Goal: Task Accomplishment & Management: Complete application form

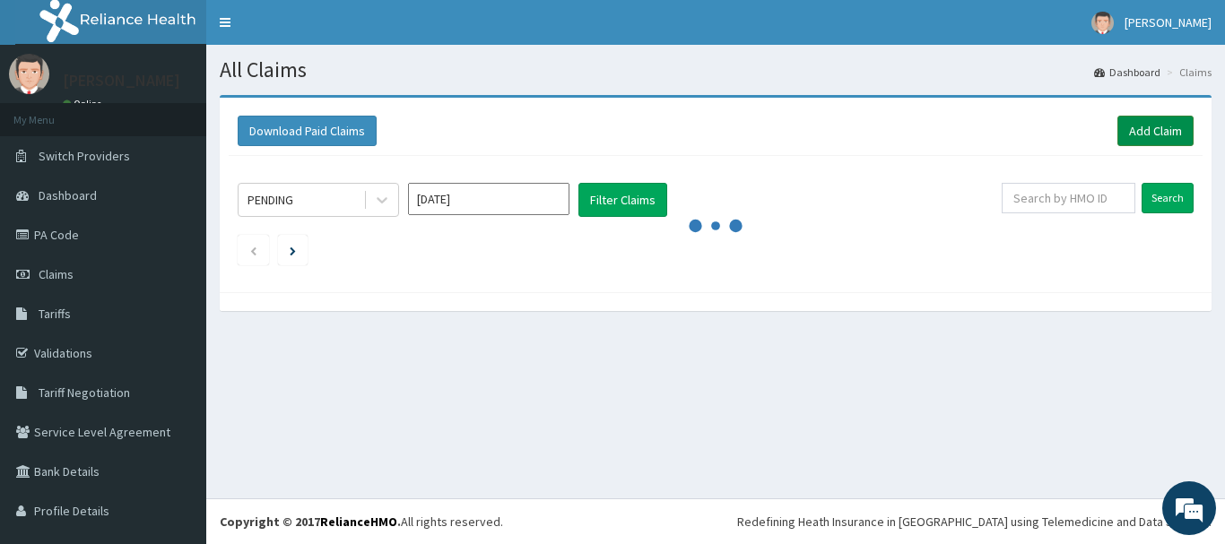
click at [1137, 134] on link "Add Claim" at bounding box center [1155, 131] width 76 height 30
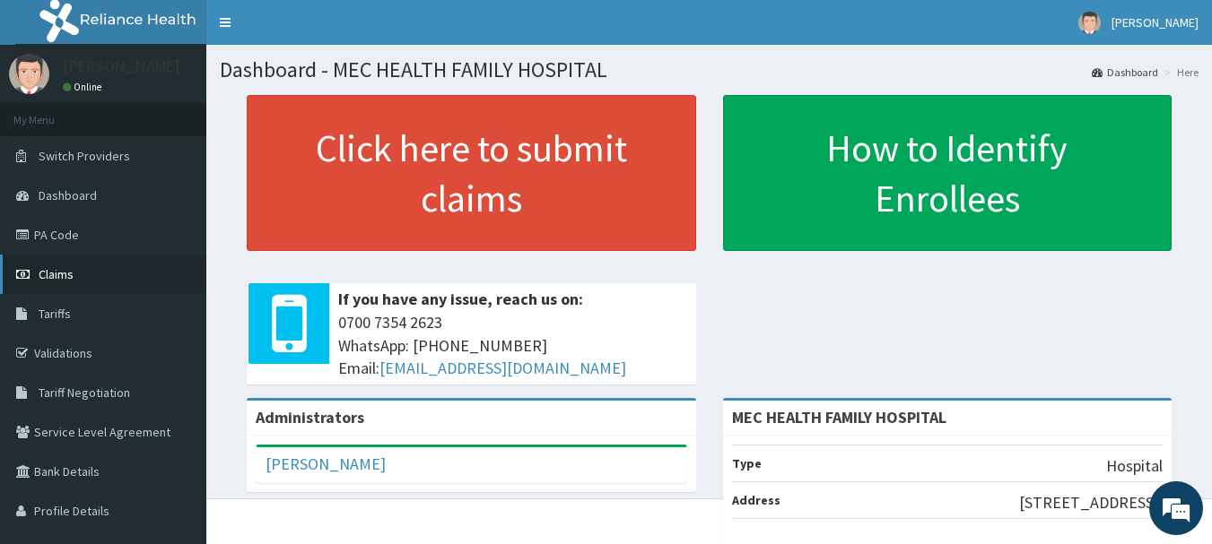
click at [60, 274] on span "Claims" at bounding box center [56, 274] width 35 height 16
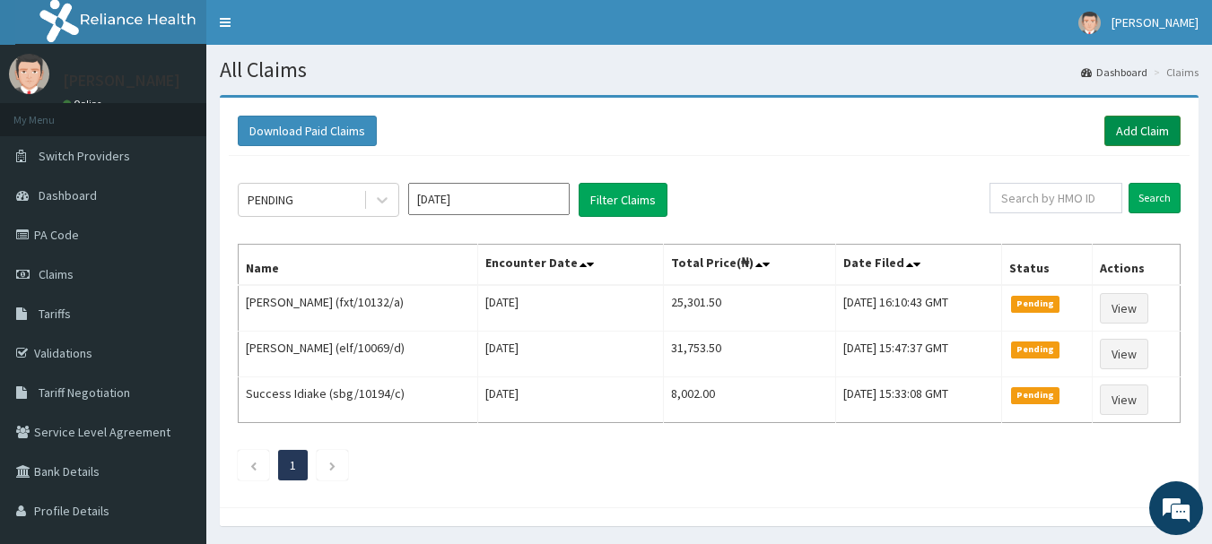
click at [1140, 132] on link "Add Claim" at bounding box center [1142, 131] width 76 height 30
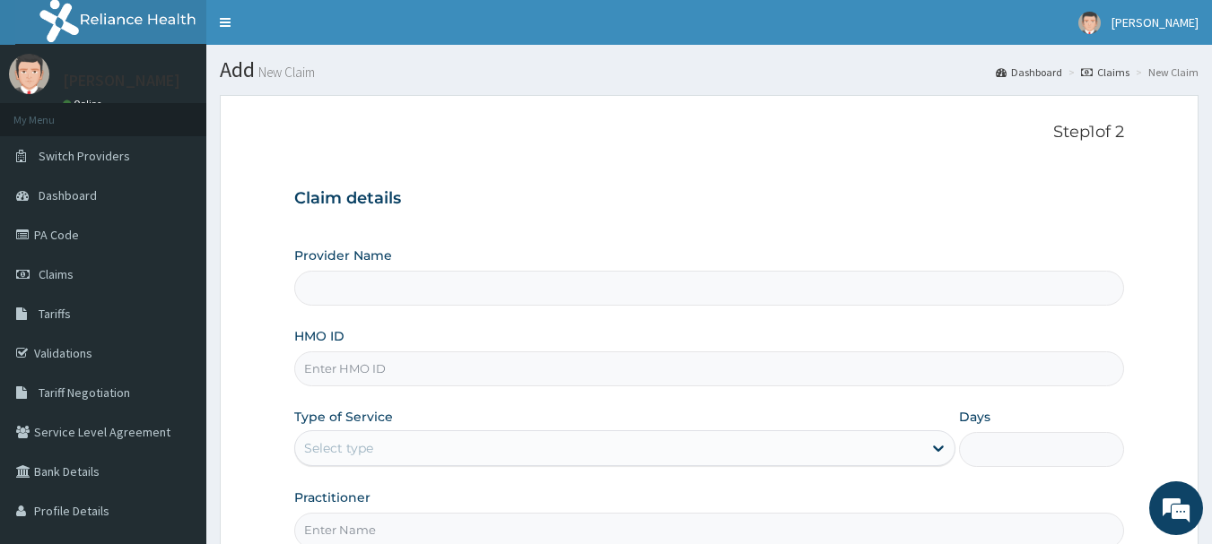
click at [448, 361] on input "HMO ID" at bounding box center [709, 369] width 830 height 35
type input "MEC HEALTH FAMILY HOSPITAL"
click at [445, 365] on input "HMO ID" at bounding box center [709, 369] width 830 height 35
type input "RAM/10150/C"
drag, startPoint x: 662, startPoint y: 420, endPoint x: 666, endPoint y: 434, distance: 15.0
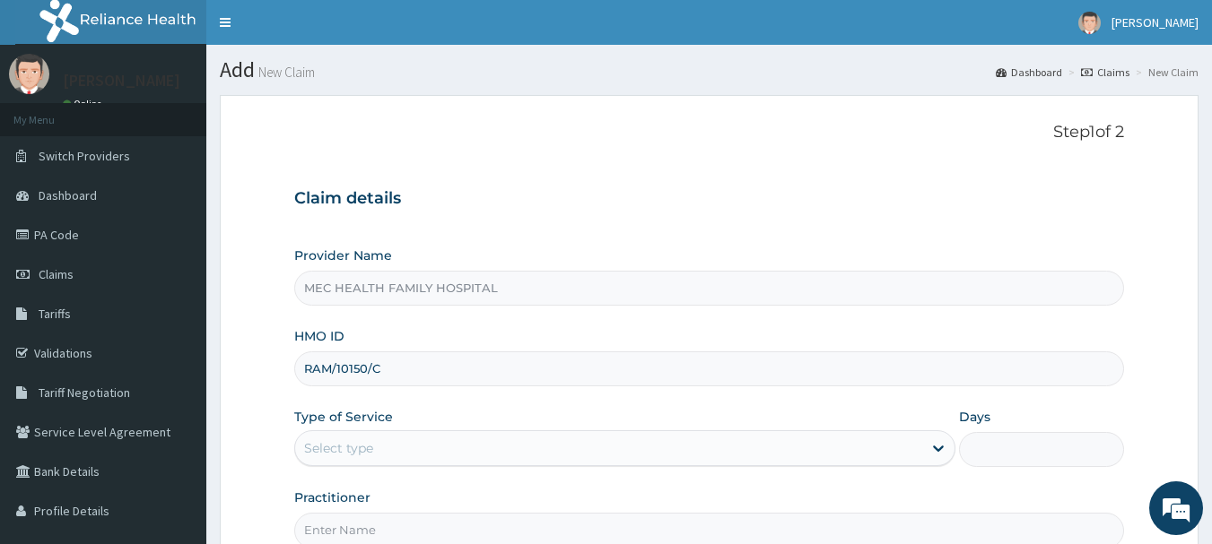
click at [664, 421] on div "Type of Service Select type" at bounding box center [624, 437] width 661 height 59
click at [662, 456] on div "Select type" at bounding box center [608, 448] width 627 height 29
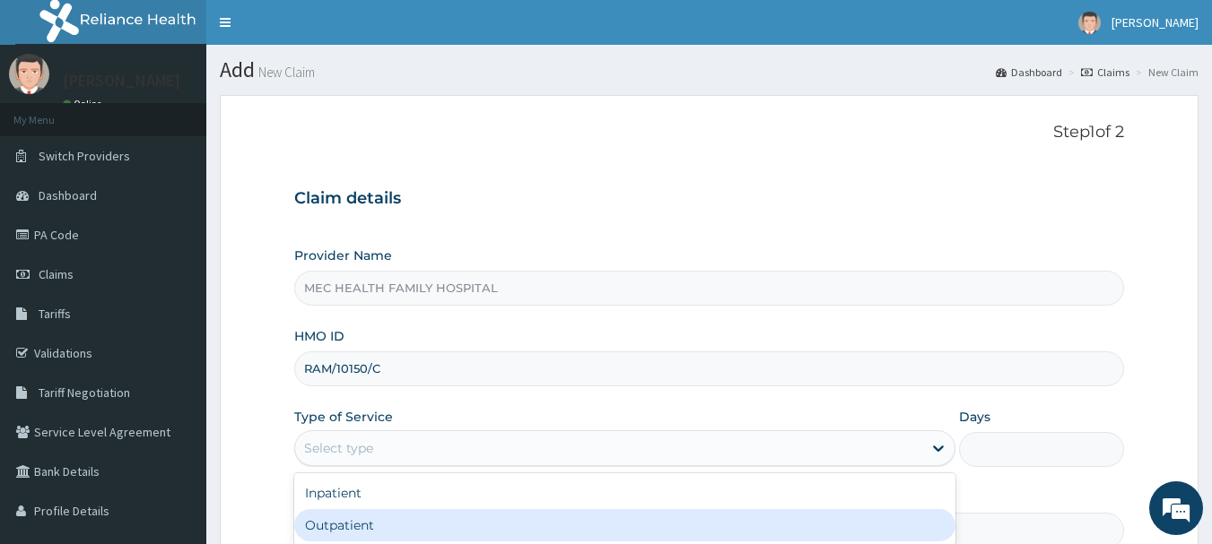
click at [345, 522] on div "Outpatient" at bounding box center [624, 525] width 661 height 32
type input "1"
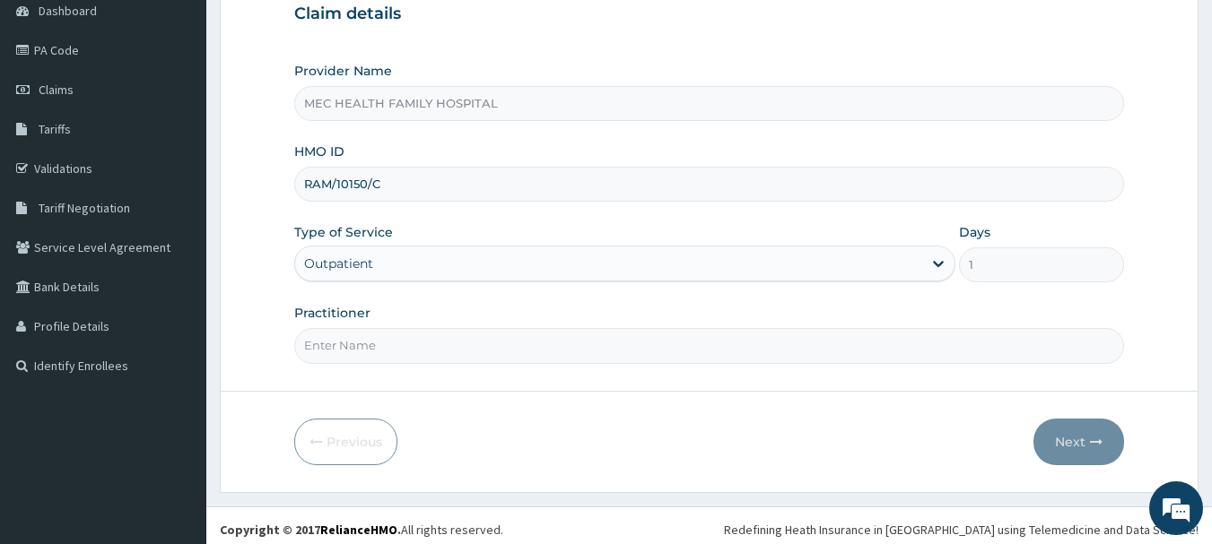
scroll to position [193, 0]
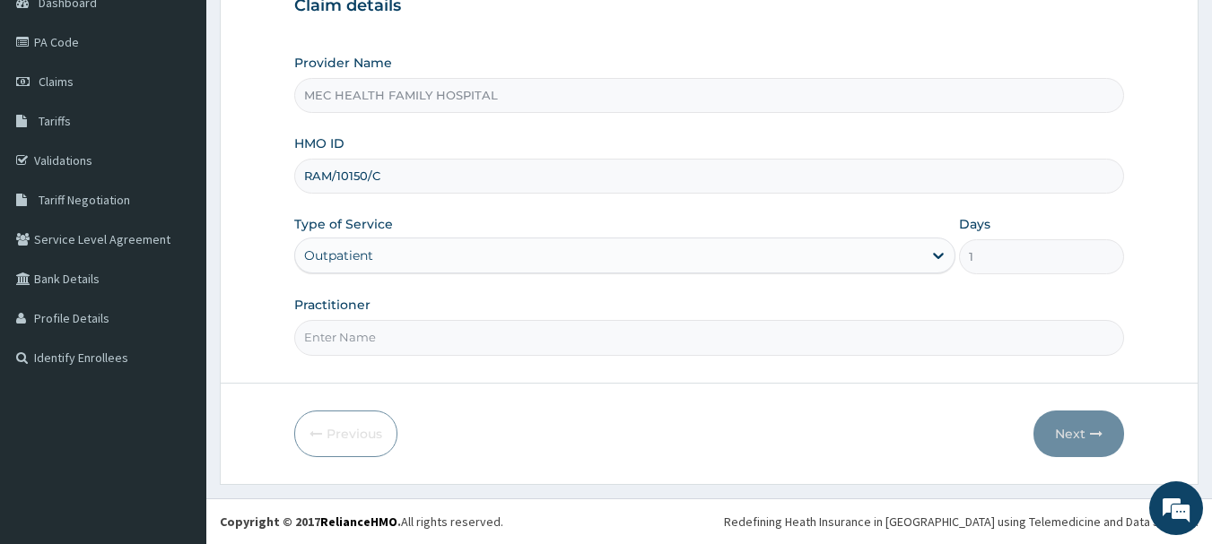
click at [412, 343] on input "Practitioner" at bounding box center [709, 337] width 830 height 35
type input "DR. JOHN SAMUEL"
click at [1076, 430] on button "Next" at bounding box center [1078, 434] width 91 height 47
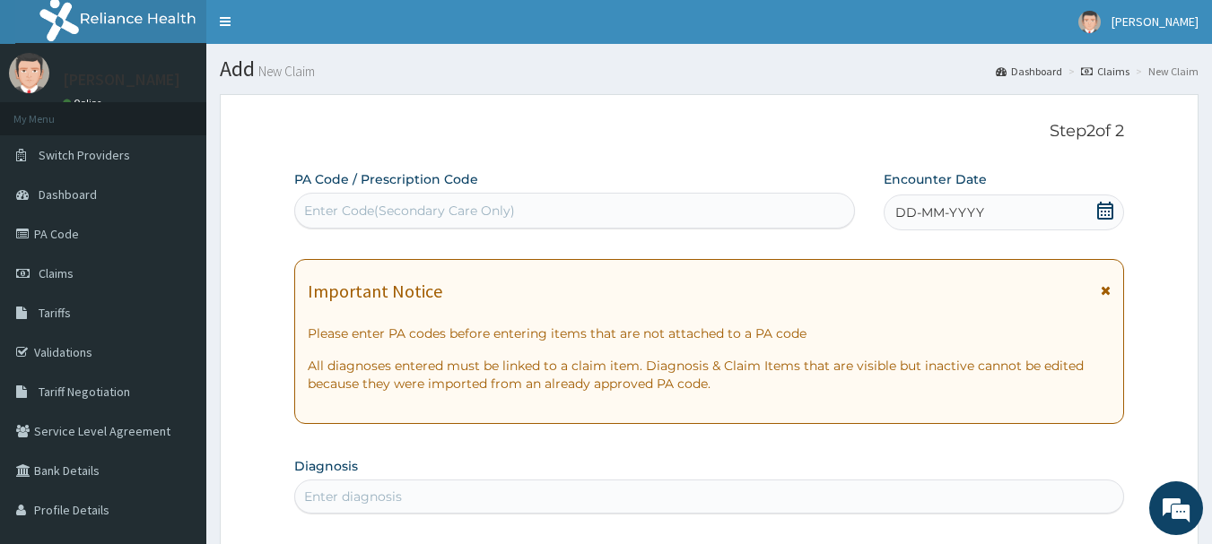
scroll to position [0, 0]
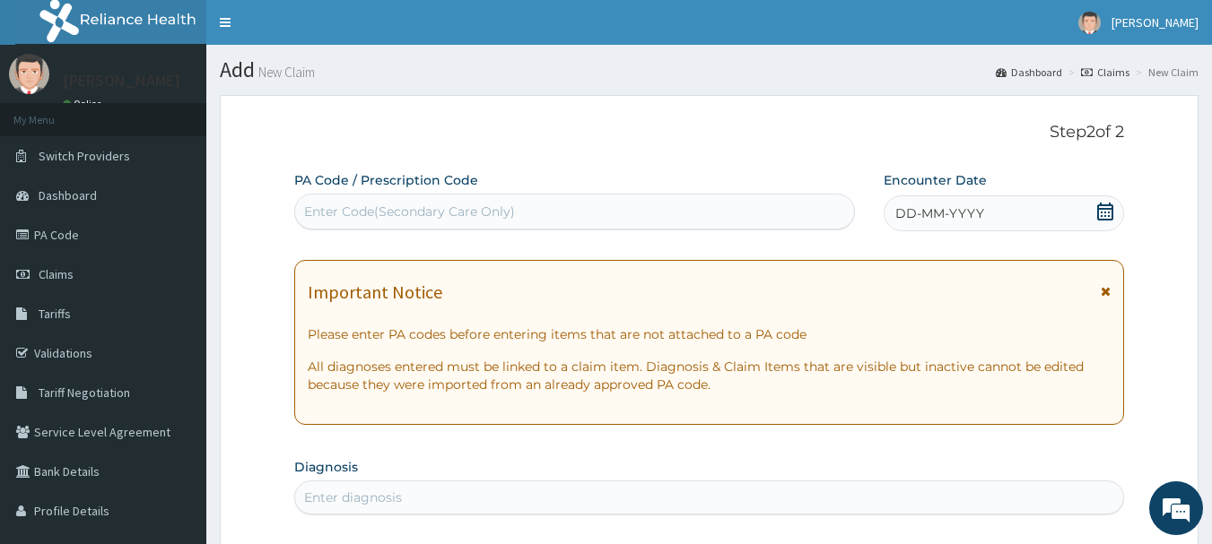
click at [1089, 216] on div "DD-MM-YYYY" at bounding box center [1003, 214] width 240 height 36
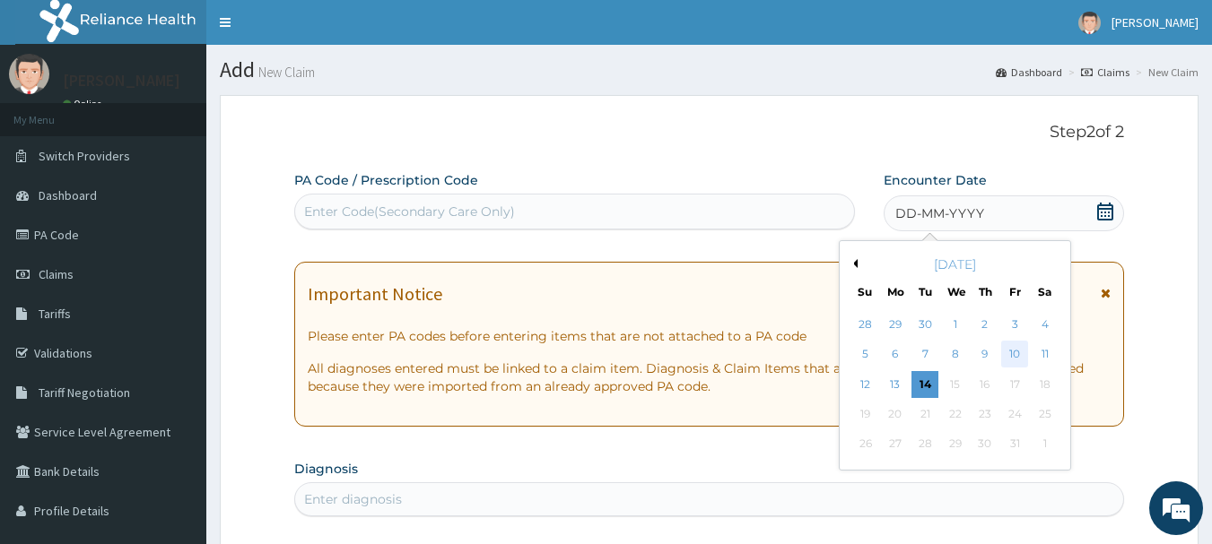
click at [1013, 355] on div "10" at bounding box center [1014, 355] width 27 height 27
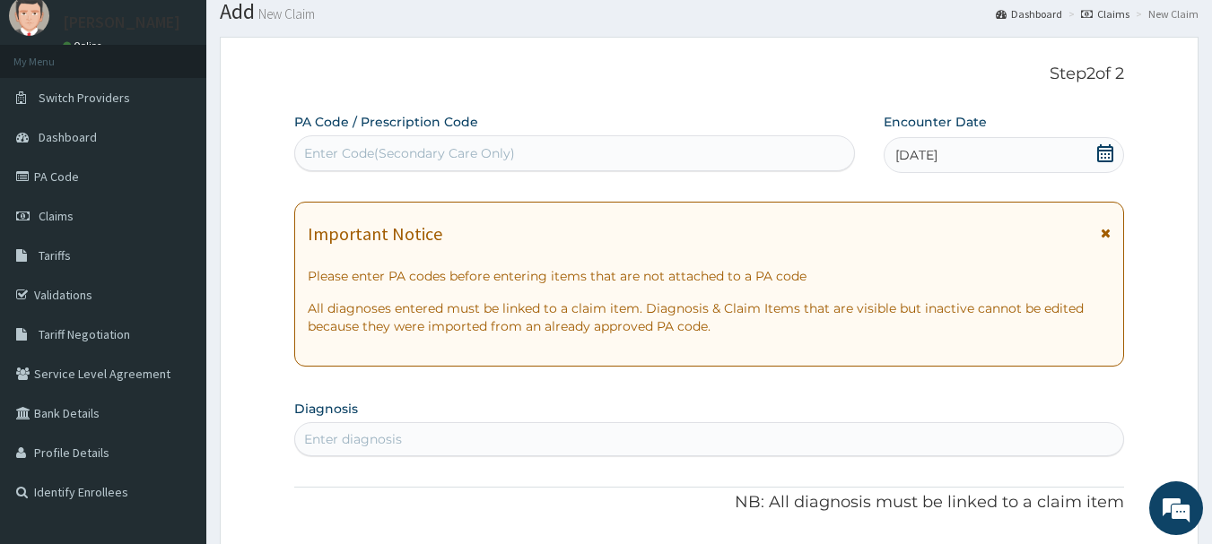
scroll to position [90, 0]
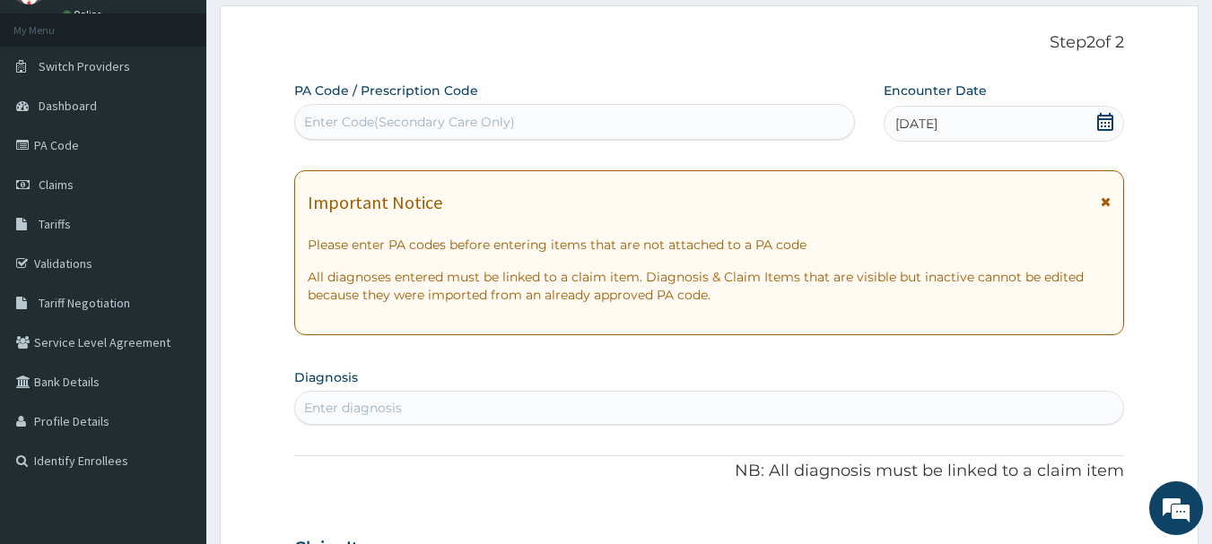
click at [406, 406] on div "Enter diagnosis" at bounding box center [709, 408] width 829 height 29
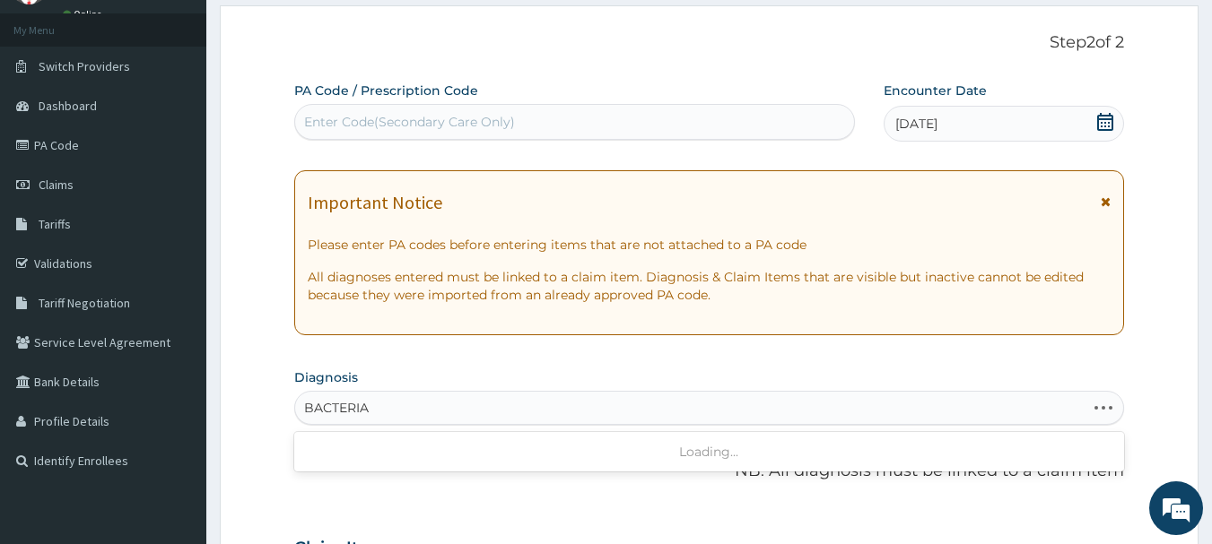
type input "BACTERIAL"
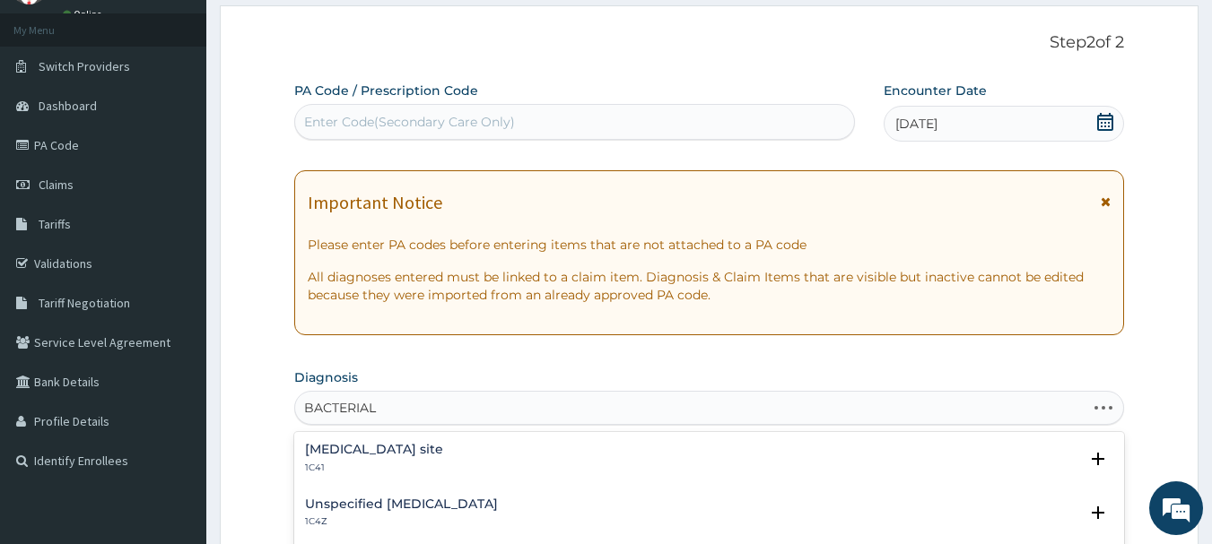
click at [443, 450] on h4 "Bacterial infection of unspecified site" at bounding box center [374, 449] width 138 height 13
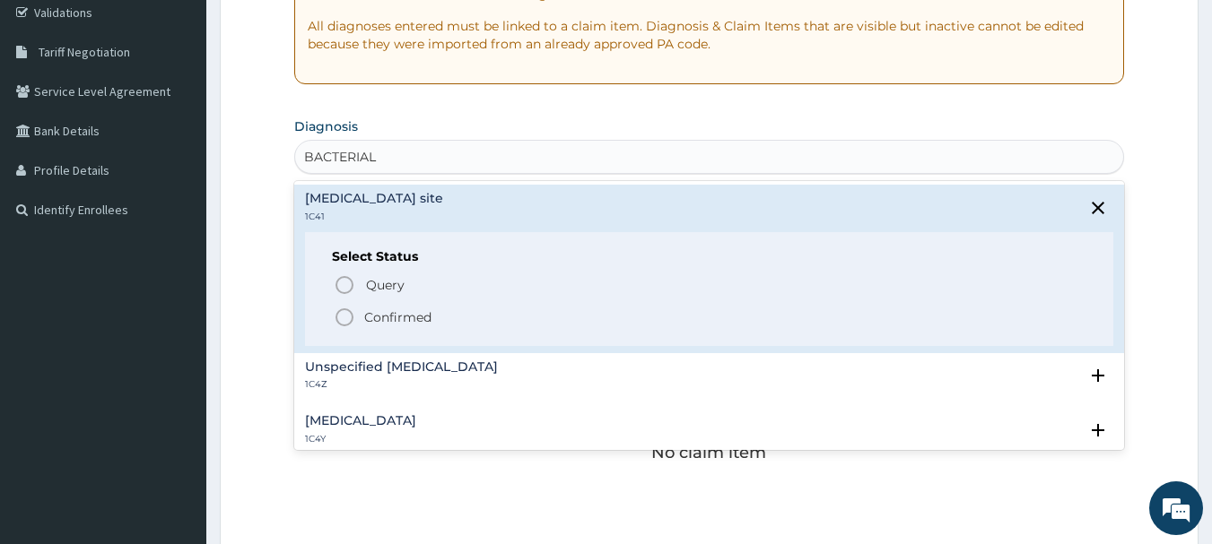
scroll to position [359, 0]
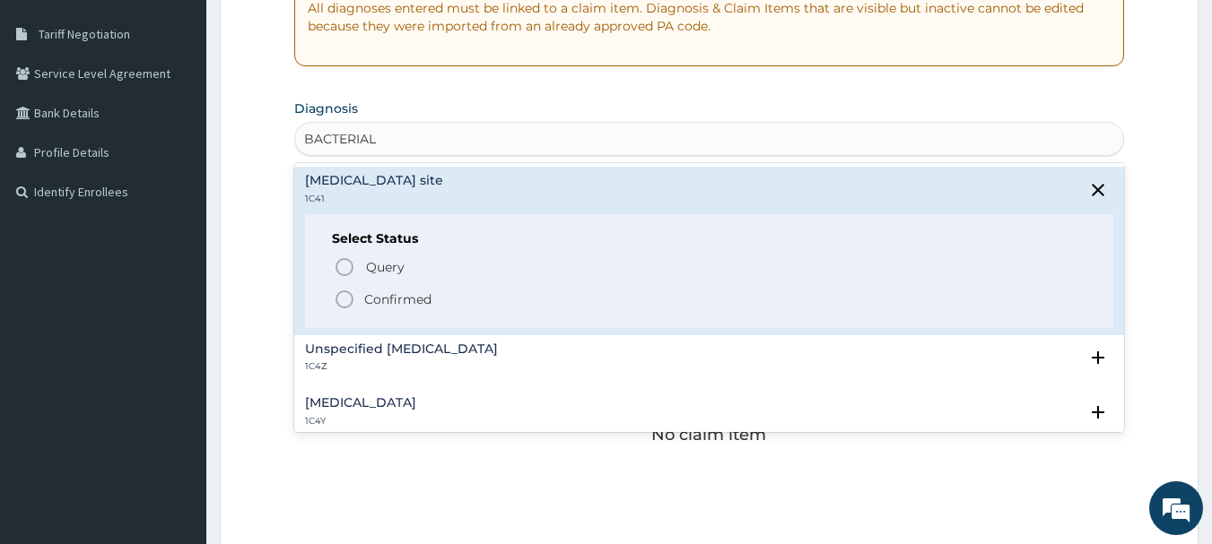
click at [413, 304] on p "Confirmed" at bounding box center [397, 300] width 67 height 18
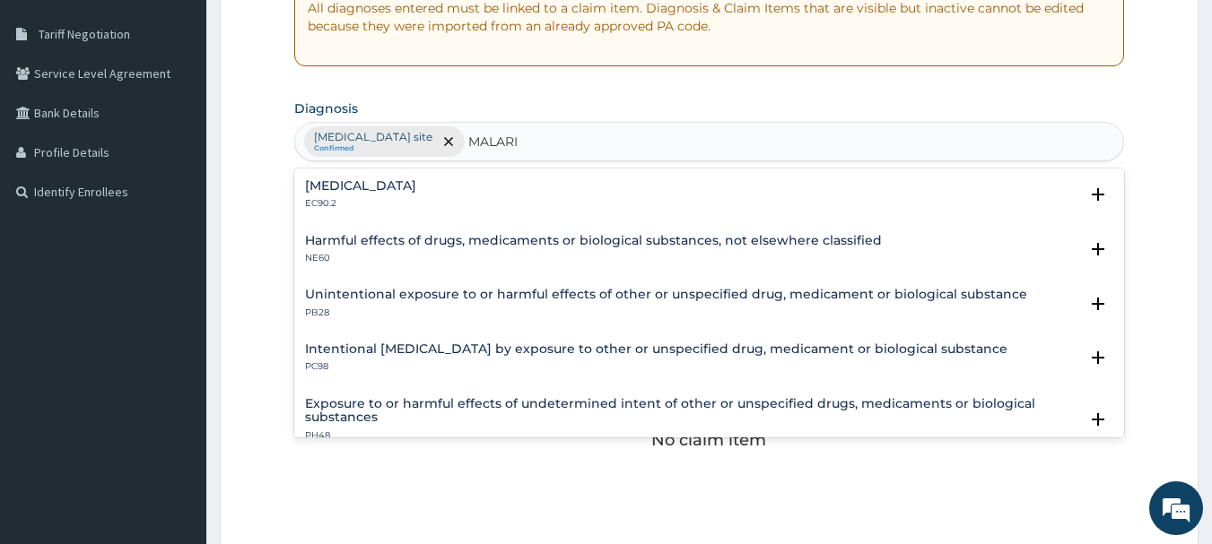
type input "MALARIA"
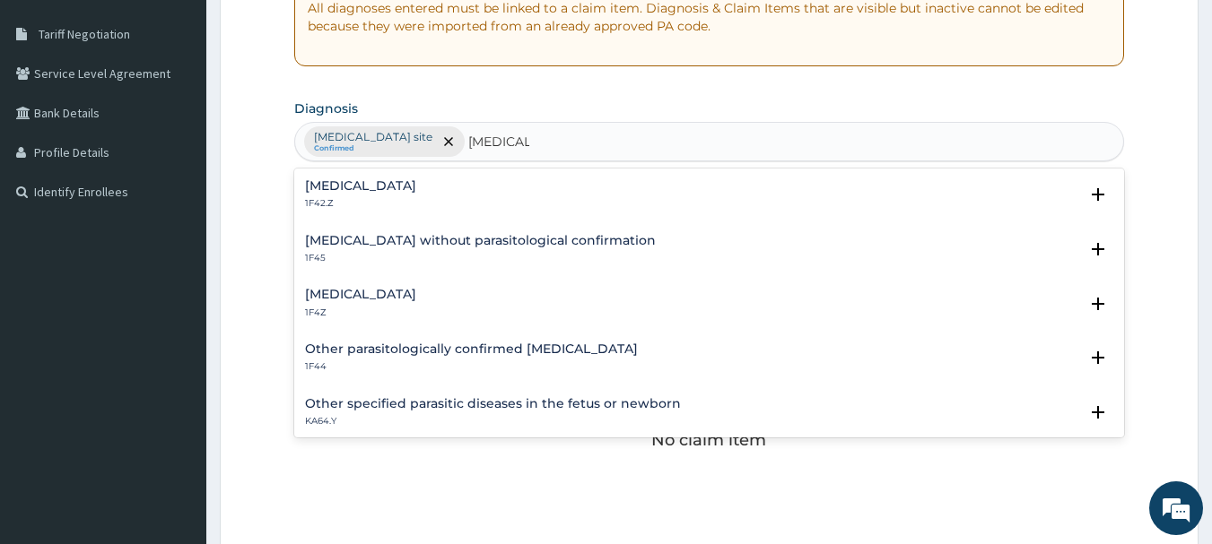
click at [396, 291] on h4 "Malaria, unspecified" at bounding box center [360, 294] width 111 height 13
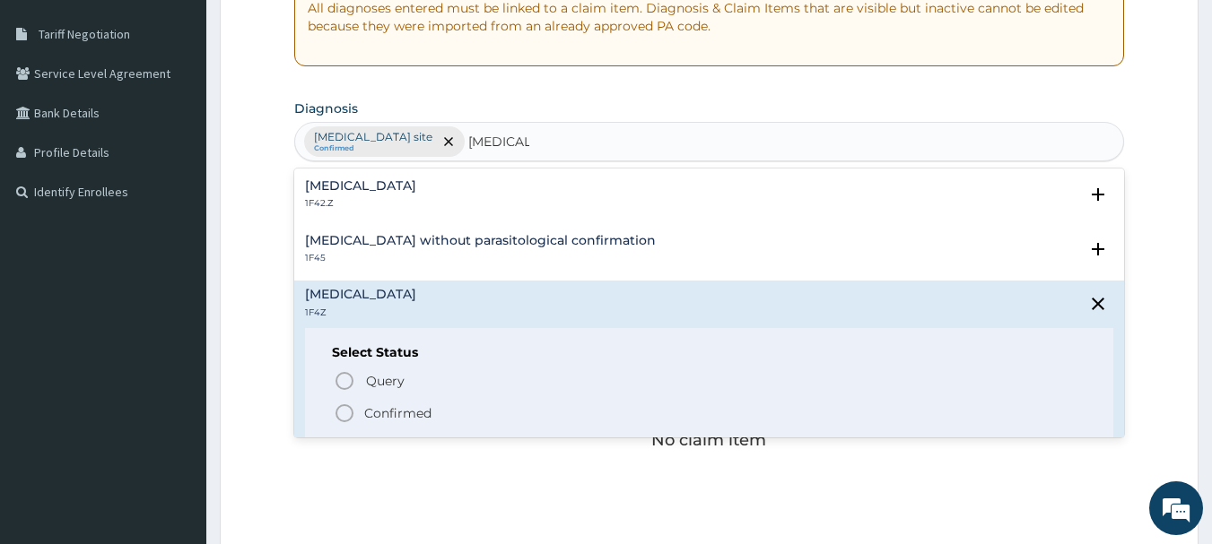
drag, startPoint x: 367, startPoint y: 415, endPoint x: 369, endPoint y: 405, distance: 10.2
click at [368, 412] on p "Confirmed" at bounding box center [397, 413] width 67 height 18
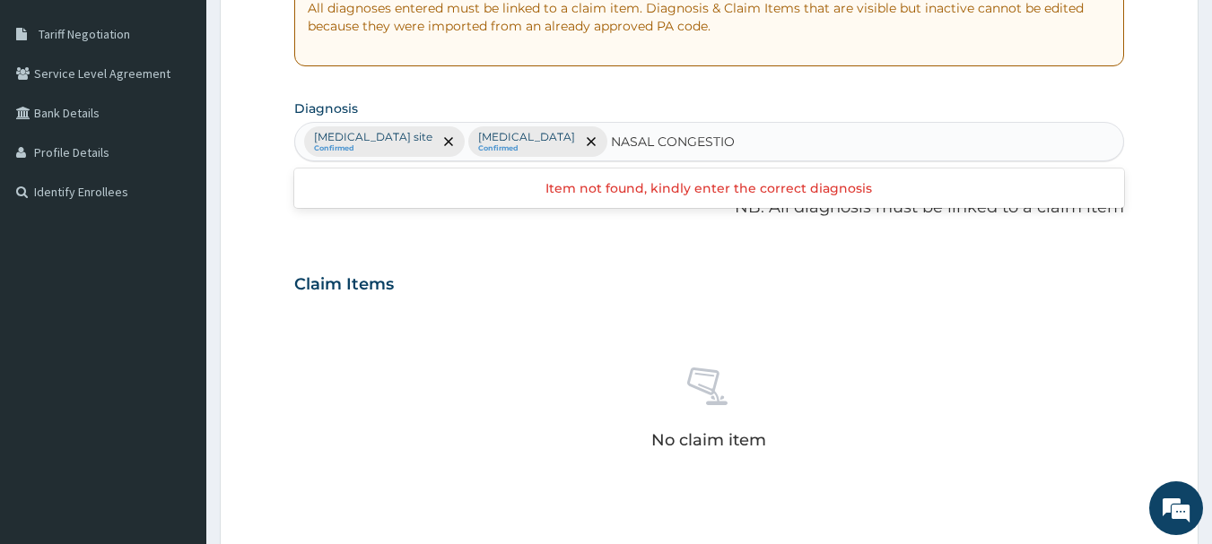
type input "NASAL CONGESTION"
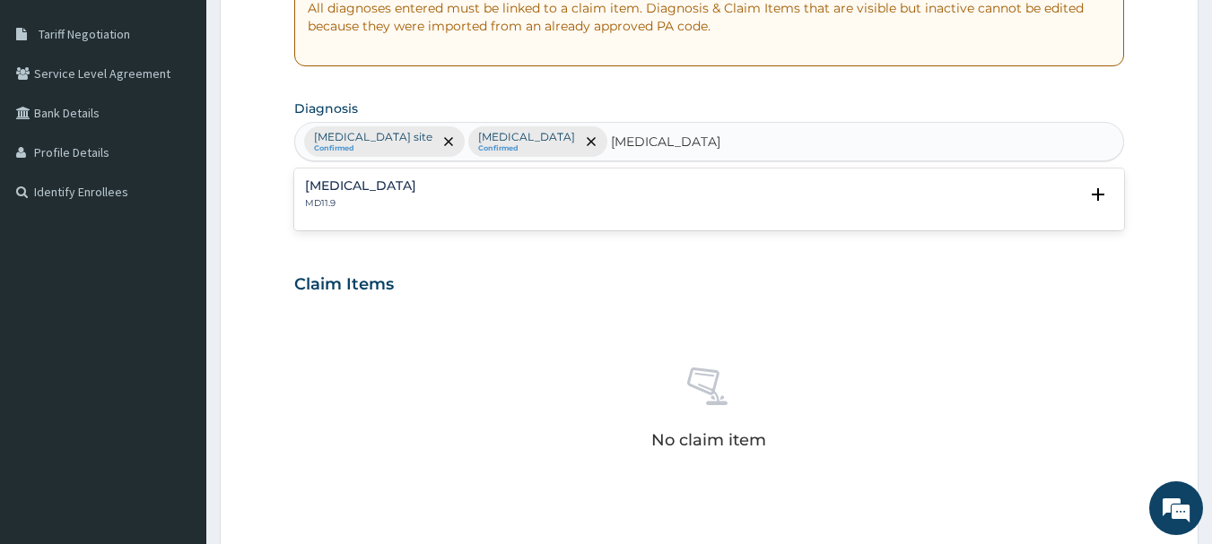
click at [537, 202] on div "Nasal congestion MD11.9" at bounding box center [709, 194] width 809 height 31
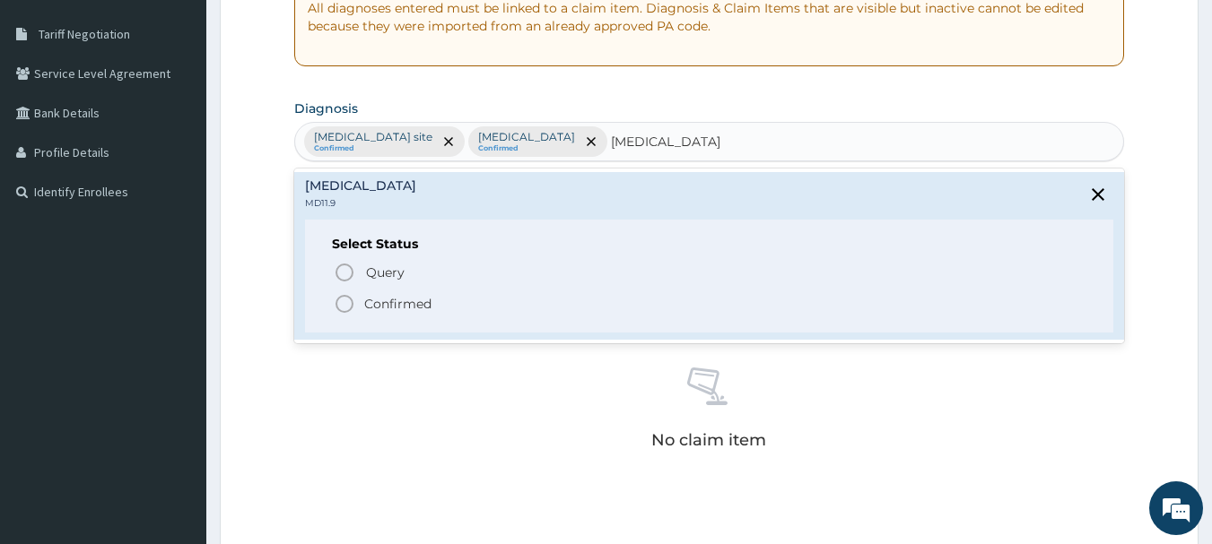
click at [430, 303] on p "Confirmed" at bounding box center [397, 304] width 67 height 18
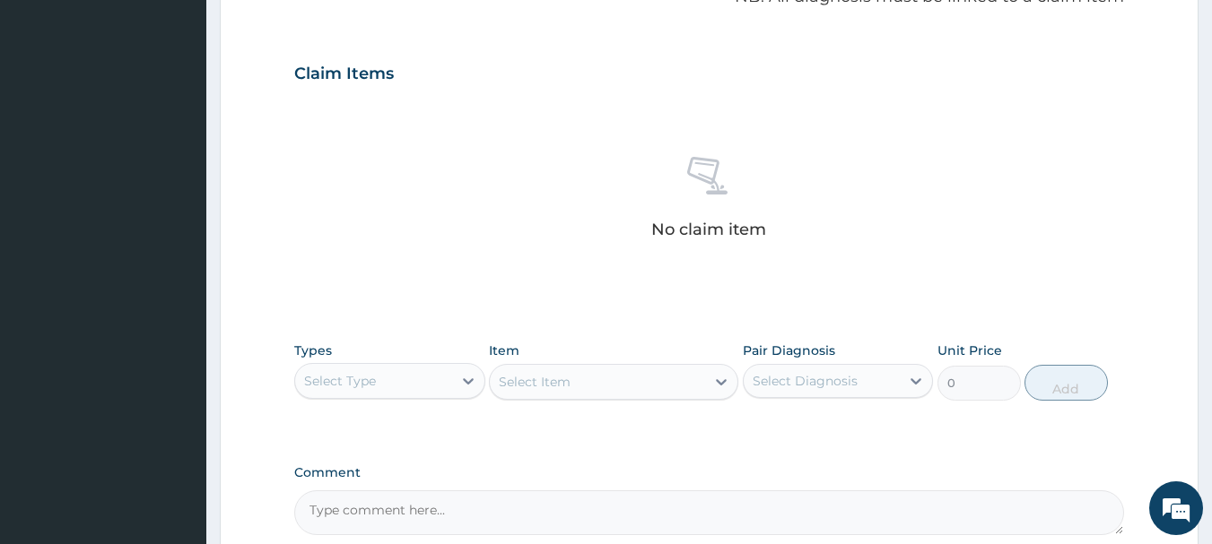
scroll to position [628, 0]
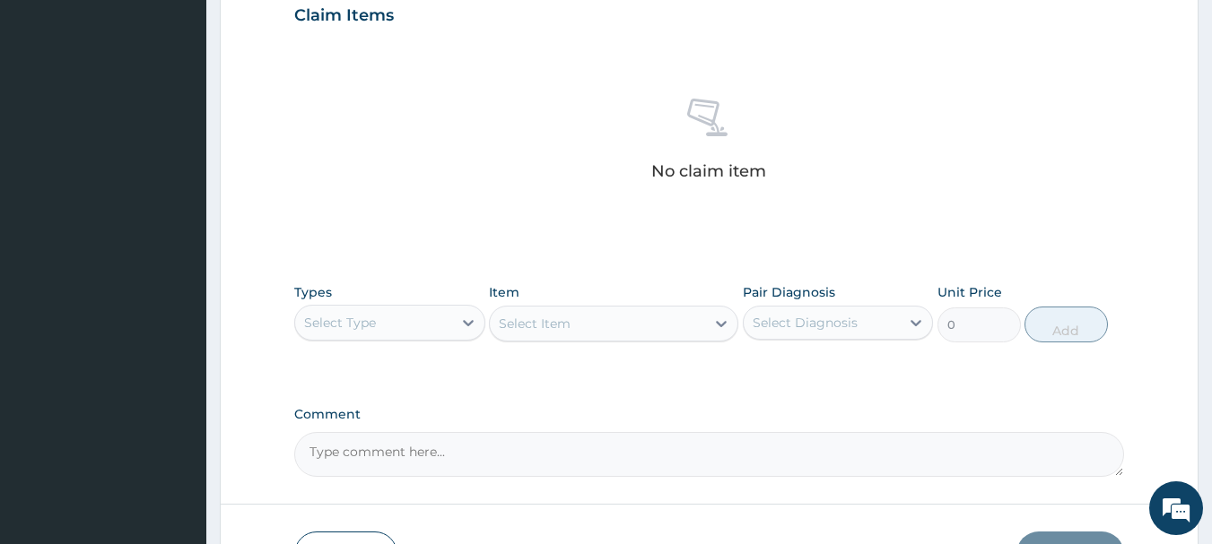
click at [401, 320] on div "Select Type" at bounding box center [373, 322] width 157 height 29
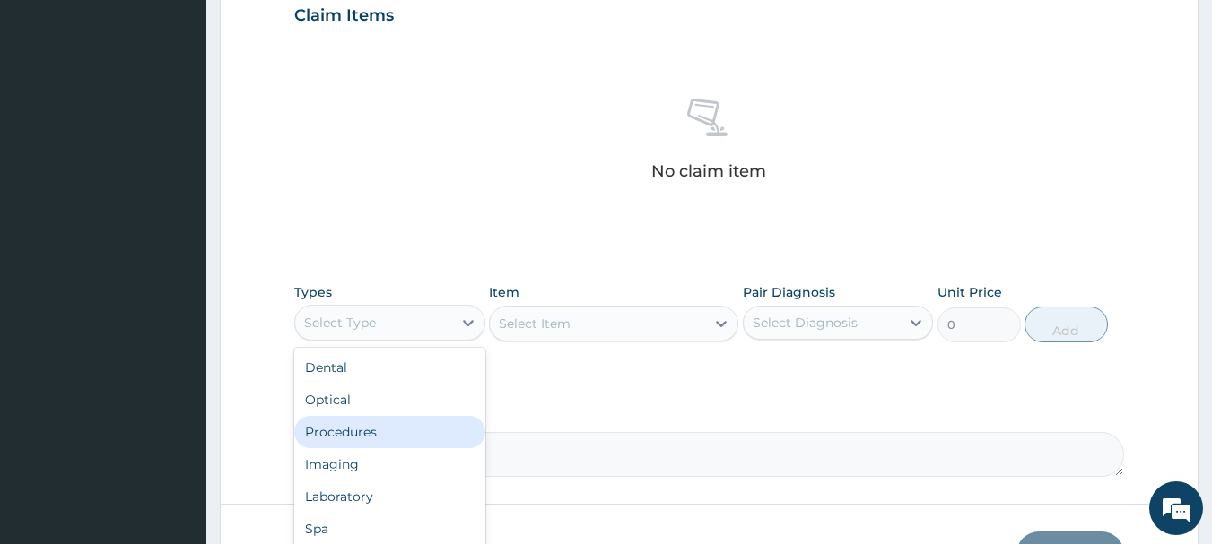
click at [358, 434] on div "Procedures" at bounding box center [389, 432] width 191 height 32
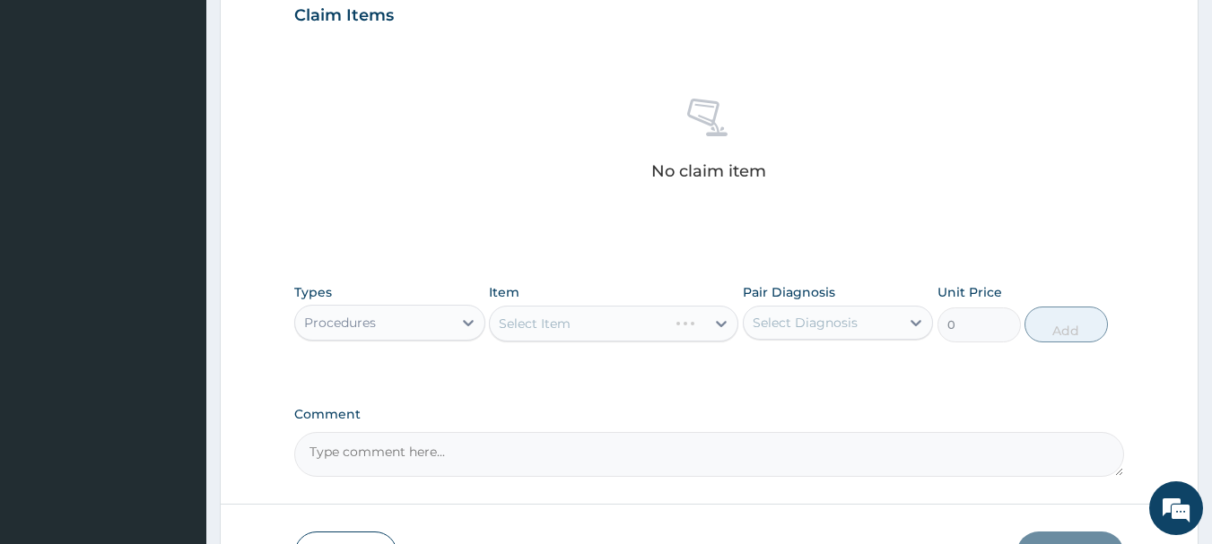
click at [579, 322] on div "Select Item" at bounding box center [613, 324] width 249 height 36
click at [552, 318] on div "Select Item" at bounding box center [535, 324] width 72 height 18
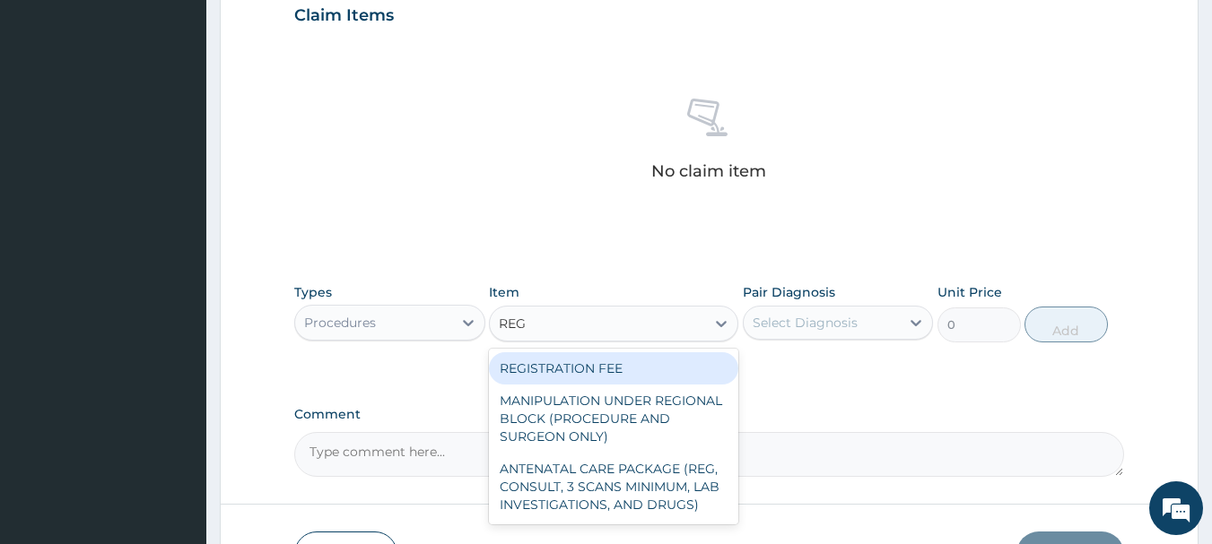
type input "REGI"
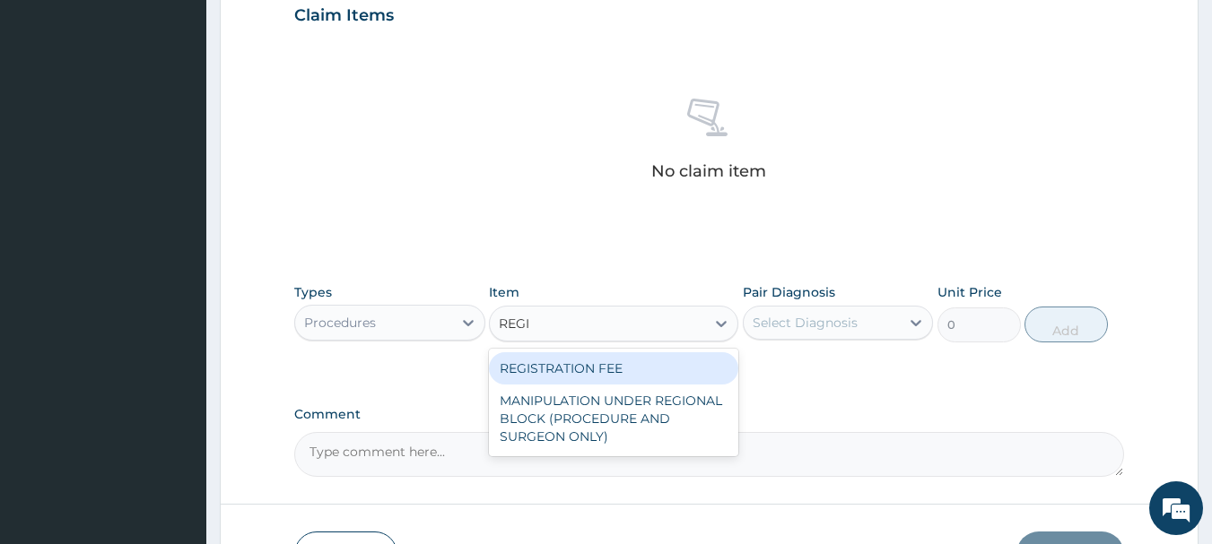
drag, startPoint x: 600, startPoint y: 372, endPoint x: 610, endPoint y: 366, distance: 11.7
click at [603, 370] on div "REGISTRATION FEE" at bounding box center [613, 368] width 249 height 32
type input "2500"
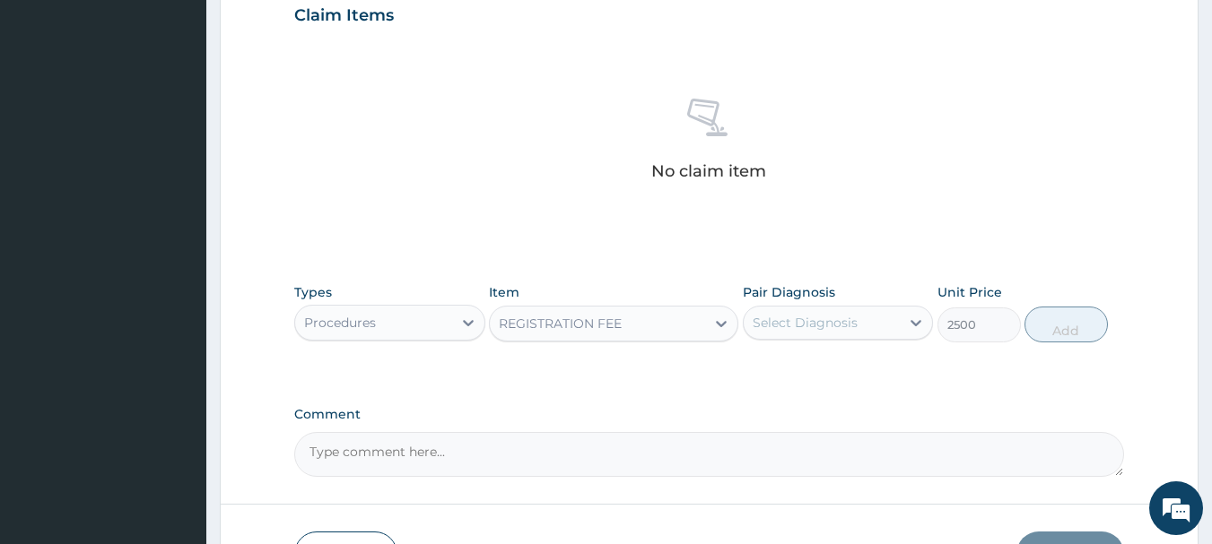
click at [821, 314] on div "Select Diagnosis" at bounding box center [804, 323] width 105 height 18
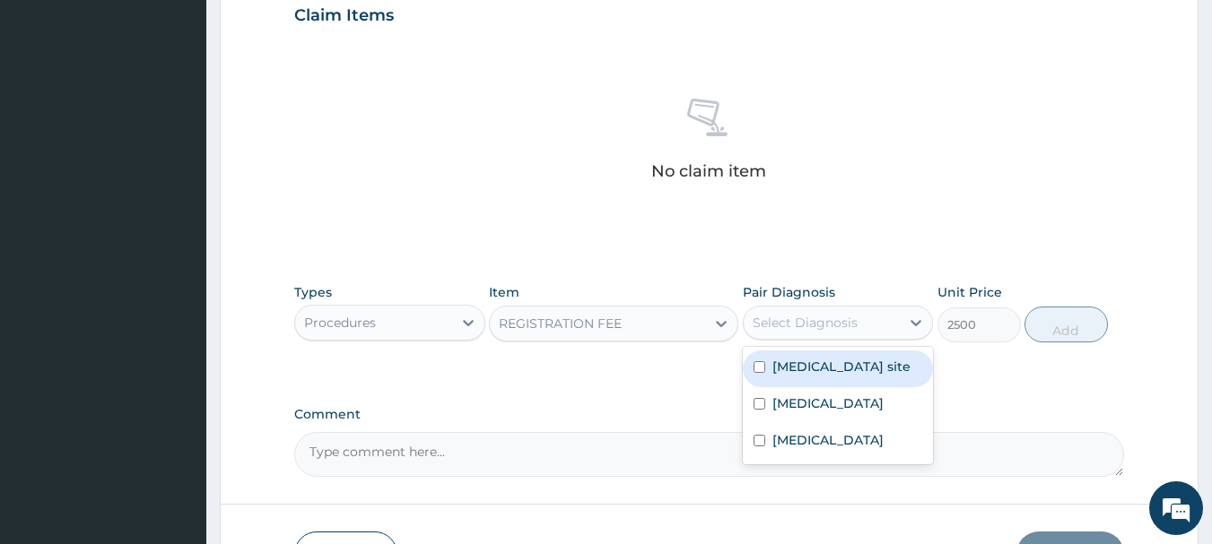
click at [812, 376] on label "[MEDICAL_DATA] site" at bounding box center [841, 367] width 138 height 18
checkbox input "true"
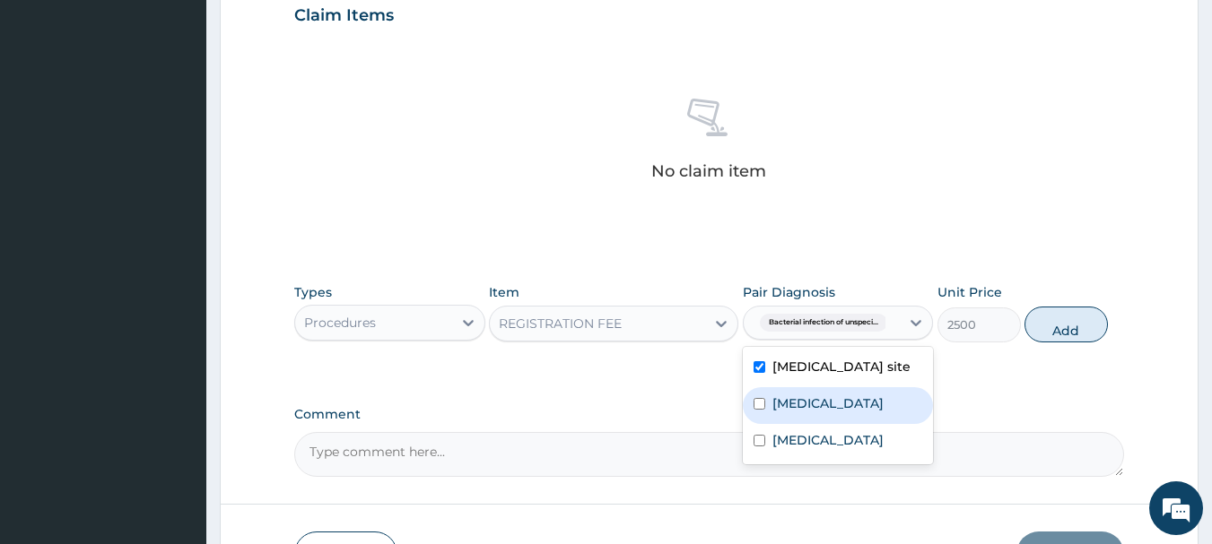
click at [799, 413] on label "Malaria, unspecified" at bounding box center [827, 404] width 111 height 18
checkbox input "true"
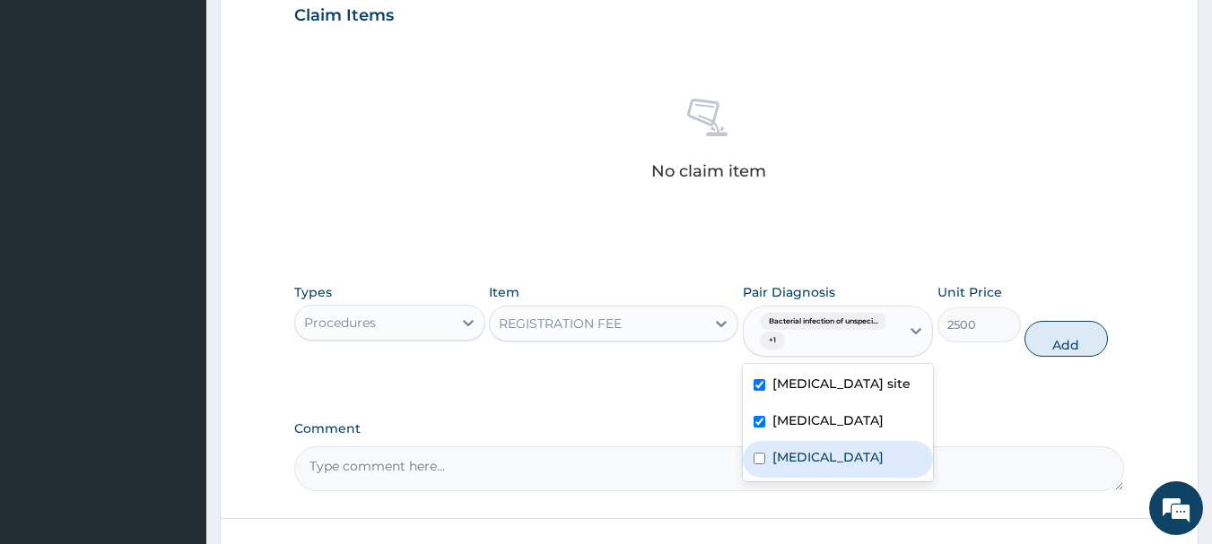
drag, startPoint x: 798, startPoint y: 469, endPoint x: 806, endPoint y: 465, distance: 9.2
click at [804, 466] on label "Nasal congestion" at bounding box center [827, 457] width 111 height 18
checkbox input "true"
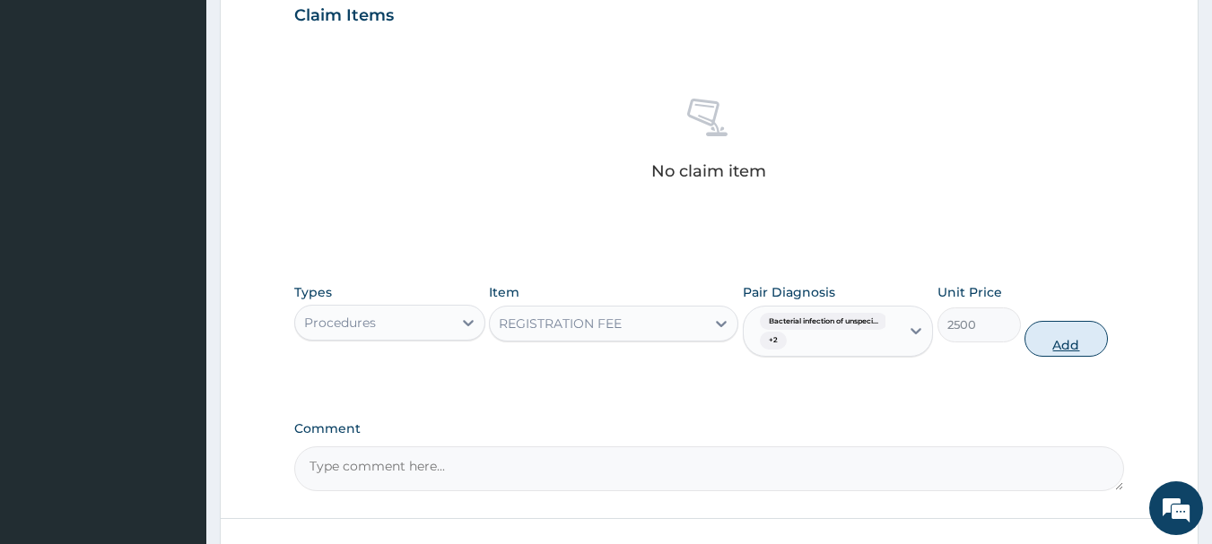
click at [1073, 347] on button "Add" at bounding box center [1065, 339] width 83 height 36
type input "0"
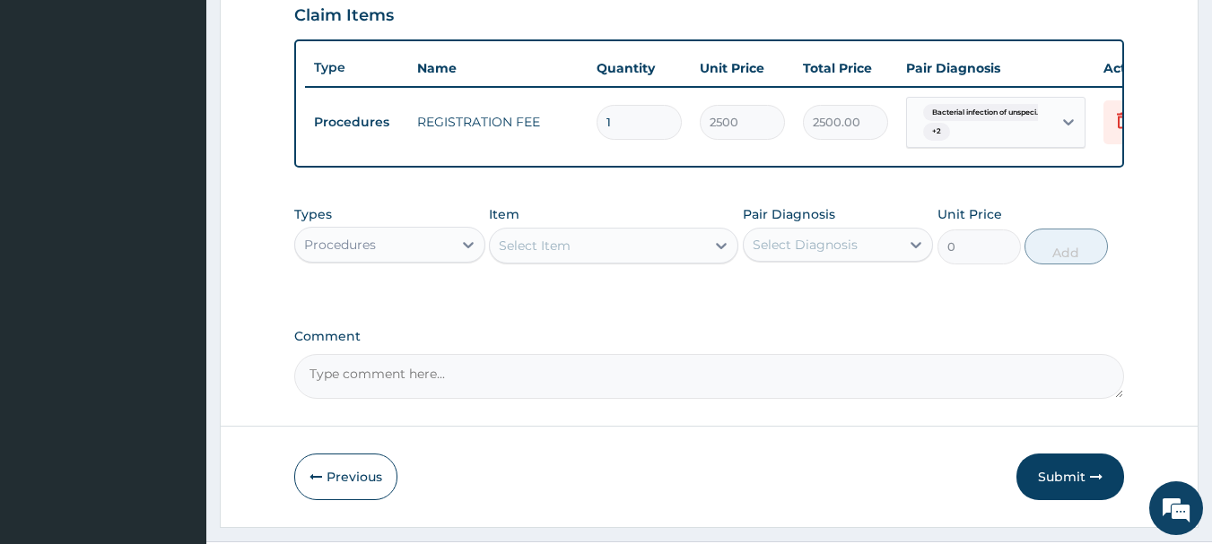
click at [593, 259] on div "Select Item" at bounding box center [597, 245] width 215 height 29
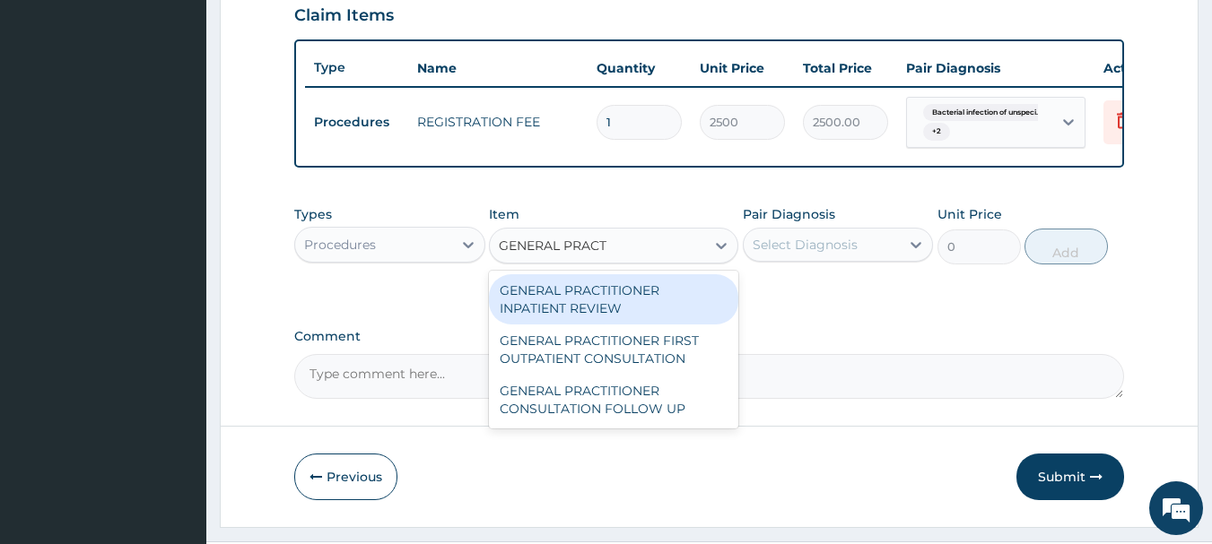
type input "GENERAL PRACTI"
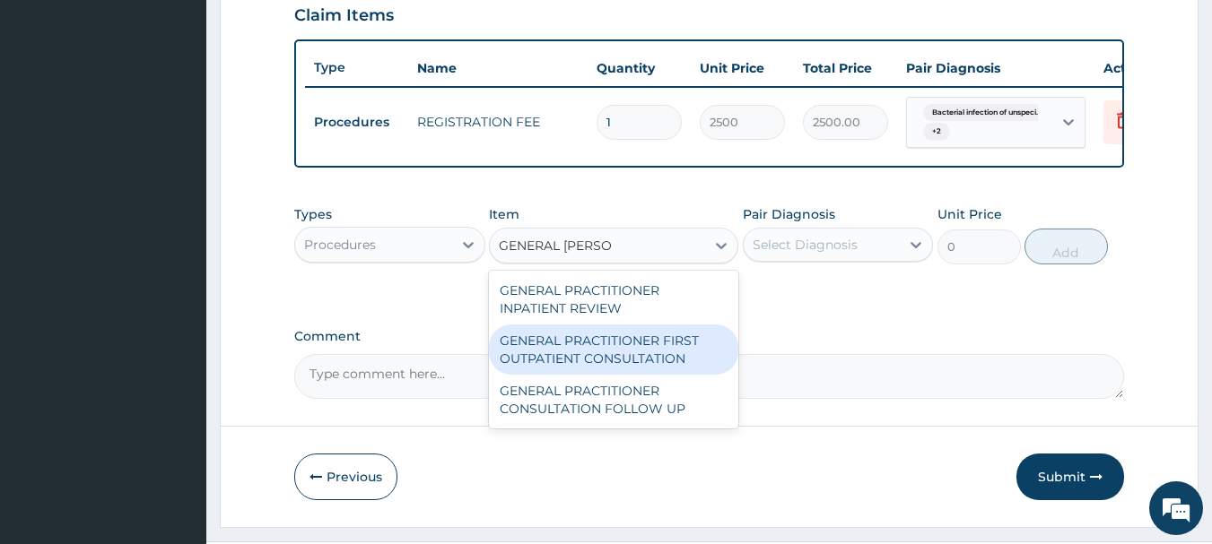
click at [691, 361] on div "GENERAL PRACTITIONER FIRST OUTPATIENT CONSULTATION" at bounding box center [613, 350] width 249 height 50
type input "3750"
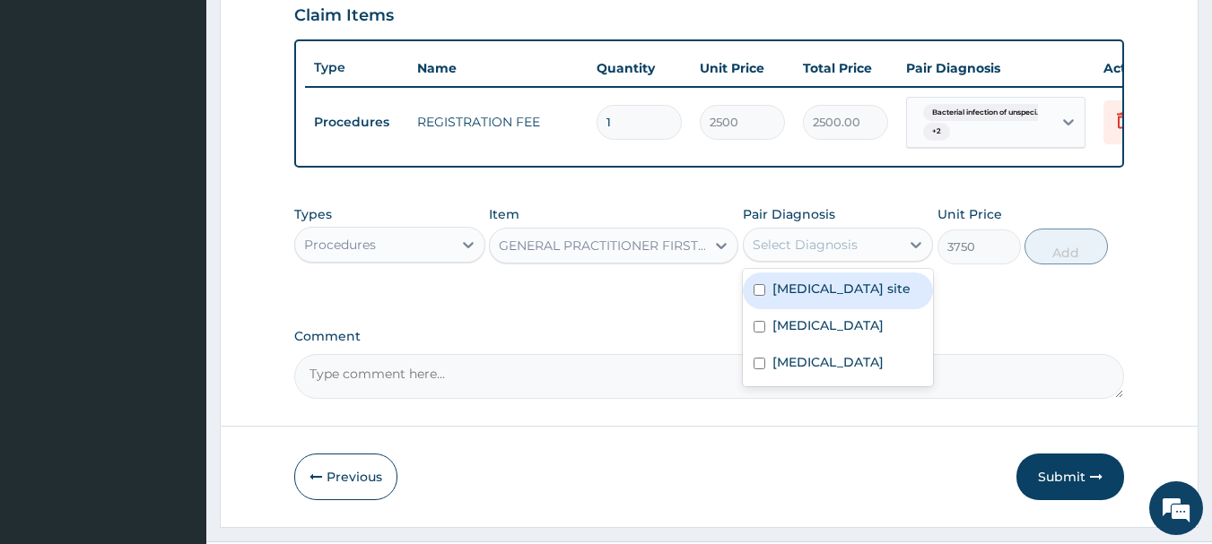
drag, startPoint x: 878, startPoint y: 262, endPoint x: 863, endPoint y: 274, distance: 19.2
click at [876, 259] on div "Select Diagnosis" at bounding box center [821, 244] width 157 height 29
click at [835, 298] on label "Bacterial infection of unspecified site" at bounding box center [841, 289] width 138 height 18
checkbox input "true"
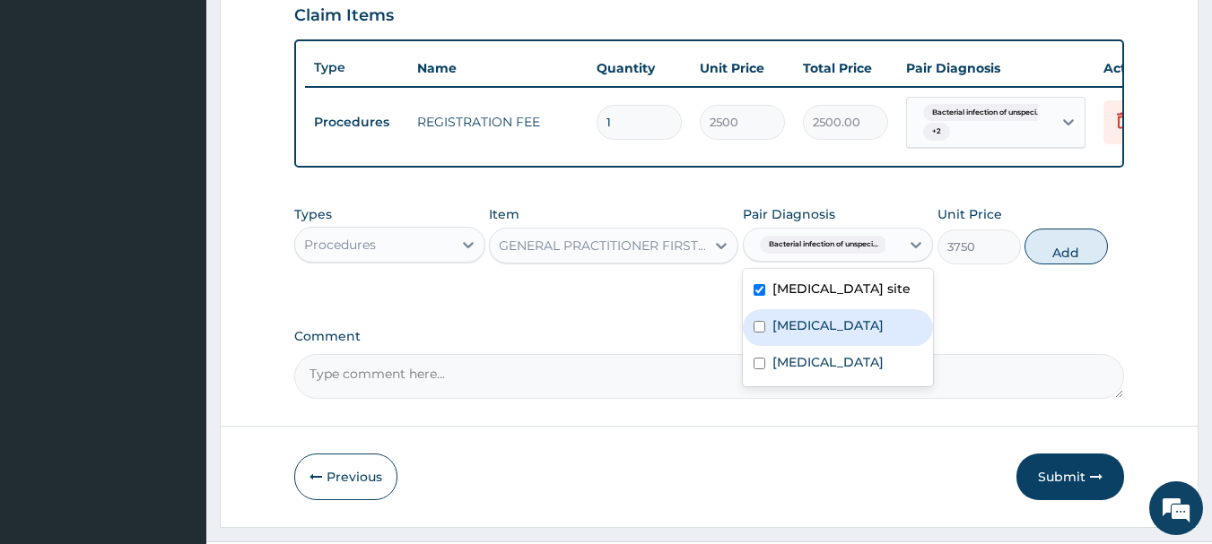
drag, startPoint x: 833, startPoint y: 349, endPoint x: 835, endPoint y: 369, distance: 20.7
click at [833, 335] on label "Malaria, unspecified" at bounding box center [827, 326] width 111 height 18
checkbox input "true"
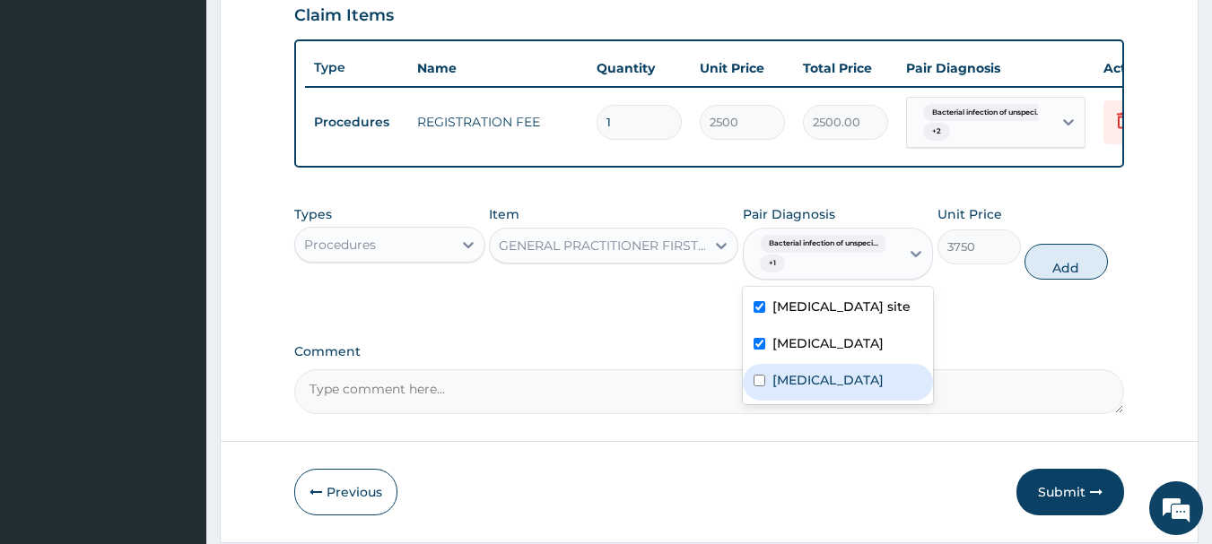
click at [840, 389] on label "[MEDICAL_DATA]" at bounding box center [827, 380] width 111 height 18
checkbox input "true"
drag, startPoint x: 1065, startPoint y: 283, endPoint x: 1056, endPoint y: 287, distance: 9.7
click at [1064, 280] on button "Add" at bounding box center [1065, 262] width 83 height 36
type input "0"
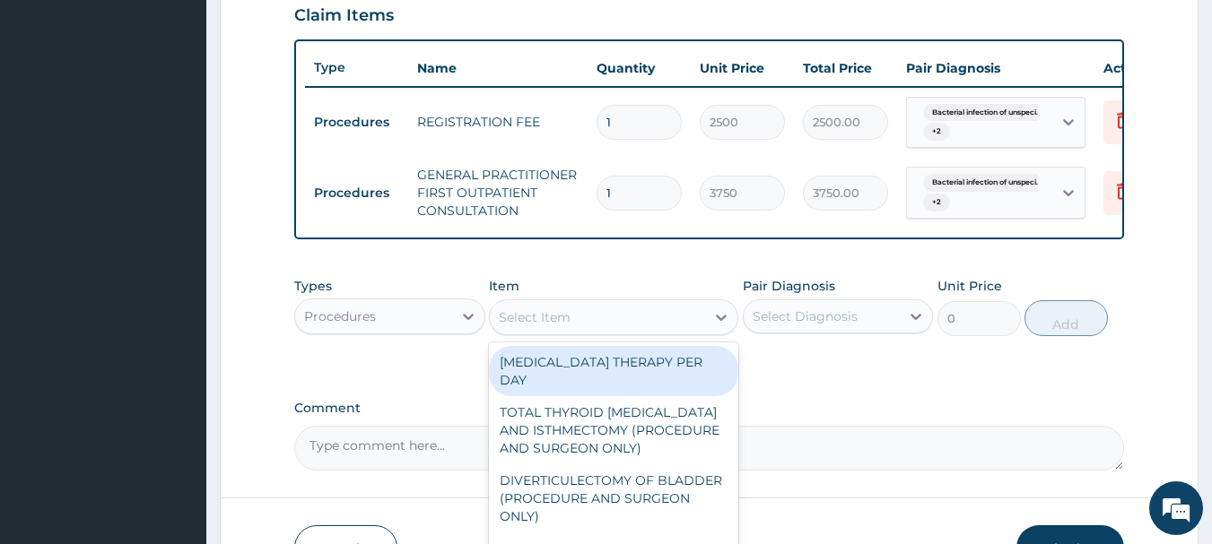
click at [607, 326] on div "Select Item" at bounding box center [597, 317] width 215 height 29
click at [407, 327] on div "Procedures" at bounding box center [373, 316] width 157 height 29
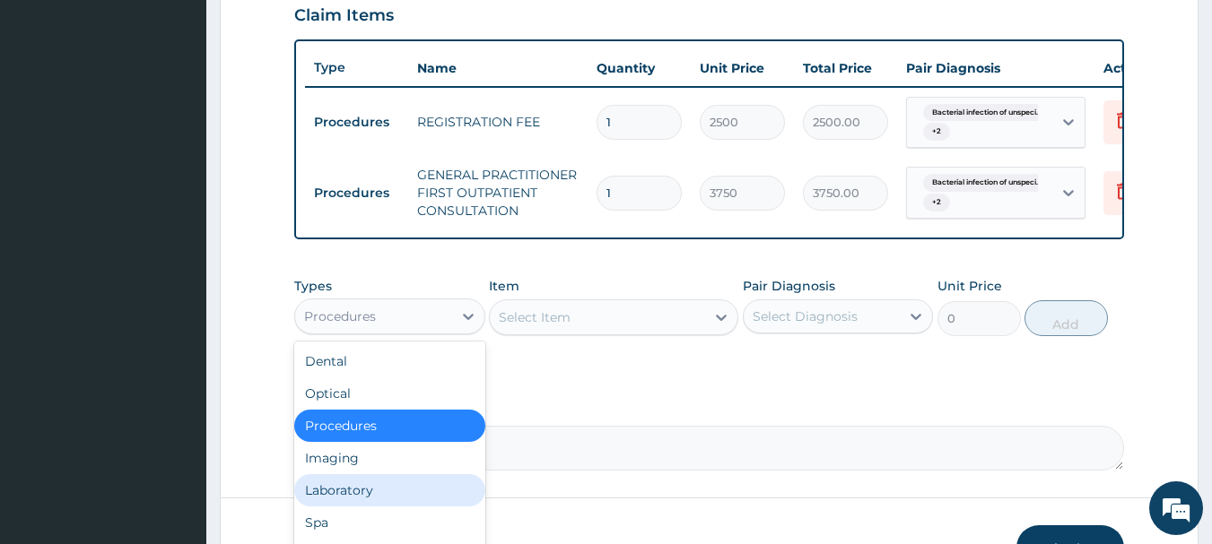
drag, startPoint x: 346, startPoint y: 503, endPoint x: 394, endPoint y: 439, distance: 79.5
click at [348, 500] on div "Laboratory" at bounding box center [389, 490] width 191 height 32
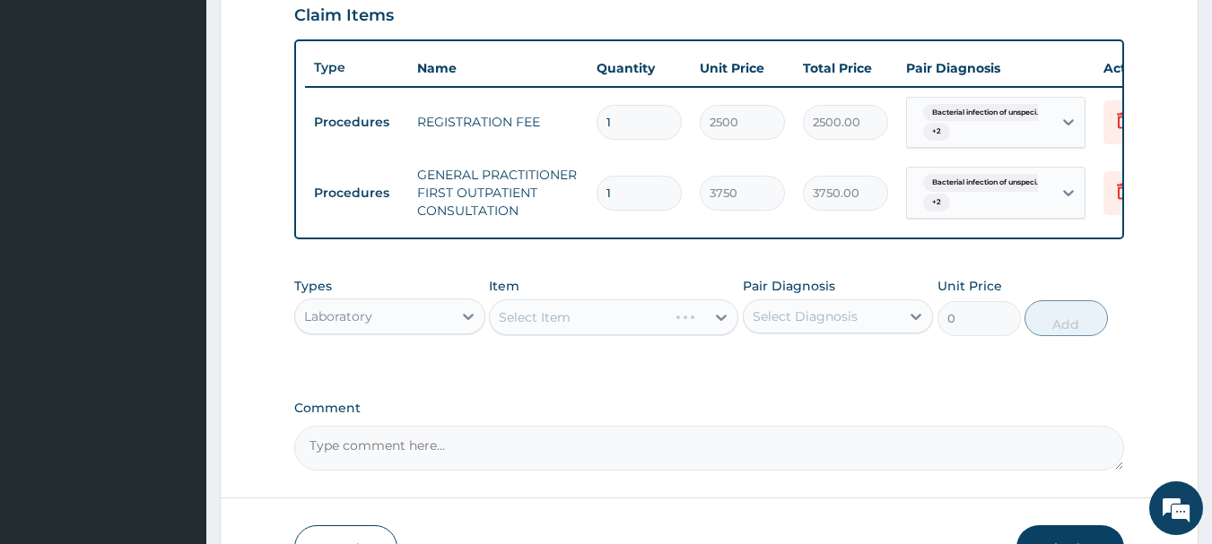
click at [604, 334] on div "Select Item" at bounding box center [613, 318] width 249 height 36
click at [639, 335] on div "Select Item" at bounding box center [613, 318] width 249 height 36
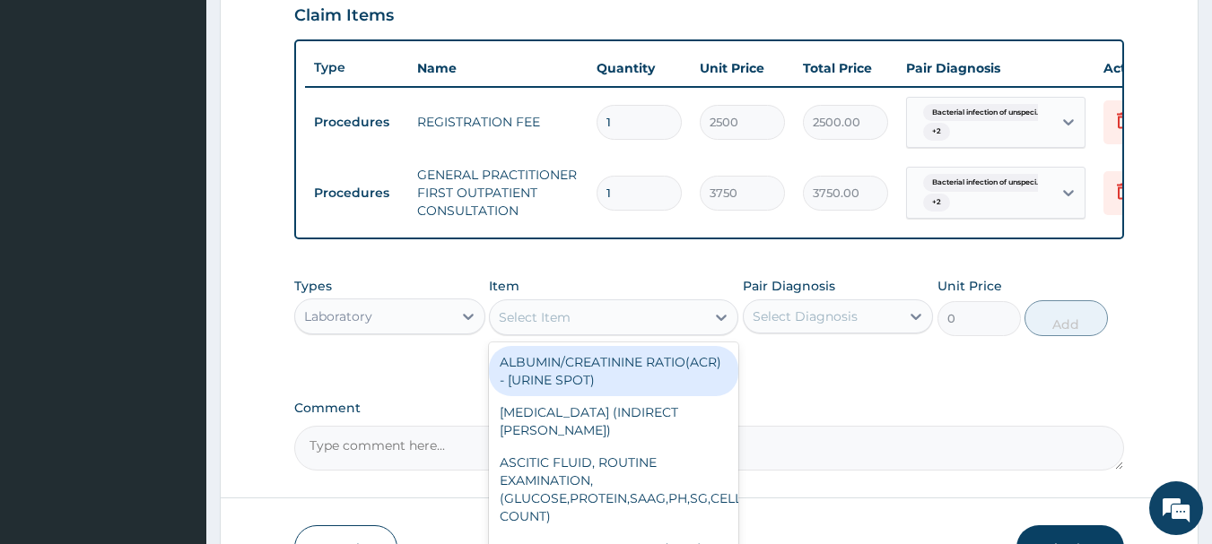
click at [640, 327] on div "Select Item" at bounding box center [597, 317] width 215 height 29
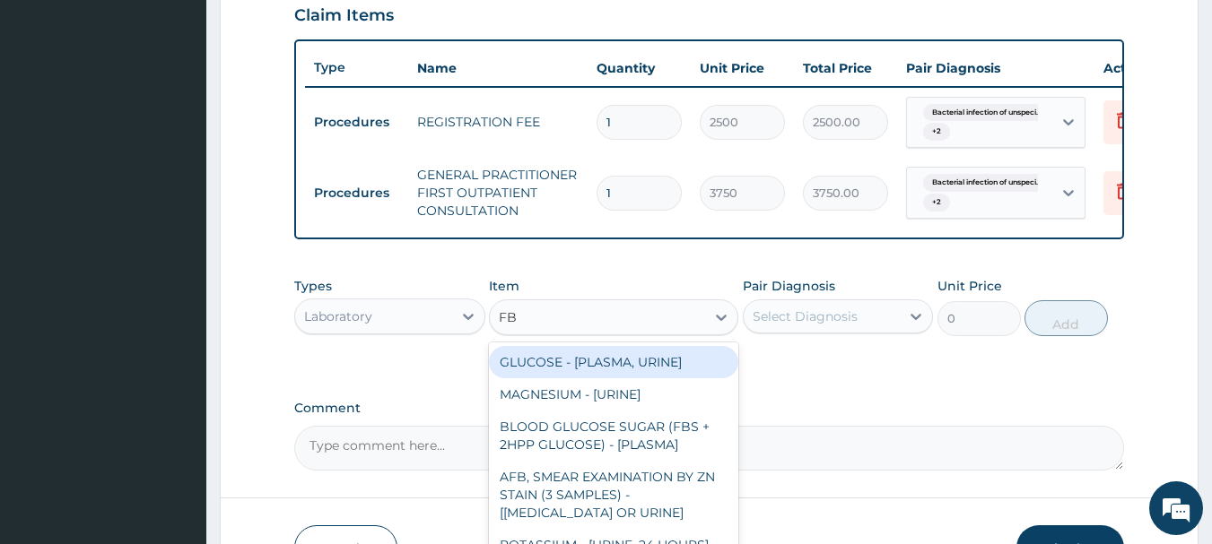
type input "FBC"
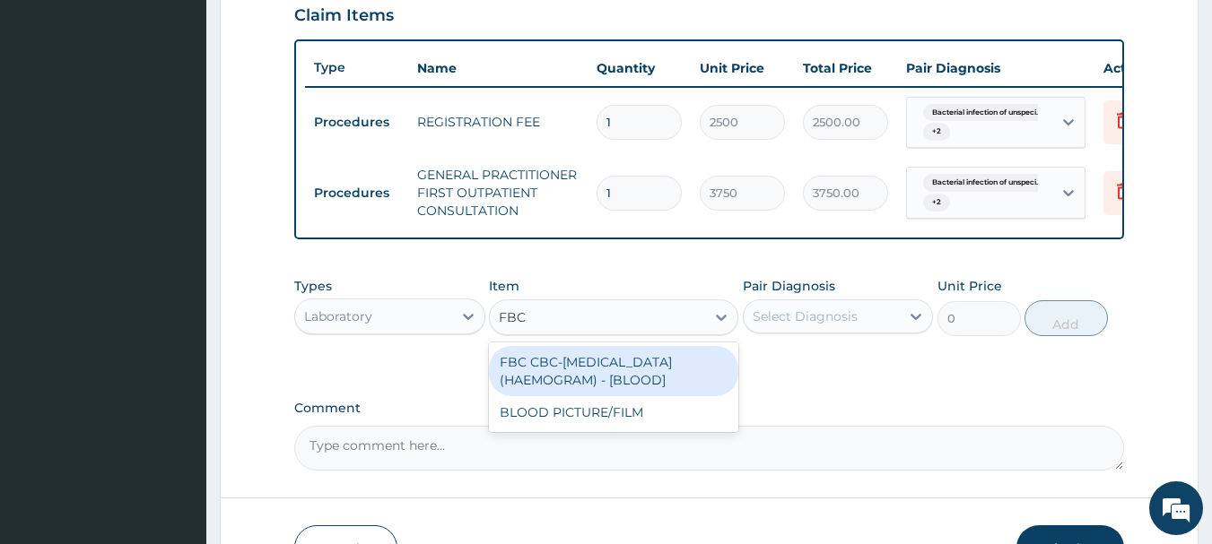
click at [622, 374] on div "FBC CBC-COMPLETE BLOOD COUNT (HAEMOGRAM) - [BLOOD]" at bounding box center [613, 371] width 249 height 50
type input "5000"
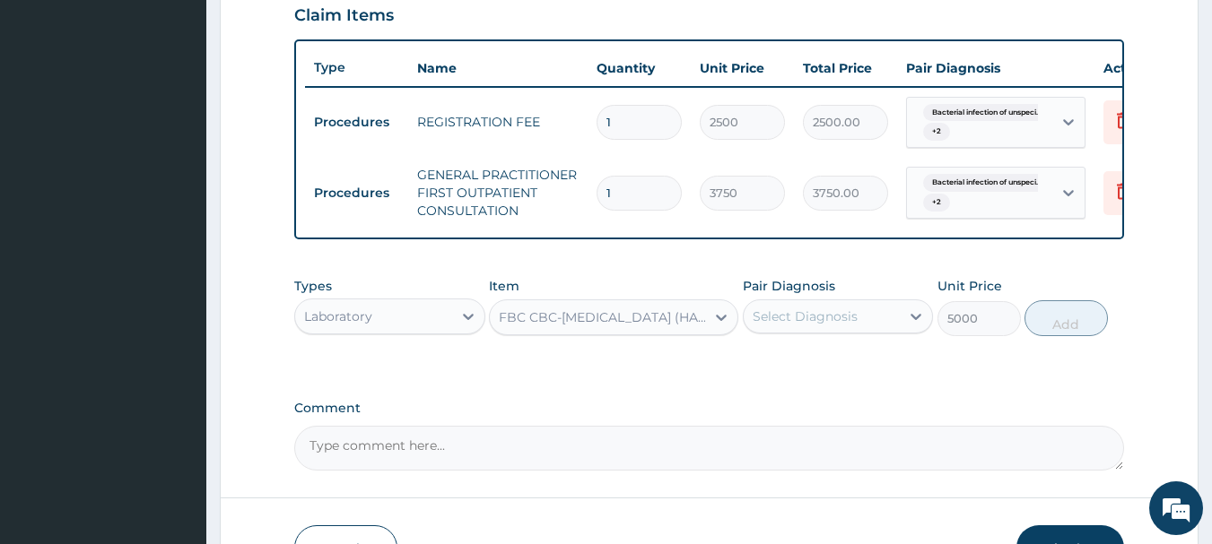
click at [879, 331] on div "Select Diagnosis" at bounding box center [821, 316] width 157 height 29
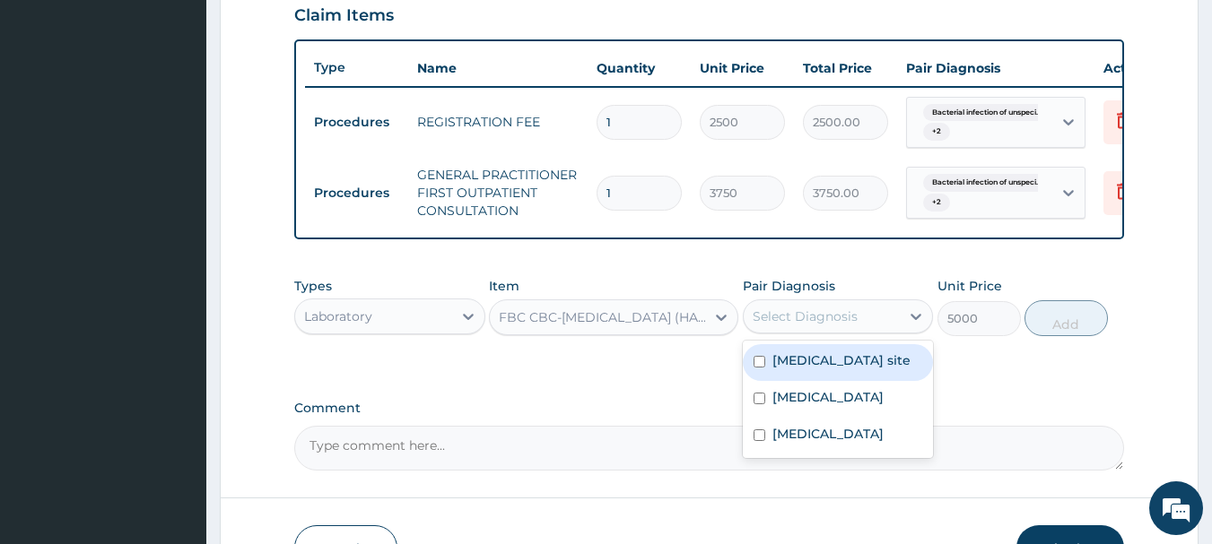
drag, startPoint x: 841, startPoint y: 393, endPoint x: 932, endPoint y: 353, distance: 98.8
click at [841, 369] on label "Bacterial infection of unspecified site" at bounding box center [841, 361] width 138 height 18
checkbox input "true"
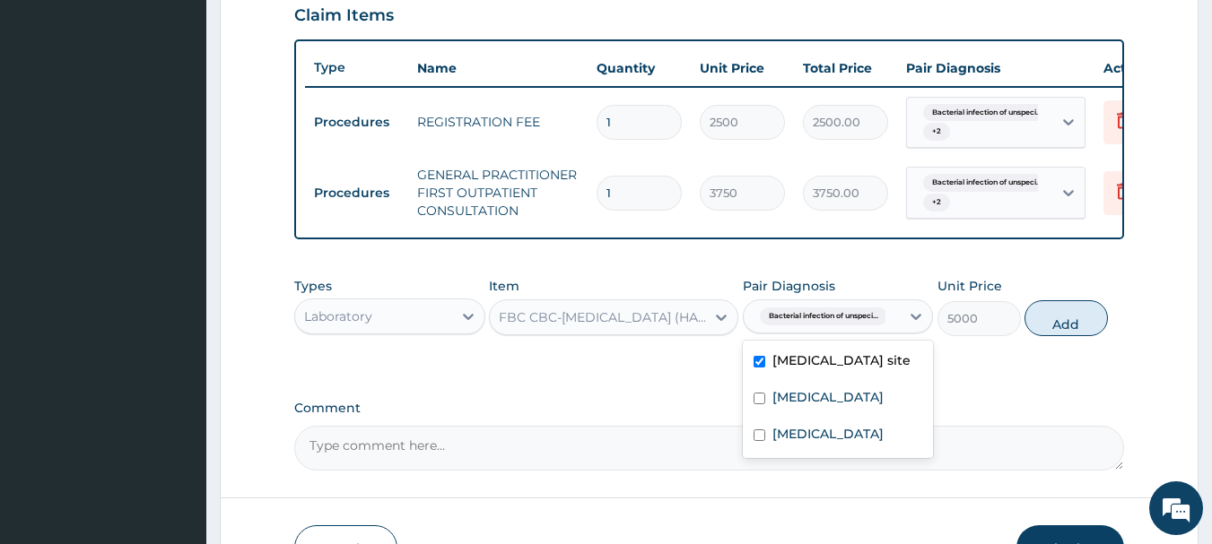
drag, startPoint x: 1059, startPoint y: 333, endPoint x: 979, endPoint y: 348, distance: 81.3
click at [1058, 335] on button "Add" at bounding box center [1065, 318] width 83 height 36
type input "0"
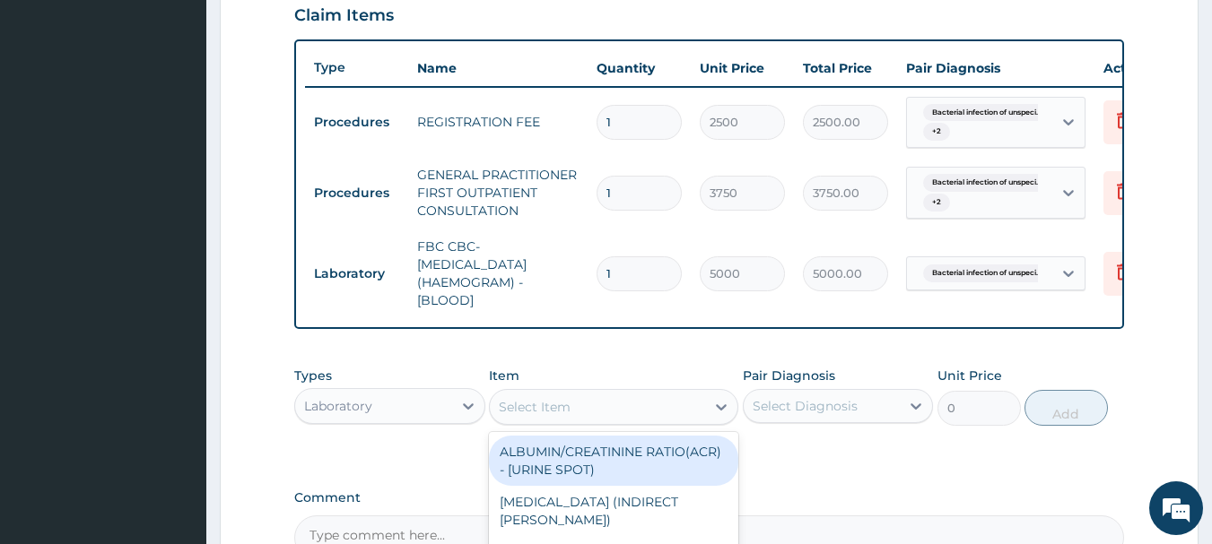
click at [557, 416] on div "Select Item" at bounding box center [535, 407] width 72 height 18
type input "MALARIA"
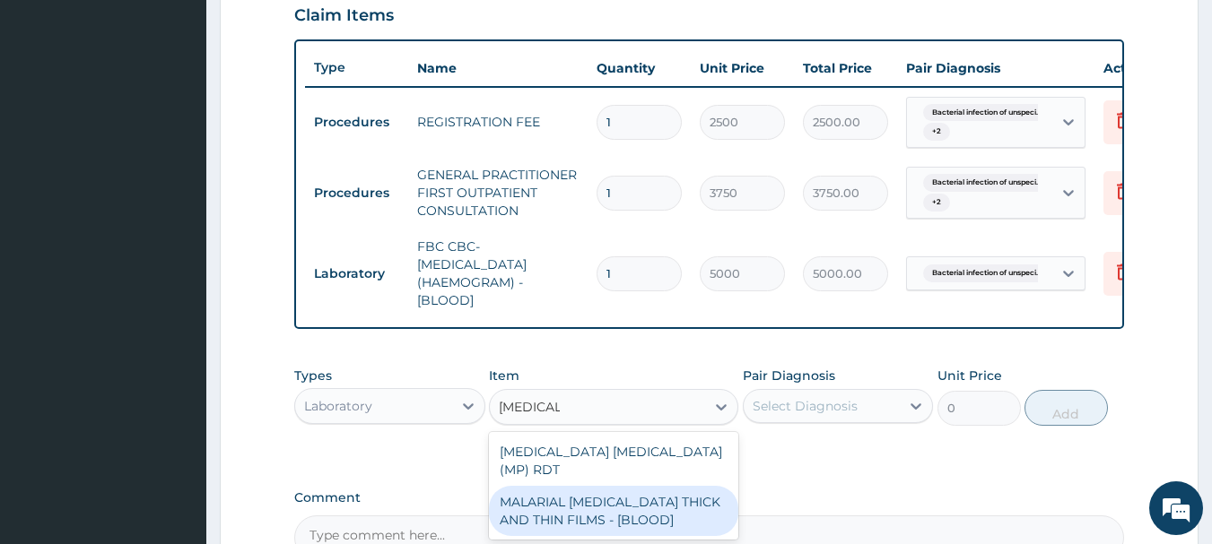
drag, startPoint x: 635, startPoint y: 500, endPoint x: 644, endPoint y: 485, distance: 17.7
click at [636, 499] on div "MALARIAL PARASITE THICK AND THIN FILMS - [BLOOD]" at bounding box center [613, 511] width 249 height 50
type input "2187.5"
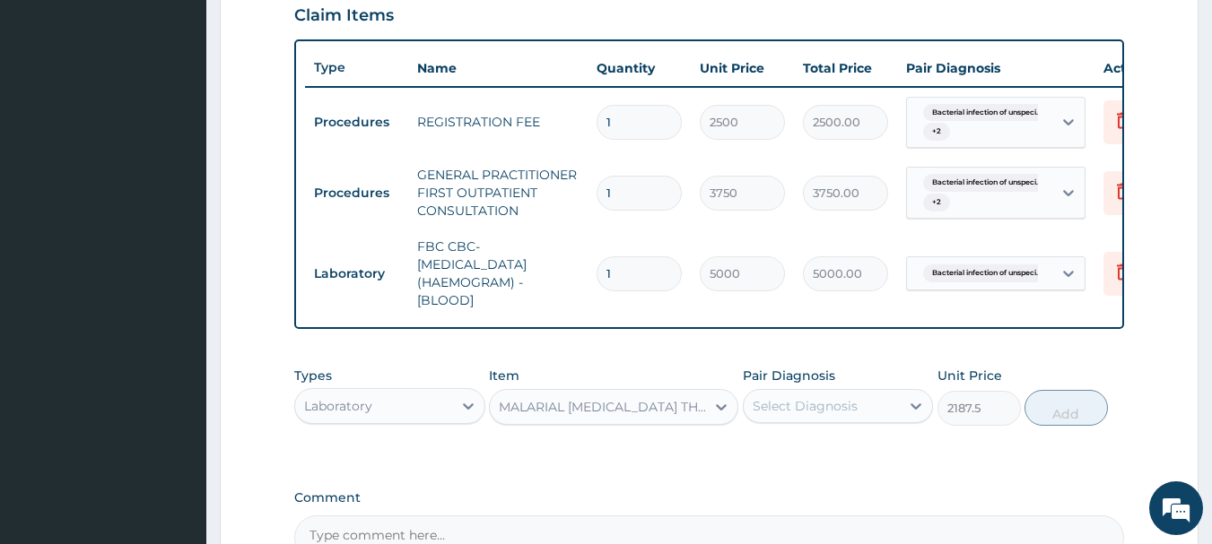
click at [896, 414] on div "Select Diagnosis" at bounding box center [821, 406] width 157 height 29
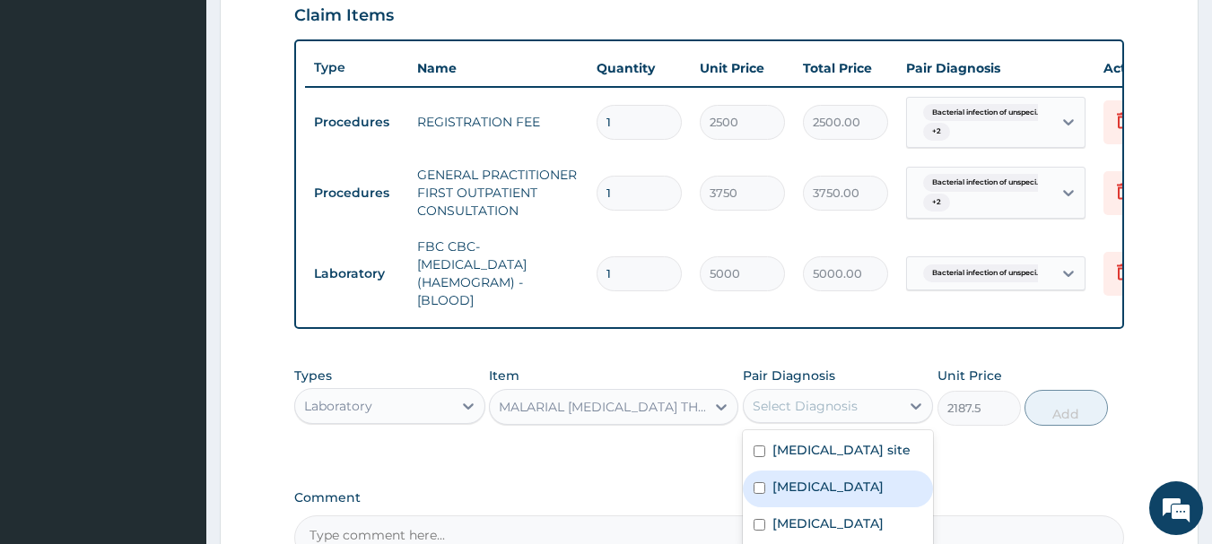
drag, startPoint x: 856, startPoint y: 518, endPoint x: 965, endPoint y: 448, distance: 129.9
click at [857, 496] on label "Malaria, unspecified" at bounding box center [827, 487] width 111 height 18
checkbox input "true"
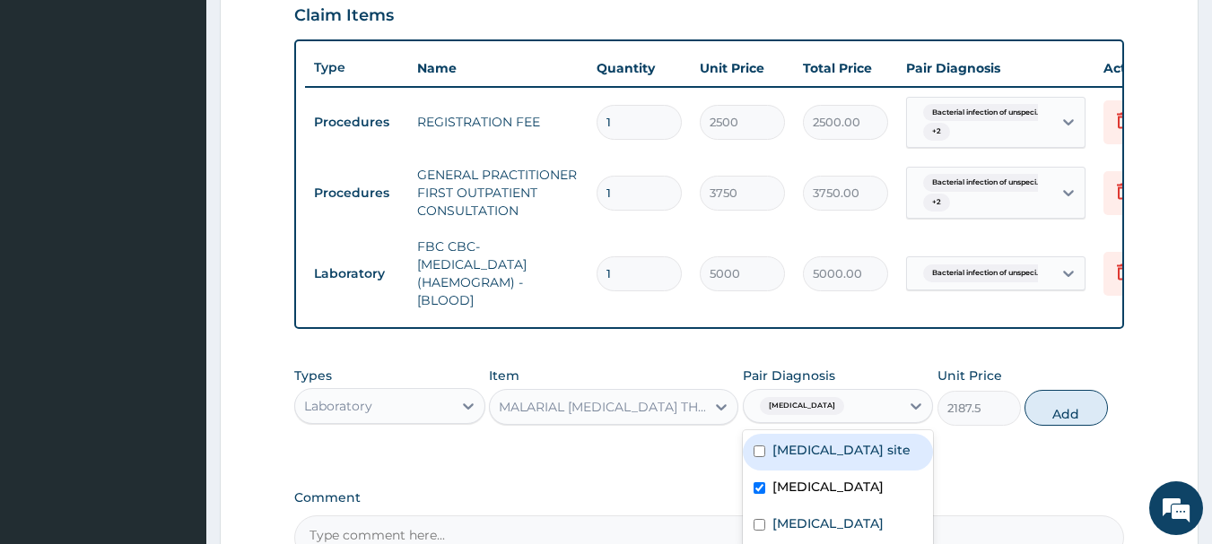
drag, startPoint x: 1056, startPoint y: 422, endPoint x: 1046, endPoint y: 422, distance: 9.9
click at [1054, 422] on button "Add" at bounding box center [1065, 408] width 83 height 36
type input "0"
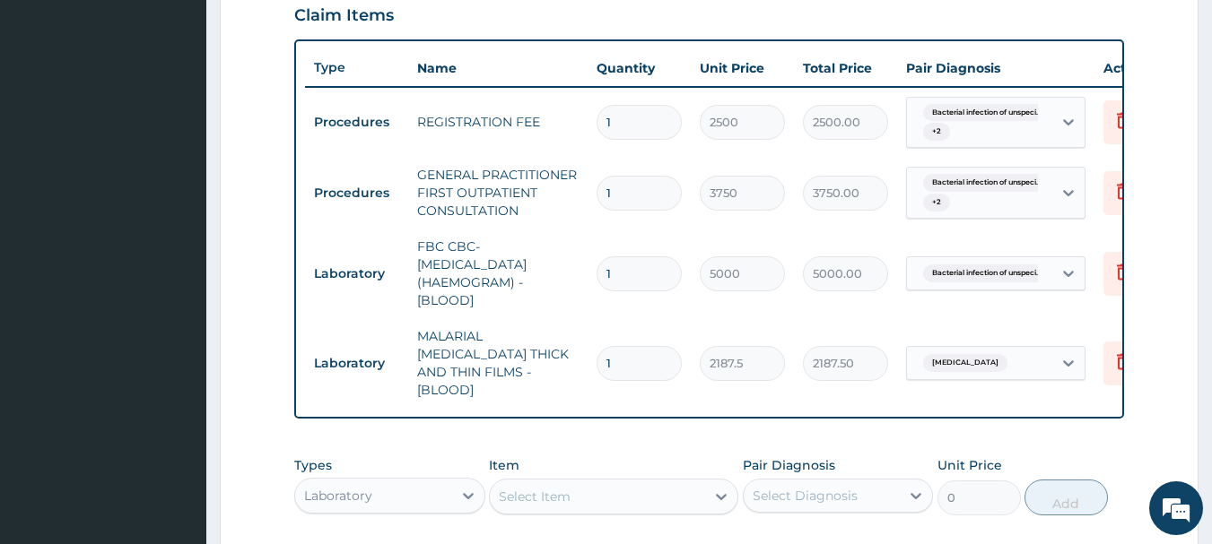
scroll to position [807, 0]
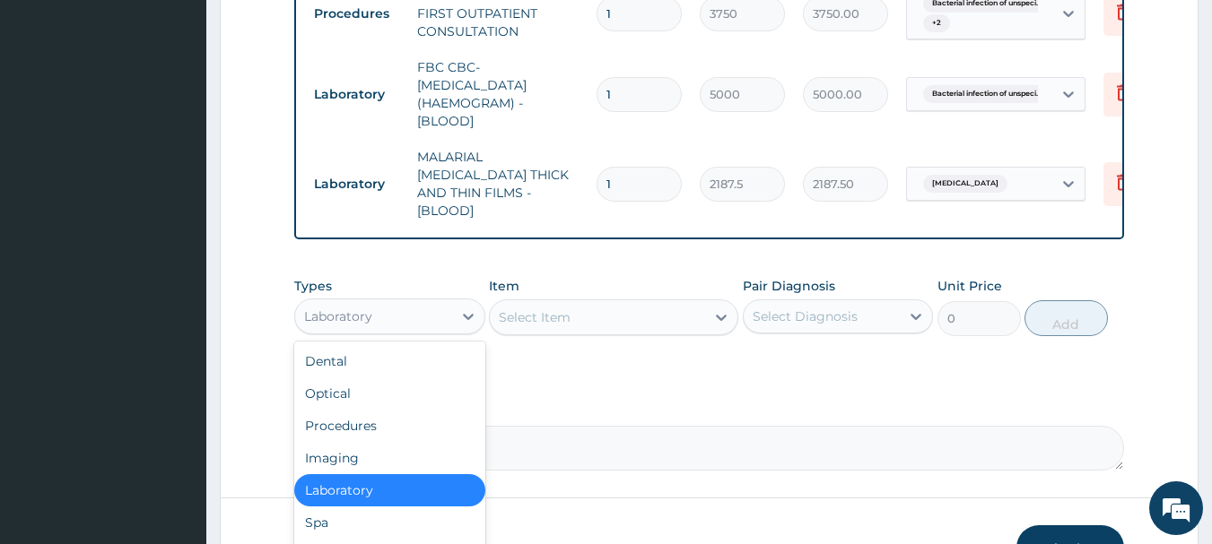
click at [440, 315] on div "Laboratory" at bounding box center [373, 316] width 157 height 29
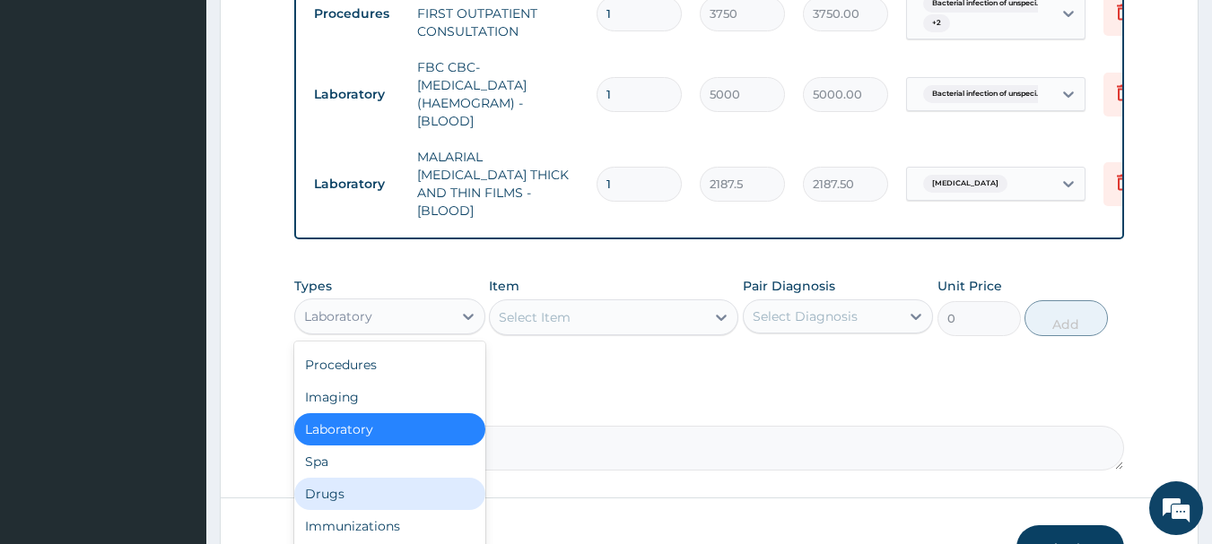
drag, startPoint x: 329, startPoint y: 490, endPoint x: 448, endPoint y: 380, distance: 161.2
click at [337, 484] on div "Drugs" at bounding box center [389, 494] width 191 height 32
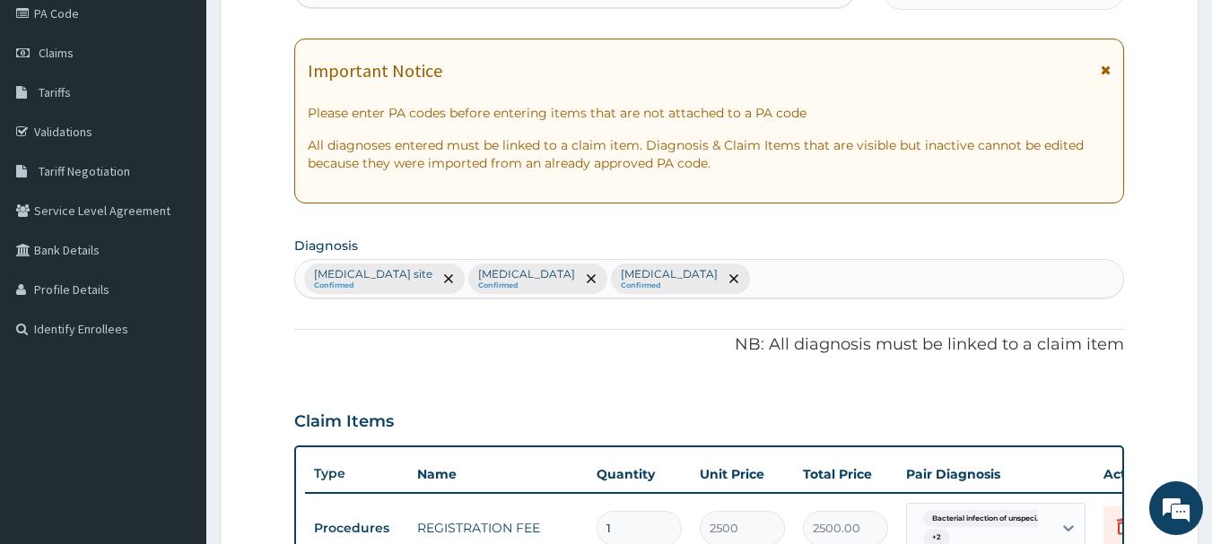
scroll to position [0, 0]
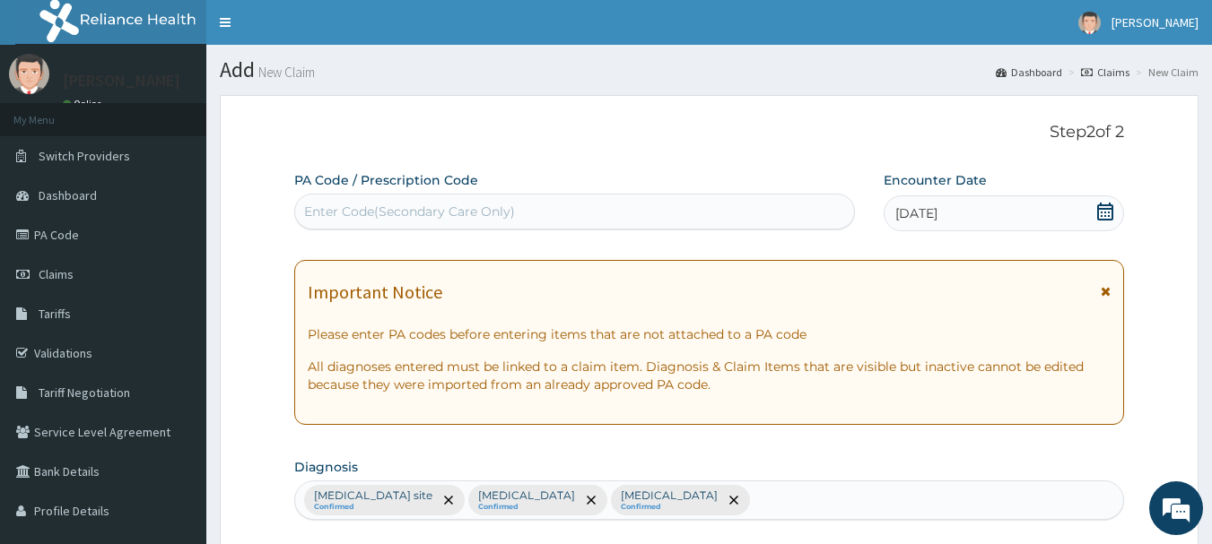
click at [837, 500] on div "Bacterial infection of unspecified site Confirmed Malaria, unspecified Confirme…" at bounding box center [709, 501] width 829 height 38
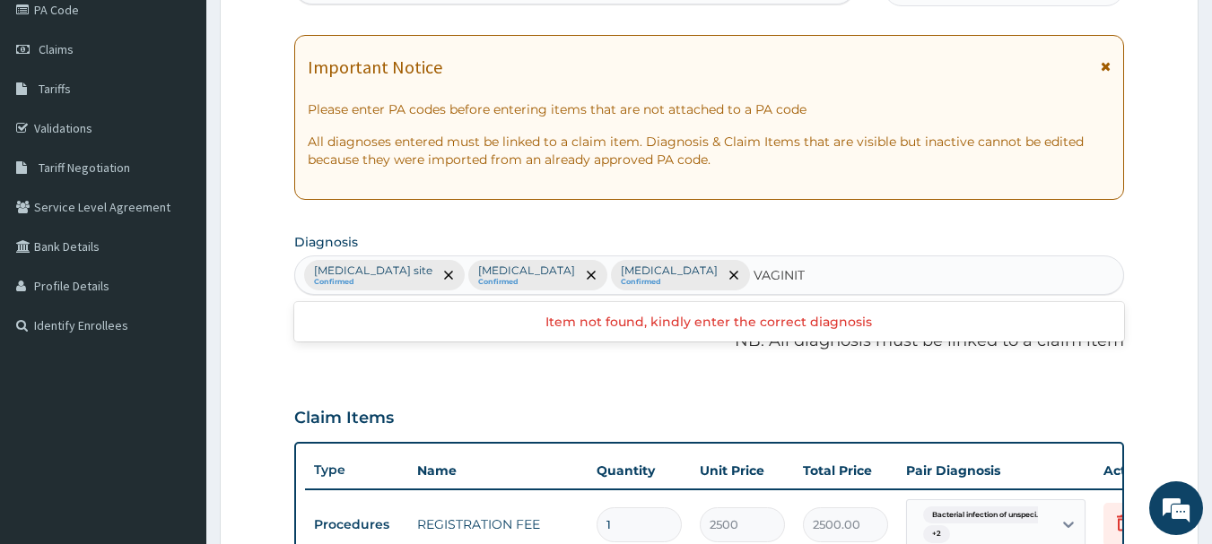
scroll to position [269, 0]
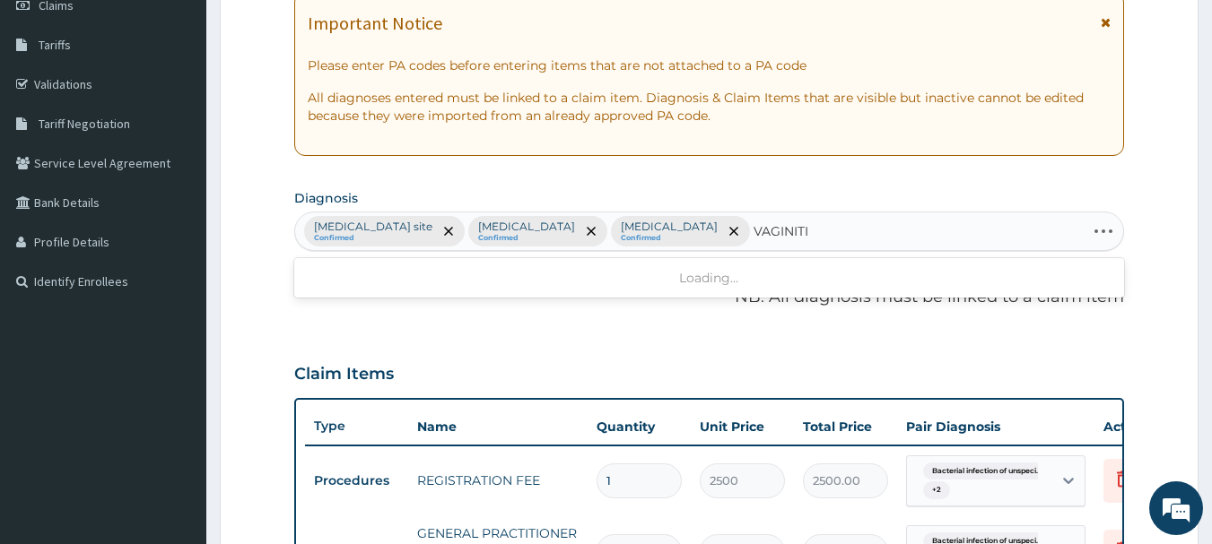
type input "VAGINITIS"
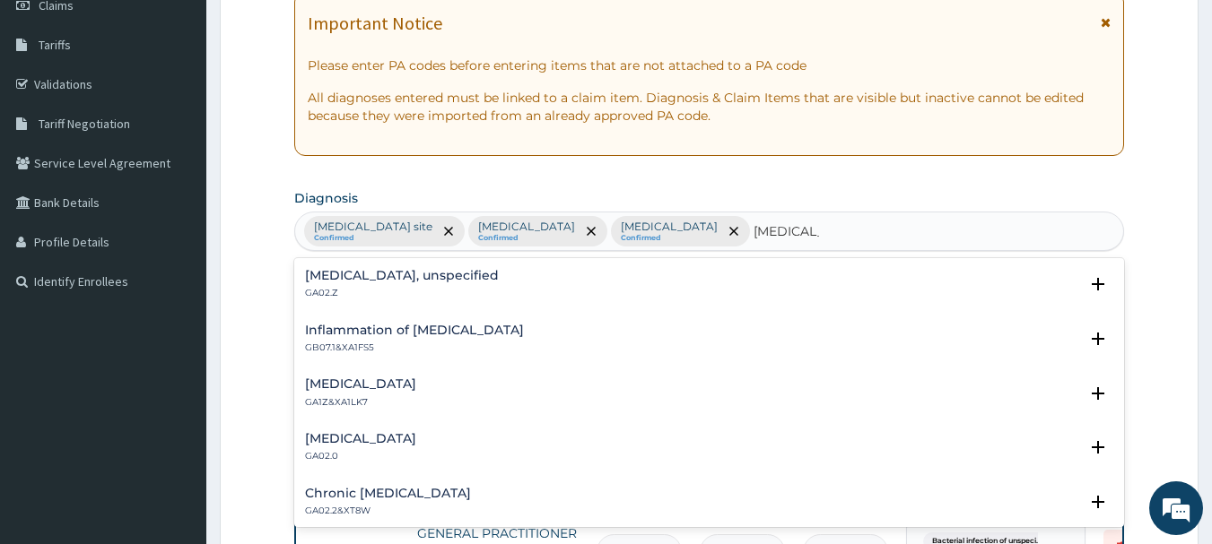
click at [409, 279] on h4 "Vaginitis, unspecified" at bounding box center [402, 275] width 194 height 13
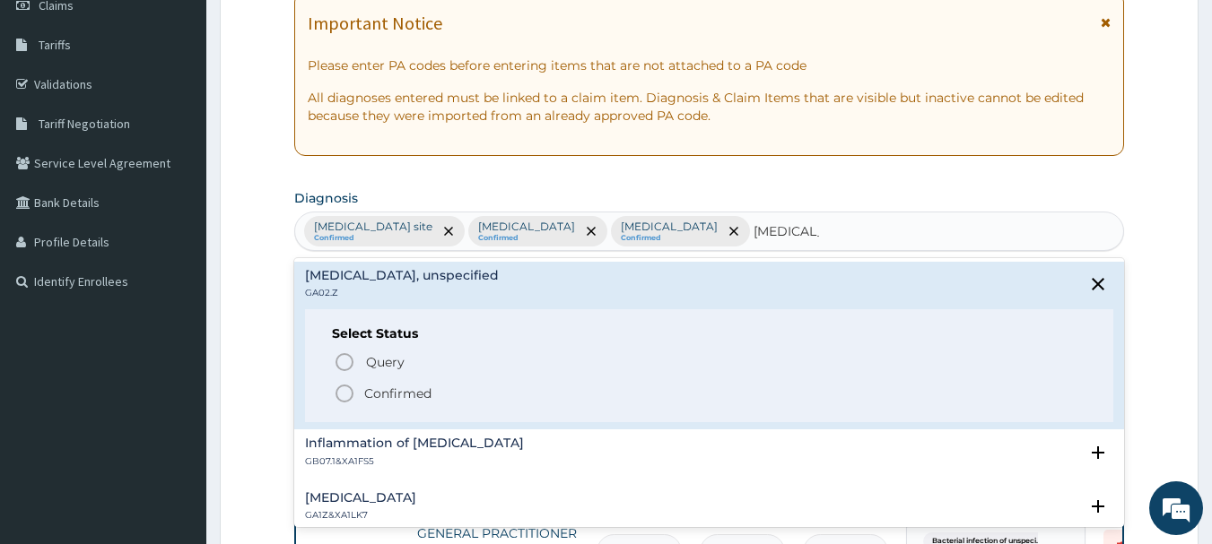
drag, startPoint x: 404, startPoint y: 397, endPoint x: 413, endPoint y: 391, distance: 10.2
click at [411, 395] on p "Confirmed" at bounding box center [397, 394] width 67 height 18
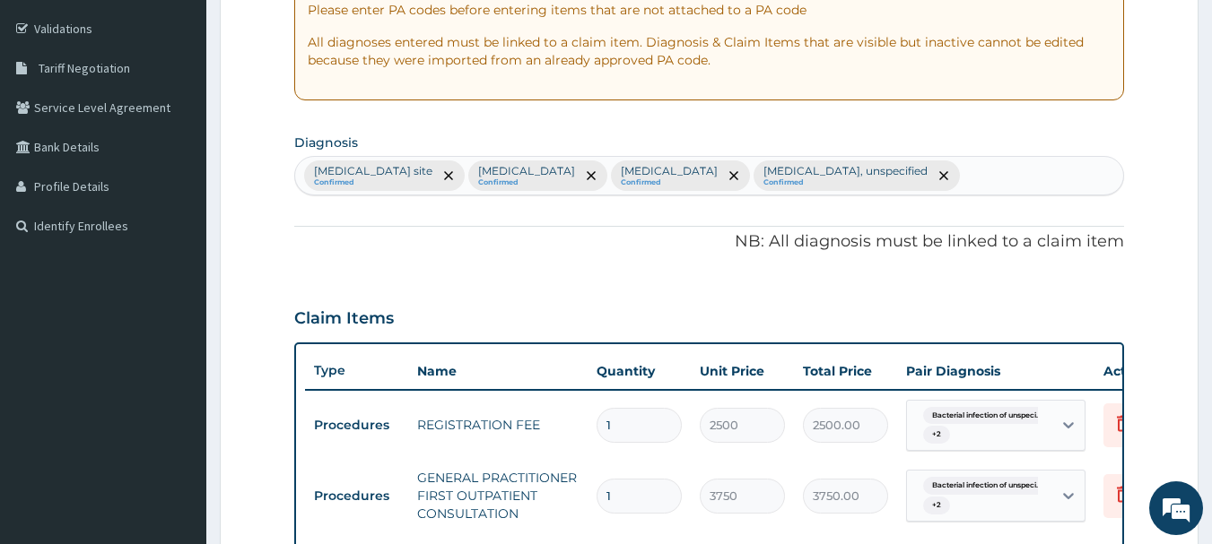
scroll to position [717, 0]
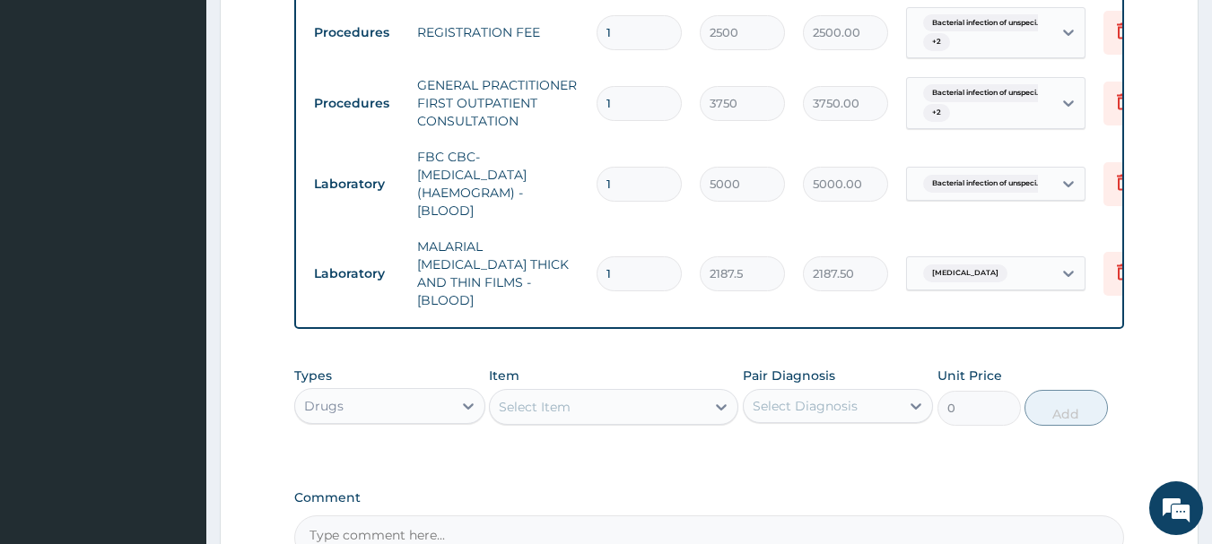
click at [540, 405] on div "Select Item" at bounding box center [535, 407] width 72 height 18
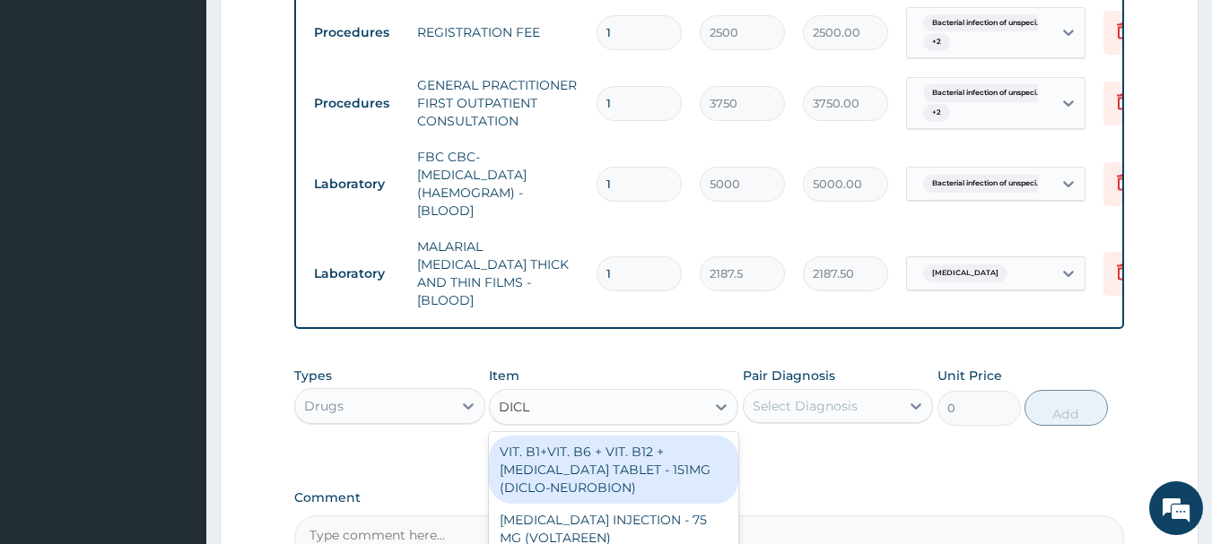
type input "DICLO"
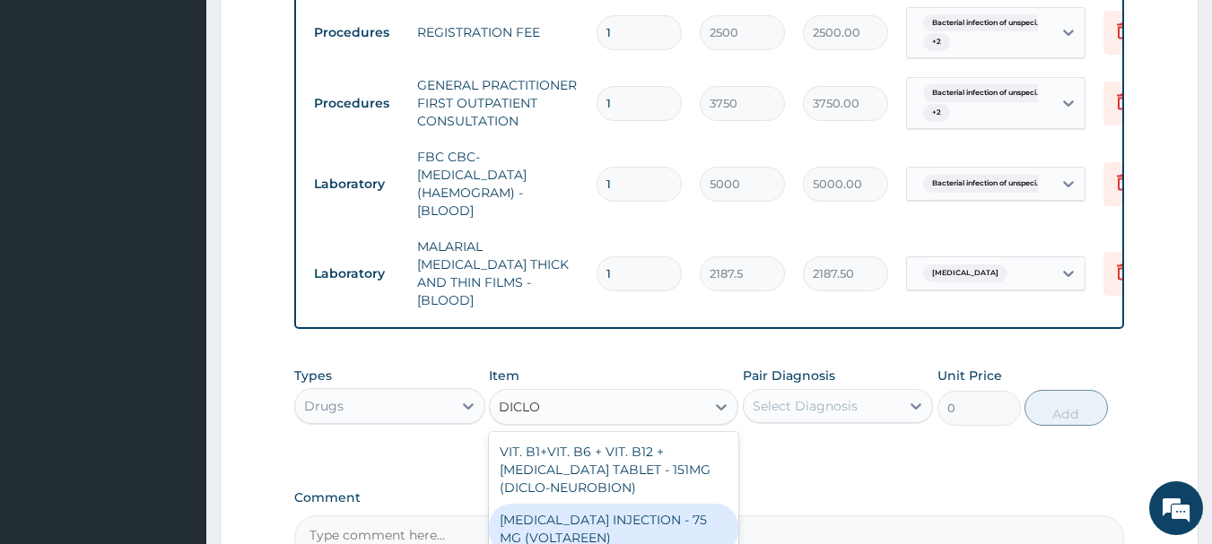
drag, startPoint x: 575, startPoint y: 524, endPoint x: 574, endPoint y: 515, distance: 9.0
click at [575, 521] on div "DICLOFENAC INJECTION - 75 MG (VOLTAREEN)" at bounding box center [613, 529] width 249 height 50
type input "588"
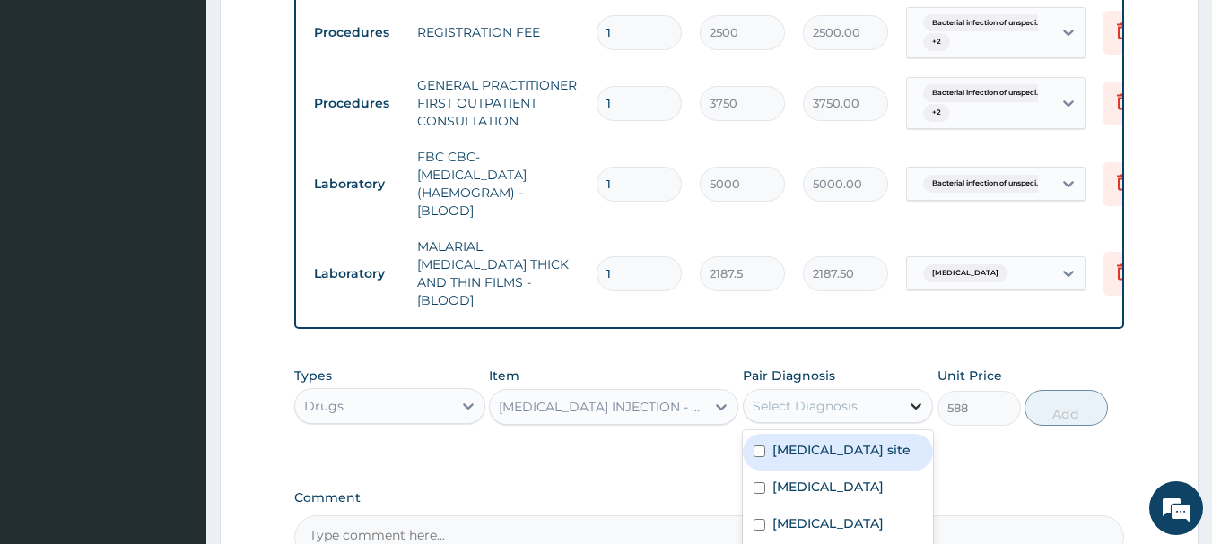
click at [900, 406] on div at bounding box center [915, 406] width 32 height 32
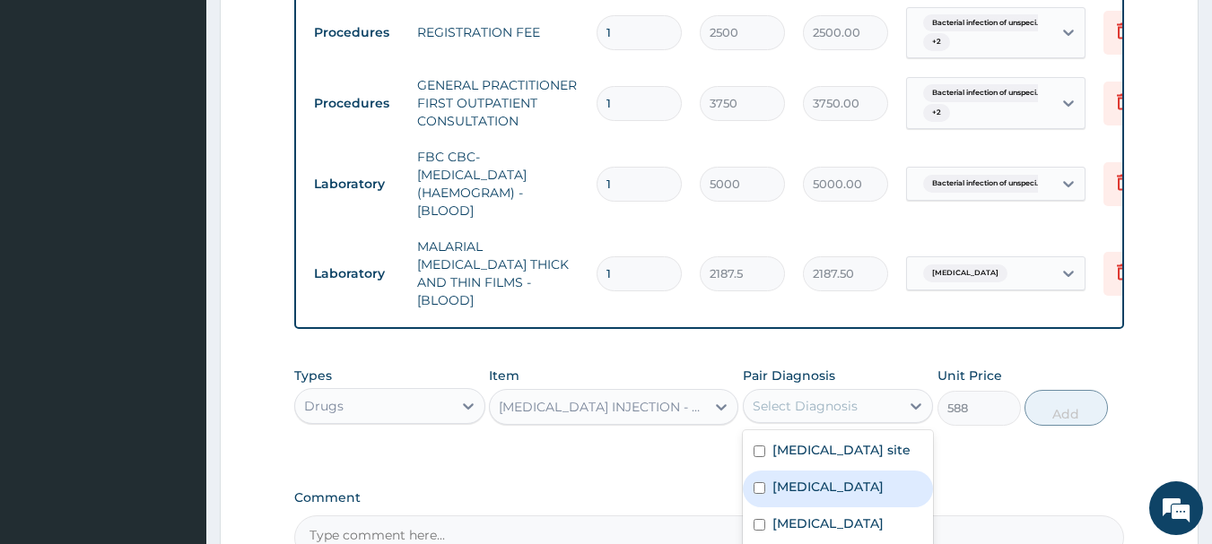
drag, startPoint x: 824, startPoint y: 500, endPoint x: 830, endPoint y: 468, distance: 32.7
click at [824, 496] on label "Malaria, unspecified" at bounding box center [827, 487] width 111 height 18
checkbox input "true"
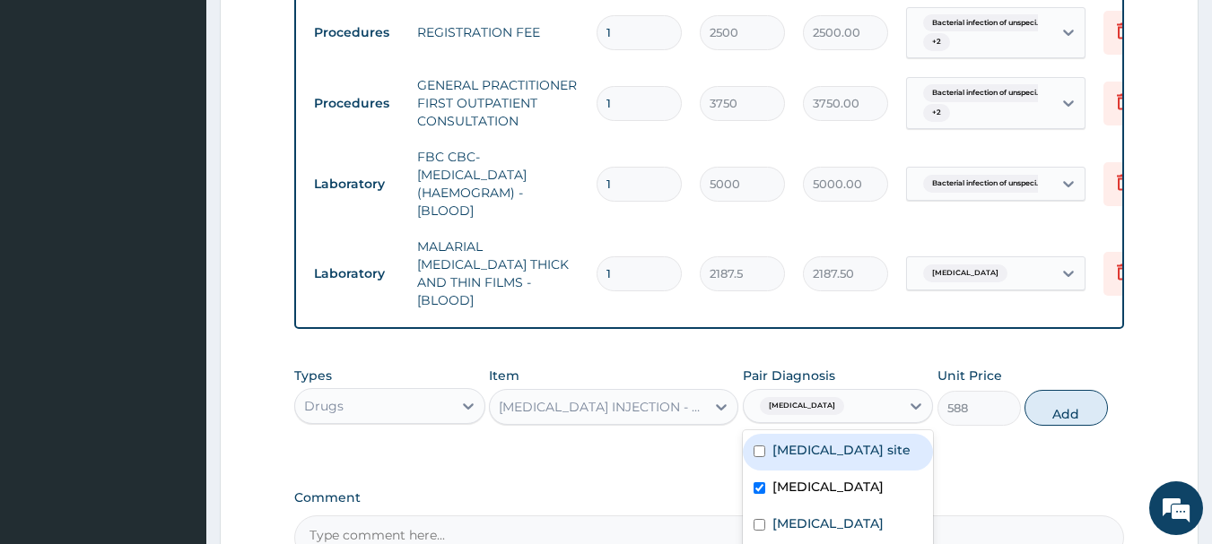
click at [844, 451] on label "Bacterial infection of unspecified site" at bounding box center [841, 450] width 138 height 18
checkbox input "true"
drag, startPoint x: 1058, startPoint y: 407, endPoint x: 1044, endPoint y: 412, distance: 15.0
click at [1057, 408] on button "Add" at bounding box center [1065, 408] width 83 height 36
type input "0"
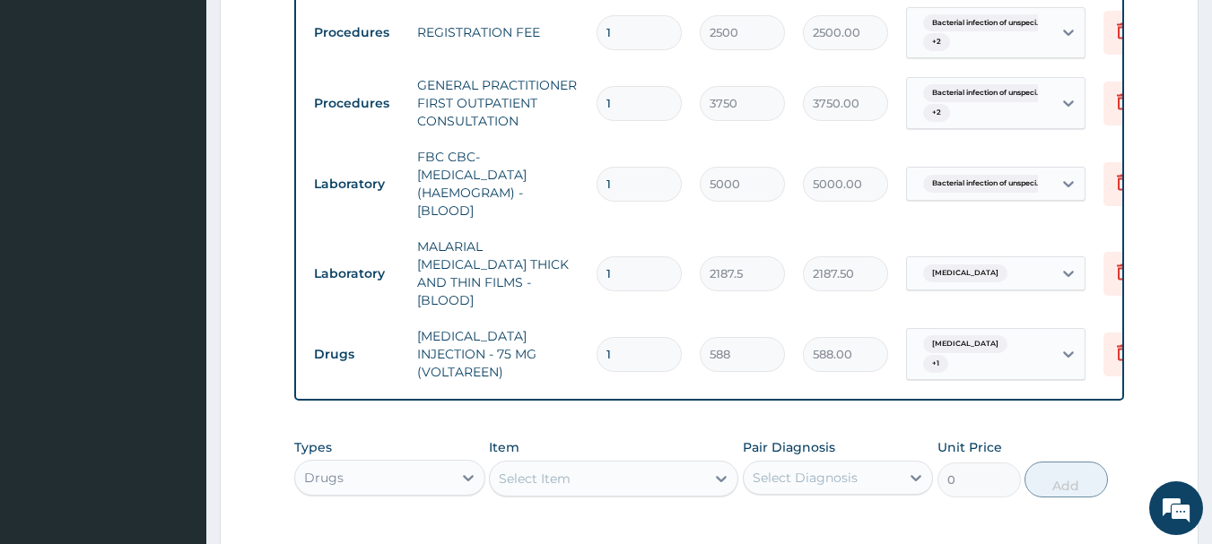
click at [541, 474] on div "Select Item" at bounding box center [535, 479] width 72 height 18
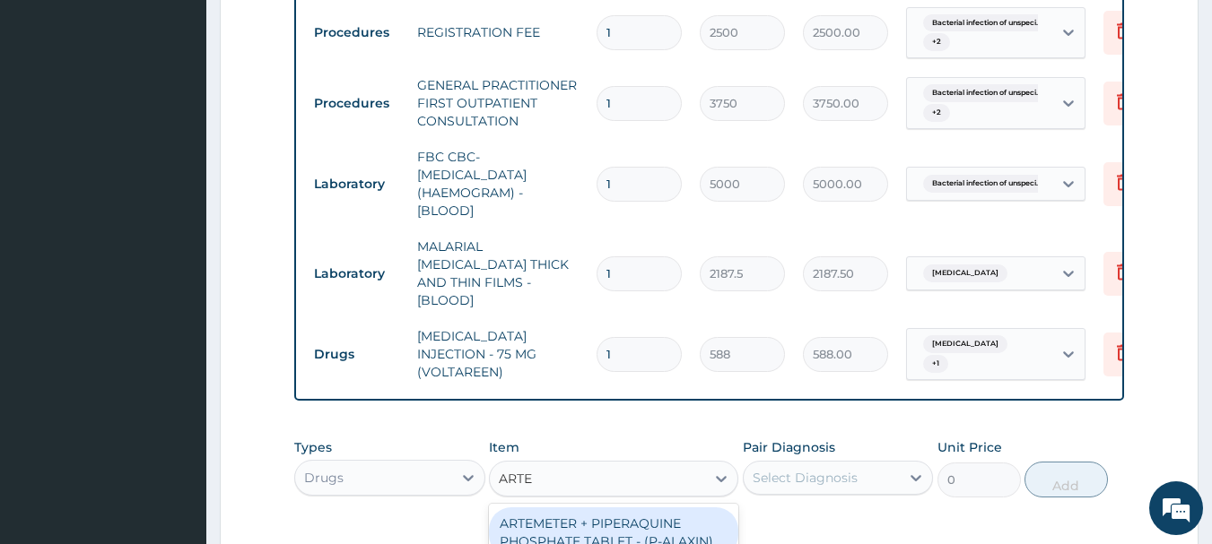
type input "ARTEM"
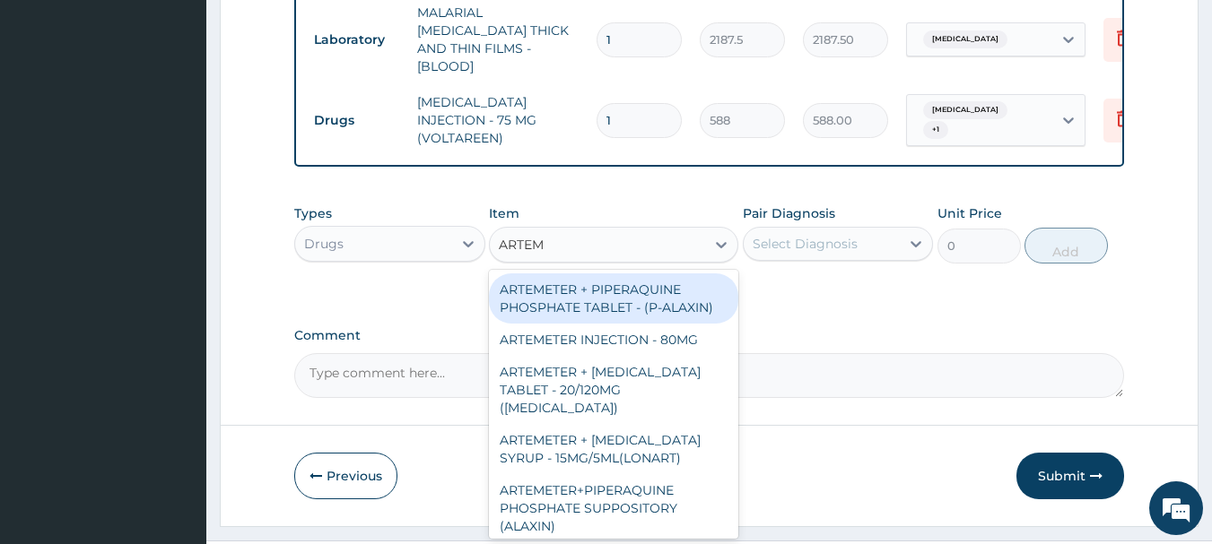
scroll to position [986, 0]
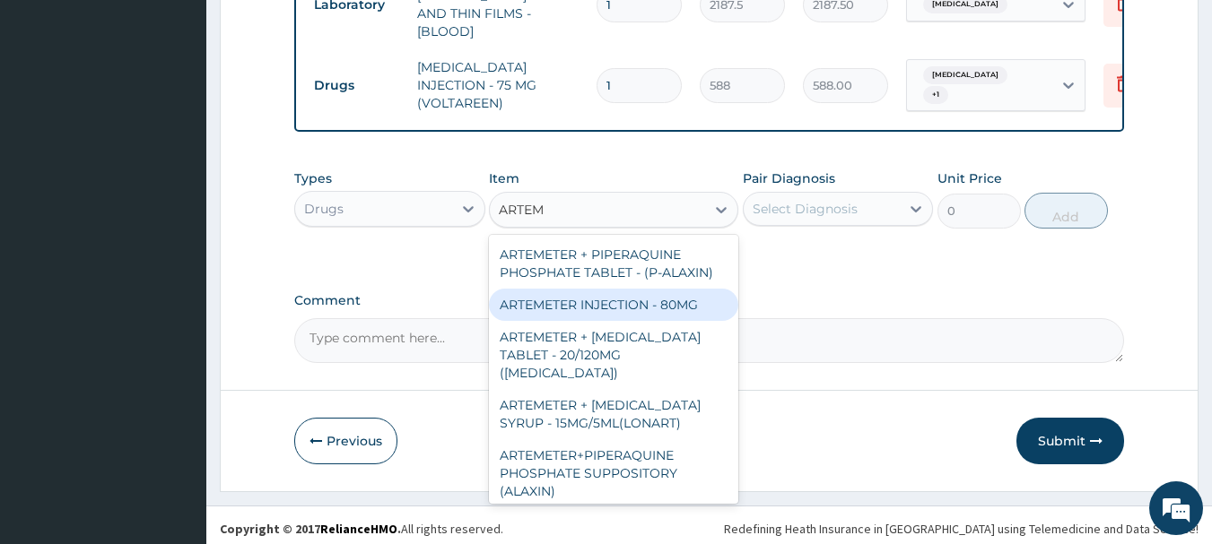
click at [660, 304] on div "ARTEMETER INJECTION - 80MG" at bounding box center [613, 305] width 249 height 32
type input "475.99999999999994"
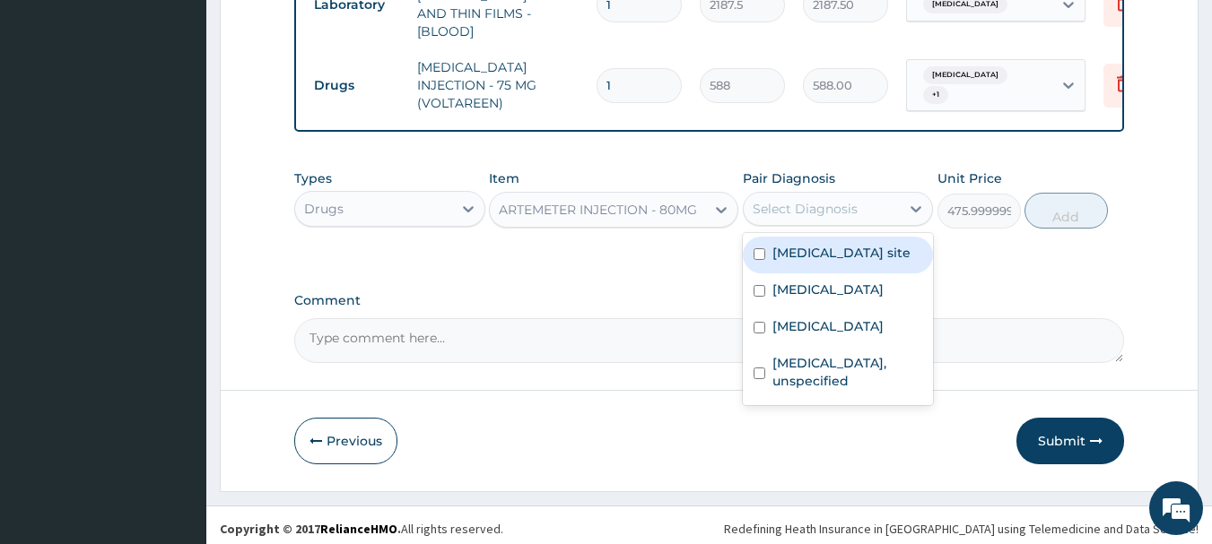
click at [847, 207] on div "Select Diagnosis" at bounding box center [804, 209] width 105 height 18
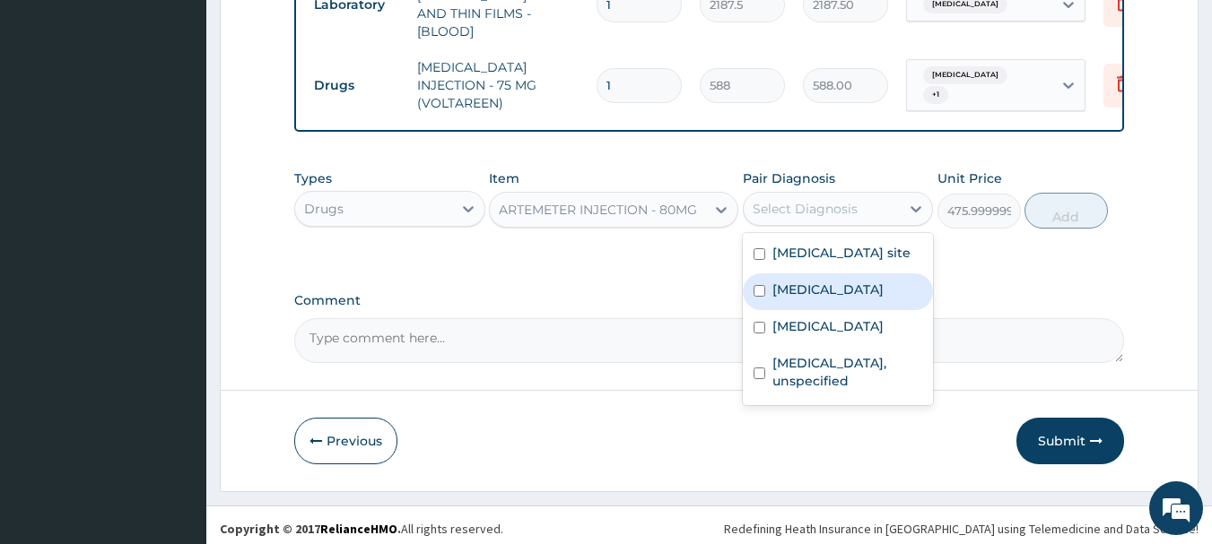
drag, startPoint x: 829, startPoint y: 304, endPoint x: 984, endPoint y: 244, distance: 166.4
click at [834, 299] on label "Malaria, unspecified" at bounding box center [827, 290] width 111 height 18
checkbox input "true"
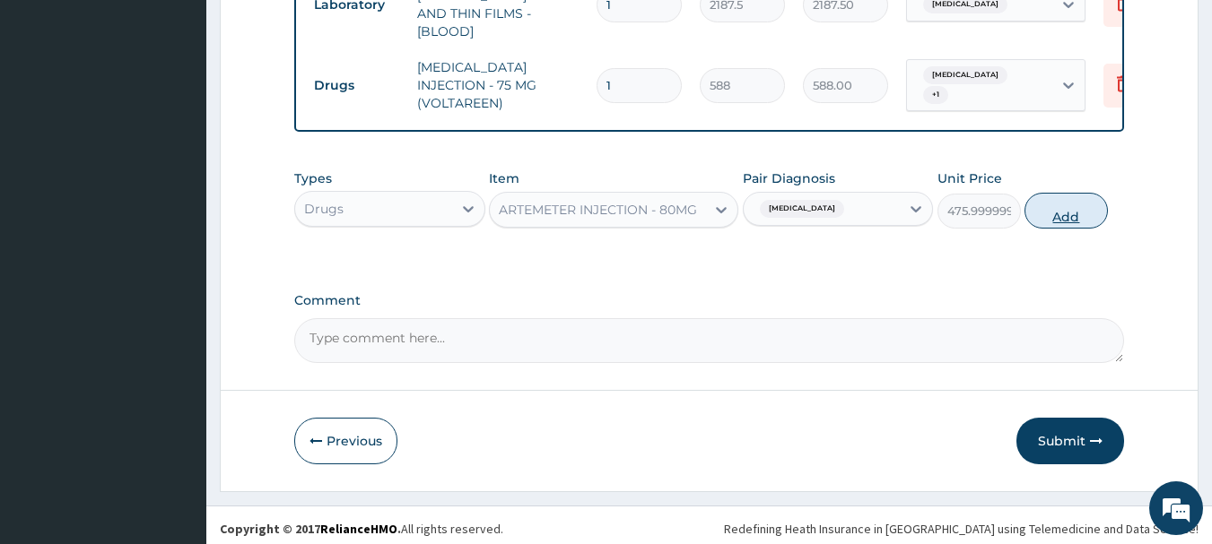
click at [1063, 213] on button "Add" at bounding box center [1065, 211] width 83 height 36
type input "0"
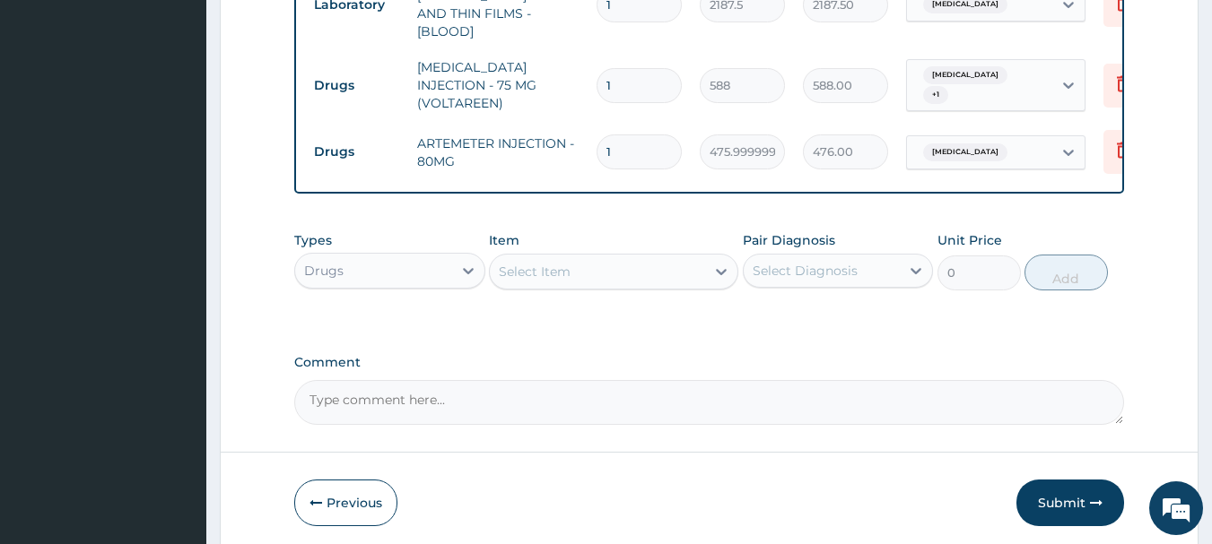
type input "0.00"
type input "6"
type input "2856.00"
type input "6"
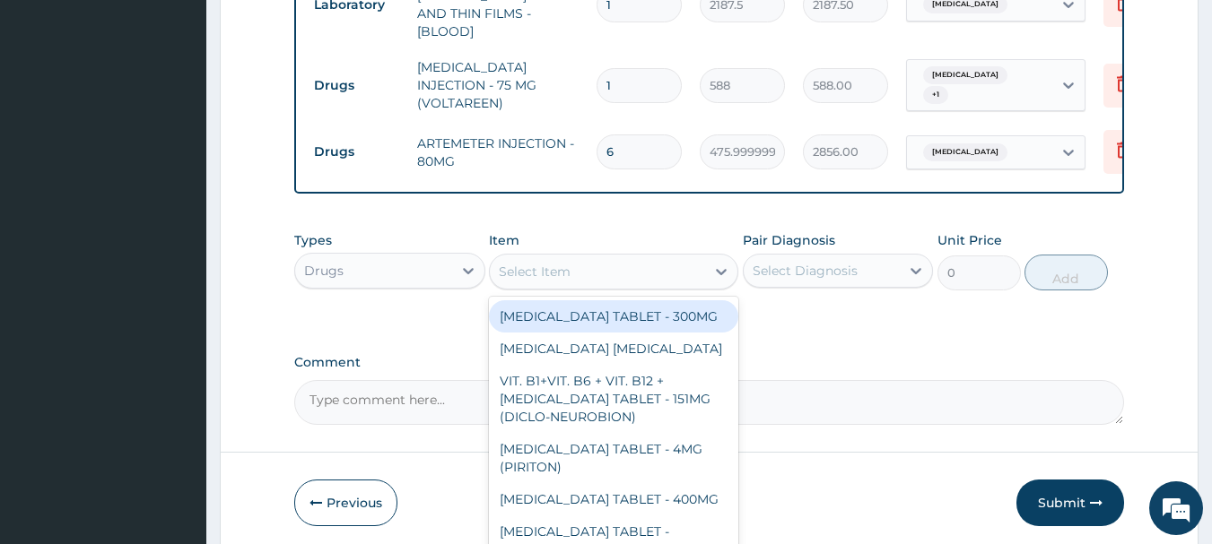
click at [629, 257] on div "Select Item" at bounding box center [597, 271] width 215 height 29
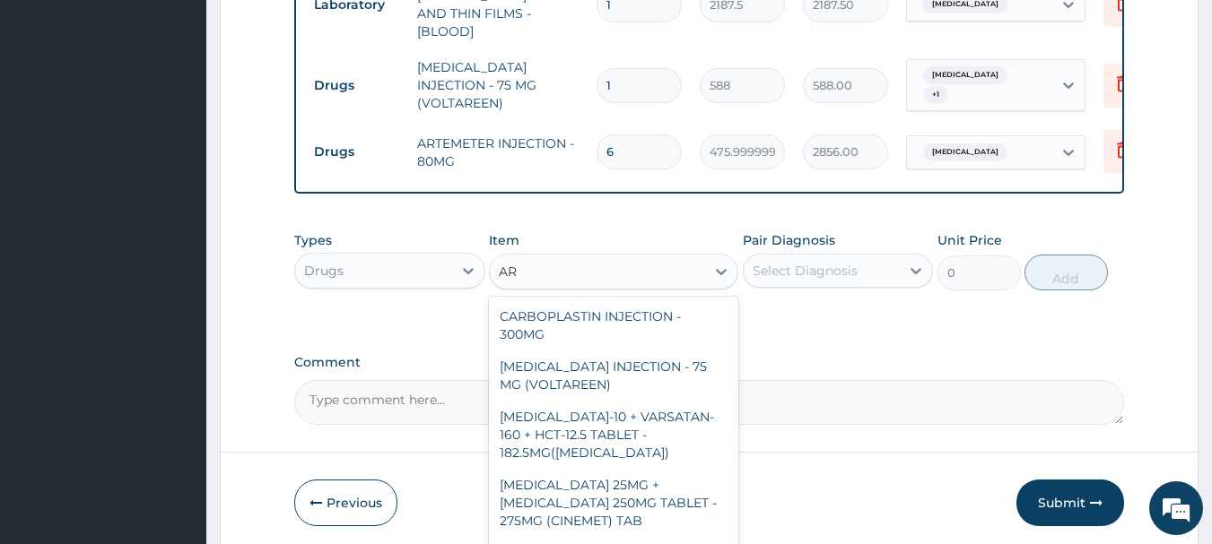
type input "A"
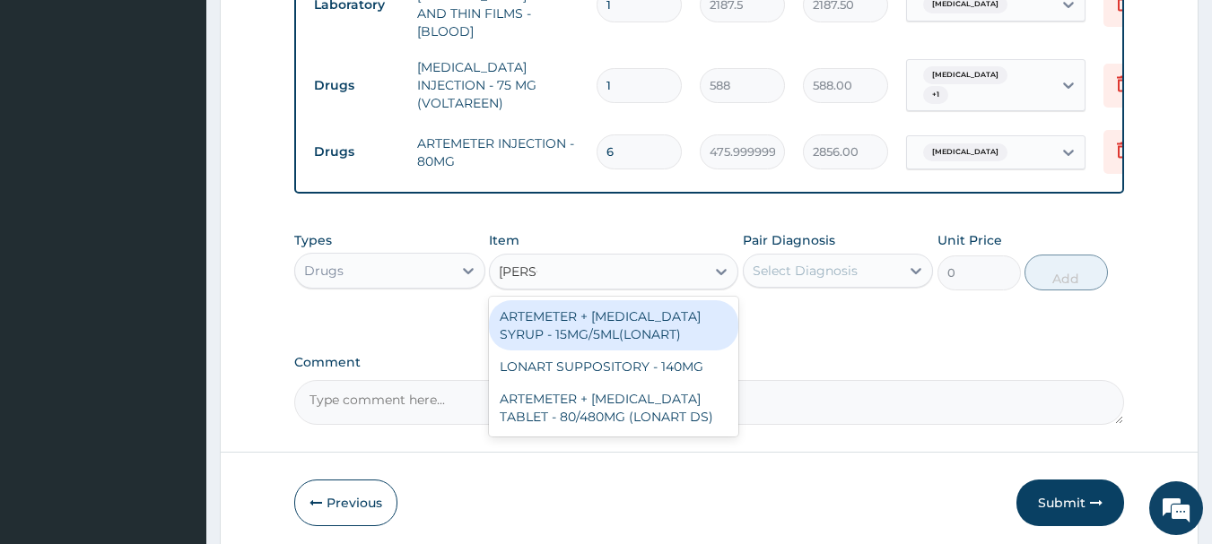
type input "LONAR"
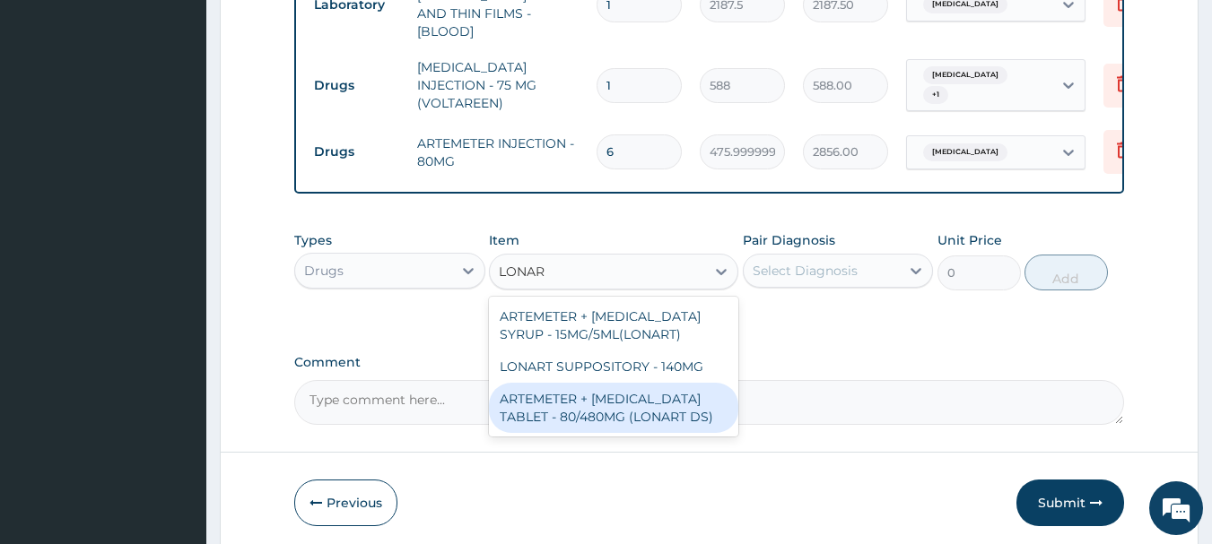
click at [693, 397] on div "ARTEMETER + LUMEFANTRINE TABLET - 80/480MG (LONART DS)" at bounding box center [613, 408] width 249 height 50
type input "588"
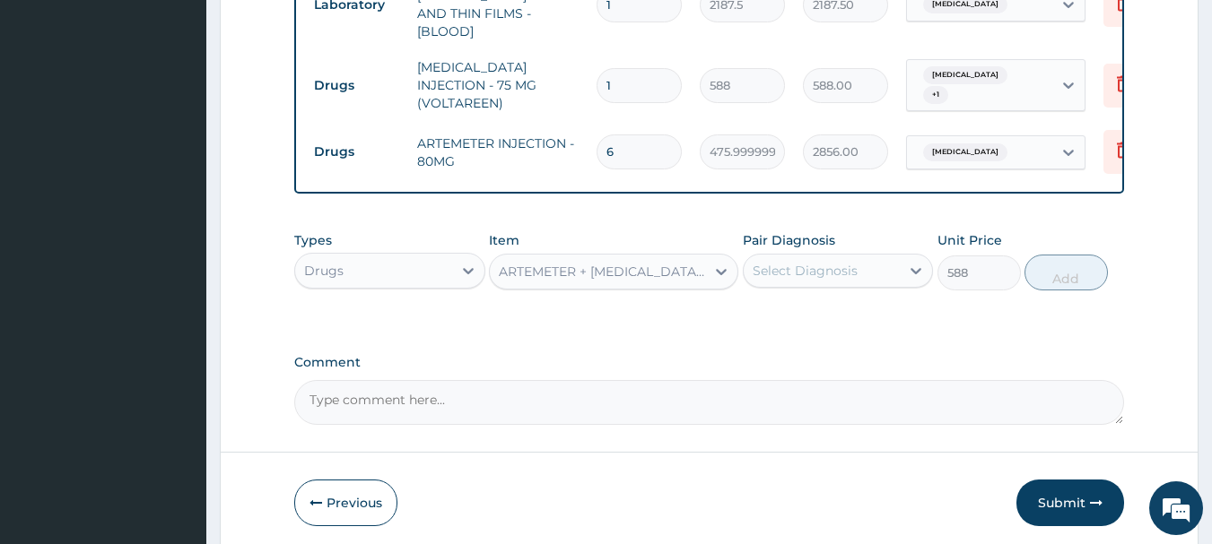
click at [845, 256] on div "Select Diagnosis" at bounding box center [821, 270] width 157 height 29
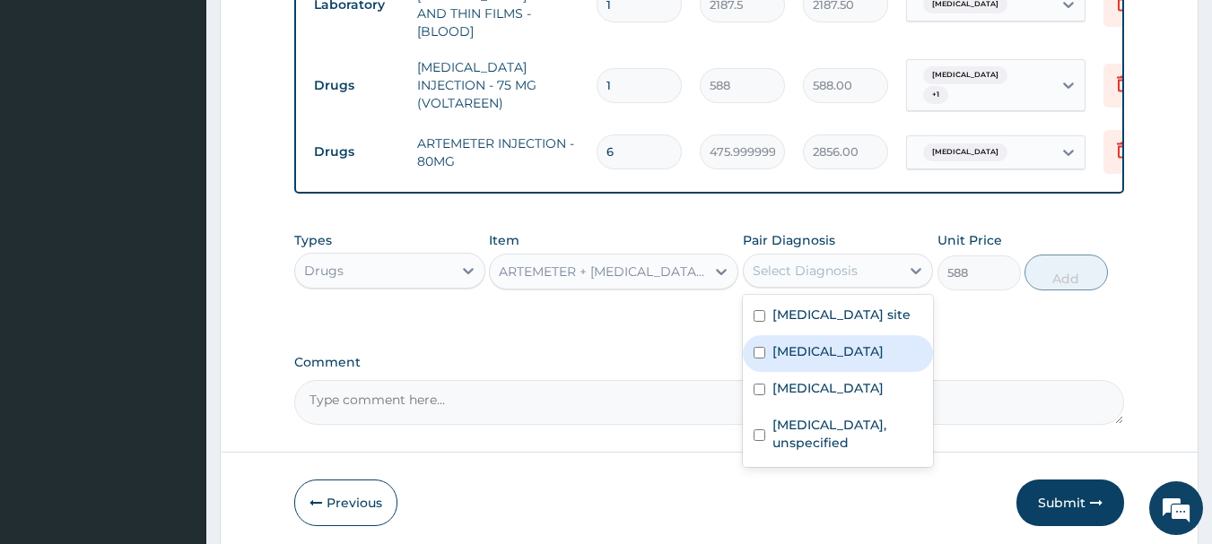
click at [823, 358] on label "Malaria, unspecified" at bounding box center [827, 352] width 111 height 18
checkbox input "true"
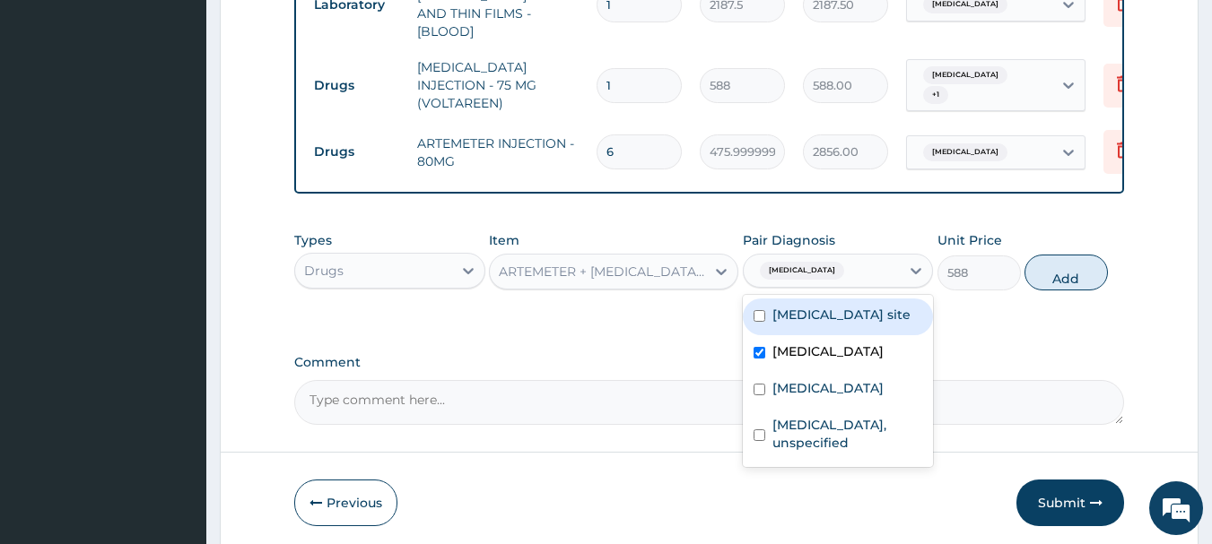
drag, startPoint x: 1049, startPoint y: 265, endPoint x: 949, endPoint y: 267, distance: 100.5
click at [1050, 265] on button "Add" at bounding box center [1065, 273] width 83 height 36
type input "0"
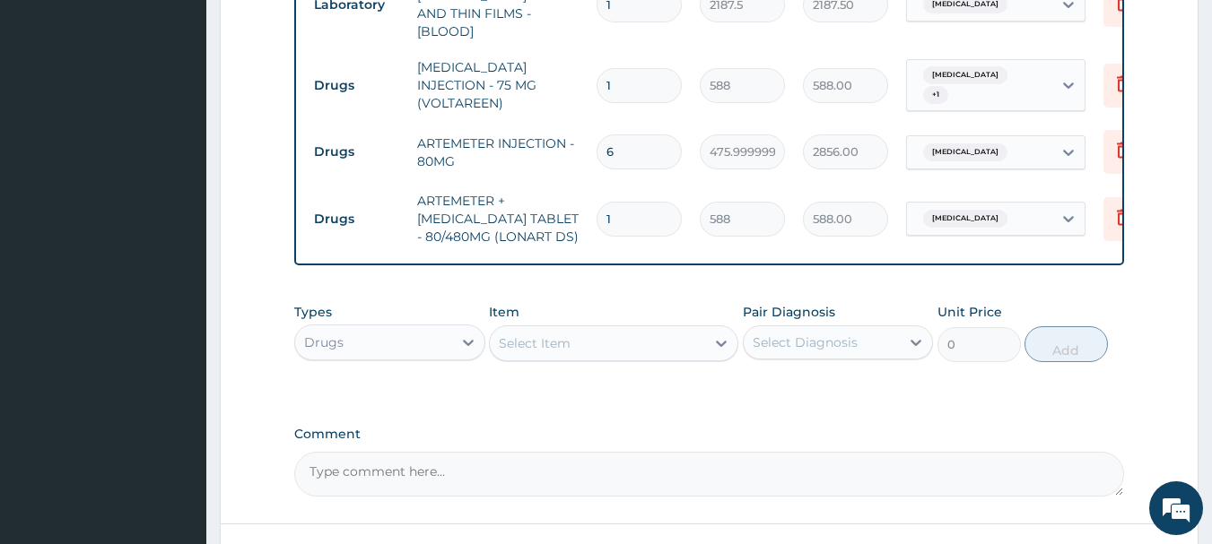
type input "0.00"
type input "6"
type input "3528.00"
type input "6"
click at [641, 329] on div "Select Item" at bounding box center [597, 343] width 215 height 29
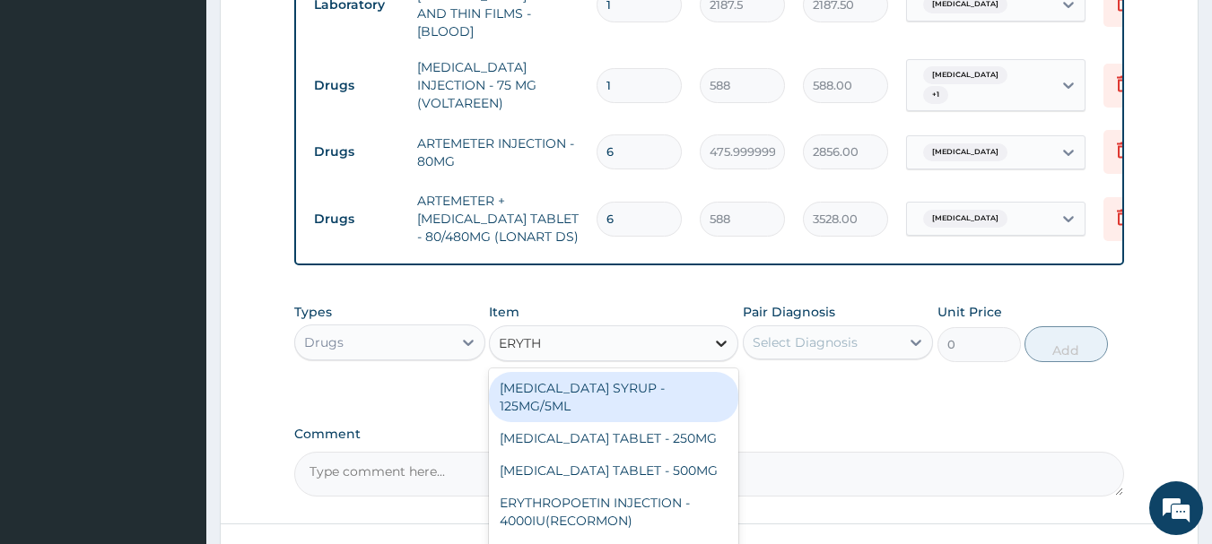
type input "ERYTHR"
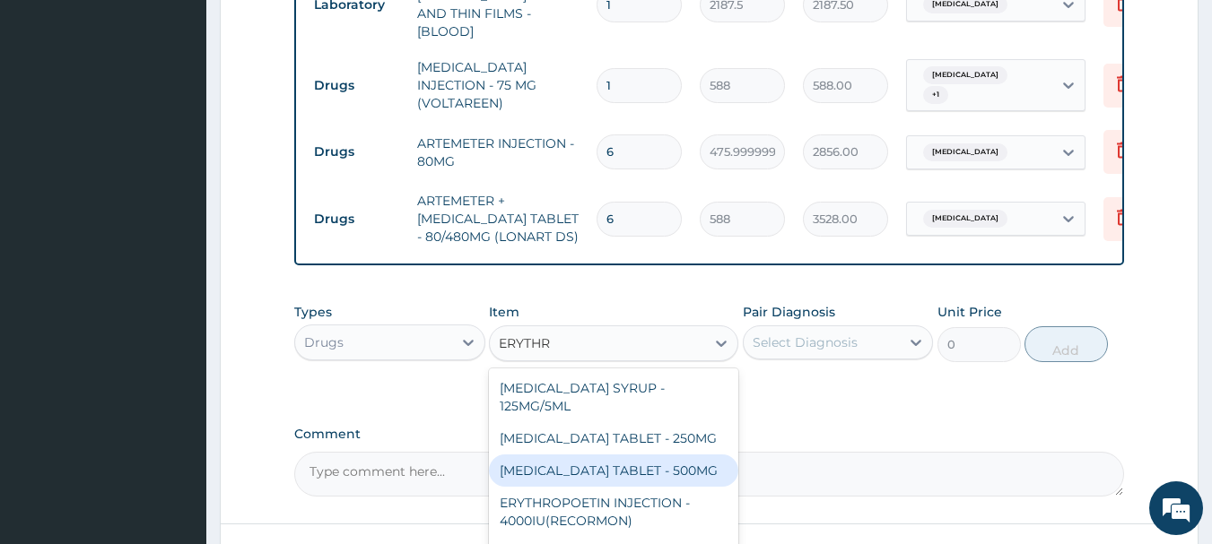
click at [708, 457] on div "ERYTHROMYCIN TABLET - 500MG" at bounding box center [613, 471] width 249 height 32
type input "140"
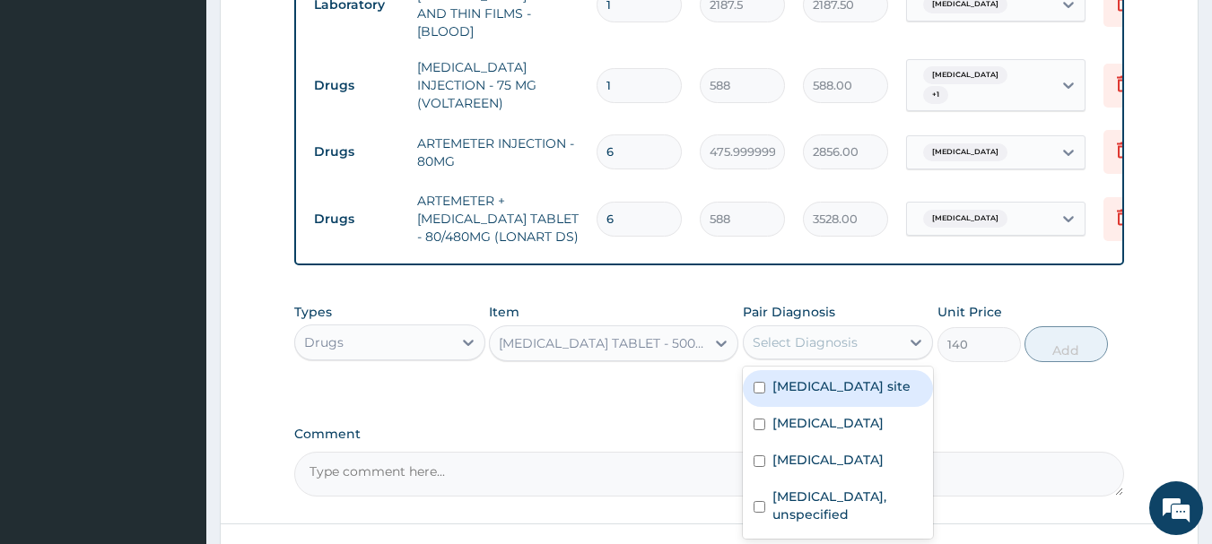
drag, startPoint x: 896, startPoint y: 337, endPoint x: 857, endPoint y: 361, distance: 45.5
click at [895, 337] on div "Select Diagnosis" at bounding box center [821, 342] width 157 height 29
drag, startPoint x: 828, startPoint y: 392, endPoint x: 935, endPoint y: 364, distance: 111.1
click at [838, 389] on label "Bacterial infection of unspecified site" at bounding box center [841, 387] width 138 height 18
checkbox input "true"
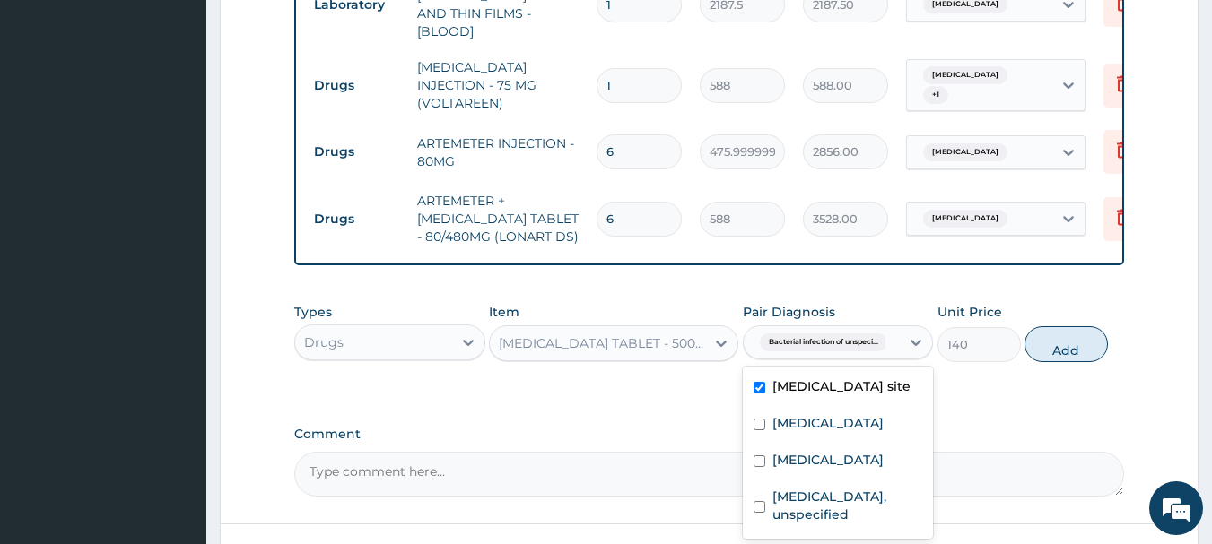
click at [1076, 334] on button "Add" at bounding box center [1065, 344] width 83 height 36
type input "0"
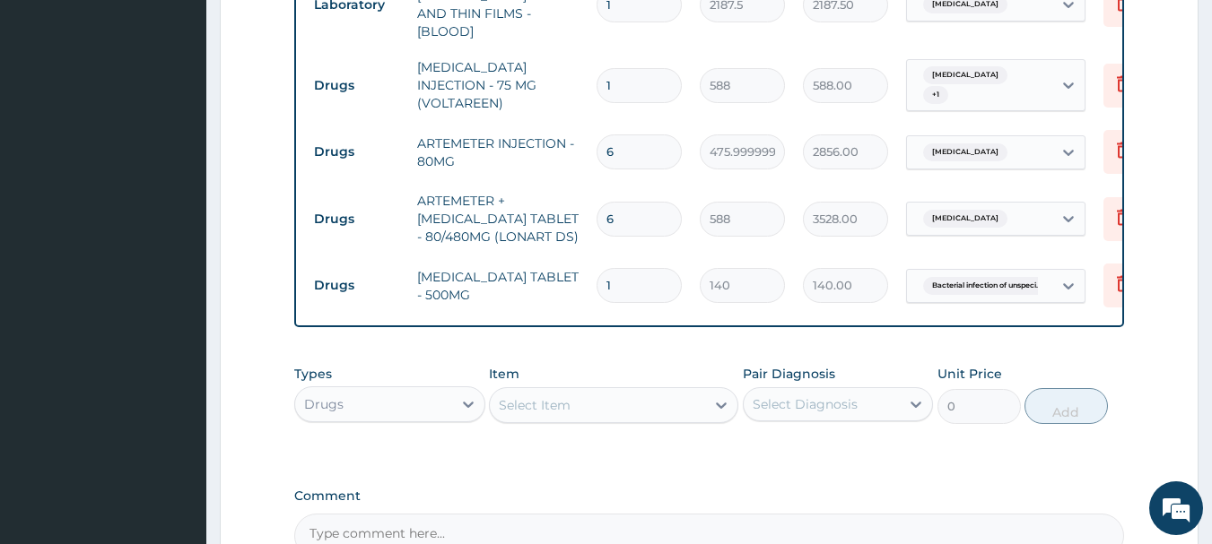
type input "10"
type input "1400.00"
type input "10"
click at [602, 399] on div "Select Item" at bounding box center [597, 405] width 215 height 29
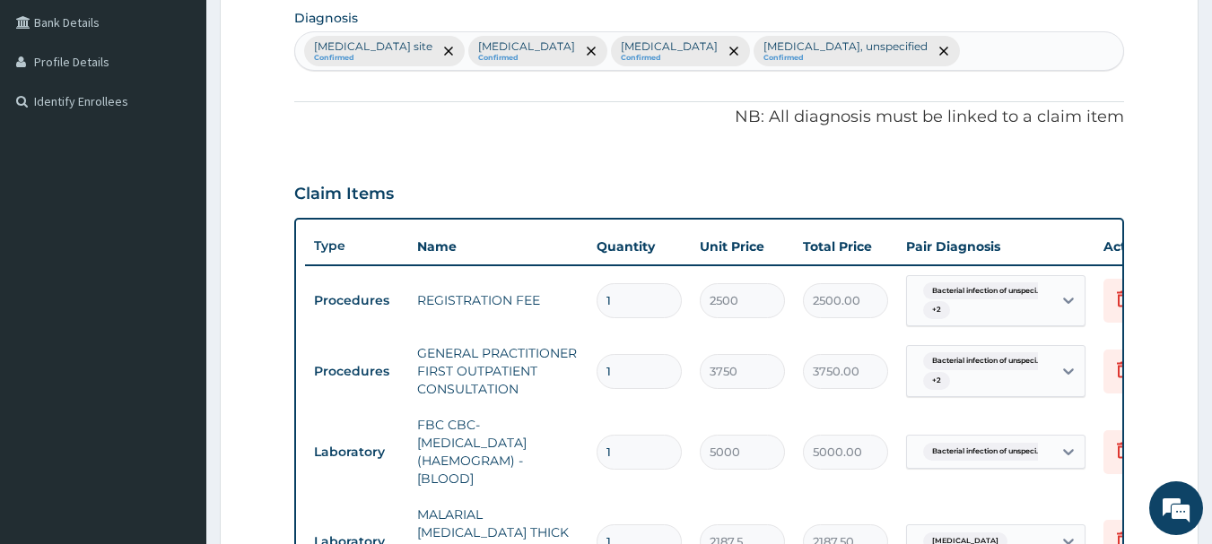
scroll to position [448, 0]
click at [1005, 56] on div "Bacterial infection of unspecified site Confirmed Malaria, unspecified Confirme…" at bounding box center [709, 52] width 829 height 38
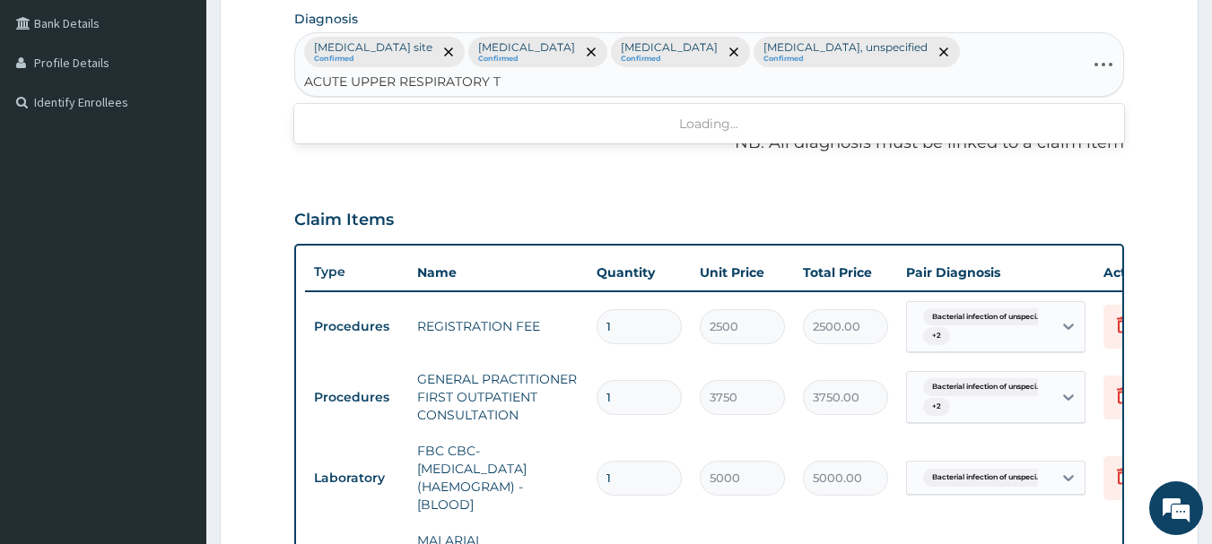
type input "ACUTE UPPER RESPIRATORY"
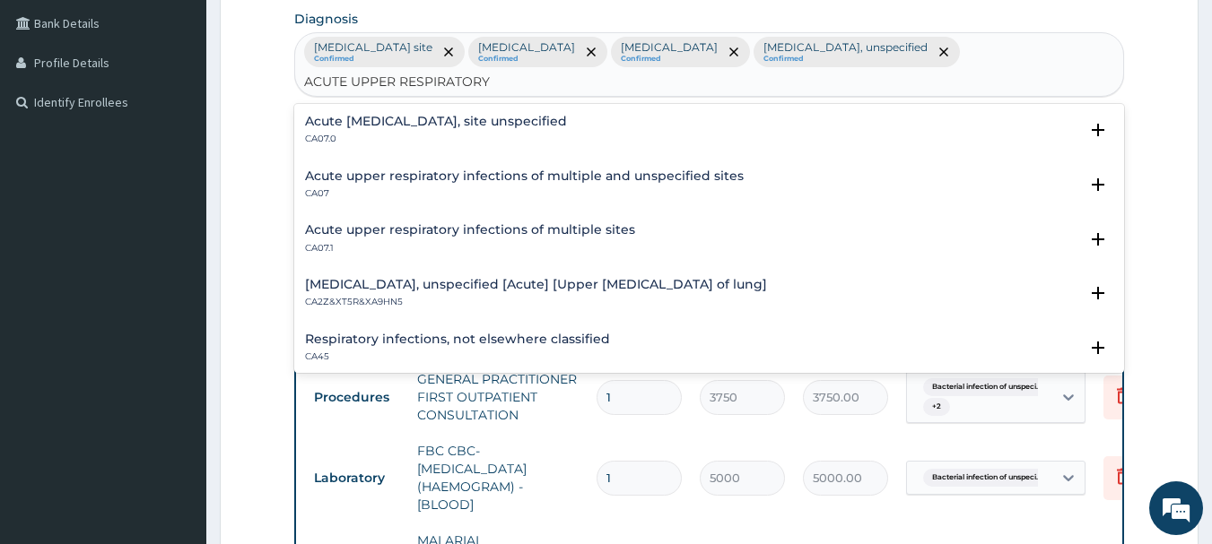
click at [505, 123] on h4 "Acute upper respiratory infection, site unspecified" at bounding box center [436, 121] width 262 height 13
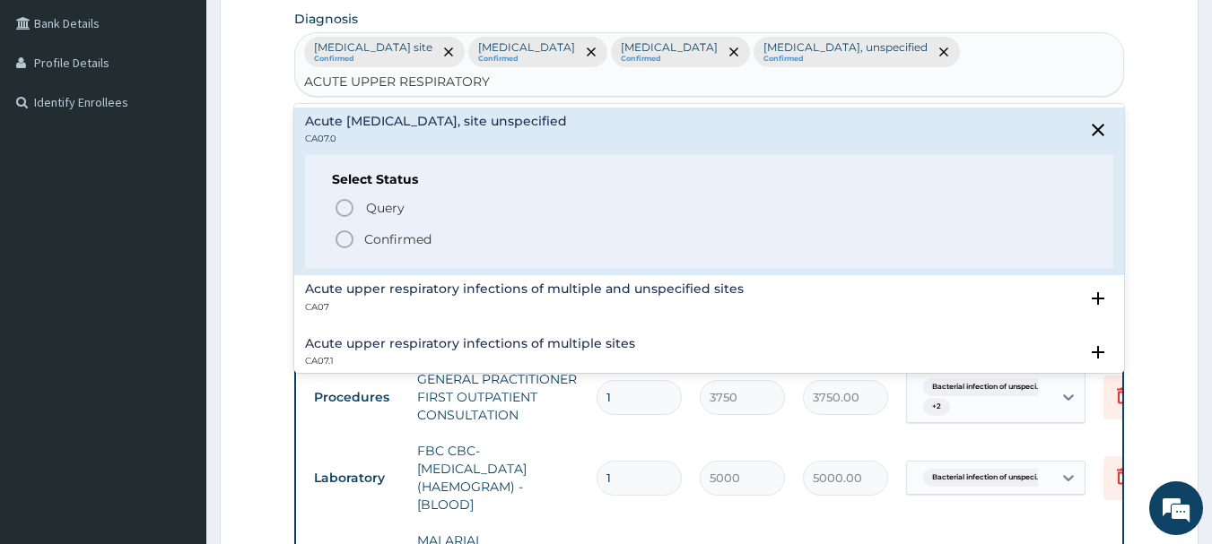
click at [440, 248] on span "Confirmed" at bounding box center [710, 240] width 753 height 22
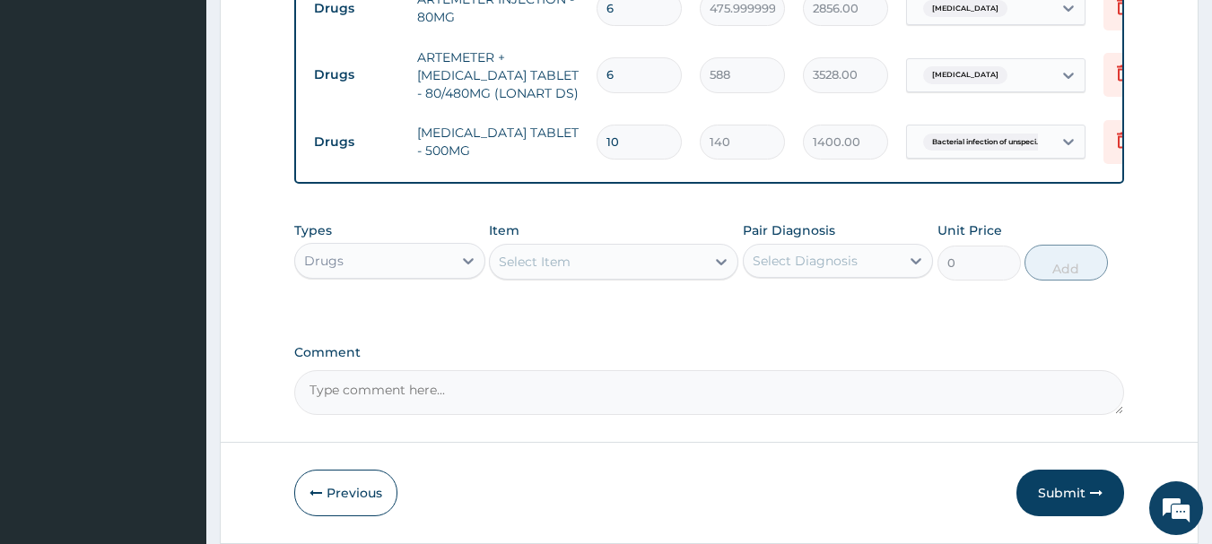
scroll to position [1166, 0]
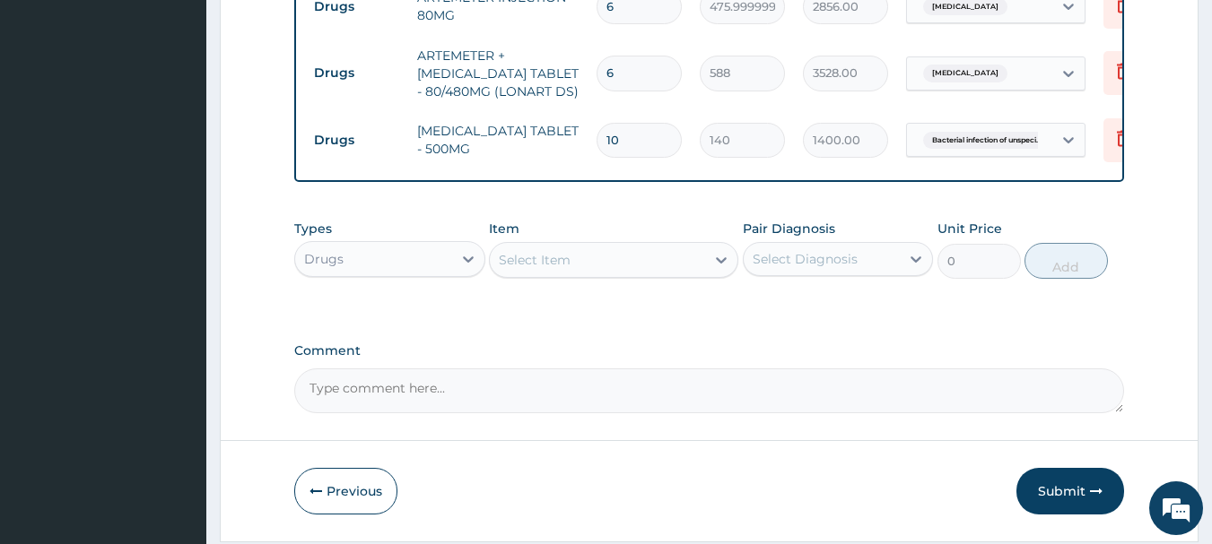
click at [621, 257] on div "Select Item" at bounding box center [597, 260] width 215 height 29
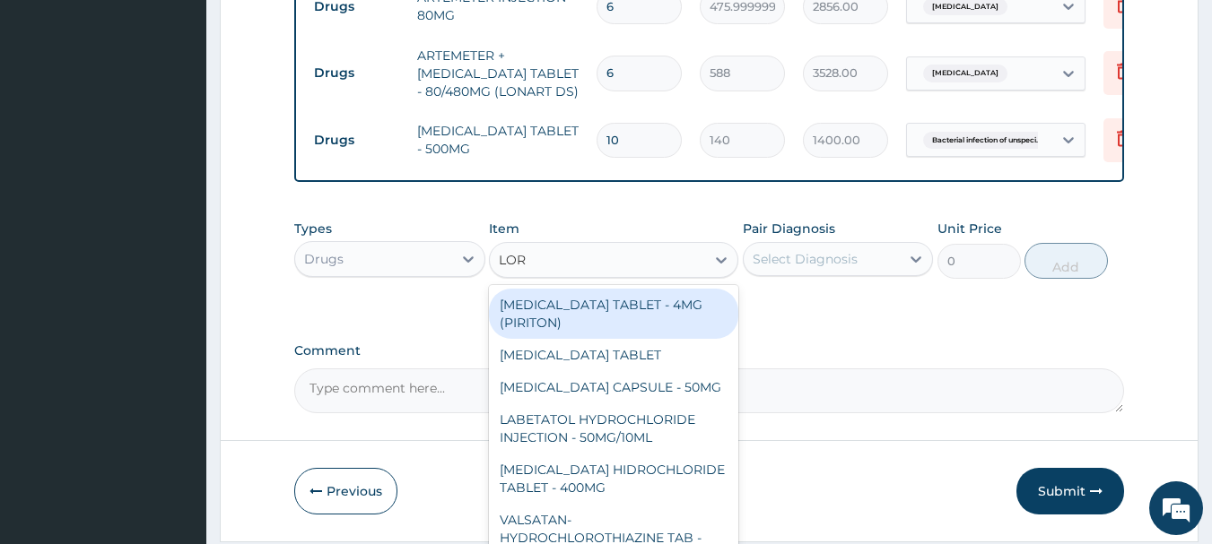
type input "LORA"
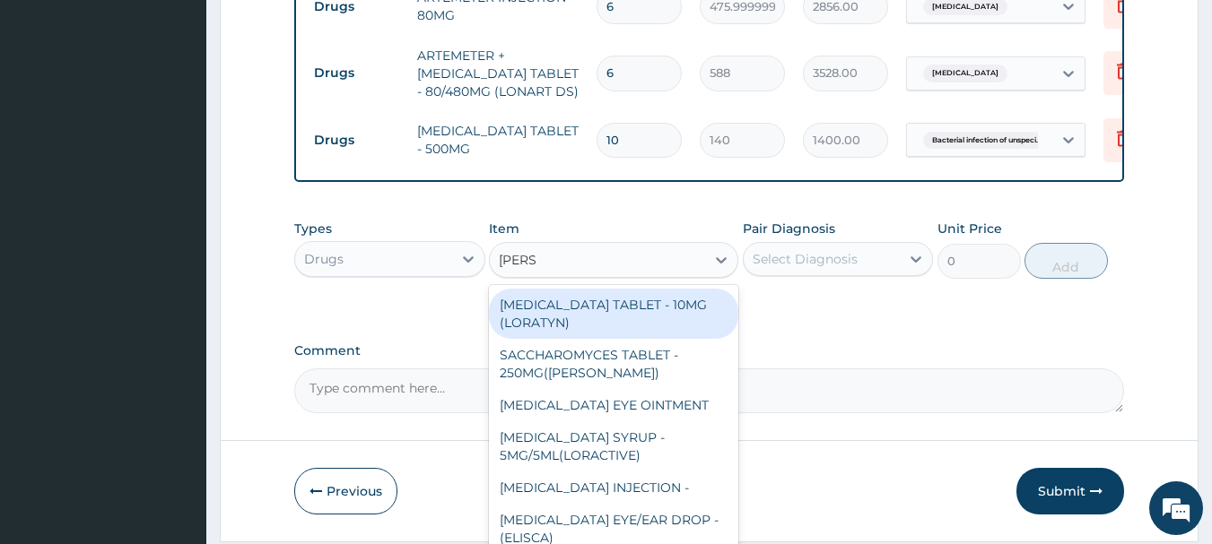
click at [690, 289] on div "LORATADINE TABLET - 10MG (LORATYN)" at bounding box center [613, 314] width 249 height 50
type input "98"
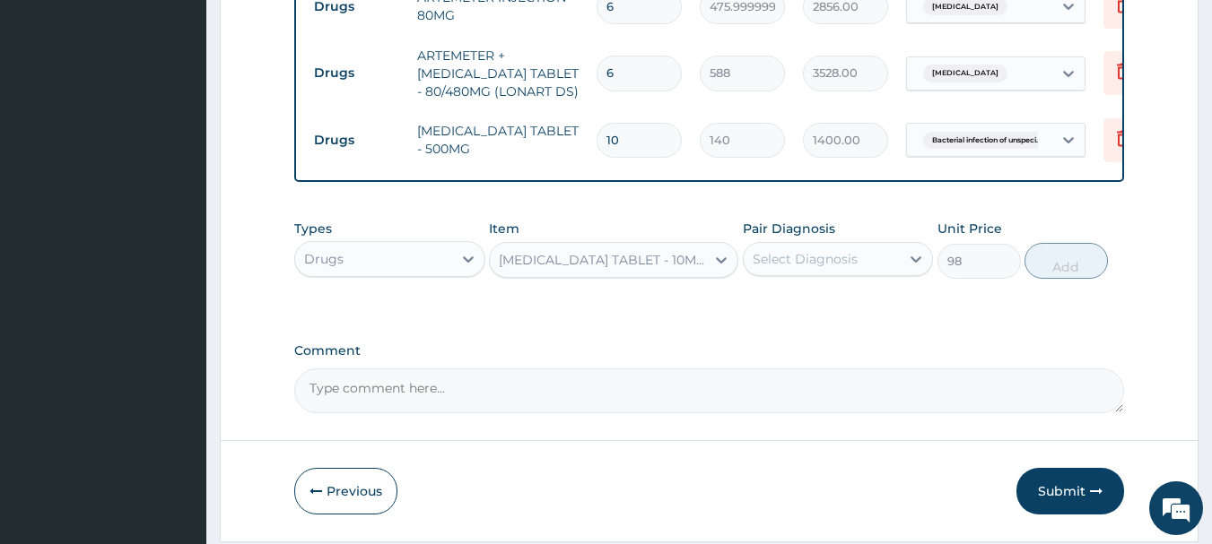
click at [860, 252] on div "Select Diagnosis" at bounding box center [821, 259] width 157 height 29
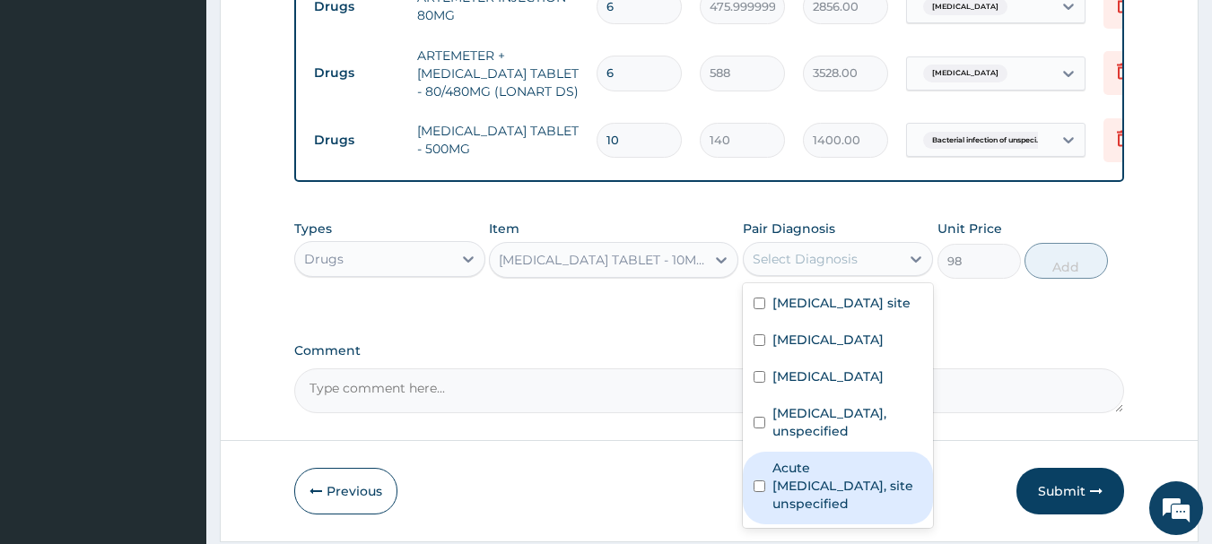
drag, startPoint x: 863, startPoint y: 473, endPoint x: 1005, endPoint y: 308, distance: 217.4
click at [865, 470] on label "Acute upper respiratory infection, site unspecified" at bounding box center [847, 486] width 151 height 54
checkbox input "true"
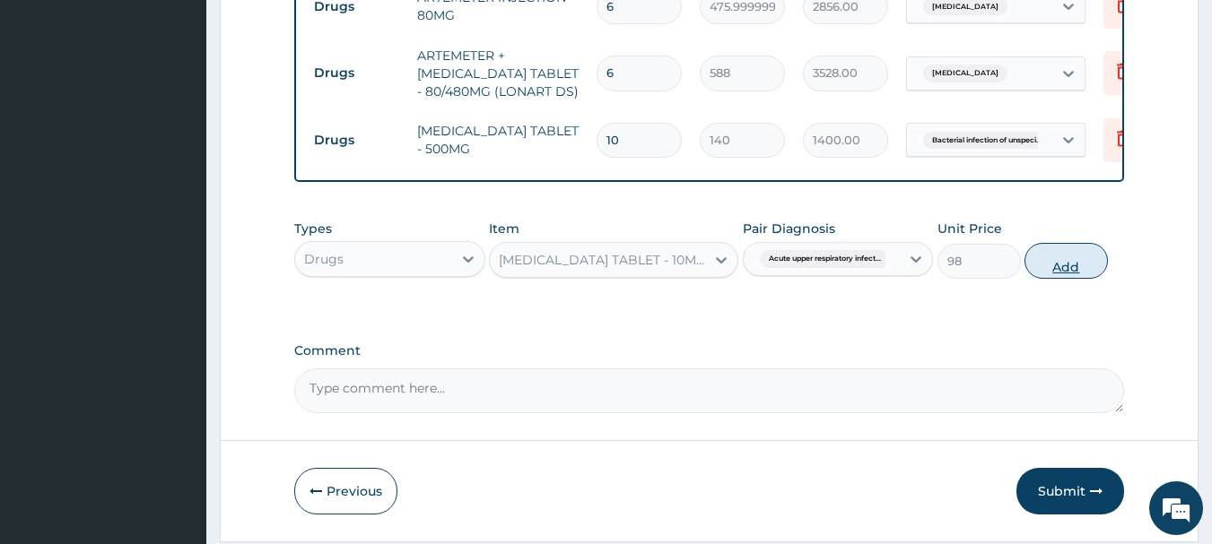
click at [1073, 258] on button "Add" at bounding box center [1065, 261] width 83 height 36
type input "0"
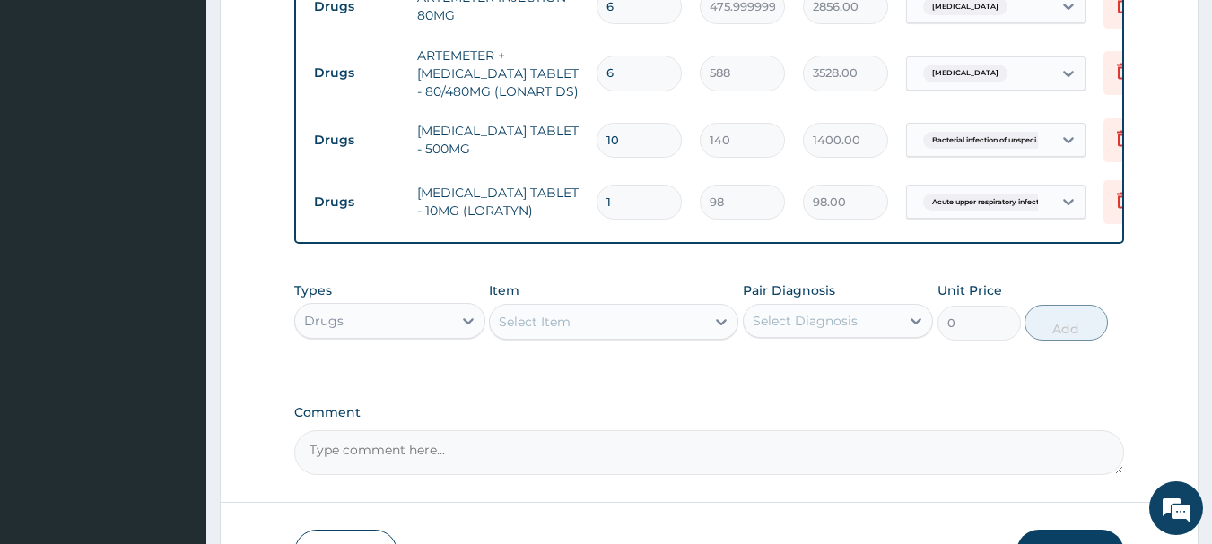
type input "0.00"
type input "5"
type input "490.00"
type input "5"
click at [565, 324] on div "Select Item" at bounding box center [535, 322] width 72 height 18
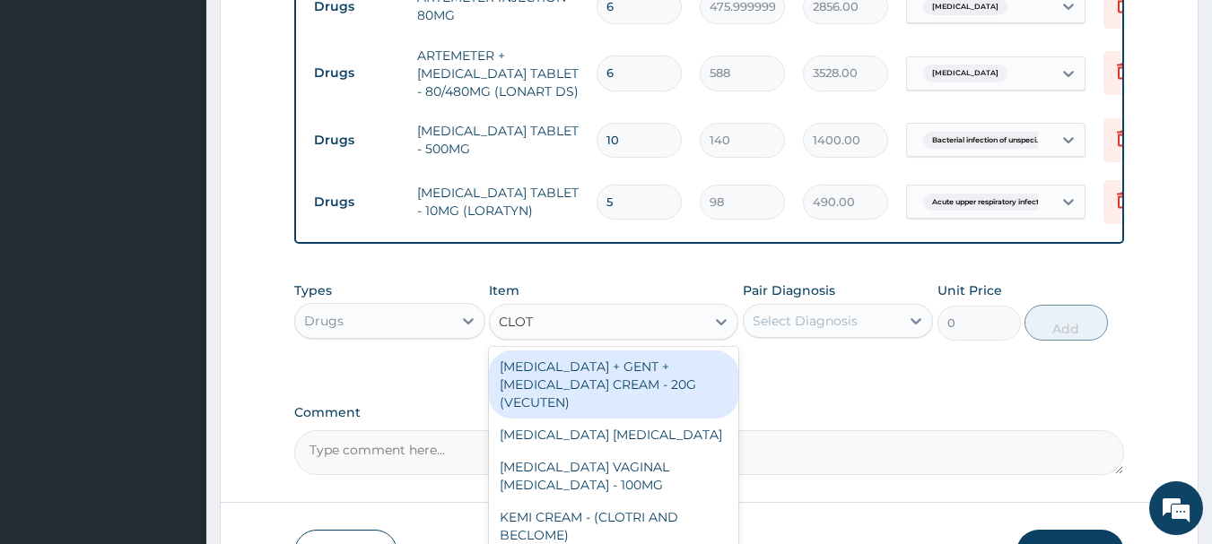
type input "CLOTR"
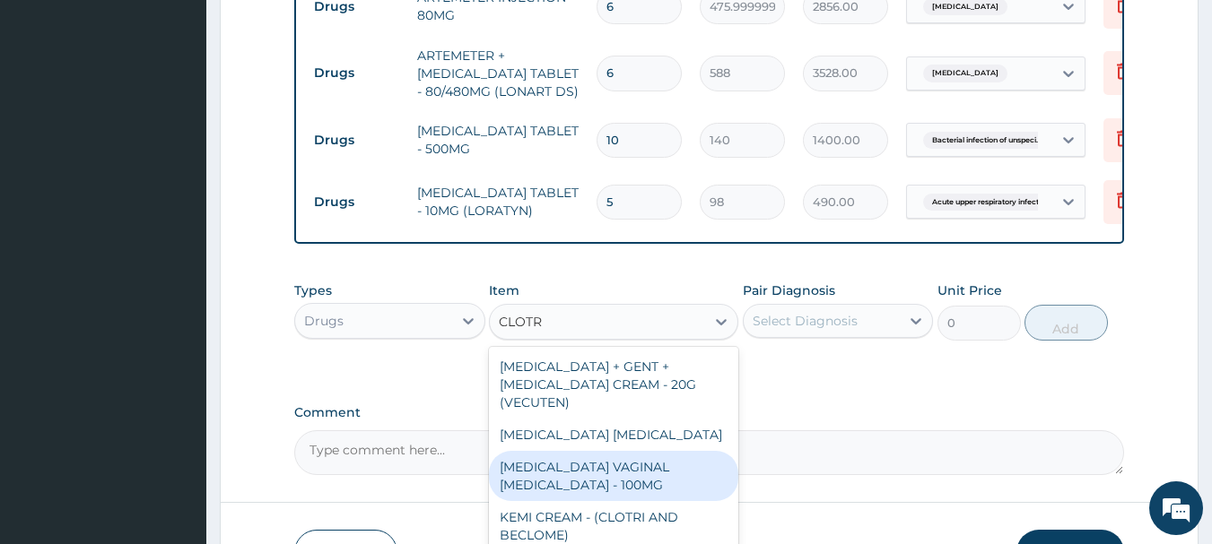
click at [664, 473] on div "CLOTRIMAZOLE VAGINAL PESSARY - 100MG" at bounding box center [613, 476] width 249 height 50
type input "448"
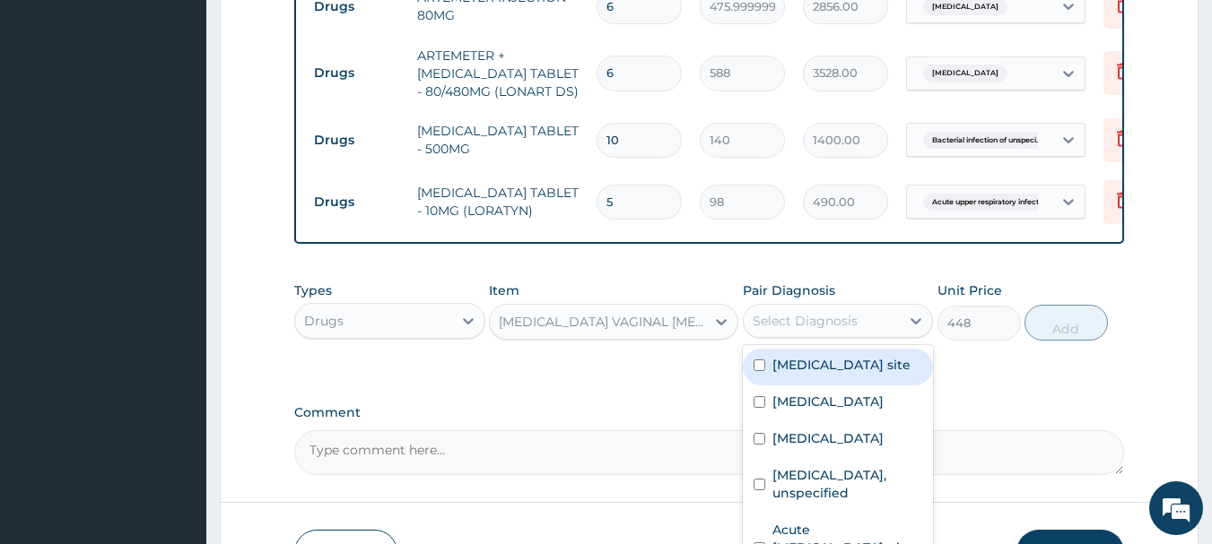
click at [826, 316] on div "Select Diagnosis" at bounding box center [804, 321] width 105 height 18
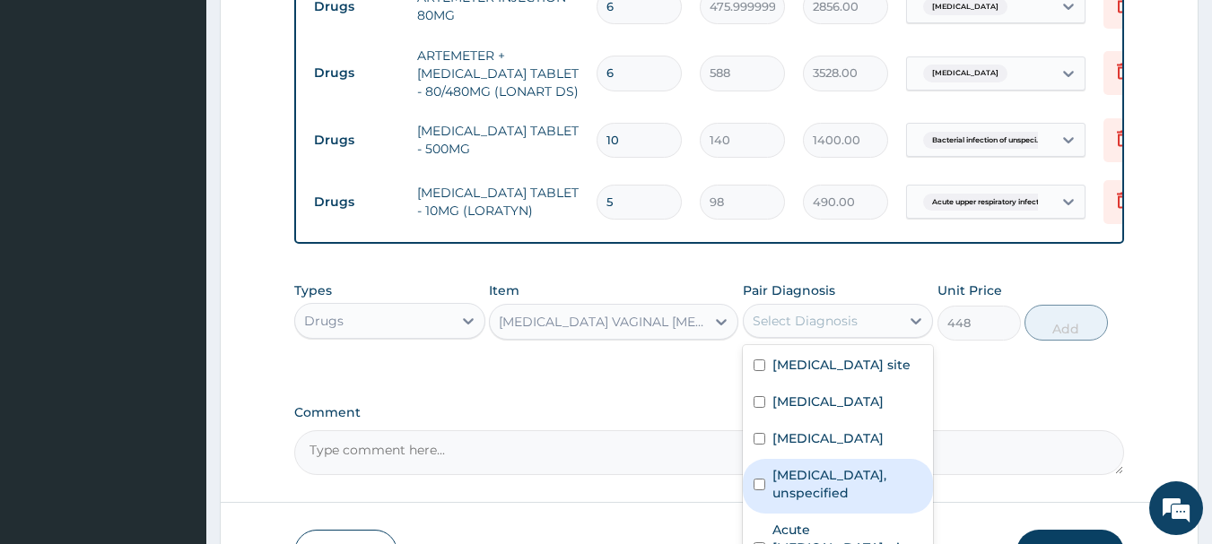
drag, startPoint x: 831, startPoint y: 487, endPoint x: 871, endPoint y: 406, distance: 89.8
click at [836, 484] on label "Vaginitis, unspecified" at bounding box center [847, 484] width 151 height 36
checkbox input "true"
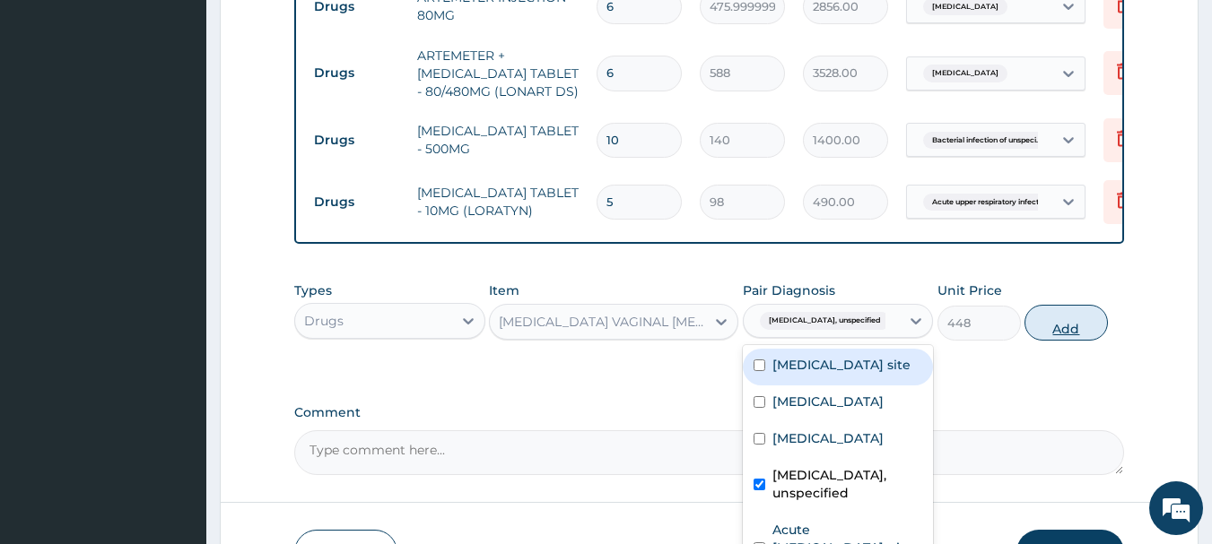
drag, startPoint x: 1055, startPoint y: 317, endPoint x: 1011, endPoint y: 330, distance: 46.0
click at [1055, 317] on button "Add" at bounding box center [1065, 323] width 83 height 36
type input "0"
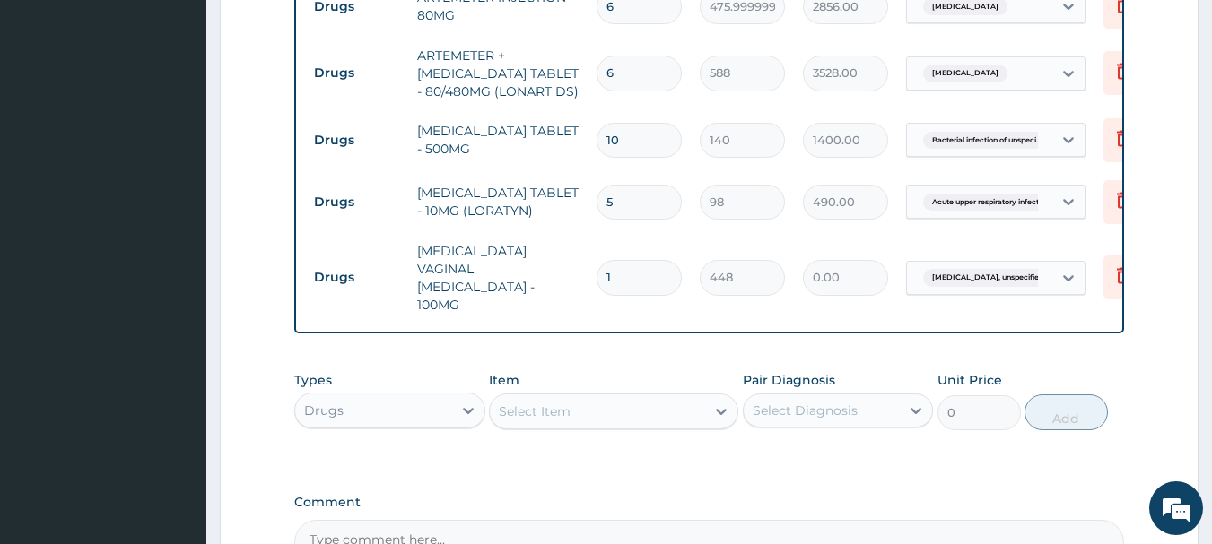
type input "0.00"
type input "6"
type input "2688.00"
type input "6"
click at [673, 397] on div "Select Item" at bounding box center [597, 411] width 215 height 29
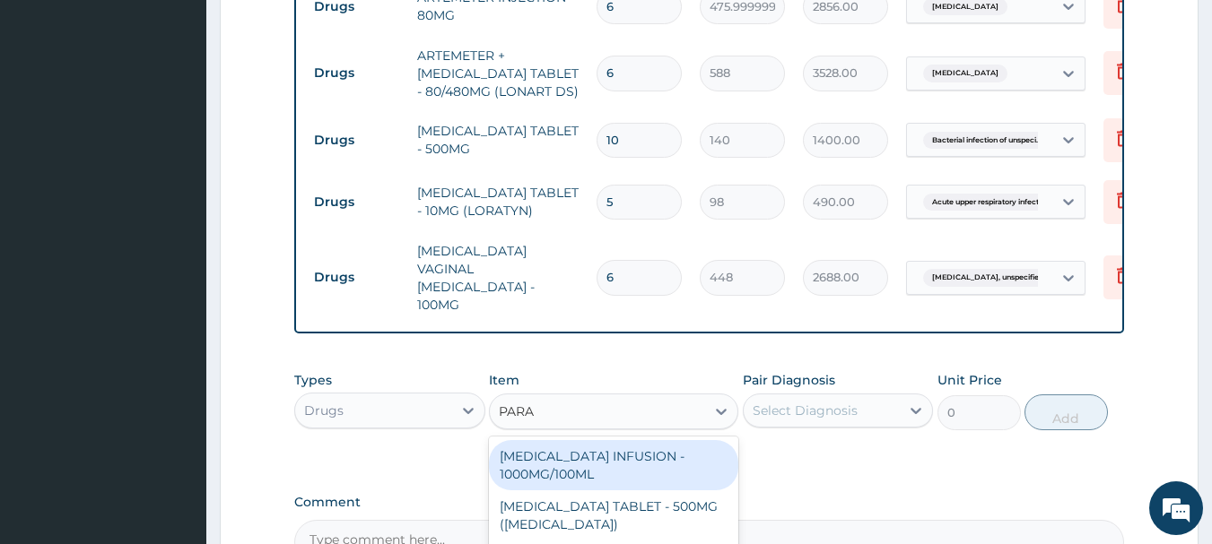
type input "PARAC"
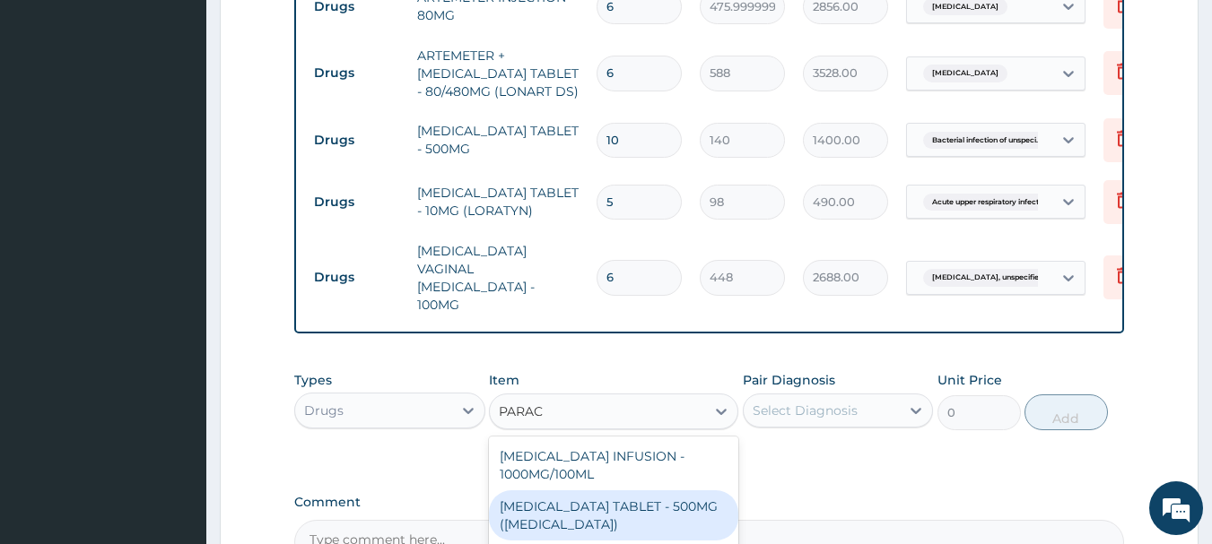
drag, startPoint x: 588, startPoint y: 491, endPoint x: 839, endPoint y: 384, distance: 273.2
click at [593, 491] on div "PARACETAMOL TABLET - 500MG (PANADOL)" at bounding box center [613, 516] width 249 height 50
type input "42"
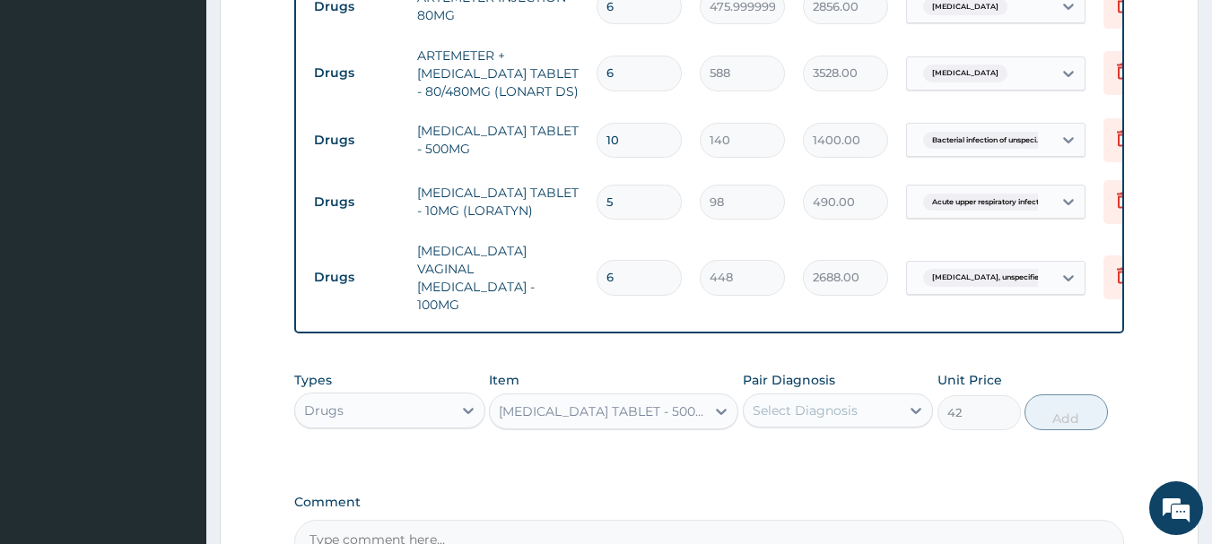
drag, startPoint x: 884, startPoint y: 373, endPoint x: 861, endPoint y: 384, distance: 25.7
click at [882, 396] on div "Select Diagnosis" at bounding box center [821, 410] width 157 height 29
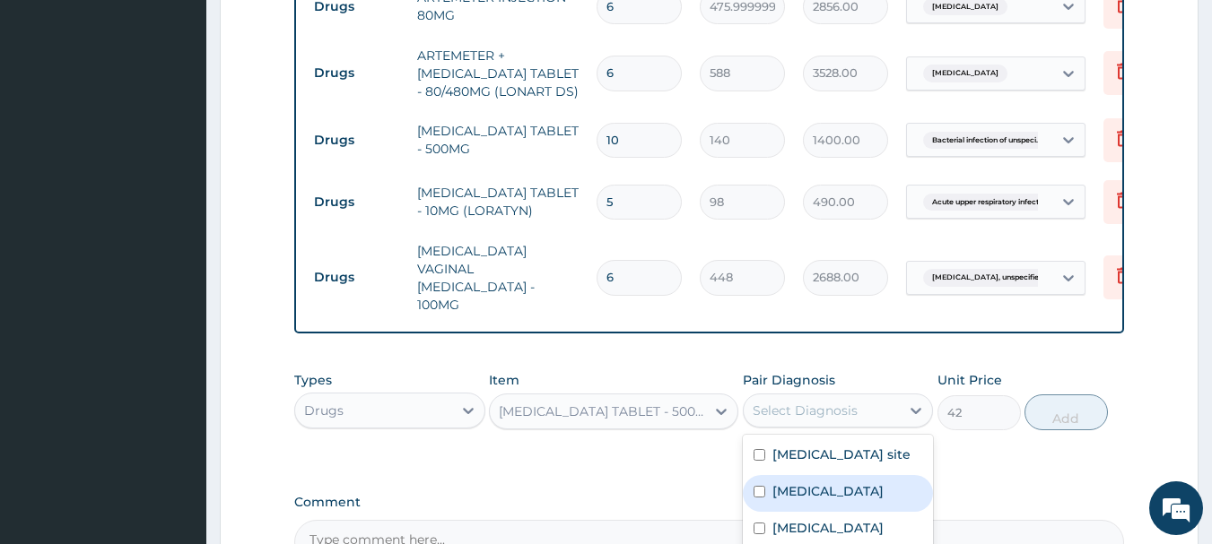
drag, startPoint x: 808, startPoint y: 491, endPoint x: 879, endPoint y: 436, distance: 90.1
click at [812, 489] on label "Malaria, unspecified" at bounding box center [827, 491] width 111 height 18
checkbox input "true"
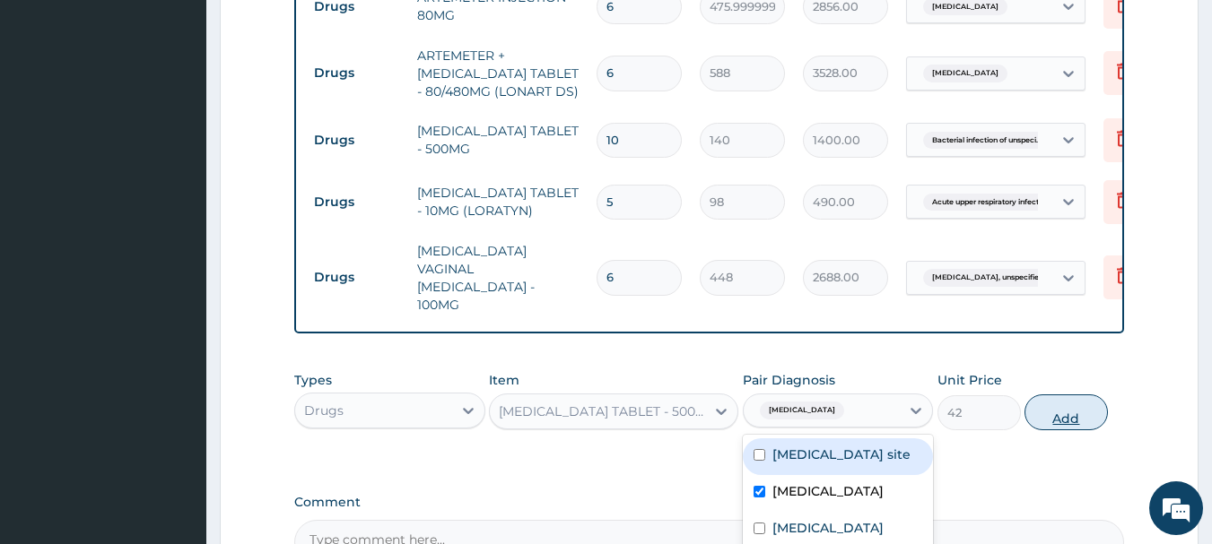
click at [1079, 395] on button "Add" at bounding box center [1065, 413] width 83 height 36
type input "0"
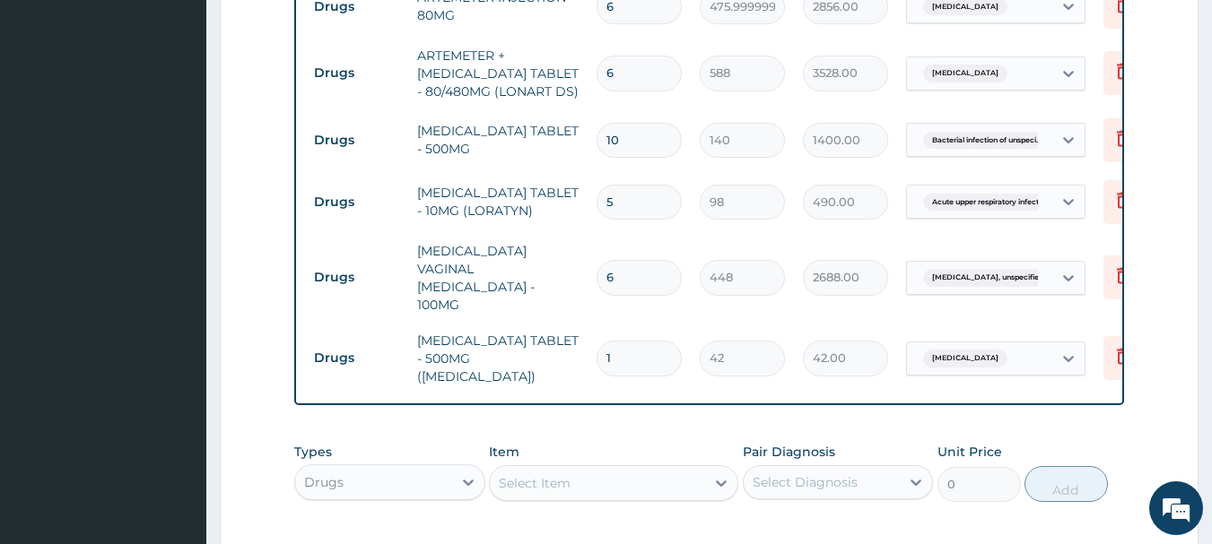
type input "18"
type input "756.00"
type input "18"
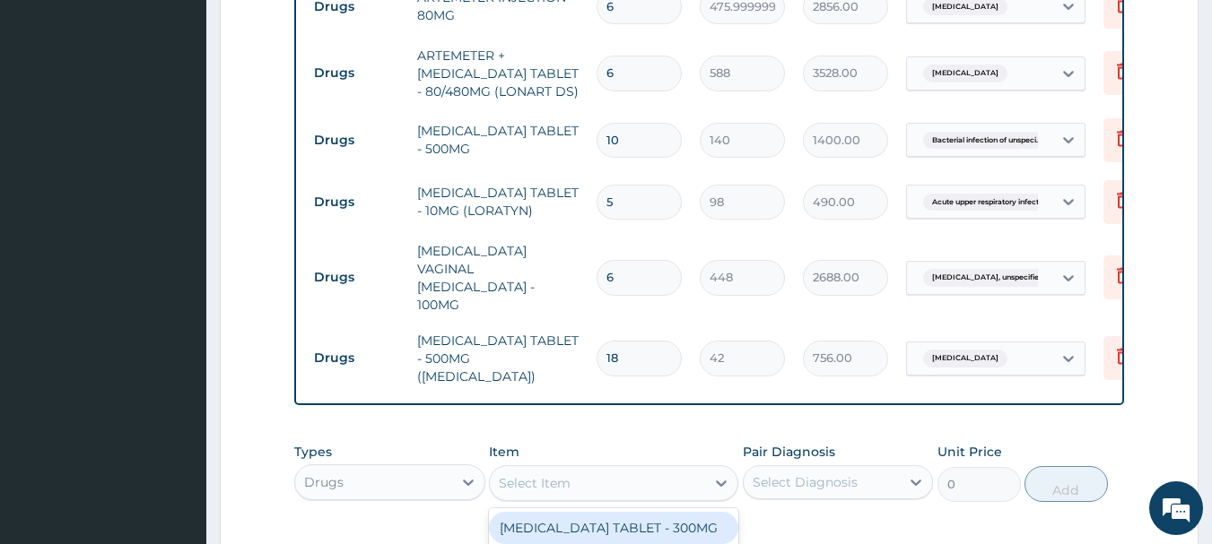
click at [554, 474] on div "Select Item" at bounding box center [535, 483] width 72 height 18
type input "A"
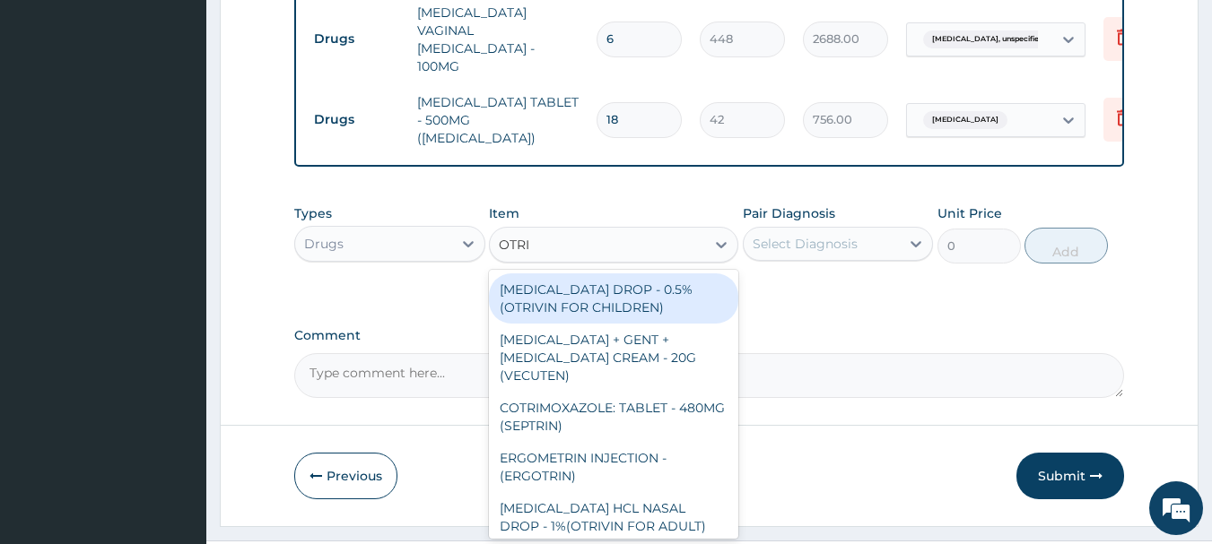
scroll to position [1412, 0]
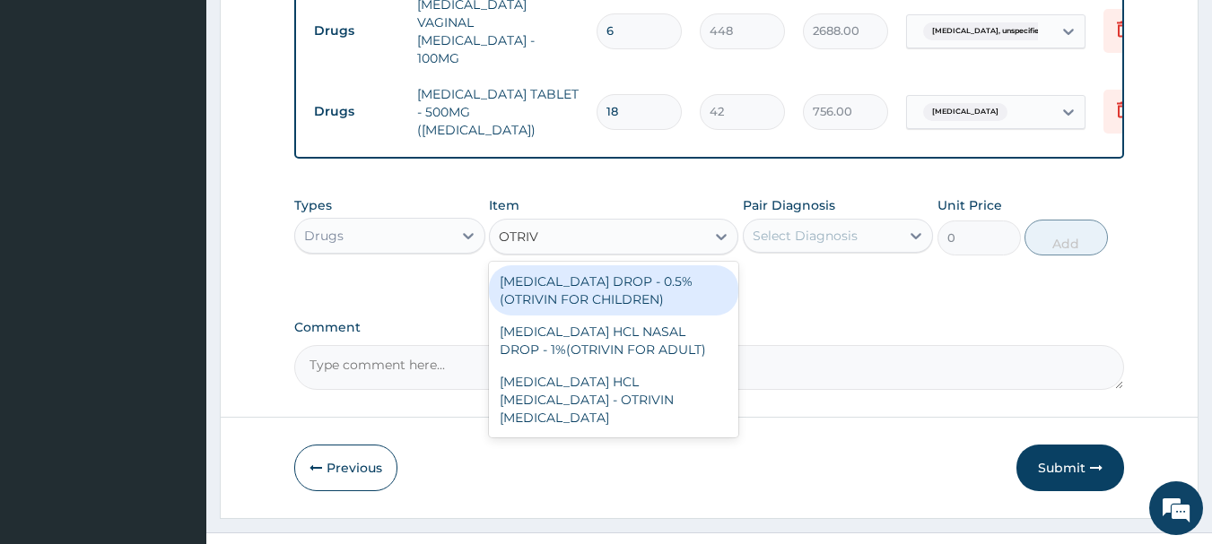
type input "OTRIVI"
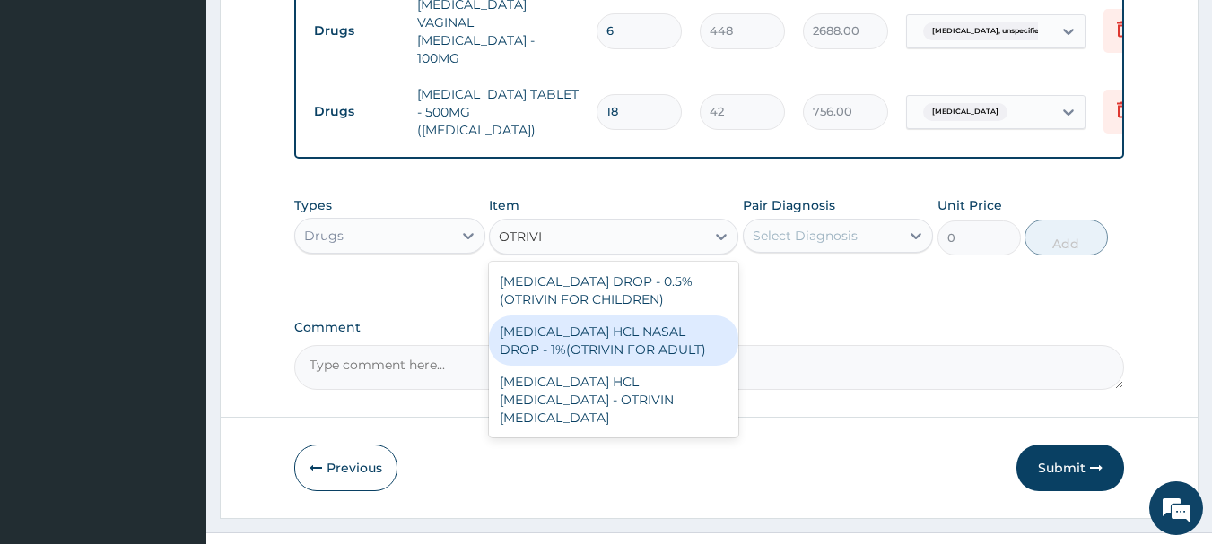
drag, startPoint x: 657, startPoint y: 308, endPoint x: 666, endPoint y: 303, distance: 10.0
click at [661, 316] on div "XYLOMETAZOLINE HCL NASAL DROP - 1%(OTRIVIN FOR ADULT)" at bounding box center [613, 341] width 249 height 50
type input "4480"
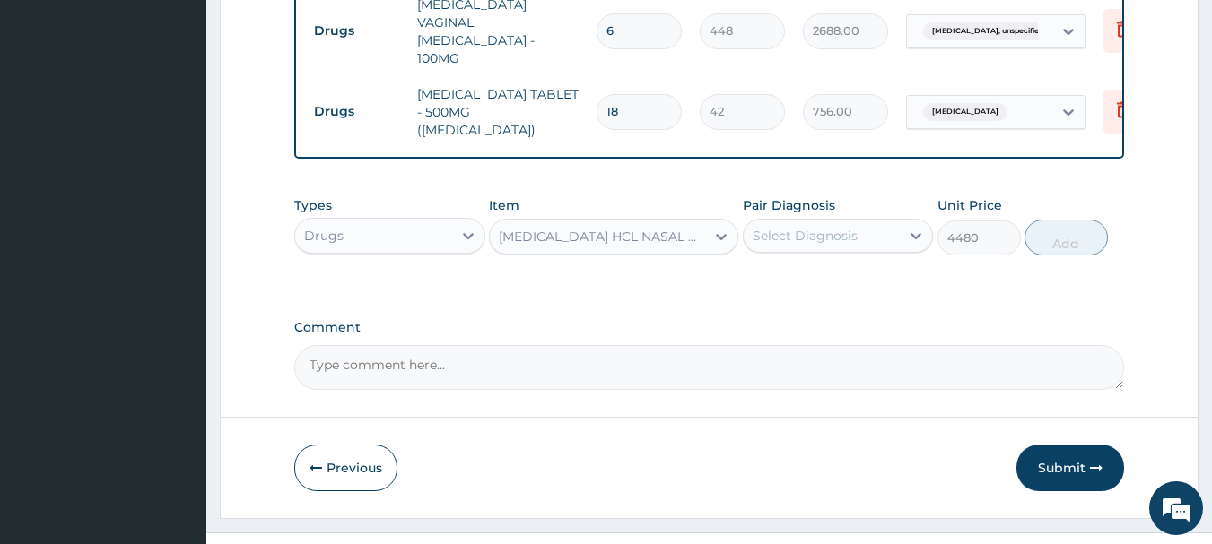
click at [839, 227] on div "Select Diagnosis" at bounding box center [804, 236] width 105 height 18
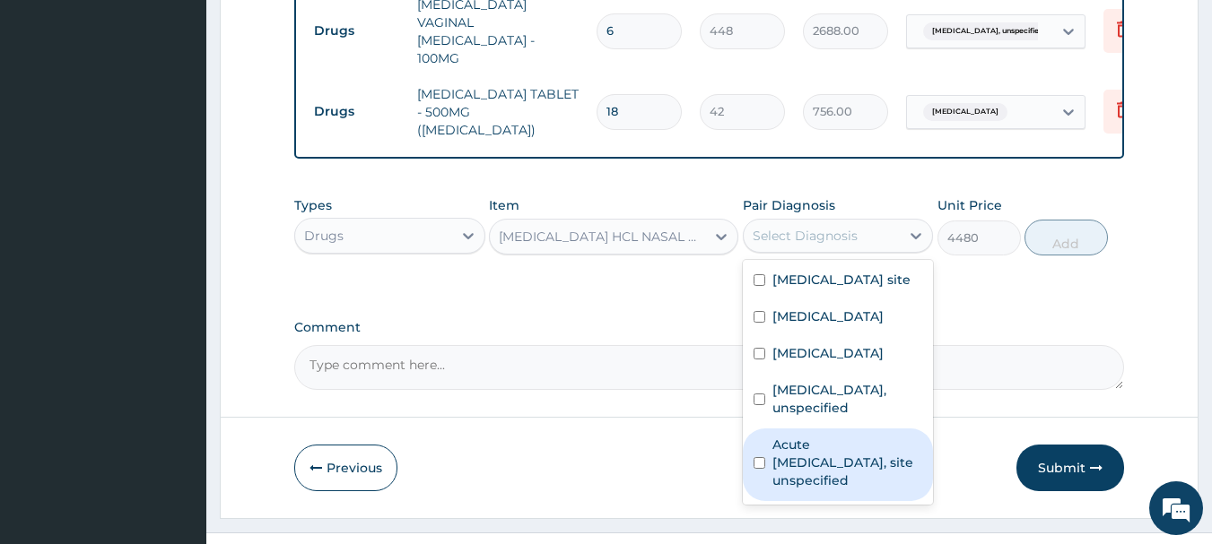
drag, startPoint x: 805, startPoint y: 416, endPoint x: 849, endPoint y: 344, distance: 84.1
click at [808, 436] on label "Acute upper respiratory infection, site unspecified" at bounding box center [847, 463] width 151 height 54
checkbox input "true"
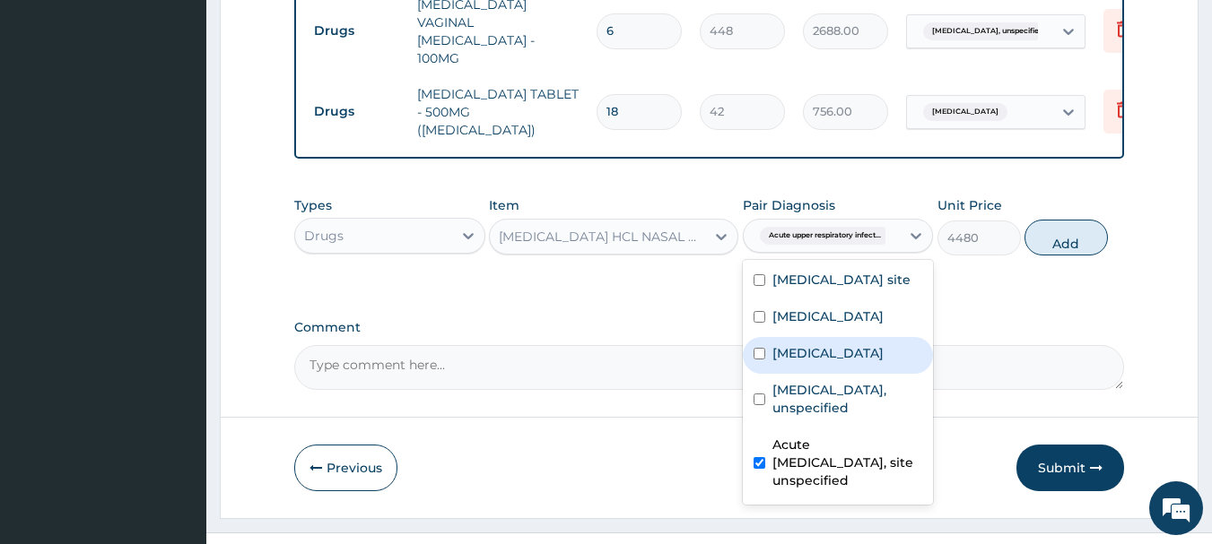
drag, startPoint x: 1081, startPoint y: 207, endPoint x: 1051, endPoint y: 190, distance: 34.1
click at [1080, 220] on button "Add" at bounding box center [1065, 238] width 83 height 36
type input "0"
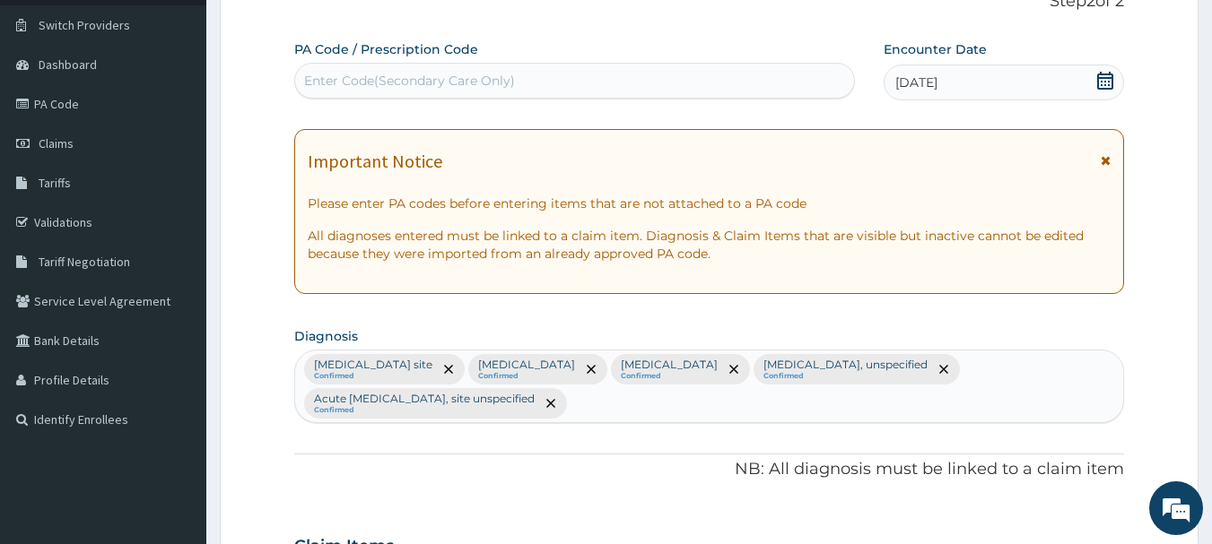
scroll to position [0, 0]
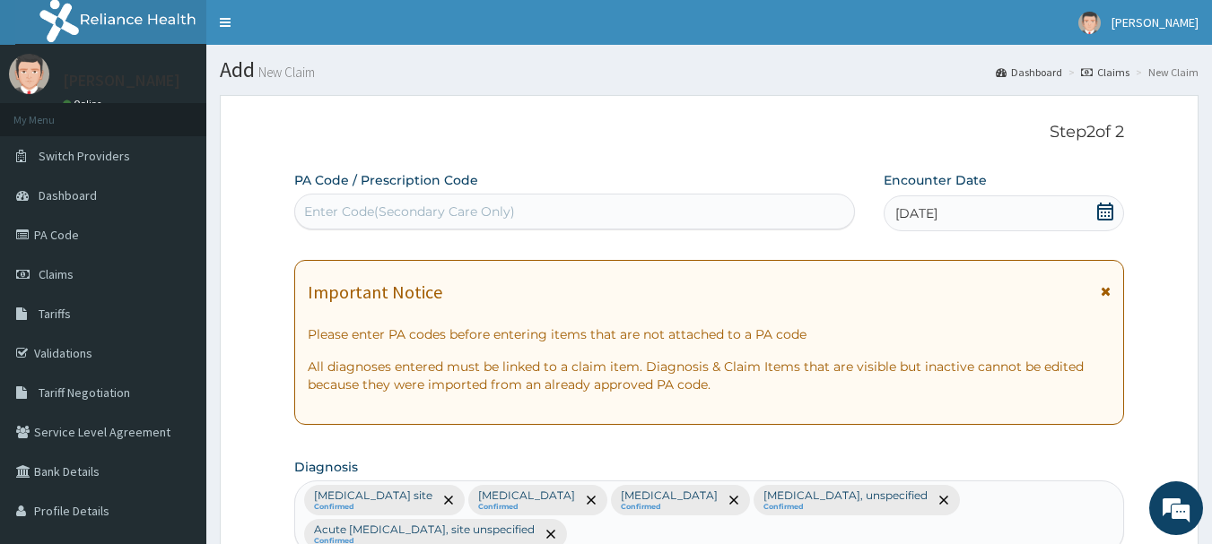
click at [353, 208] on div "Enter Code(Secondary Care Only)" at bounding box center [409, 212] width 211 height 18
paste input "PA/02CEE8"
type input "PA/02CEE8"
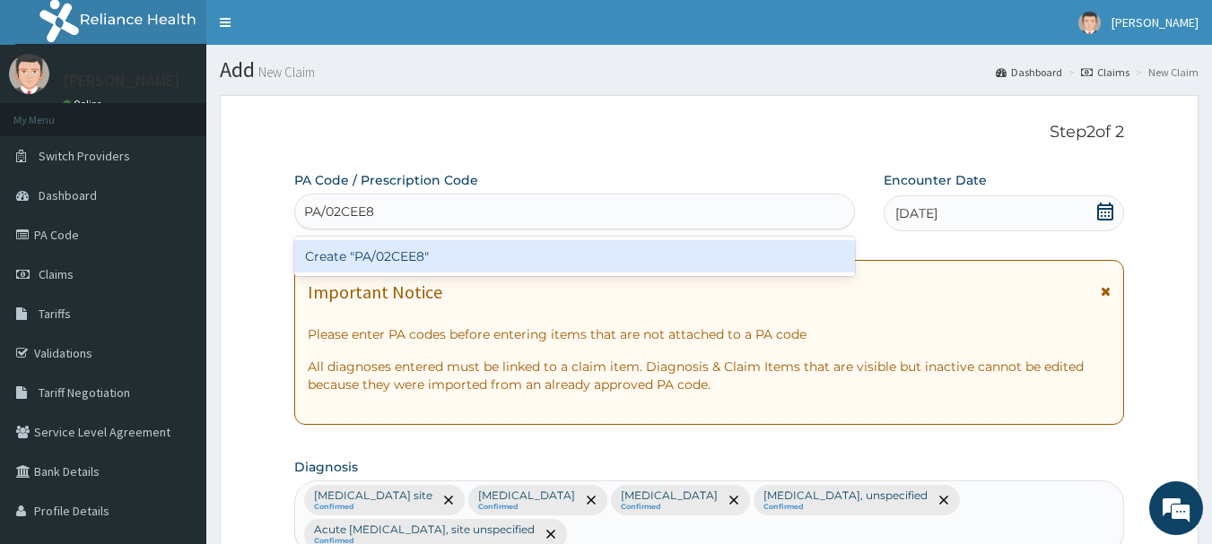
click at [444, 266] on div "Create "PA/02CEE8"" at bounding box center [574, 256] width 561 height 32
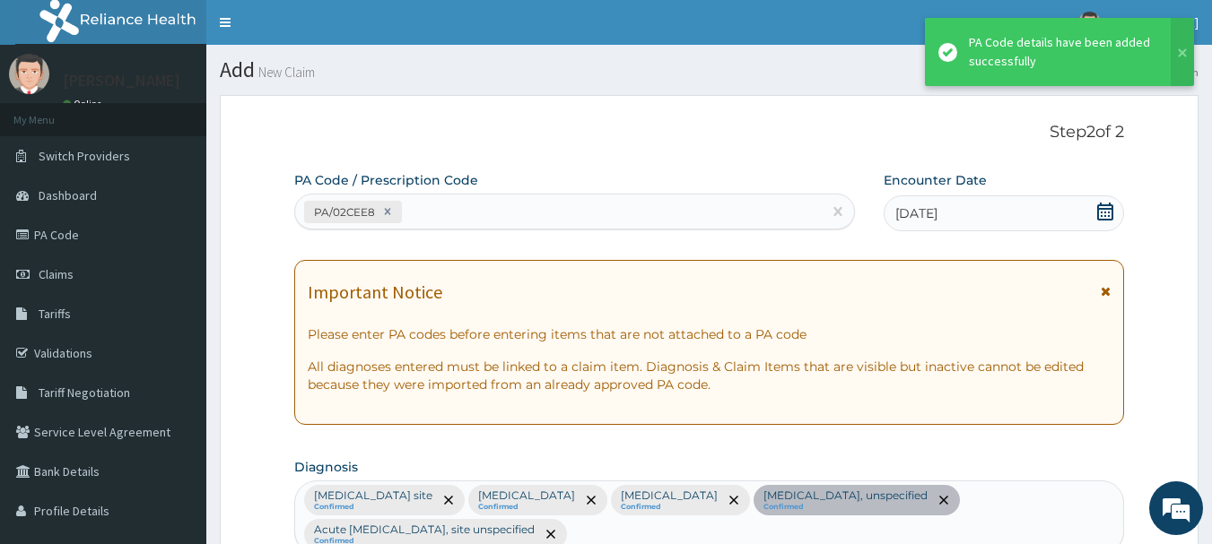
scroll to position [1283, 0]
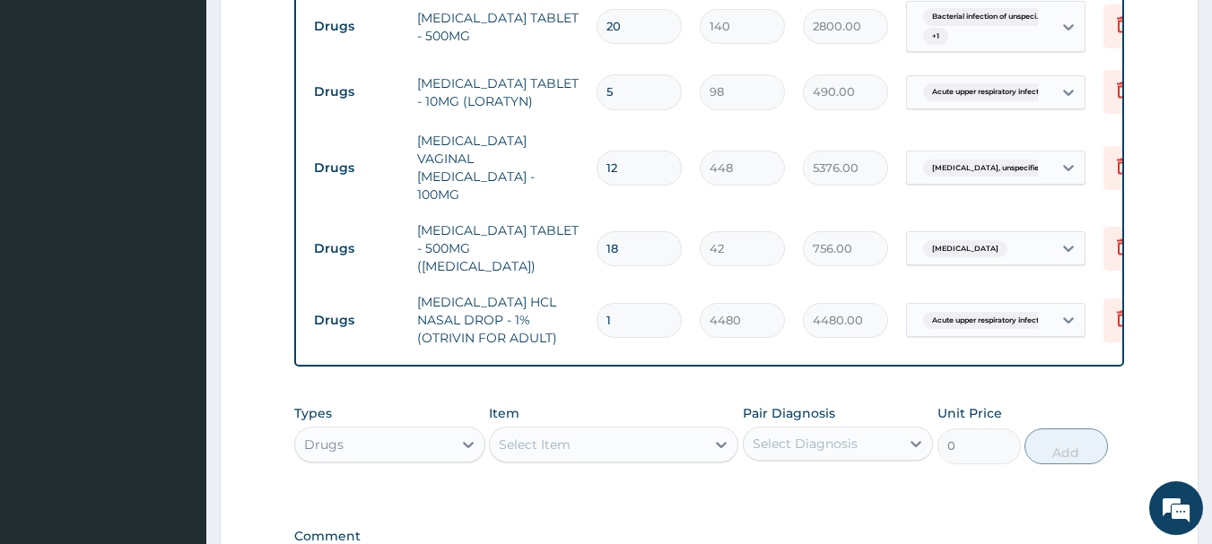
type input "2"
type input "8960.00"
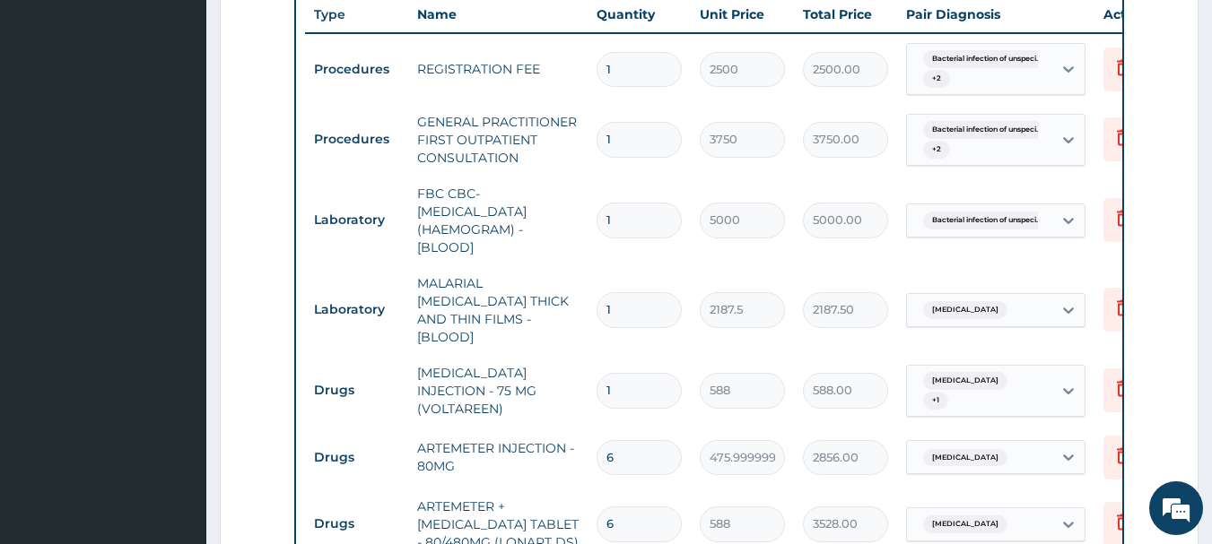
scroll to position [745, 0]
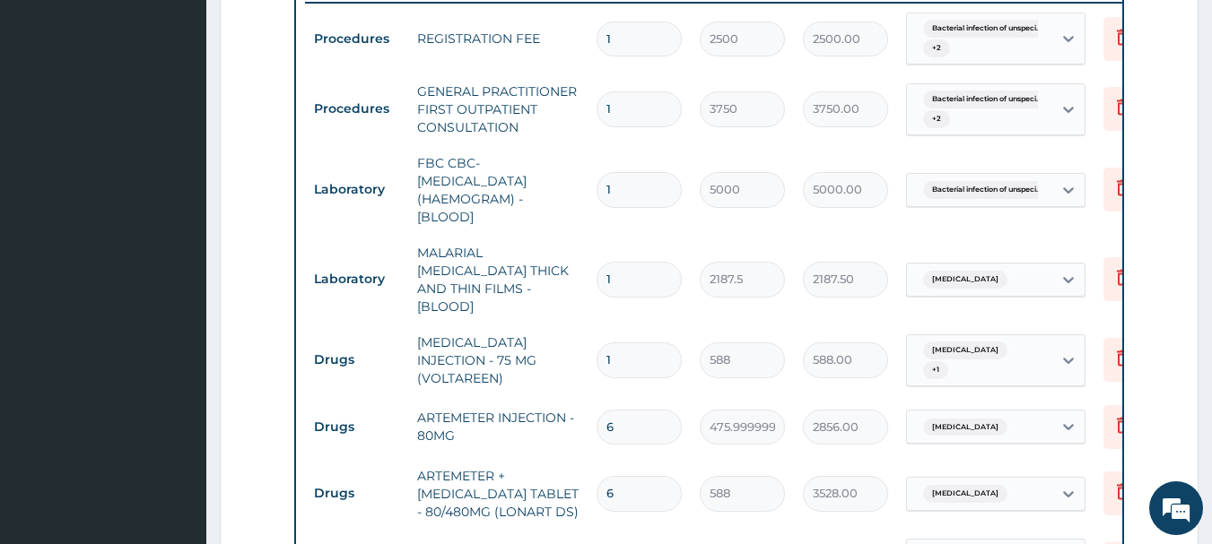
type input "2"
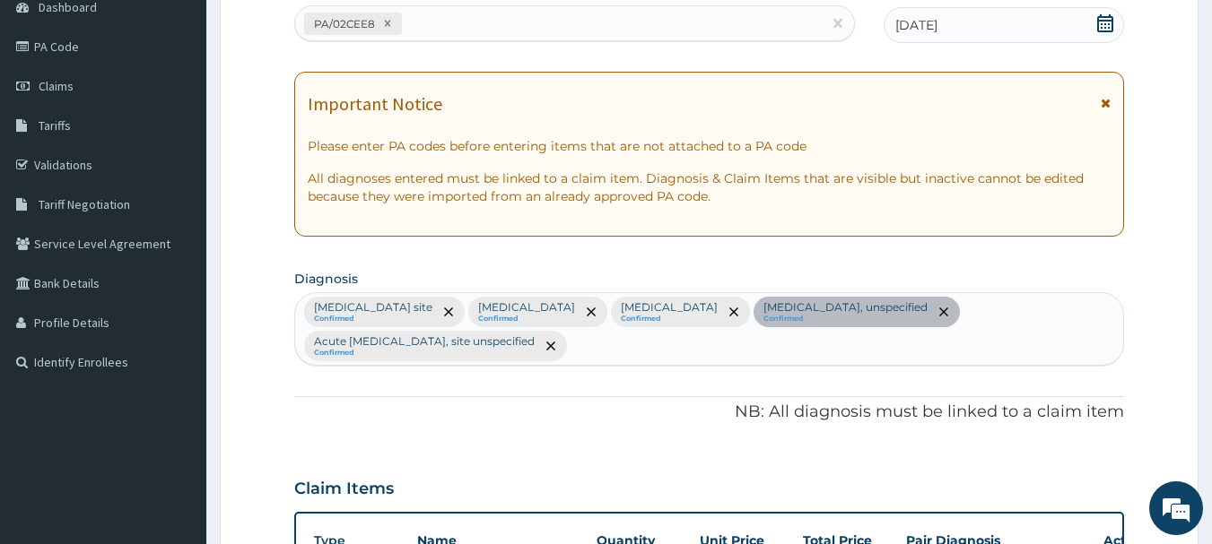
scroll to position [117, 0]
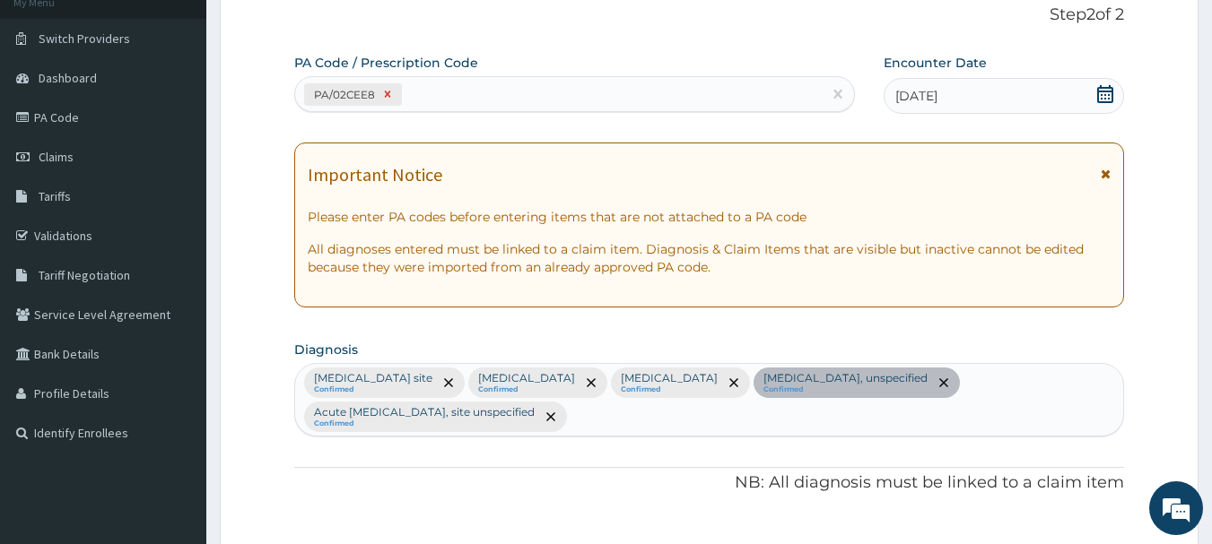
click at [385, 94] on icon at bounding box center [387, 94] width 13 height 13
type input "10"
type input "1400.00"
type input "6"
type input "2688.00"
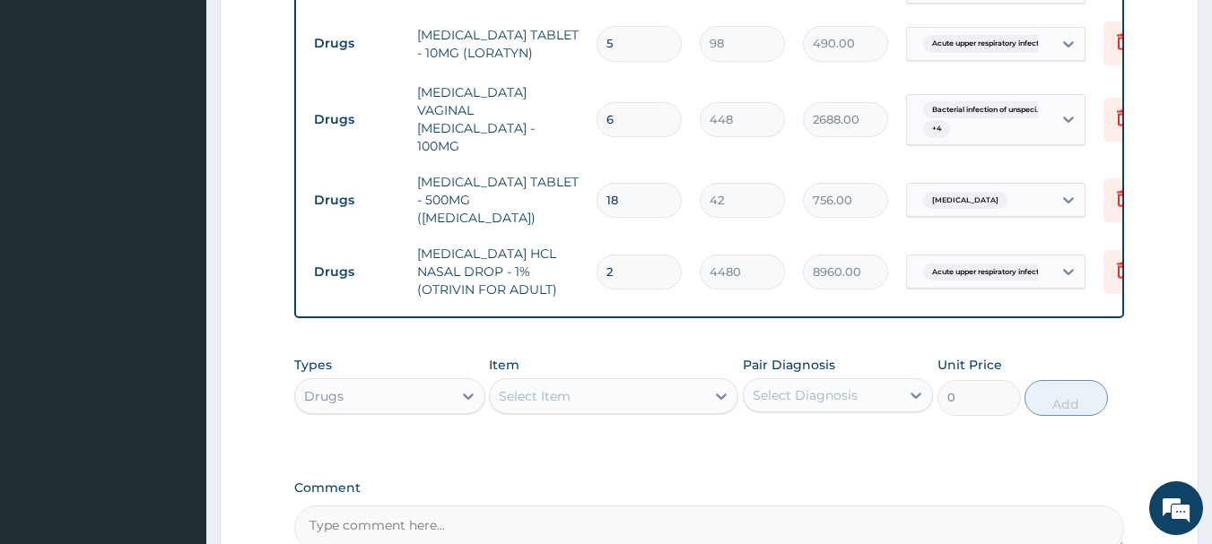
scroll to position [1491, 0]
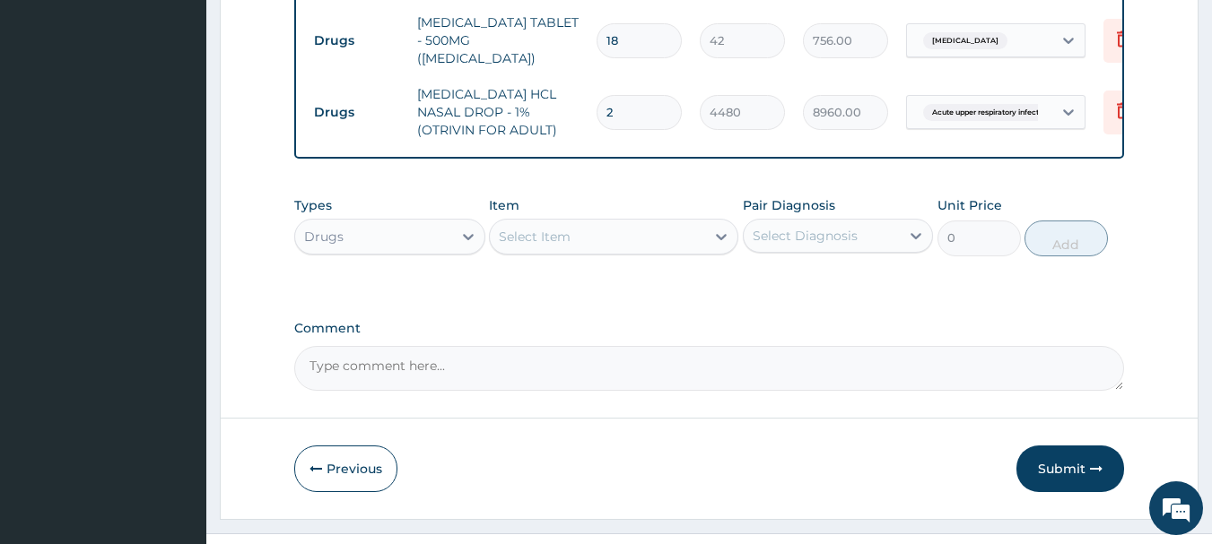
drag, startPoint x: 1057, startPoint y: 427, endPoint x: 951, endPoint y: 377, distance: 117.1
click at [1056, 446] on button "Submit" at bounding box center [1070, 469] width 108 height 47
click at [1057, 446] on button "Submit" at bounding box center [1070, 469] width 108 height 47
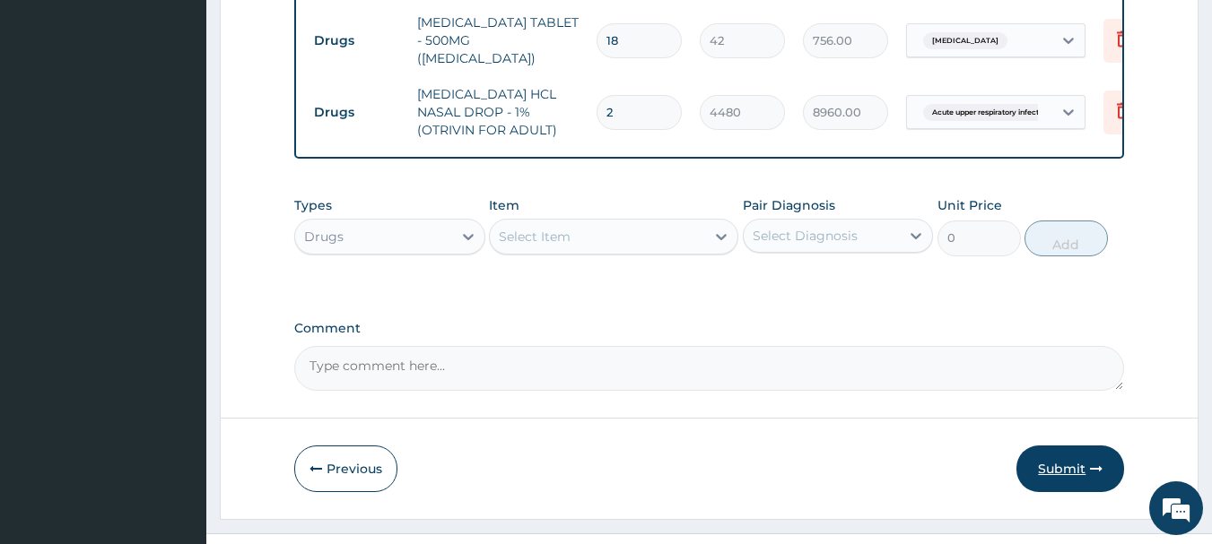
click at [1057, 446] on button "Submit" at bounding box center [1070, 469] width 108 height 47
drag, startPoint x: 1056, startPoint y: 431, endPoint x: 1044, endPoint y: 373, distance: 59.6
click at [1056, 446] on button "Submit" at bounding box center [1070, 469] width 108 height 47
click at [1071, 446] on button "Submit" at bounding box center [1070, 469] width 108 height 47
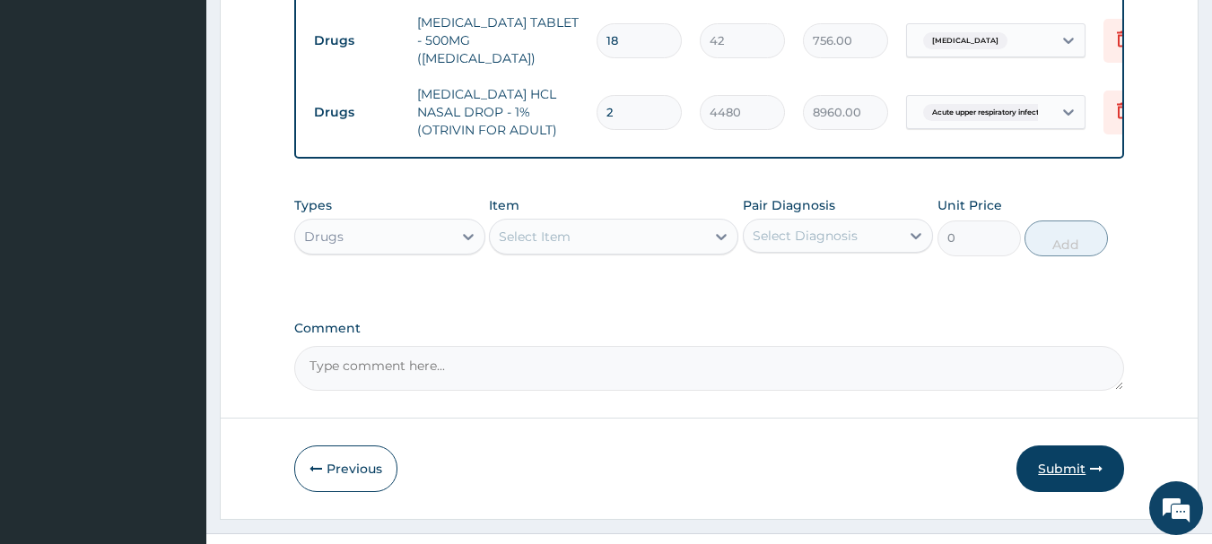
click at [1071, 446] on button "Submit" at bounding box center [1070, 469] width 108 height 47
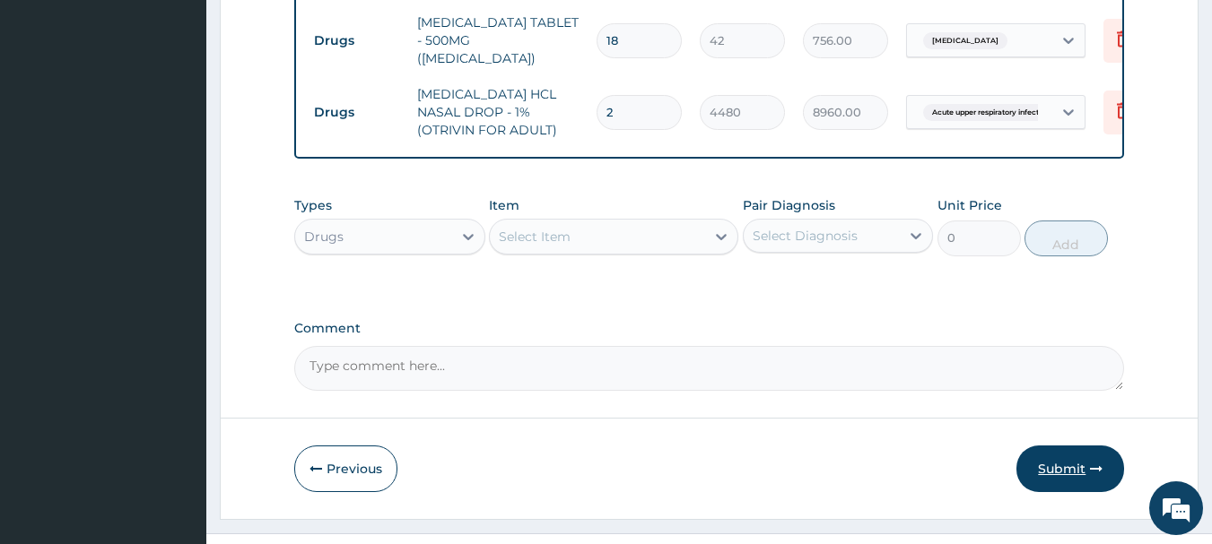
drag, startPoint x: 1071, startPoint y: 429, endPoint x: 1089, endPoint y: 284, distance: 145.5
click at [1071, 446] on button "Submit" at bounding box center [1070, 469] width 108 height 47
click at [1054, 446] on button "Submit" at bounding box center [1070, 469] width 108 height 47
click at [1061, 446] on button "Submit" at bounding box center [1070, 469] width 108 height 47
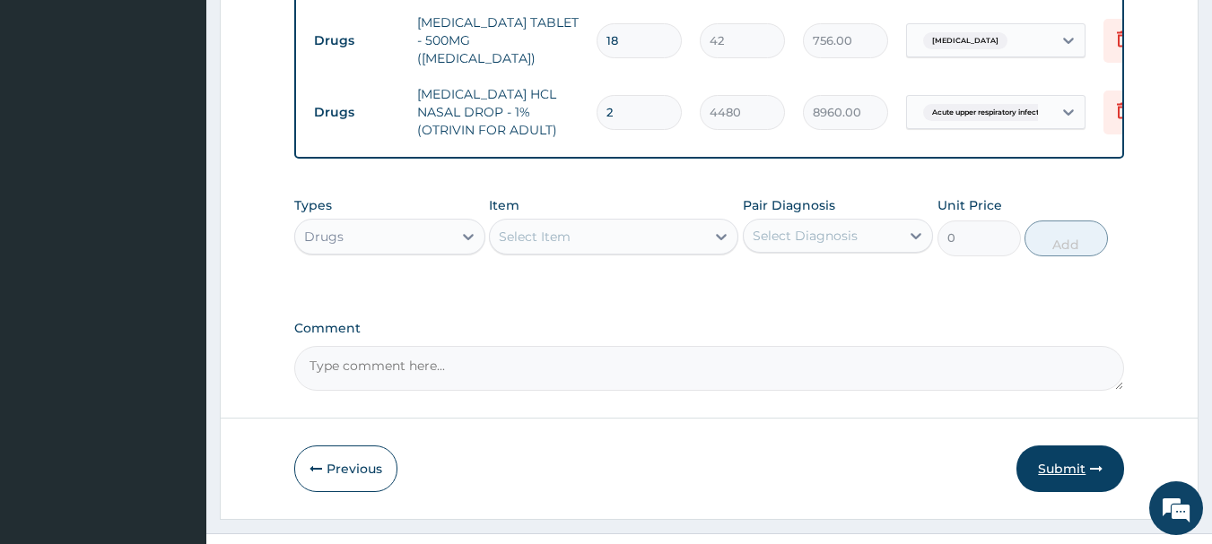
click at [1061, 446] on button "Submit" at bounding box center [1070, 469] width 108 height 47
drag, startPoint x: 1061, startPoint y: 429, endPoint x: 621, endPoint y: 271, distance: 467.8
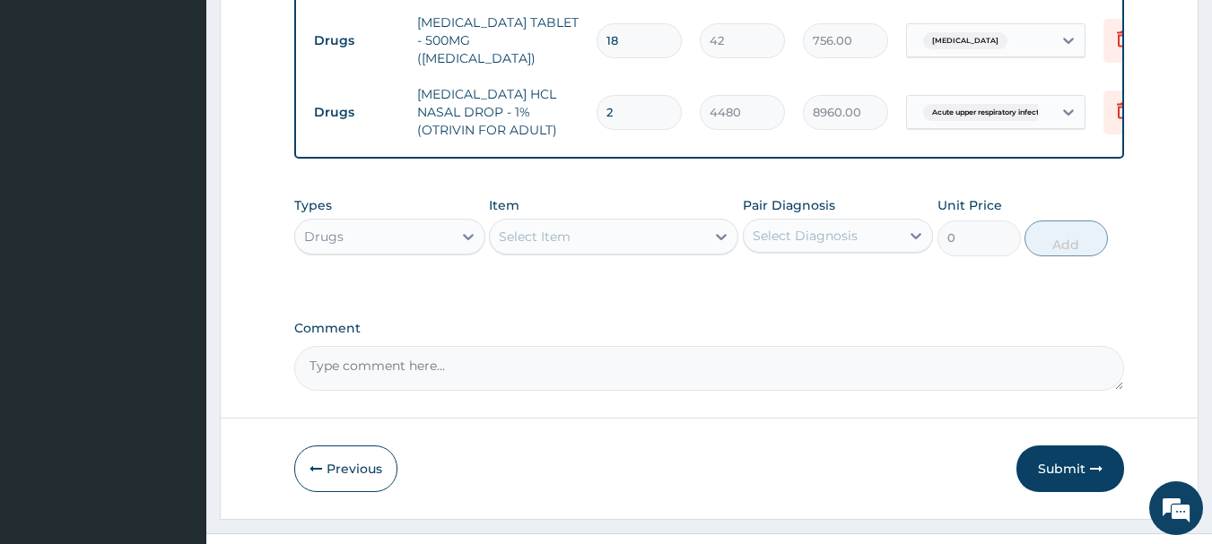
click at [1055, 446] on button "Submit" at bounding box center [1070, 469] width 108 height 47
click at [1078, 446] on button "Submit" at bounding box center [1070, 469] width 108 height 47
click at [1077, 446] on button "Submit" at bounding box center [1070, 469] width 108 height 47
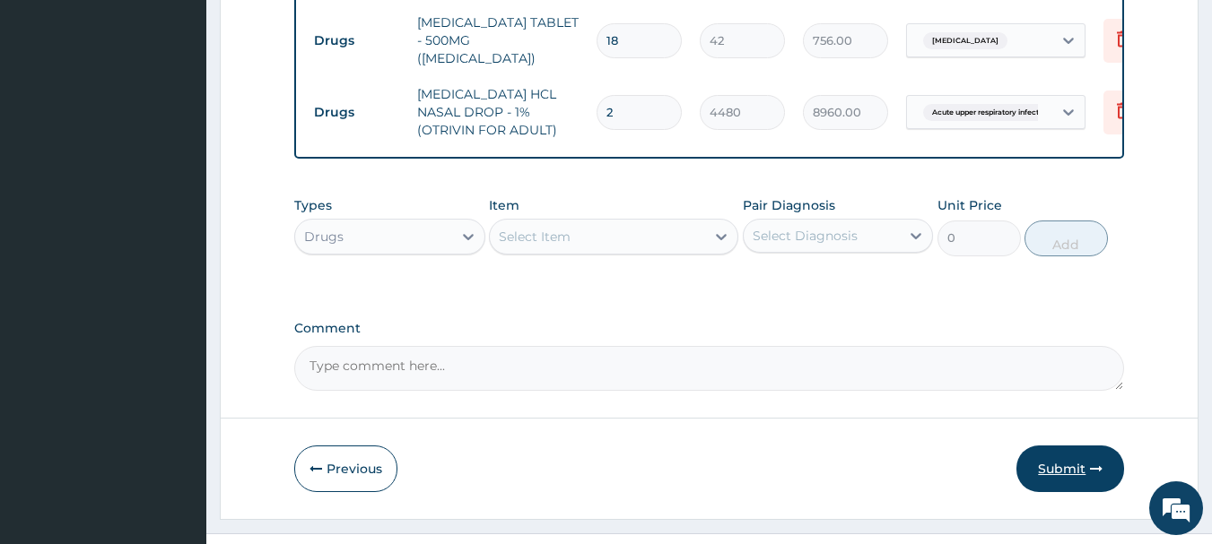
click at [1077, 446] on button "Submit" at bounding box center [1070, 469] width 108 height 47
click at [1073, 446] on button "Submit" at bounding box center [1070, 469] width 108 height 47
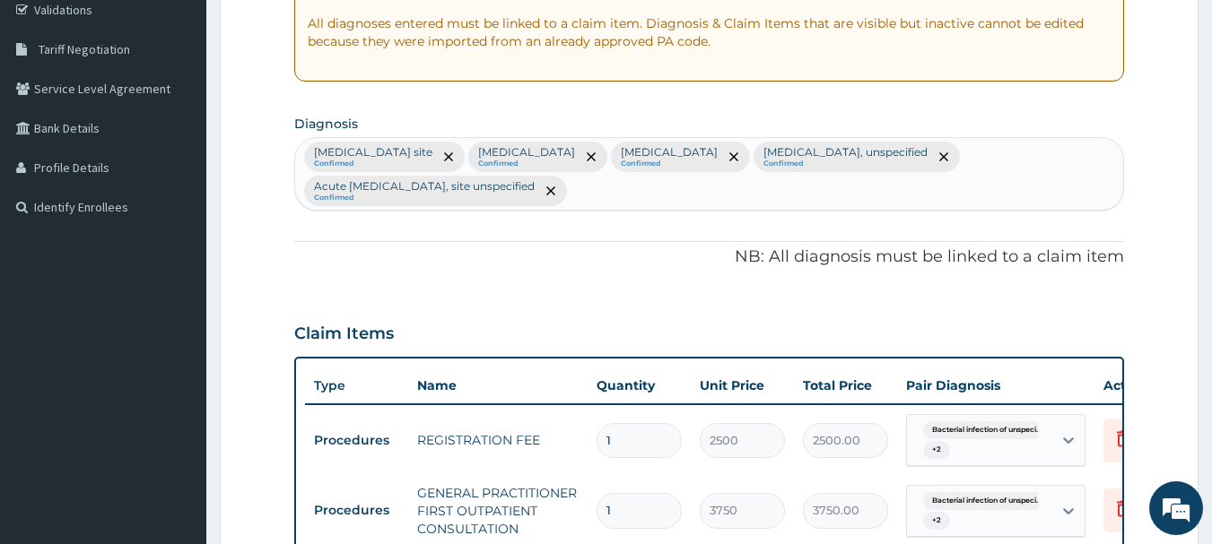
scroll to position [56, 0]
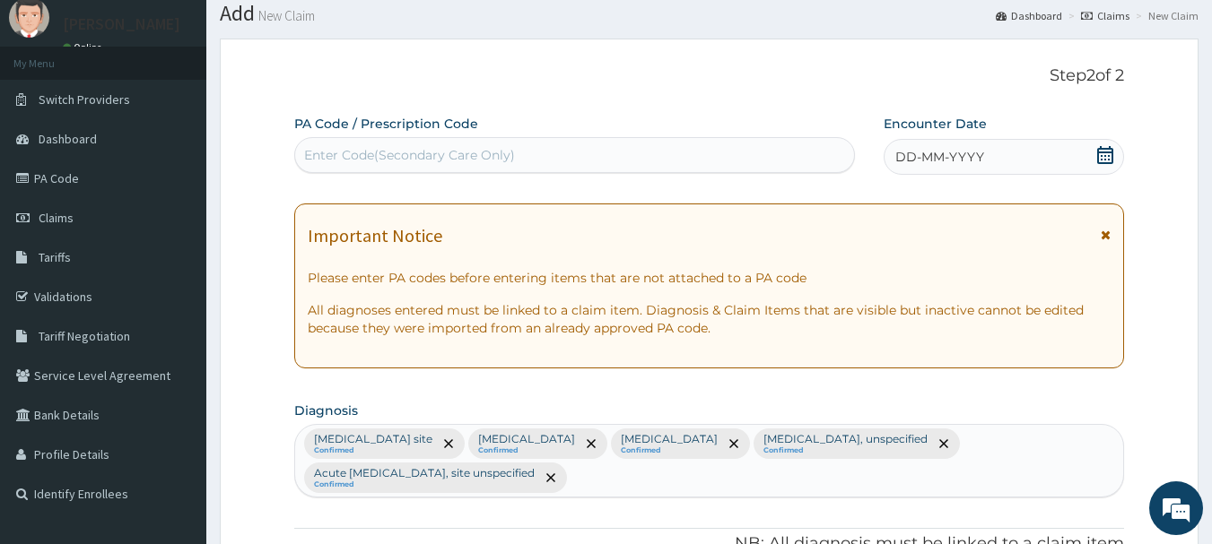
click at [1099, 150] on icon at bounding box center [1105, 155] width 18 height 18
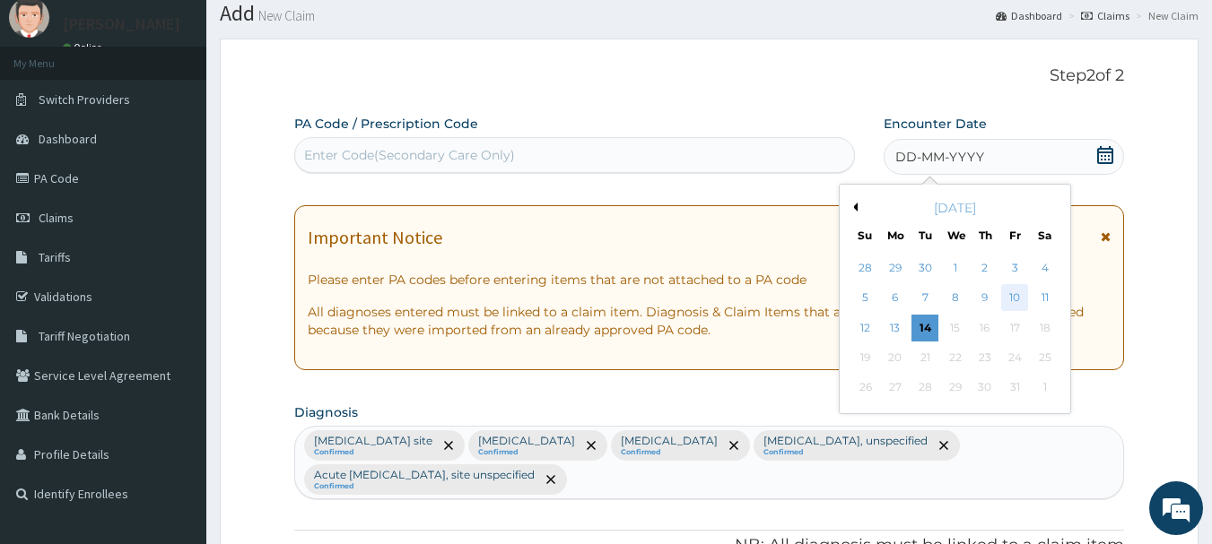
click at [1021, 291] on div "10" at bounding box center [1014, 298] width 27 height 27
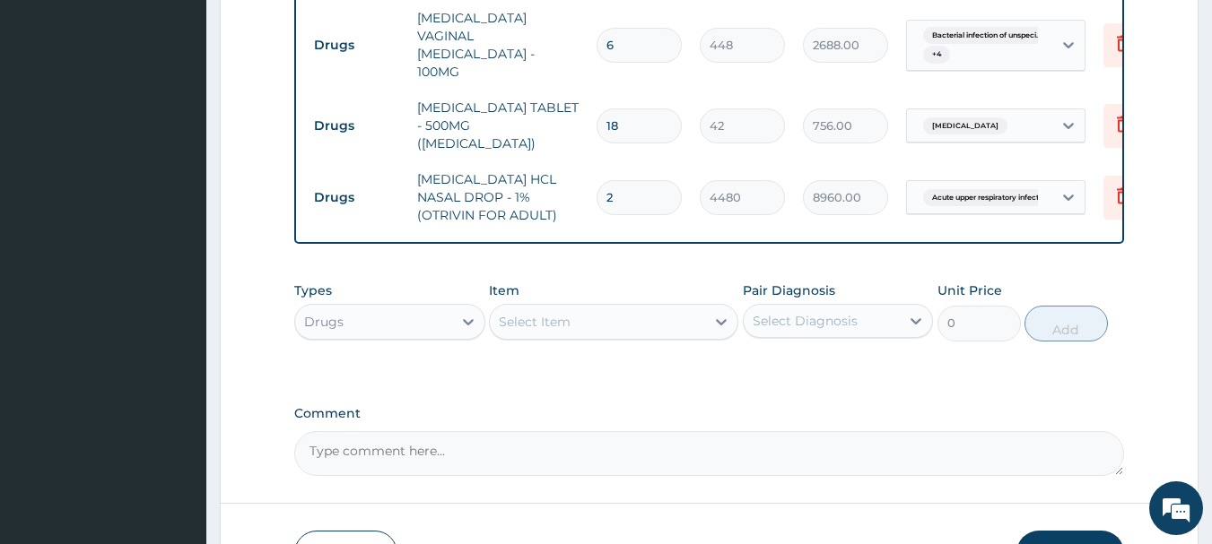
scroll to position [1491, 0]
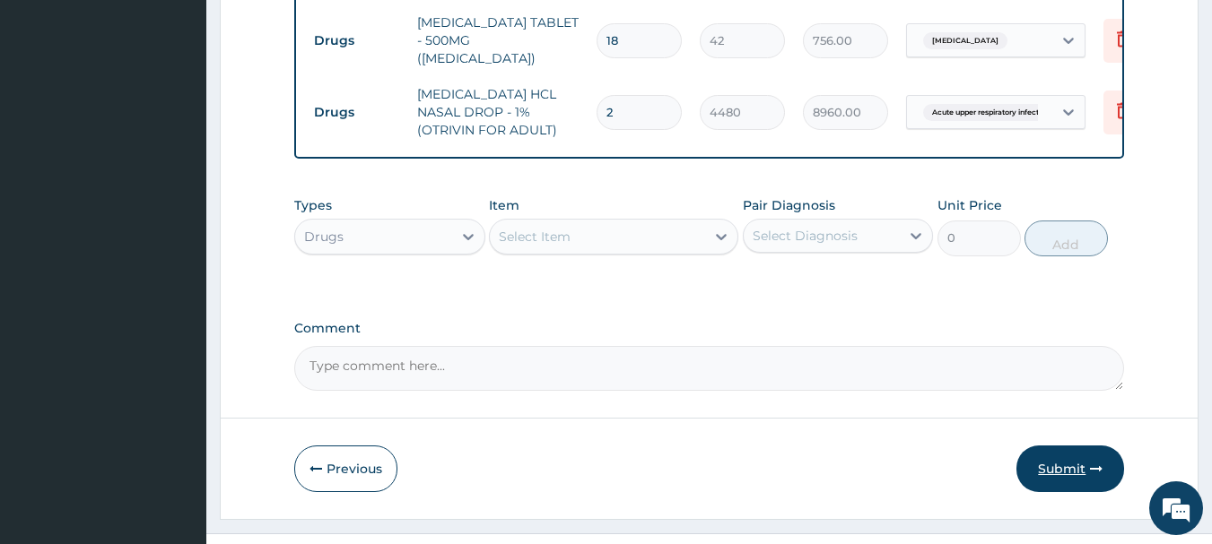
click at [1070, 446] on button "Submit" at bounding box center [1070, 469] width 108 height 47
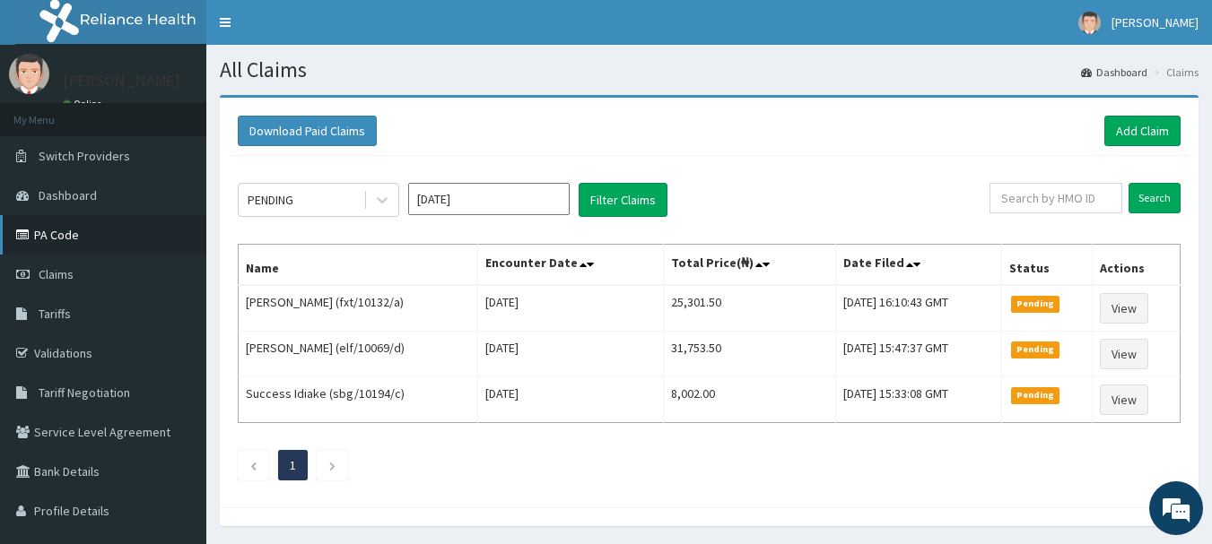
click at [34, 235] on link "PA Code" at bounding box center [103, 234] width 206 height 39
click at [1080, 201] on input "text" at bounding box center [1055, 198] width 133 height 30
click at [1167, 197] on input "Search" at bounding box center [1154, 198] width 52 height 30
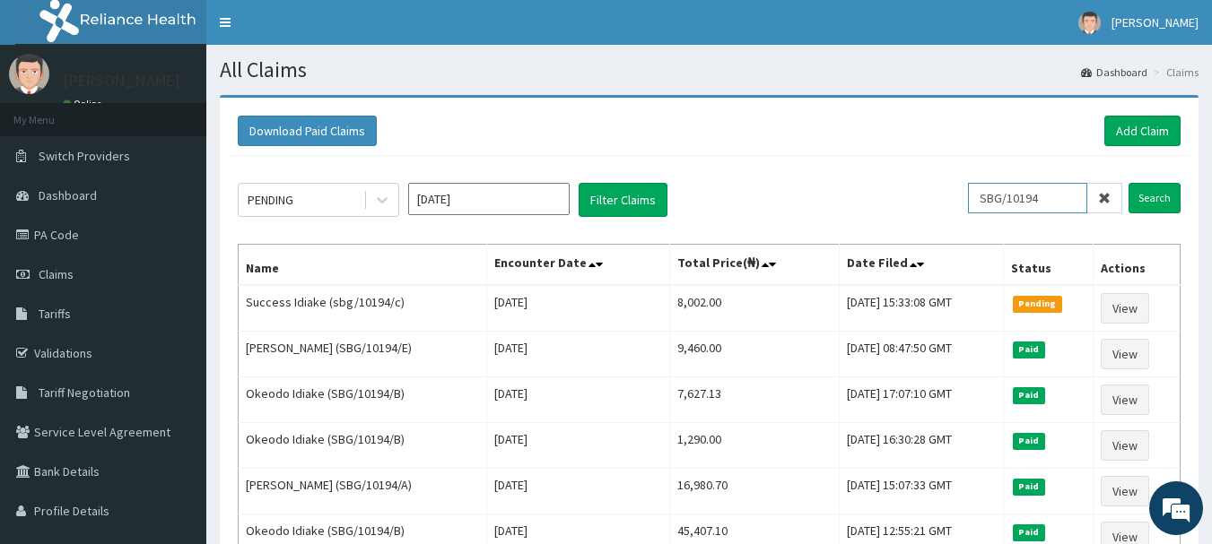
click at [1068, 196] on input "SBG/10194" at bounding box center [1027, 198] width 119 height 30
type input "SBG/10194/B"
click at [1157, 194] on input "Search" at bounding box center [1154, 198] width 52 height 30
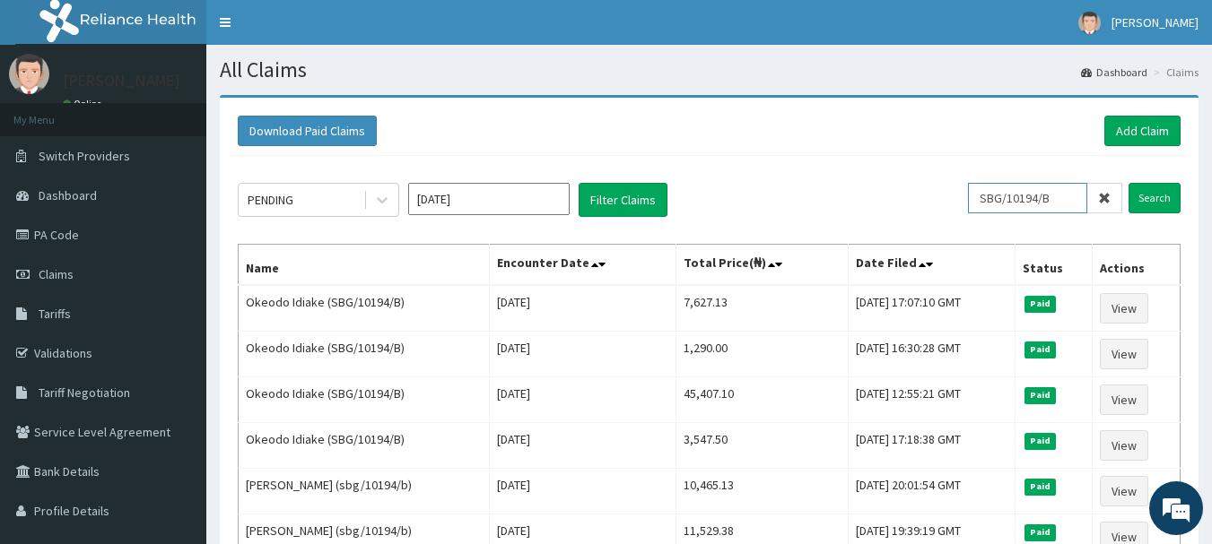
drag, startPoint x: 1064, startPoint y: 196, endPoint x: 972, endPoint y: 187, distance: 92.8
click at [974, 193] on div "PENDING [DATE] Filter Claims SBG/10194/B Search" at bounding box center [709, 200] width 943 height 34
click at [1151, 131] on link "Add Claim" at bounding box center [1142, 131] width 76 height 30
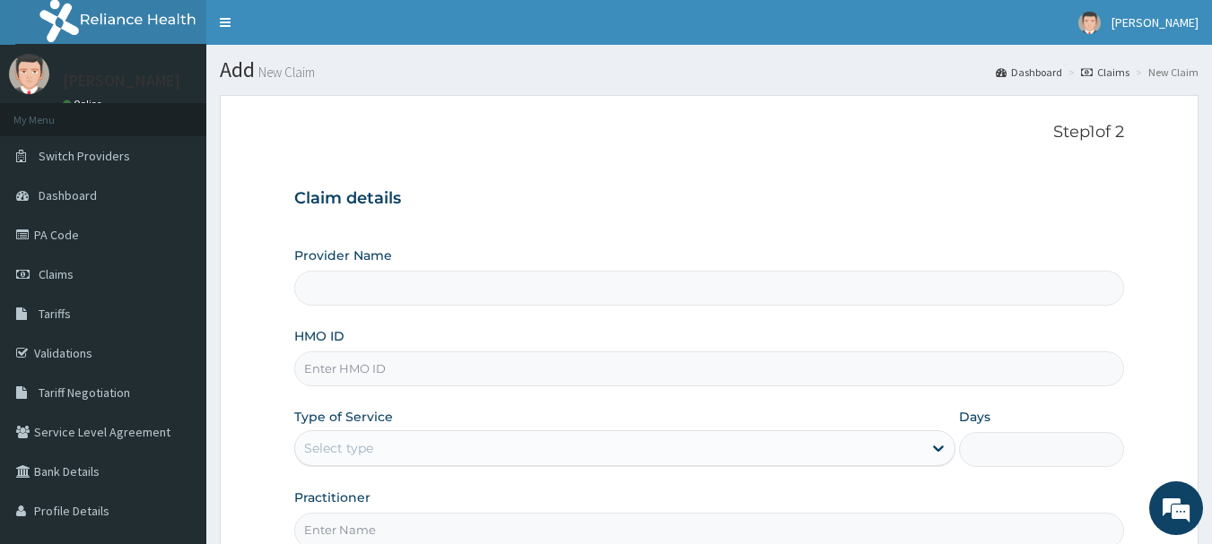
click at [361, 376] on input "HMO ID" at bounding box center [709, 369] width 830 height 35
type input "MEC HEALTH FAMILY HOSPITAL"
type input "SBG/10194/B"
click at [597, 395] on div "Provider Name MEC HEALTH FAMILY HOSPITAL HMO ID SBG/10194/B Type of Service Sel…" at bounding box center [709, 397] width 830 height 301
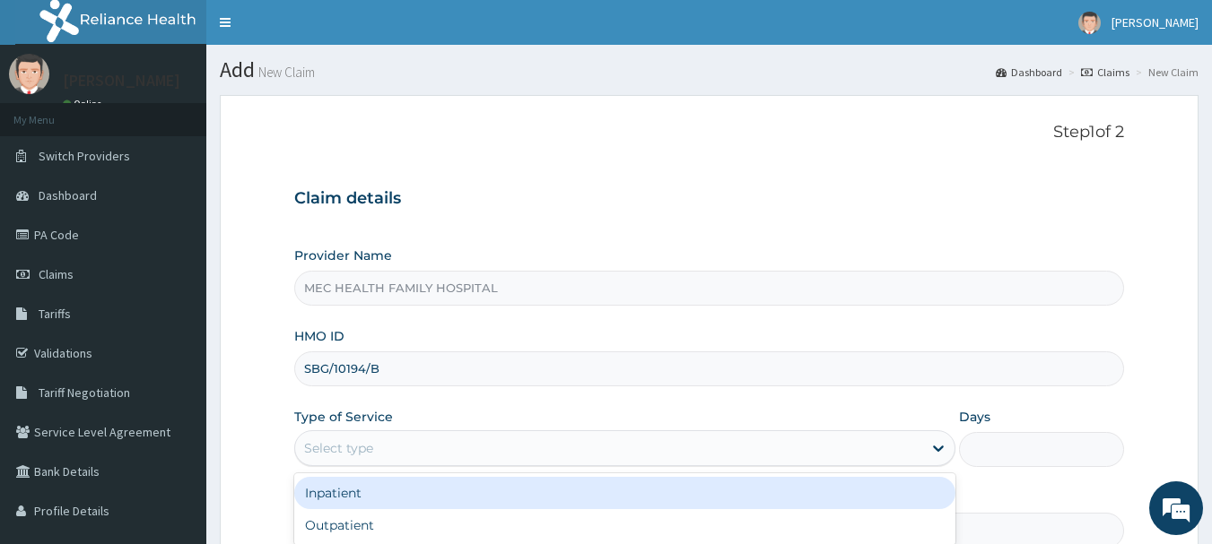
click at [663, 447] on div "Select type" at bounding box center [608, 448] width 627 height 29
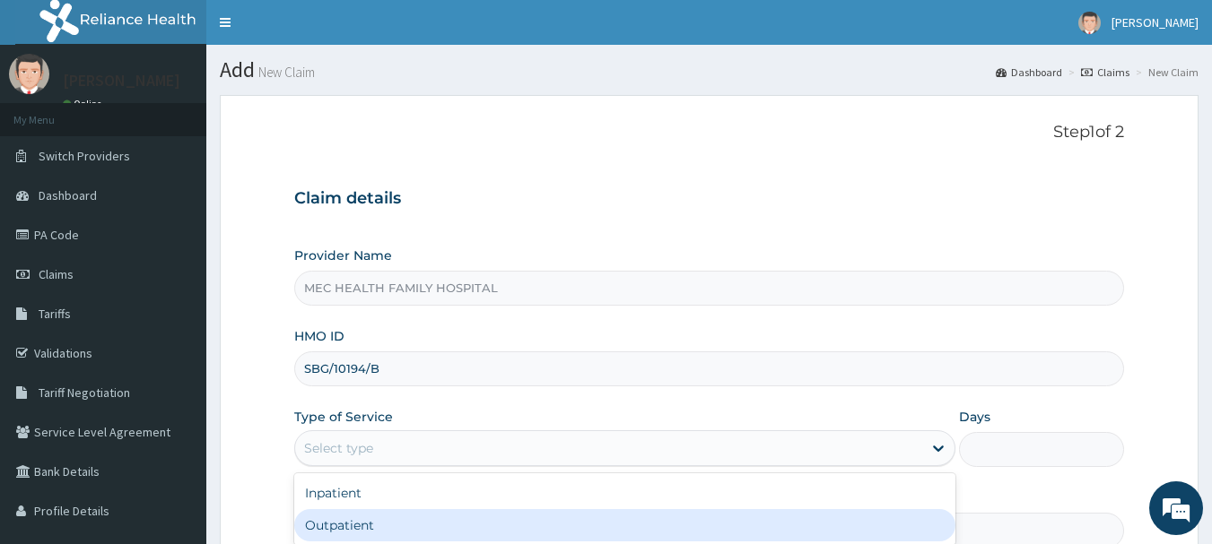
click at [351, 519] on div "Outpatient" at bounding box center [624, 525] width 661 height 32
type input "1"
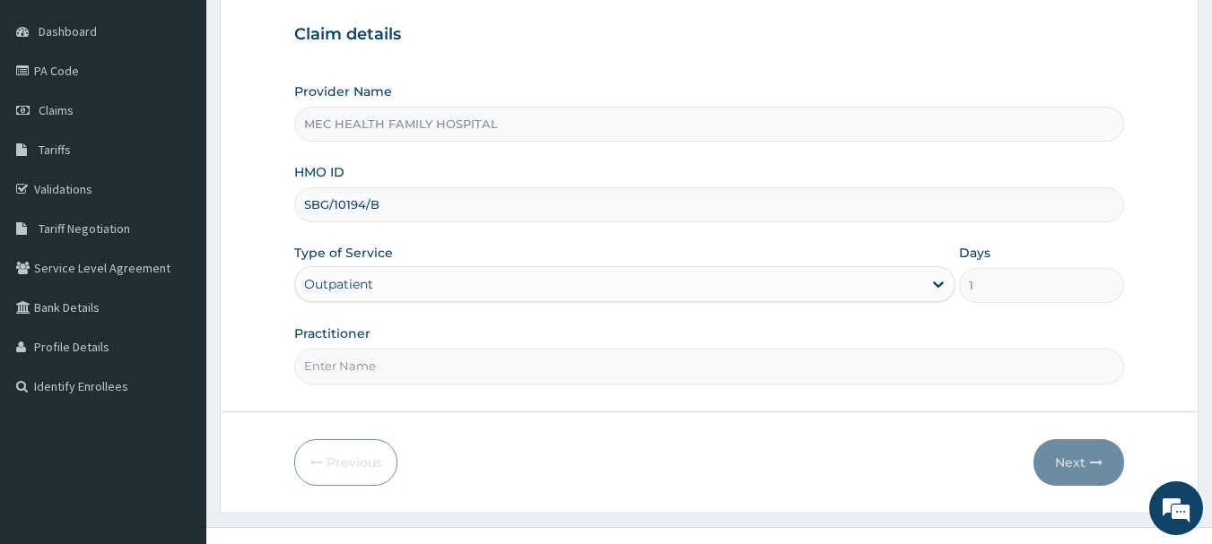
scroll to position [193, 0]
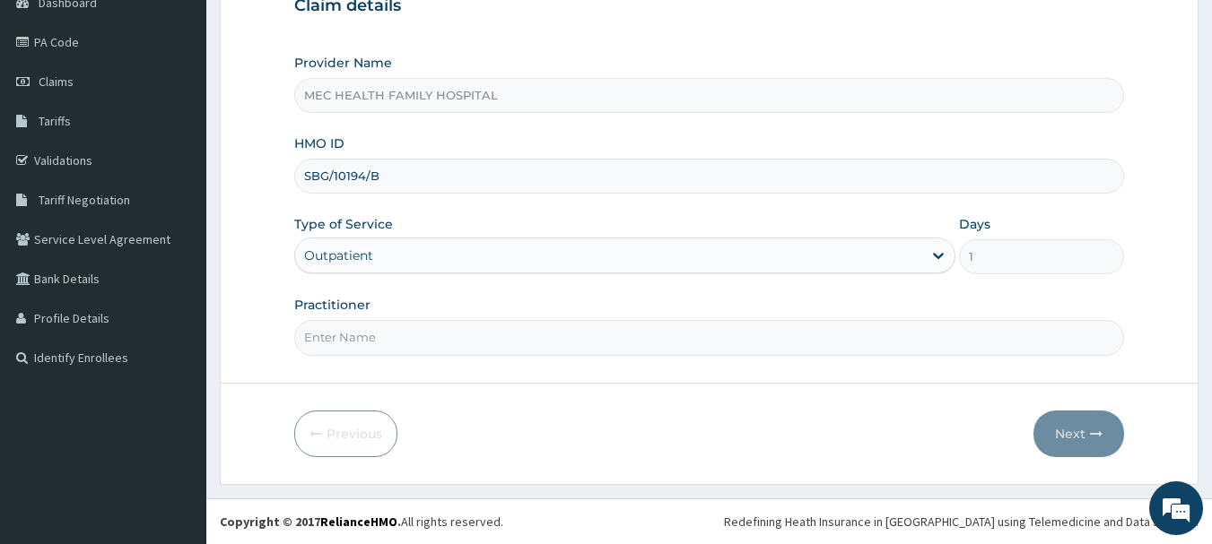
click at [371, 343] on input "Practitioner" at bounding box center [709, 337] width 830 height 35
type input "Dr. Chinaka"
click at [1091, 423] on button "Next" at bounding box center [1078, 434] width 91 height 47
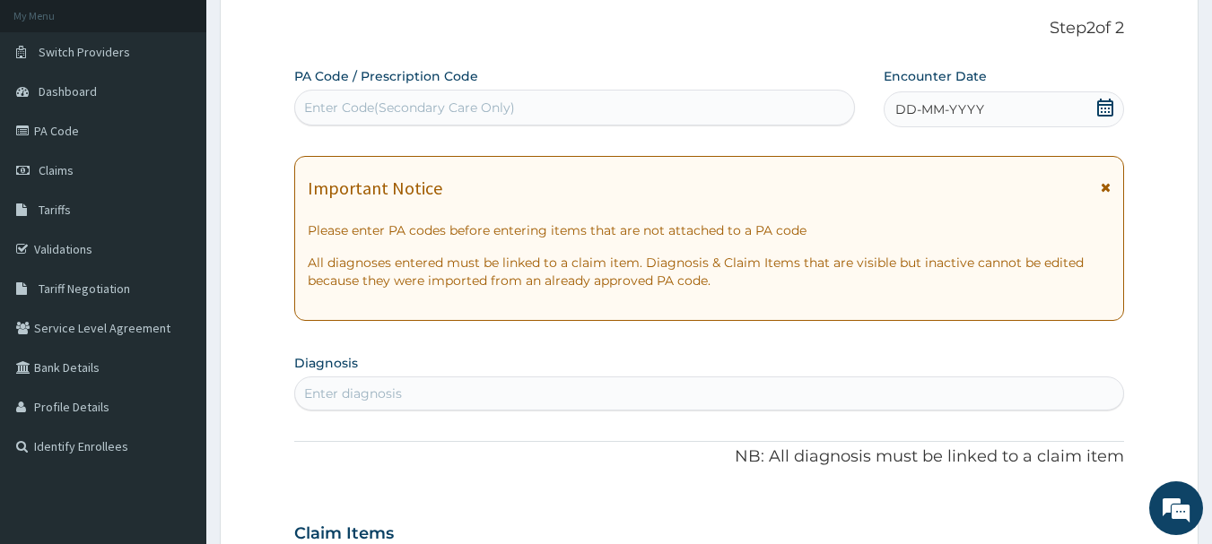
scroll to position [0, 0]
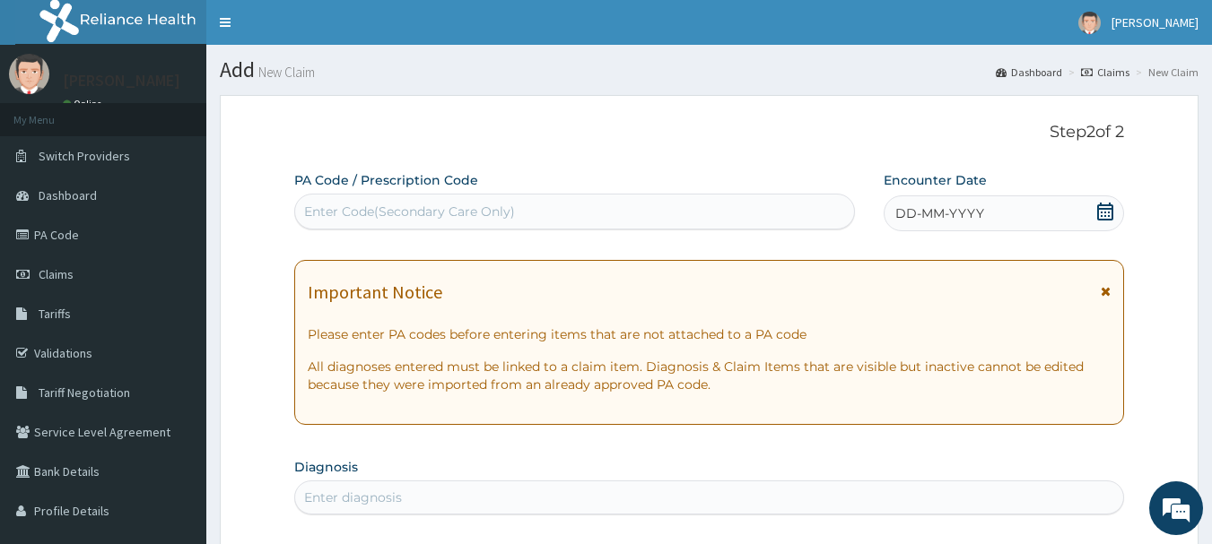
click at [466, 204] on div "Enter Code(Secondary Care Only)" at bounding box center [409, 212] width 211 height 18
paste input "PA/B3A719"
type input "PA/B3A719"
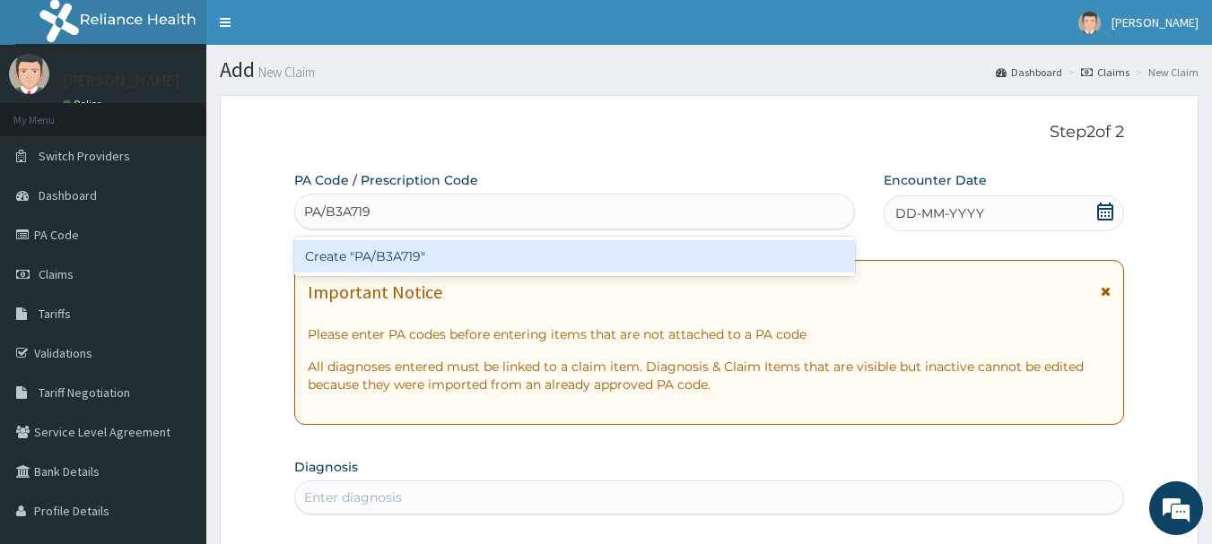
click at [453, 256] on div "Create "PA/B3A719"" at bounding box center [574, 256] width 561 height 32
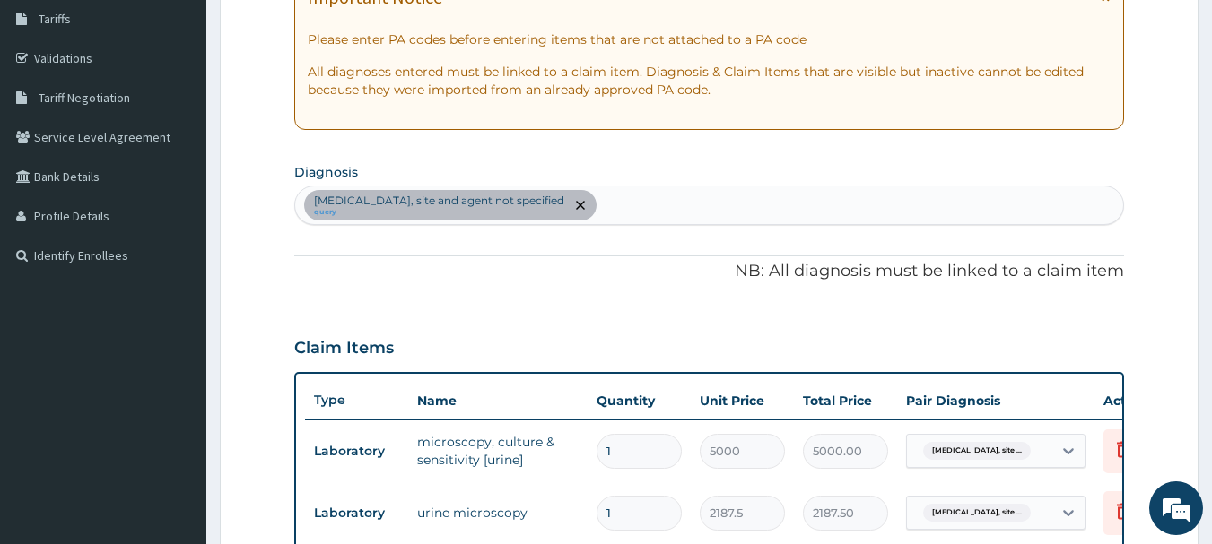
scroll to position [359, 0]
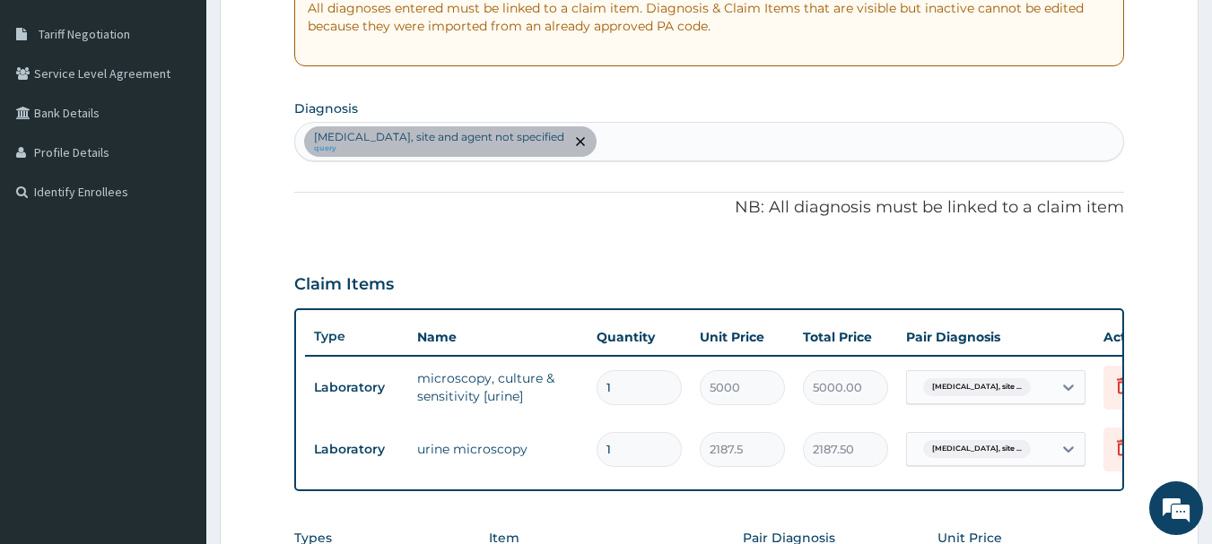
click at [647, 144] on div "Urinary tract infection, site and agent not specified query" at bounding box center [709, 142] width 829 height 38
type input "BACTERIAL"
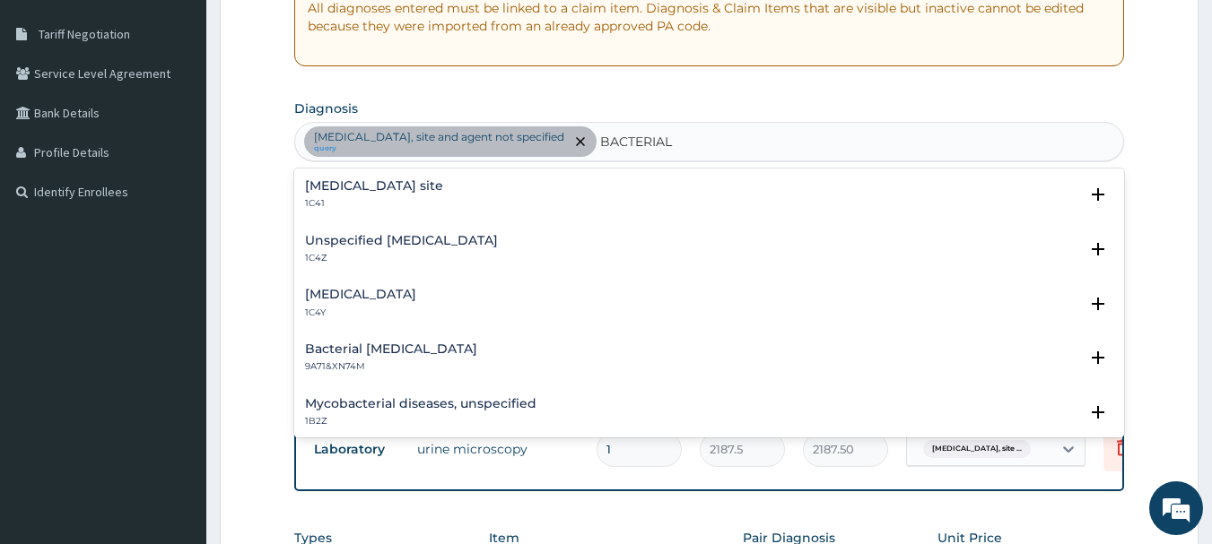
click at [443, 179] on h4 "[MEDICAL_DATA] site" at bounding box center [374, 185] width 138 height 13
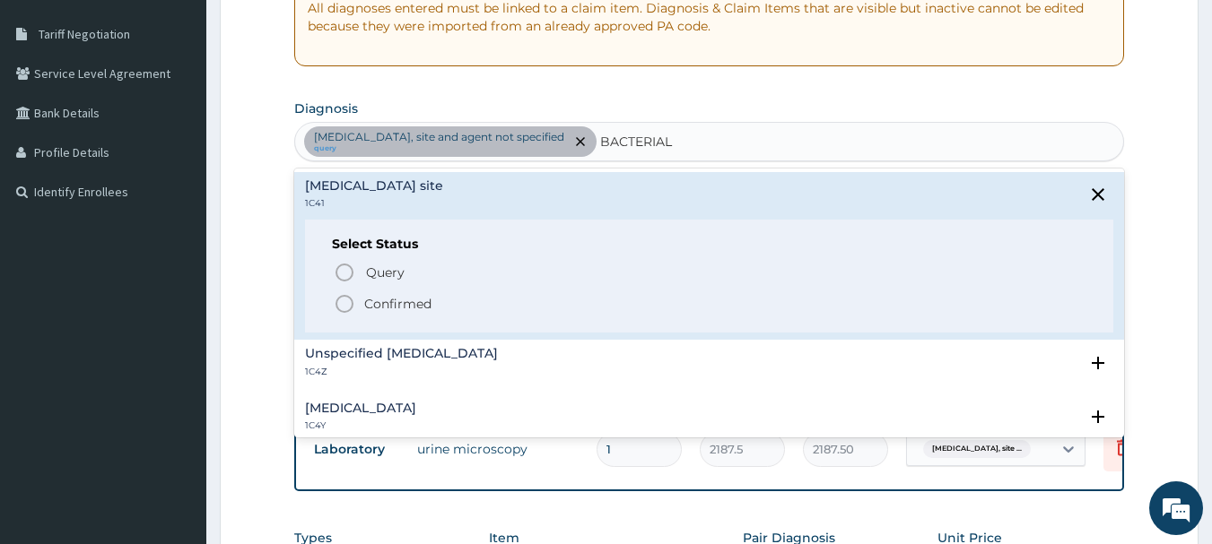
click at [387, 303] on p "Confirmed" at bounding box center [397, 304] width 67 height 18
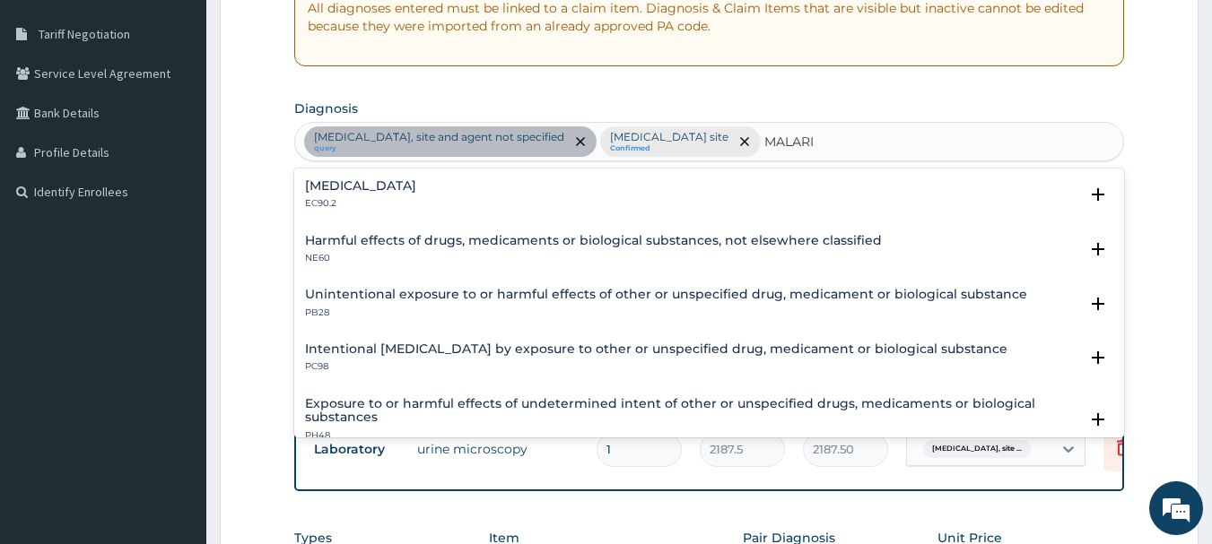
type input "[MEDICAL_DATA]"
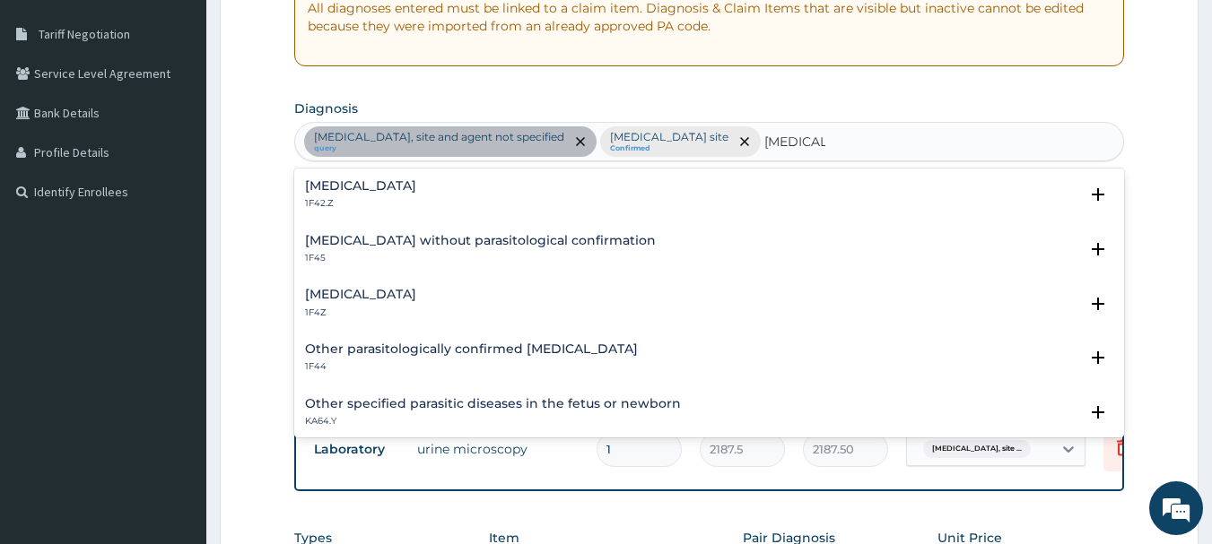
click at [412, 295] on h4 "[MEDICAL_DATA]" at bounding box center [360, 294] width 111 height 13
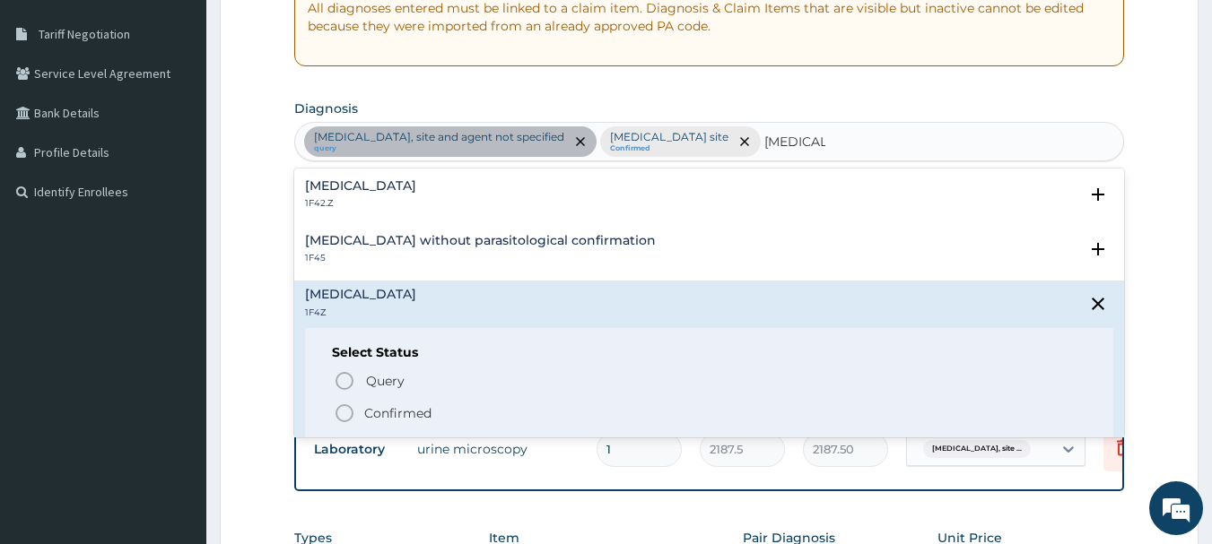
drag, startPoint x: 370, startPoint y: 409, endPoint x: 403, endPoint y: 377, distance: 45.7
click at [373, 406] on p "Confirmed" at bounding box center [397, 413] width 67 height 18
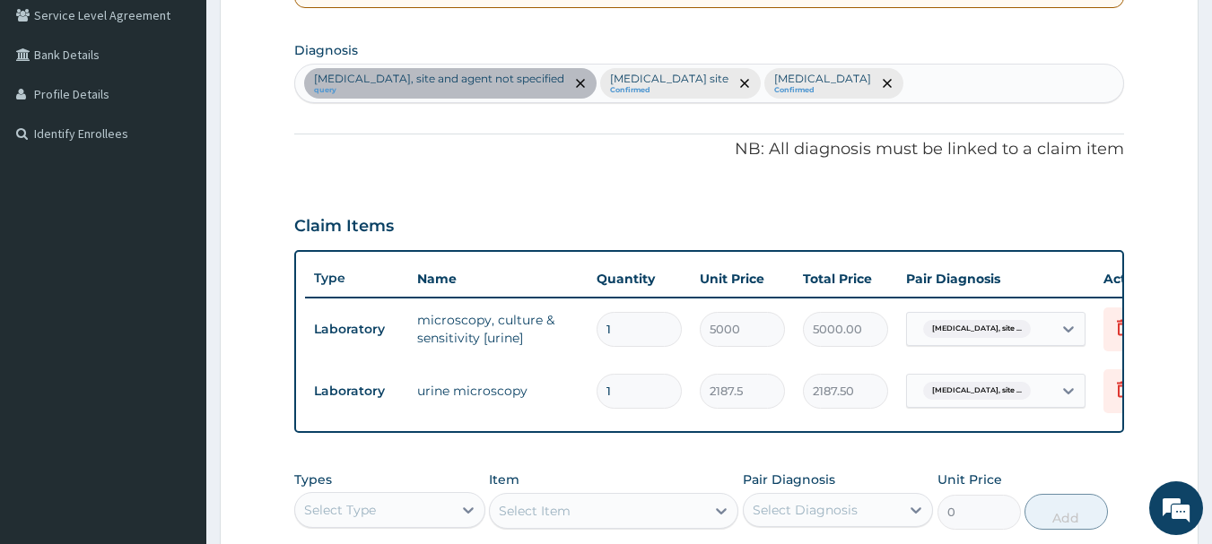
scroll to position [448, 0]
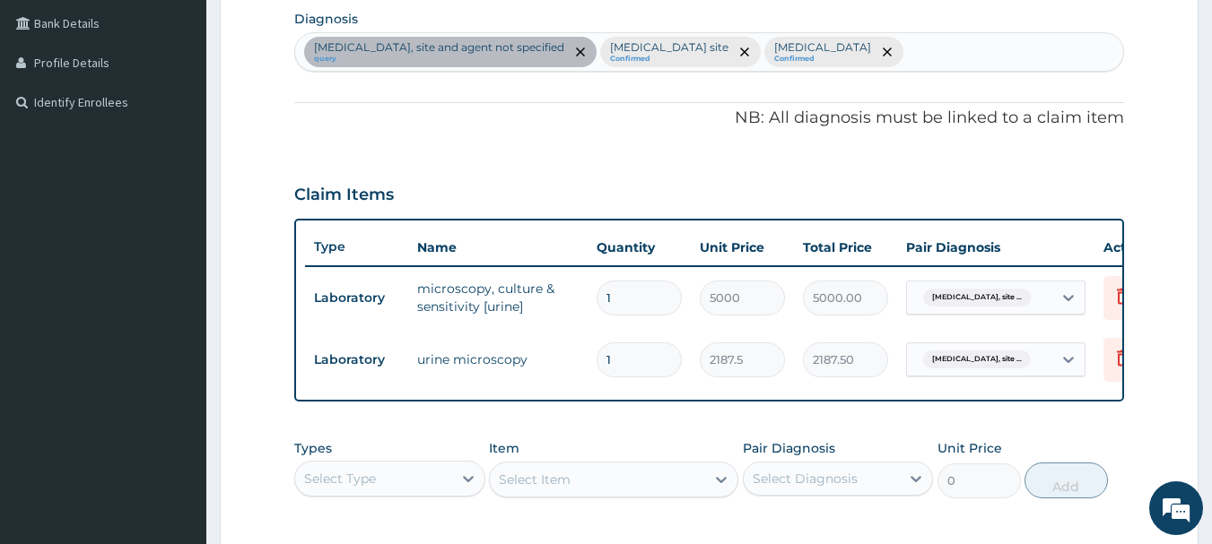
click at [412, 474] on div "Types Select Type" at bounding box center [389, 468] width 191 height 59
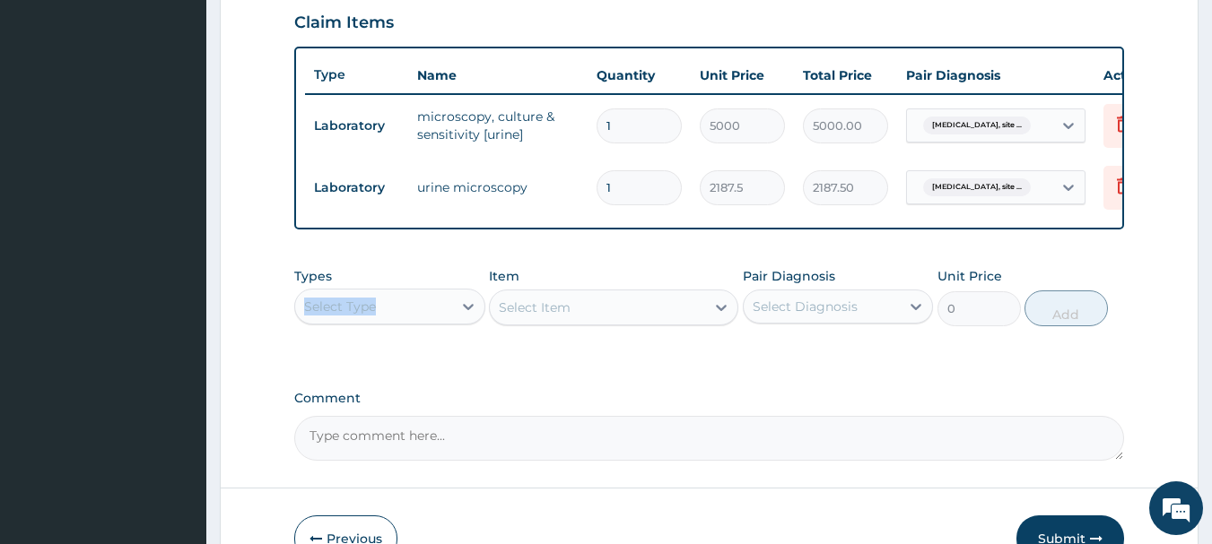
scroll to position [628, 0]
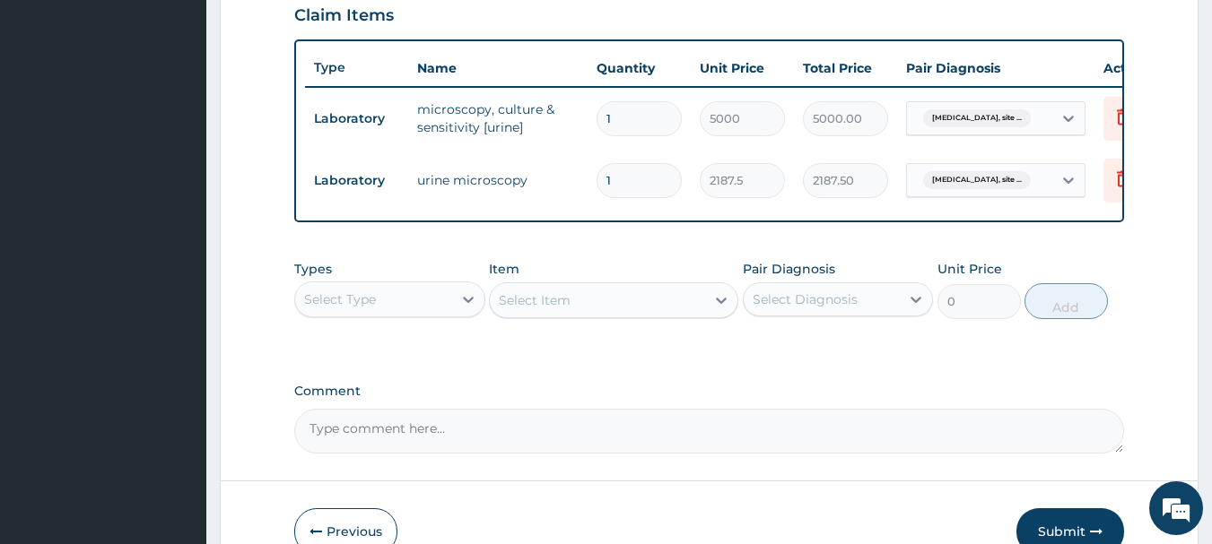
click at [402, 311] on div "Select Type" at bounding box center [373, 299] width 157 height 29
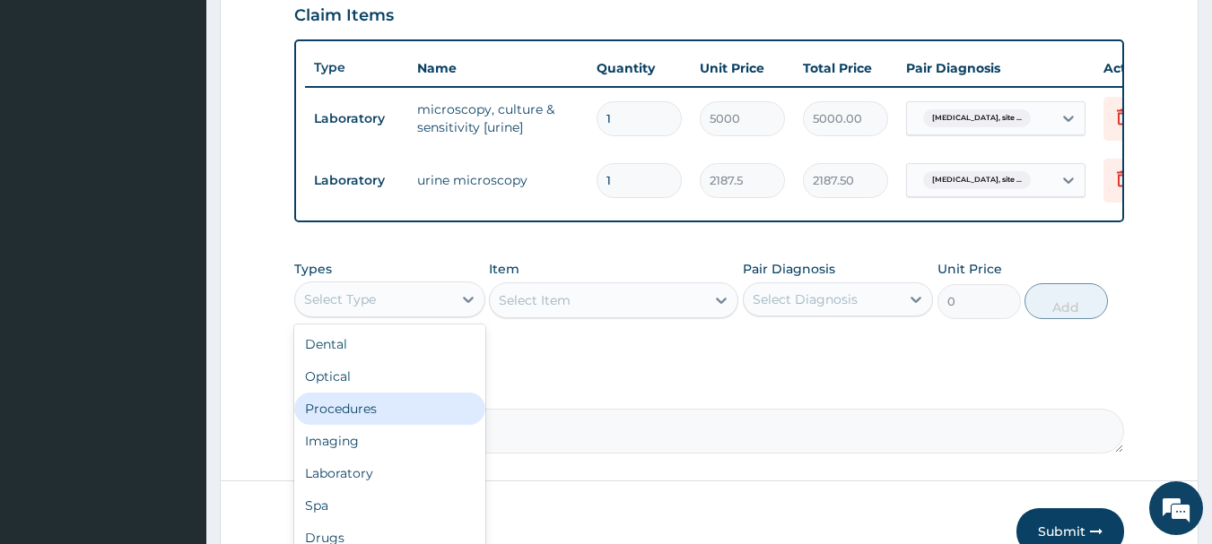
drag, startPoint x: 357, startPoint y: 421, endPoint x: 574, endPoint y: 350, distance: 228.3
click at [372, 416] on div "Procedures" at bounding box center [389, 409] width 191 height 32
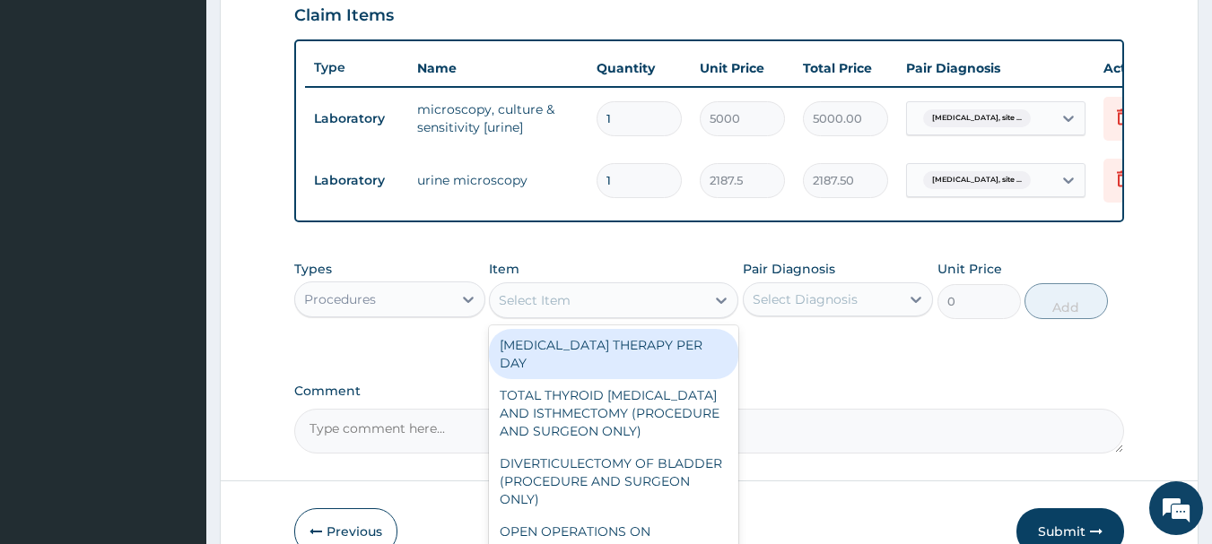
click at [561, 309] on div "Select Item" at bounding box center [535, 300] width 72 height 18
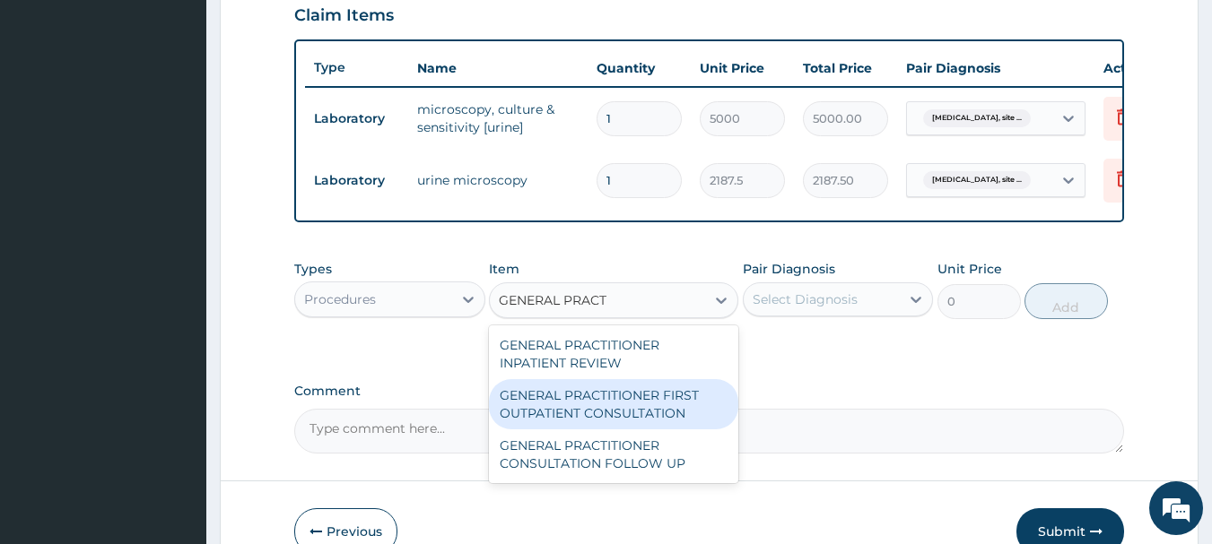
type input "GENERAL PRACTI"
click at [660, 407] on div "GENERAL PRACTITIONER FIRST OUTPATIENT CONSULTATION" at bounding box center [613, 404] width 249 height 50
type input "3750"
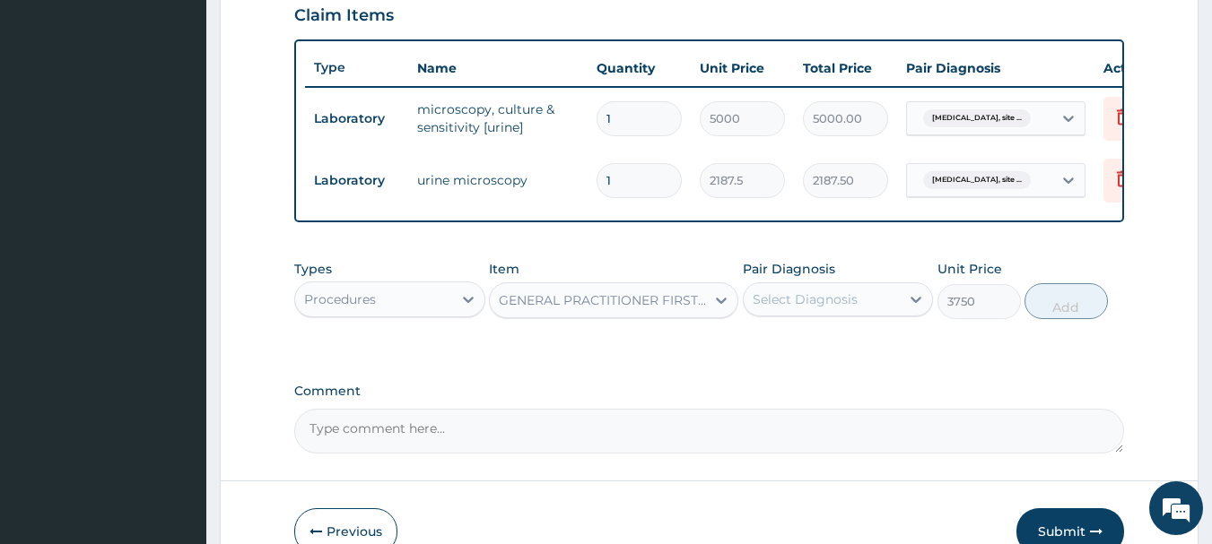
click at [856, 314] on div "Select Diagnosis" at bounding box center [821, 299] width 157 height 29
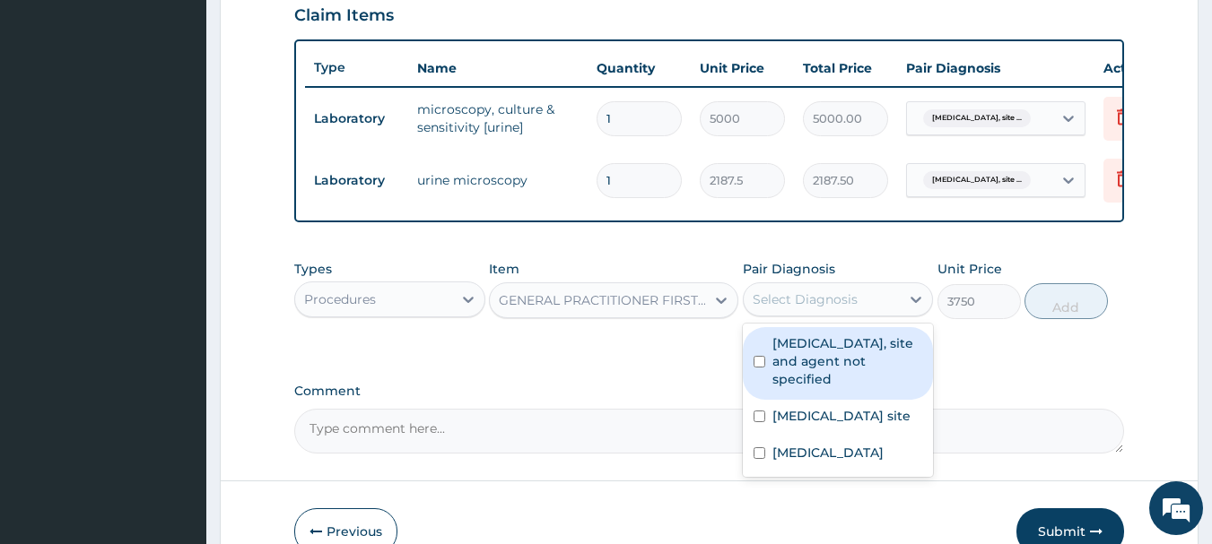
drag, startPoint x: 837, startPoint y: 363, endPoint x: 828, endPoint y: 401, distance: 38.7
click at [838, 365] on label "Urinary tract infection, site and agent not specified" at bounding box center [847, 362] width 151 height 54
checkbox input "true"
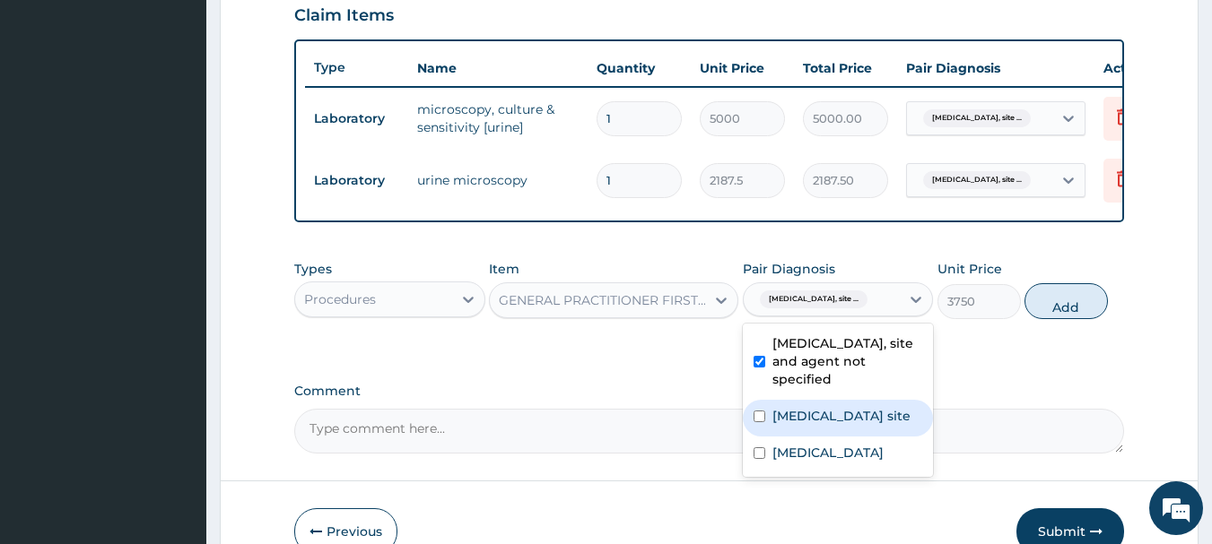
click at [818, 425] on label "Bacterial infection of unspecified site" at bounding box center [841, 416] width 138 height 18
checkbox input "true"
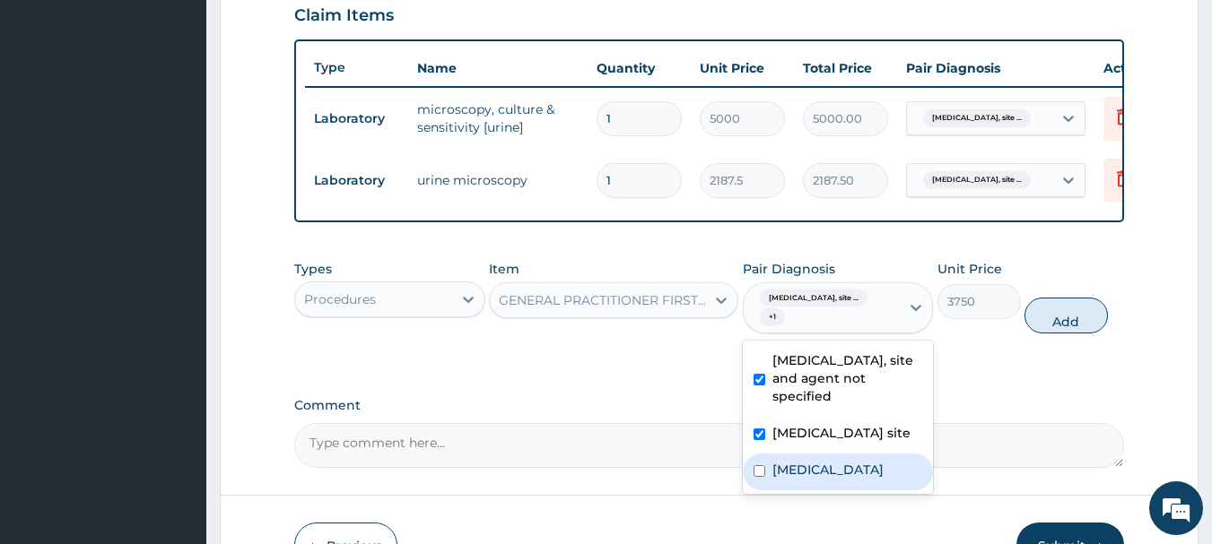
drag, startPoint x: 819, startPoint y: 506, endPoint x: 869, endPoint y: 444, distance: 79.7
click at [821, 479] on label "Malaria, unspecified" at bounding box center [827, 470] width 111 height 18
checkbox input "true"
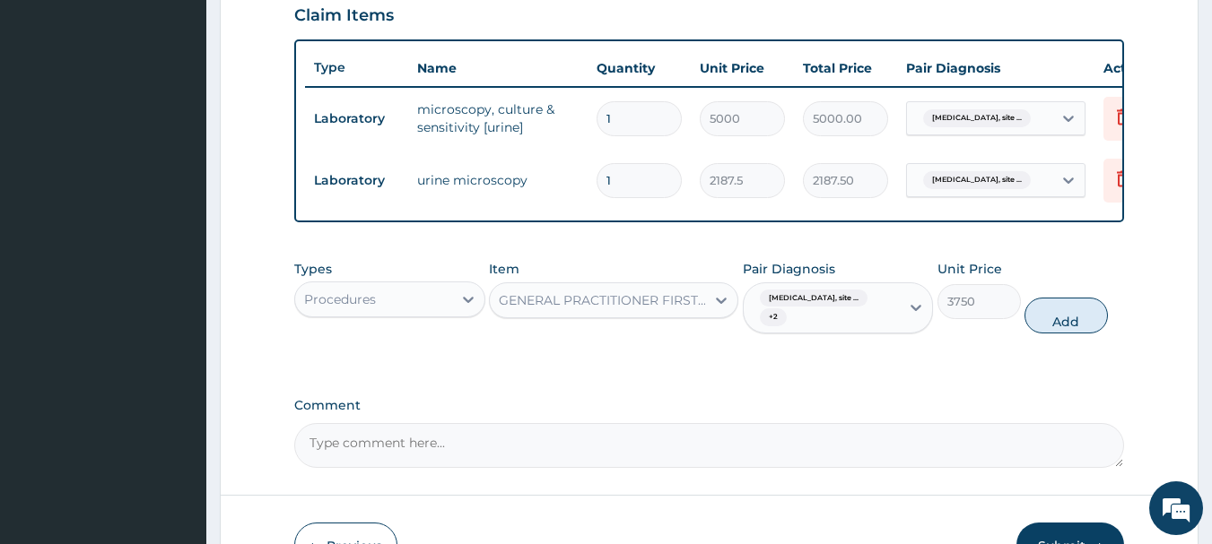
click at [1066, 328] on button "Add" at bounding box center [1065, 316] width 83 height 36
type input "0"
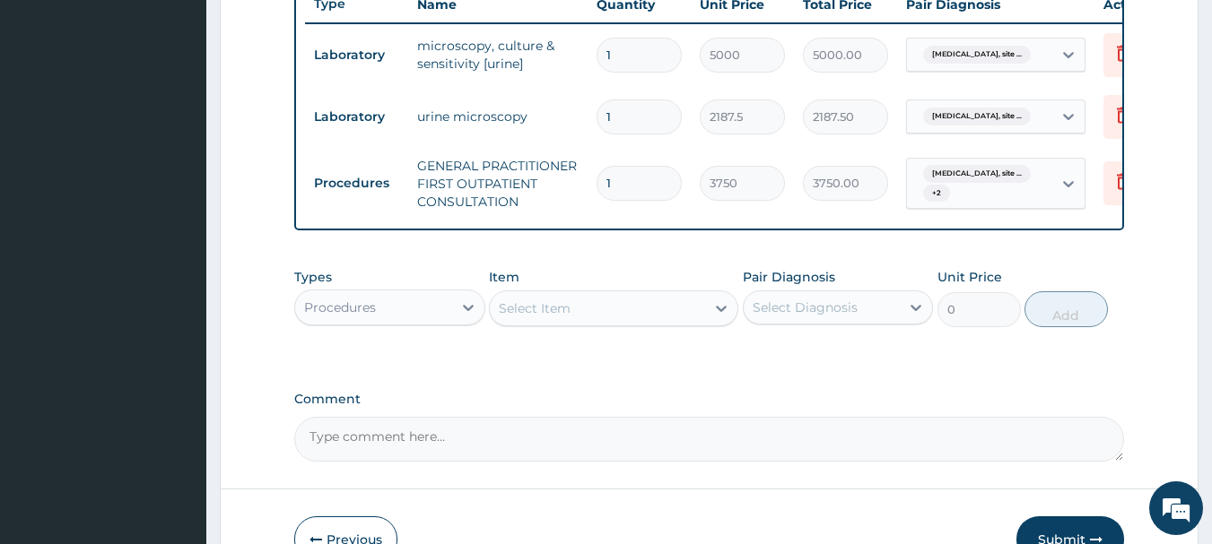
scroll to position [717, 0]
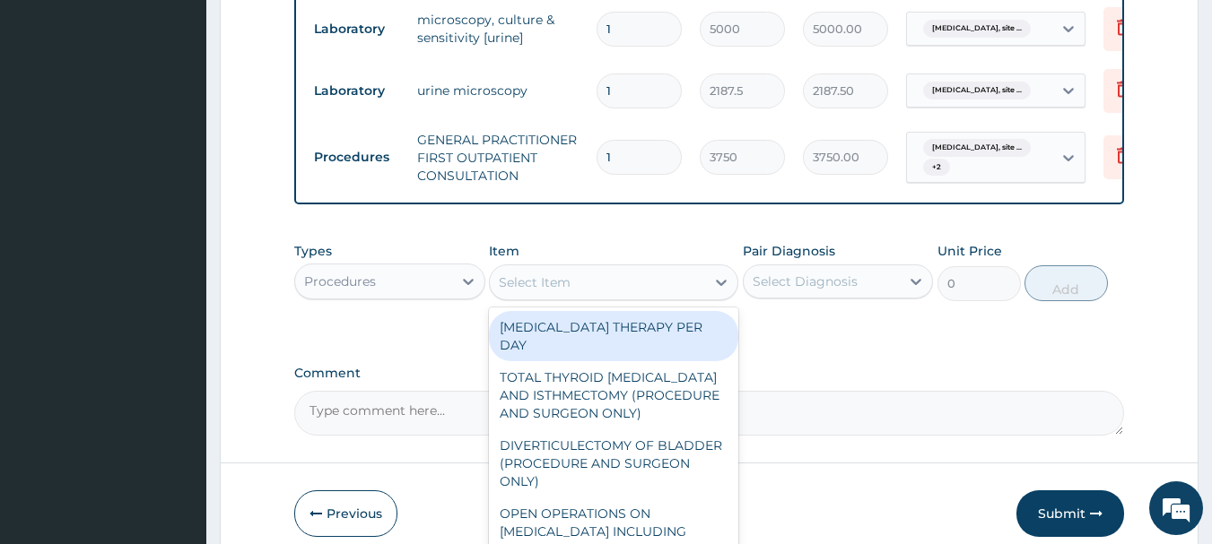
click at [580, 289] on div "Select Item" at bounding box center [597, 282] width 215 height 29
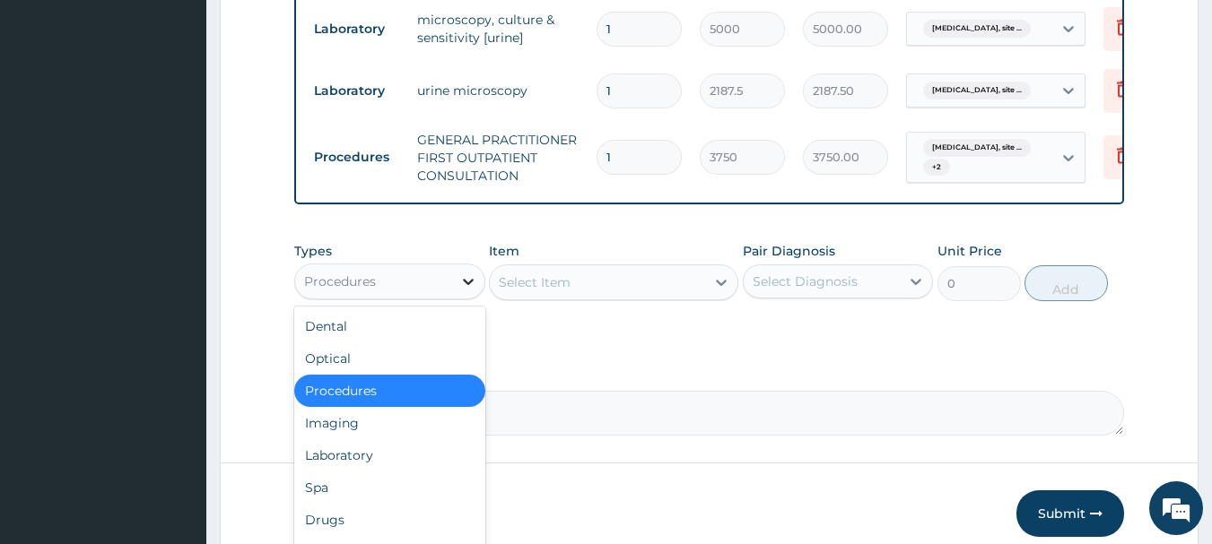
click at [456, 287] on div at bounding box center [468, 281] width 32 height 32
drag, startPoint x: 357, startPoint y: 473, endPoint x: 413, endPoint y: 429, distance: 71.6
click at [361, 471] on div "Laboratory" at bounding box center [389, 455] width 191 height 32
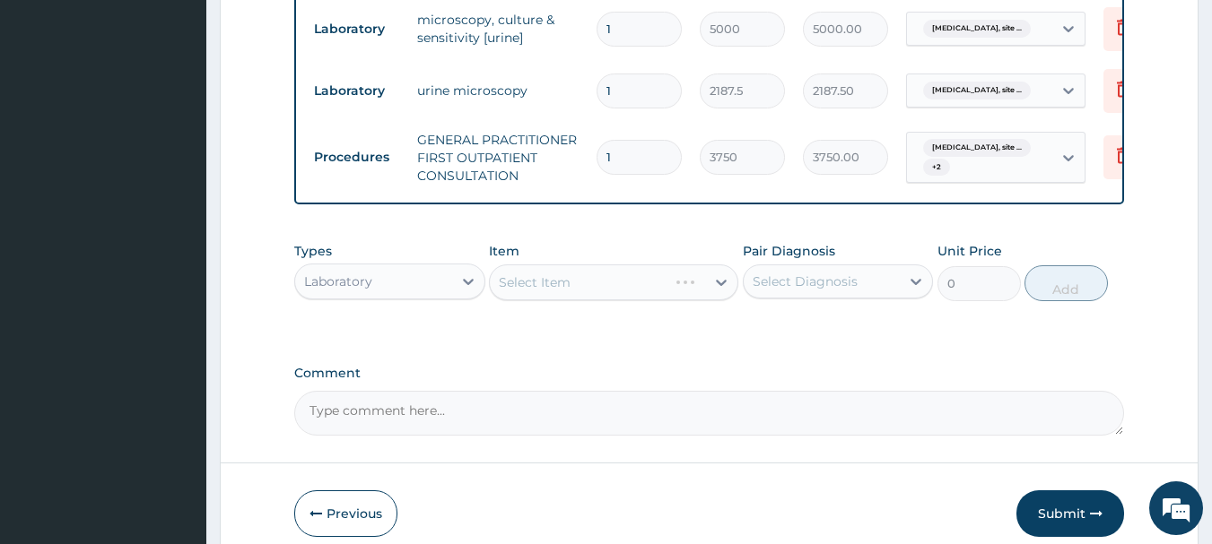
click at [646, 293] on div "Select Item" at bounding box center [613, 283] width 249 height 36
click at [646, 292] on div "Select Item" at bounding box center [613, 283] width 249 height 36
click at [650, 293] on div "Select Item" at bounding box center [613, 283] width 249 height 36
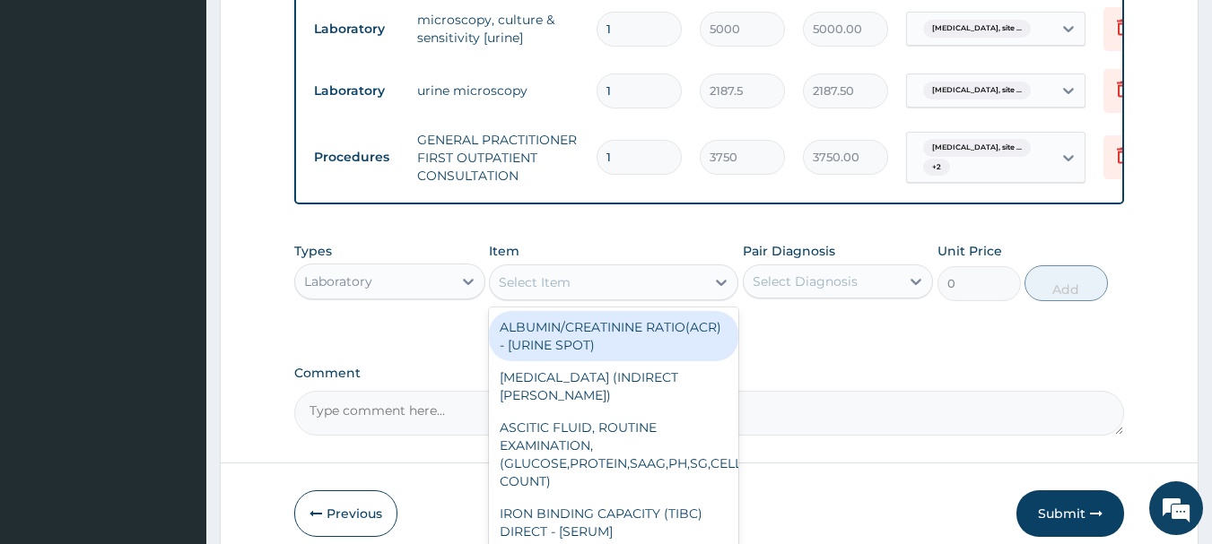
drag, startPoint x: 612, startPoint y: 300, endPoint x: 612, endPoint y: 282, distance: 17.9
click at [612, 296] on div "Select Item" at bounding box center [597, 282] width 215 height 29
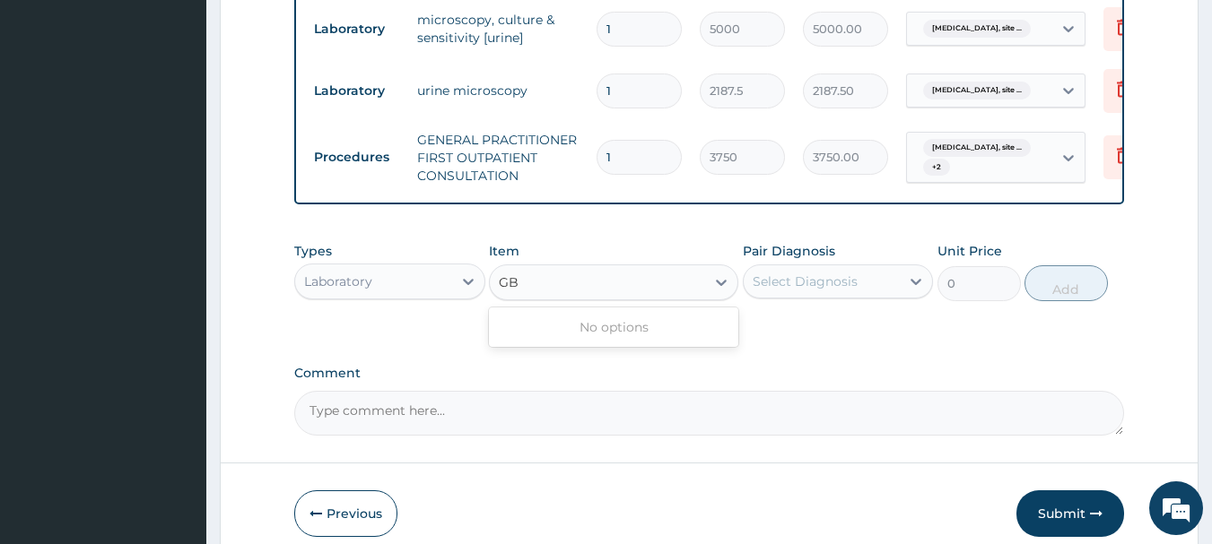
type input "G"
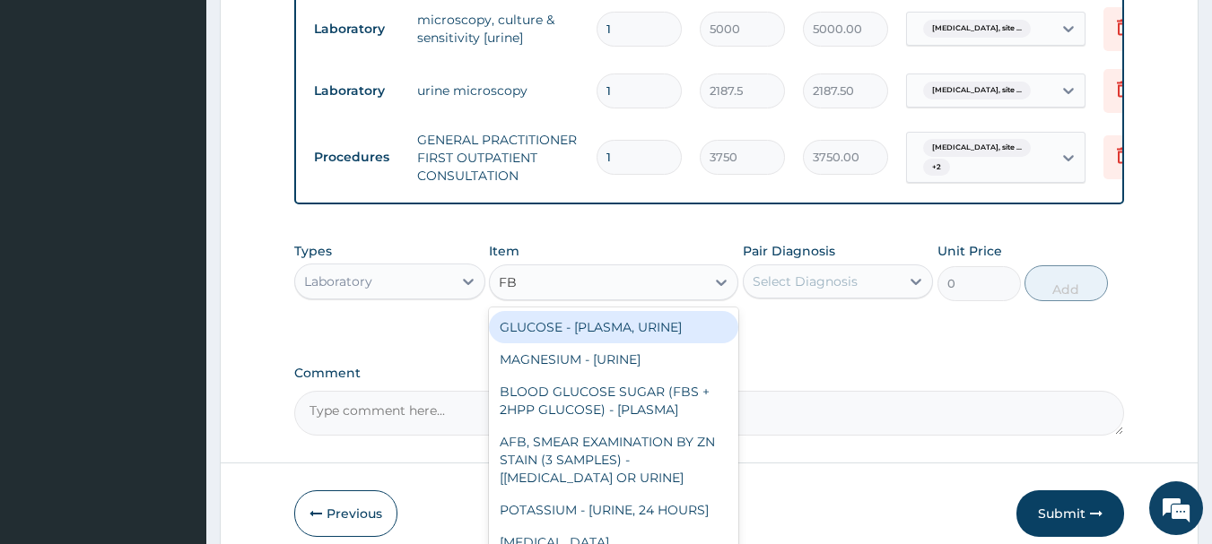
type input "FBC"
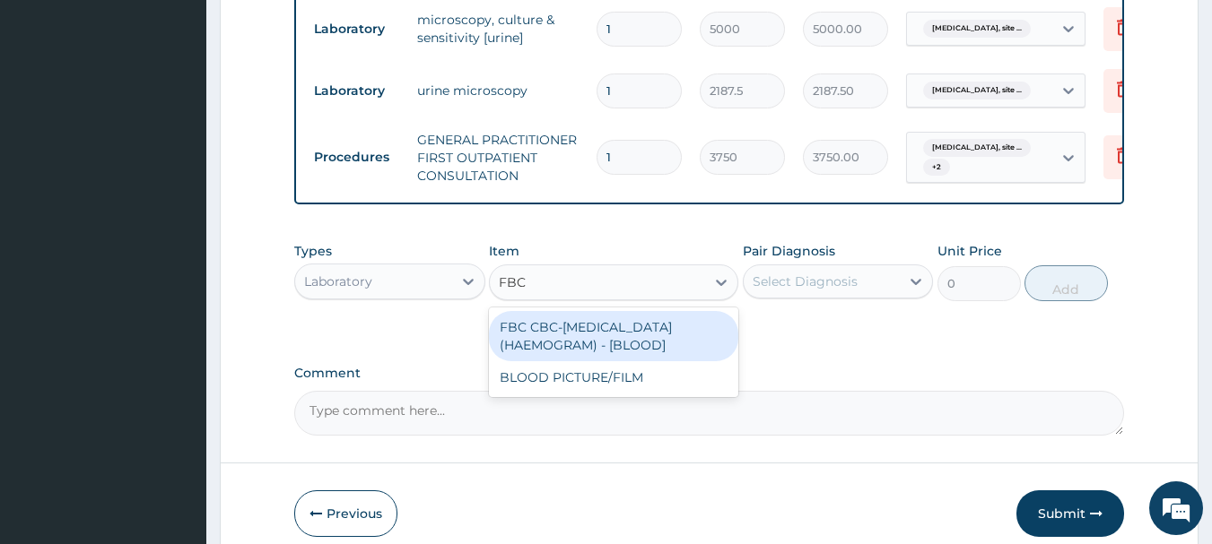
drag, startPoint x: 646, startPoint y: 357, endPoint x: 661, endPoint y: 349, distance: 17.3
click at [656, 354] on div "FBC CBC-COMPLETE BLOOD COUNT (HAEMOGRAM) - [BLOOD]" at bounding box center [613, 336] width 249 height 50
type input "5000"
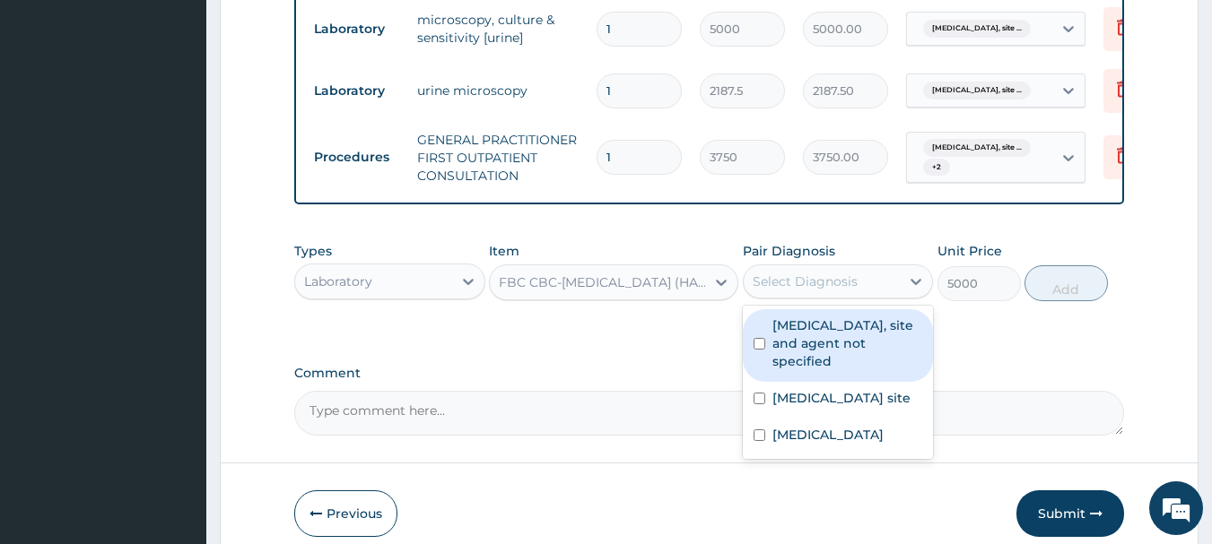
click at [857, 291] on div "Select Diagnosis" at bounding box center [821, 281] width 157 height 29
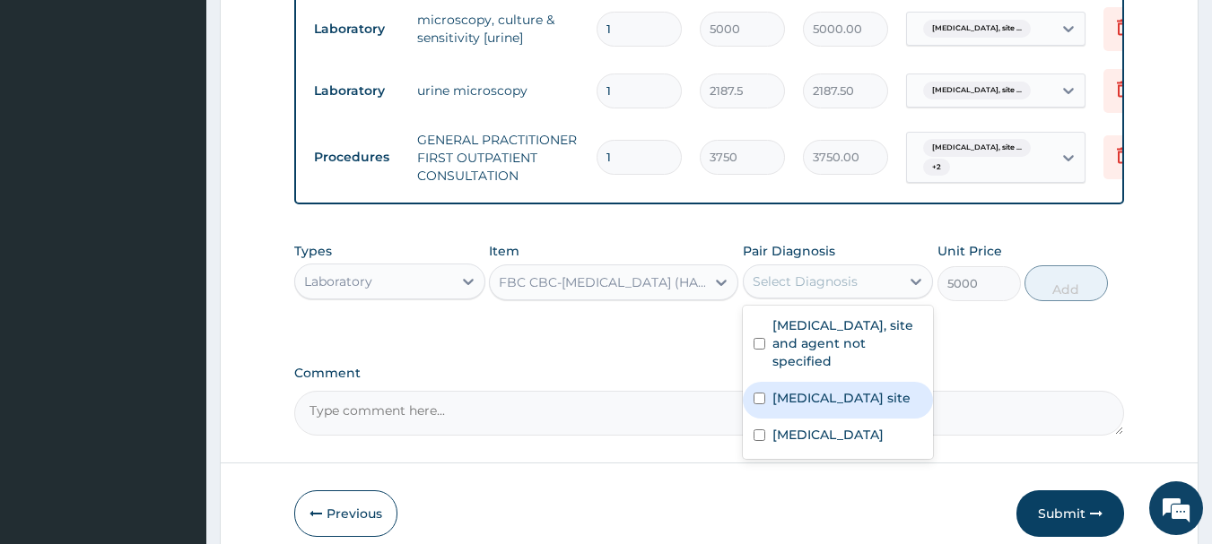
click at [816, 407] on label "Bacterial infection of unspecified site" at bounding box center [841, 398] width 138 height 18
checkbox input "true"
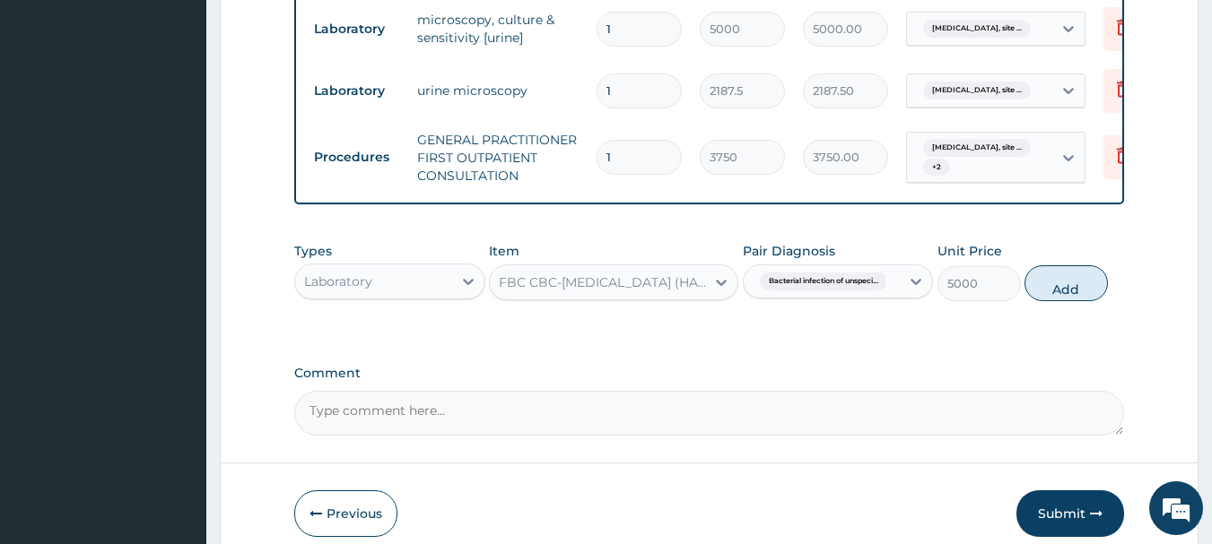
drag, startPoint x: 1067, startPoint y: 294, endPoint x: 991, endPoint y: 285, distance: 76.8
click at [1065, 294] on button "Add" at bounding box center [1065, 283] width 83 height 36
type input "0"
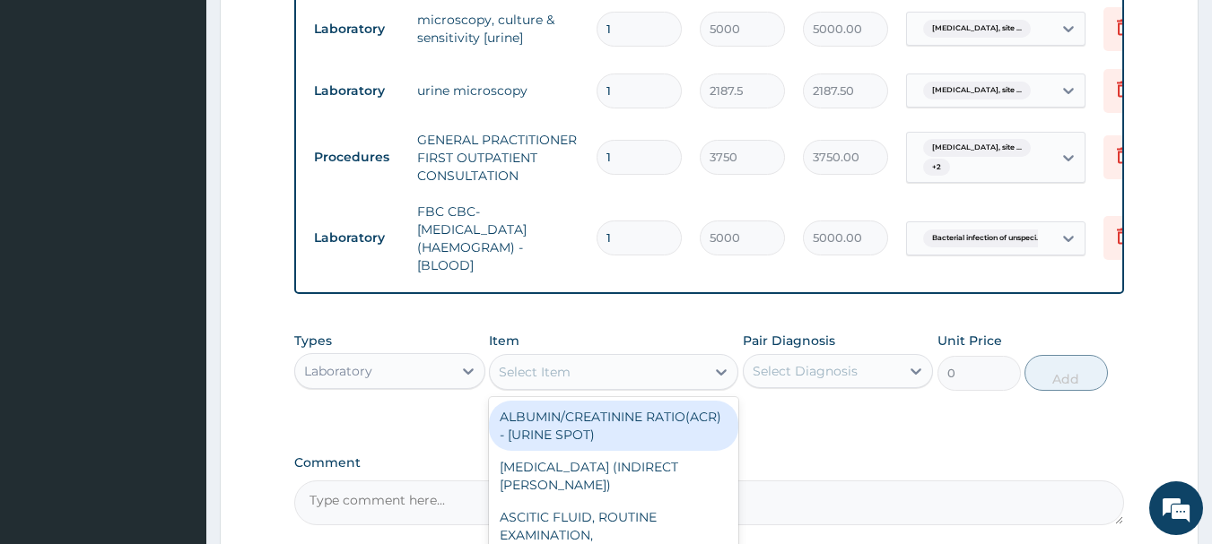
click at [588, 387] on div "Select Item" at bounding box center [597, 372] width 215 height 29
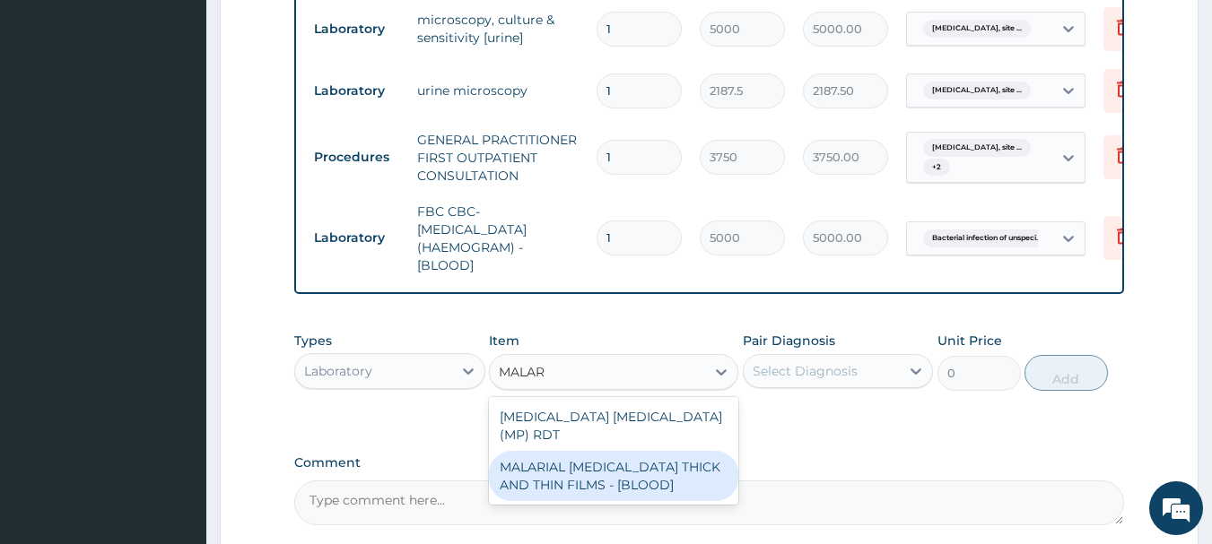
type input "MALARI"
drag, startPoint x: 622, startPoint y: 459, endPoint x: 627, endPoint y: 447, distance: 13.3
click at [625, 455] on div "MALARIAL PARASITE THICK AND THIN FILMS - [BLOOD]" at bounding box center [613, 476] width 249 height 50
type input "2187.5"
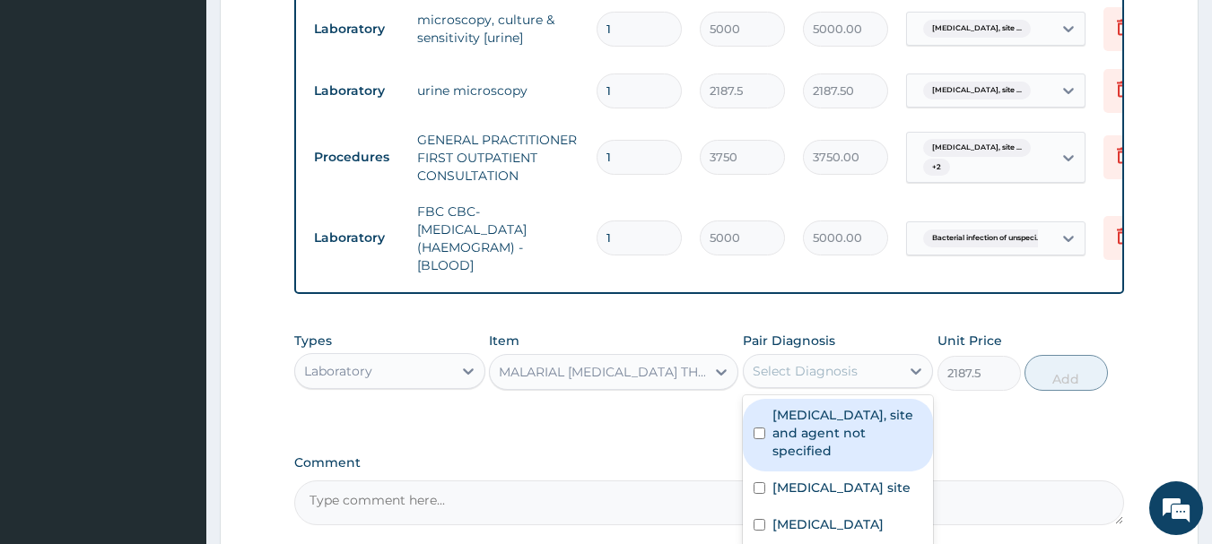
drag, startPoint x: 795, startPoint y: 379, endPoint x: 764, endPoint y: 395, distance: 34.1
click at [796, 380] on div "Select Diagnosis" at bounding box center [804, 371] width 105 height 18
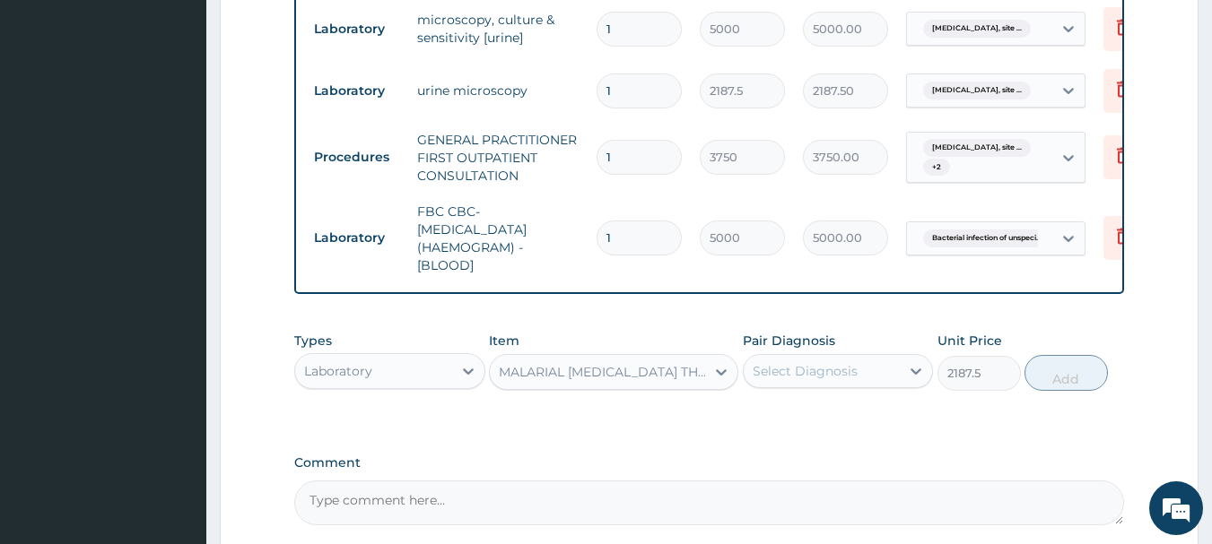
drag, startPoint x: 511, startPoint y: 268, endPoint x: 528, endPoint y: 284, distance: 23.5
click at [528, 284] on div "Type Name Quantity Unit Price Total Price Pair Diagnosis Actions Laboratory mic…" at bounding box center [709, 122] width 830 height 344
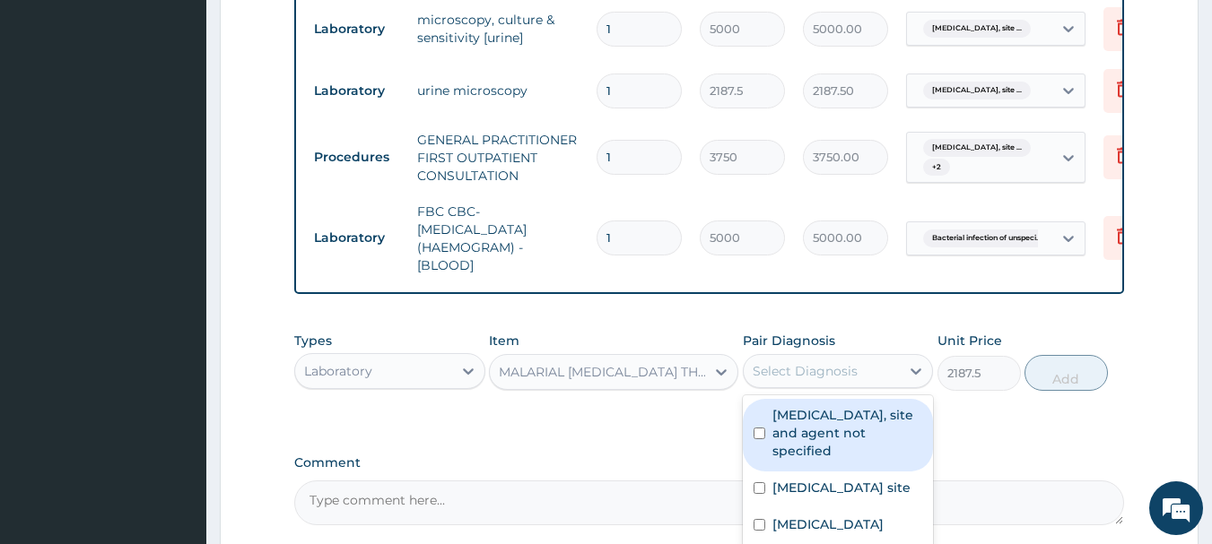
click at [832, 380] on div "Select Diagnosis" at bounding box center [804, 371] width 105 height 18
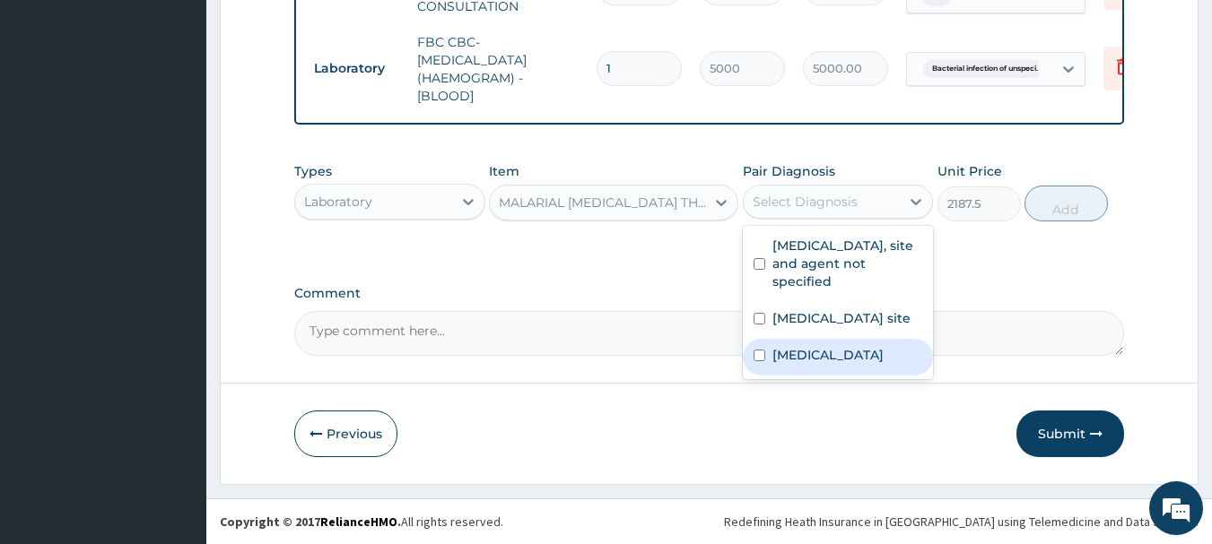
scroll to position [900, 0]
click at [849, 364] on label "Malaria, unspecified" at bounding box center [827, 355] width 111 height 18
checkbox input "true"
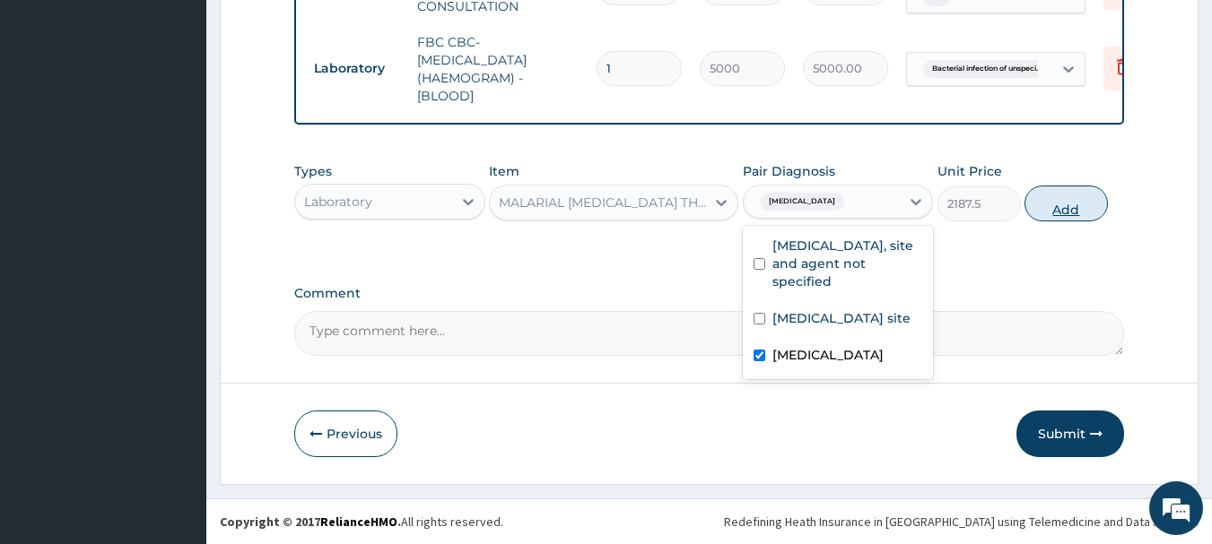
click at [1084, 199] on button "Add" at bounding box center [1065, 204] width 83 height 36
type input "0"
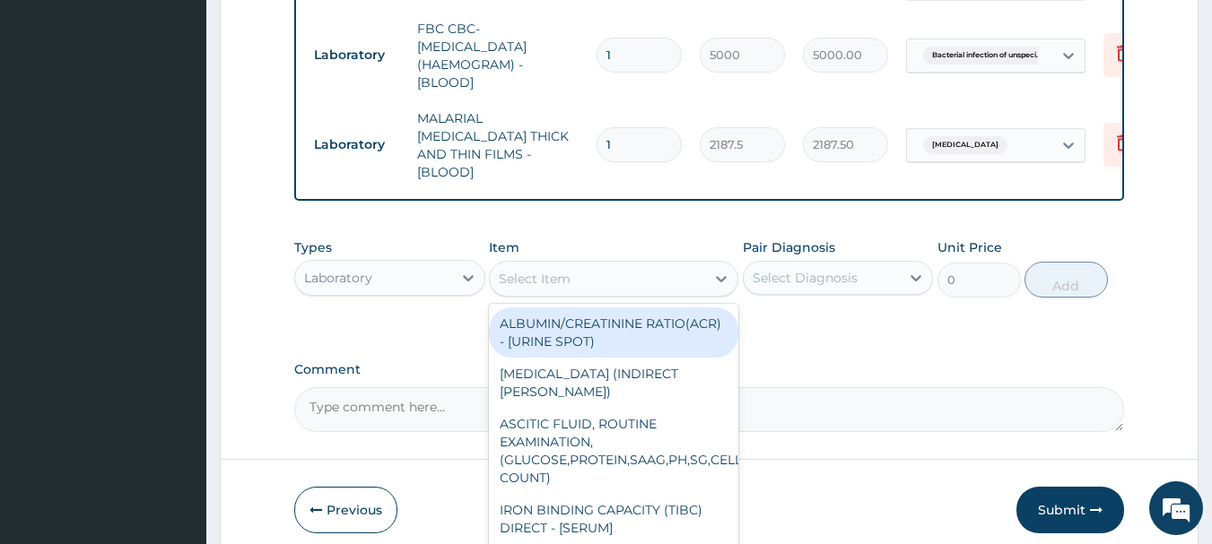
click at [636, 269] on div "Select Item" at bounding box center [597, 279] width 215 height 29
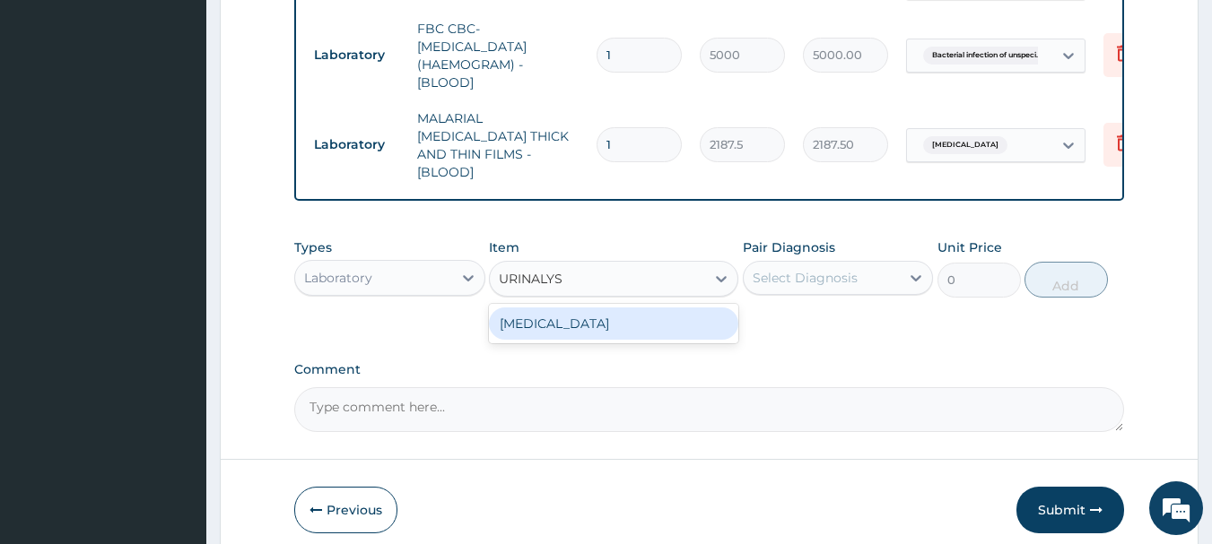
type input "URINALYSI"
drag, startPoint x: 646, startPoint y: 333, endPoint x: 653, endPoint y: 313, distance: 21.0
click at [648, 328] on div "URINALYSIS" at bounding box center [613, 323] width 249 height 39
drag, startPoint x: 652, startPoint y: 318, endPoint x: 659, endPoint y: 312, distance: 9.5
click at [656, 317] on div "URINALYSIS" at bounding box center [613, 324] width 249 height 32
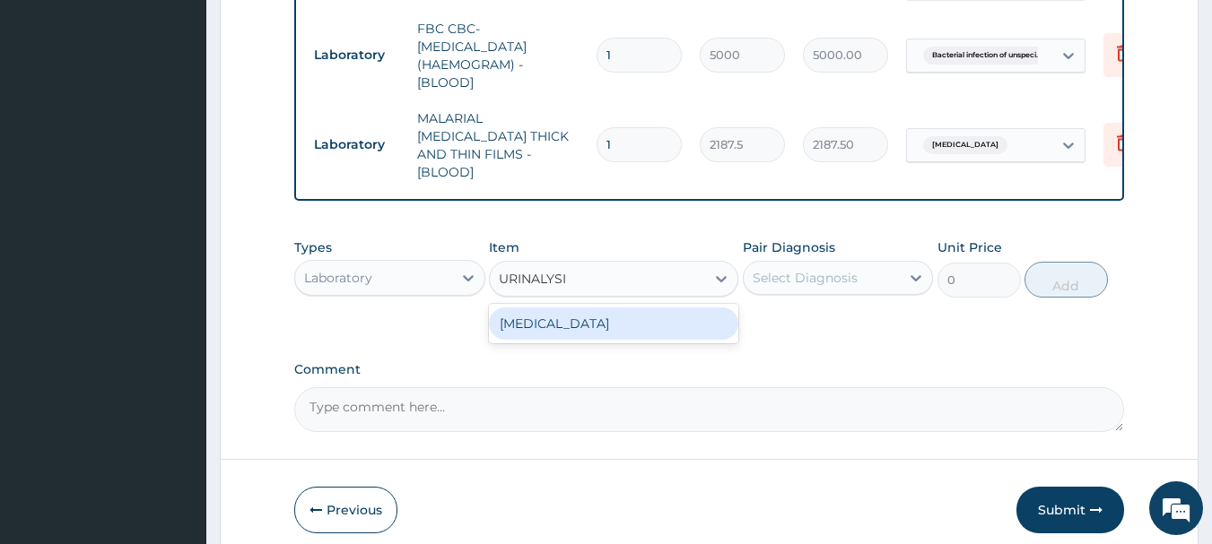
type input "2187.5"
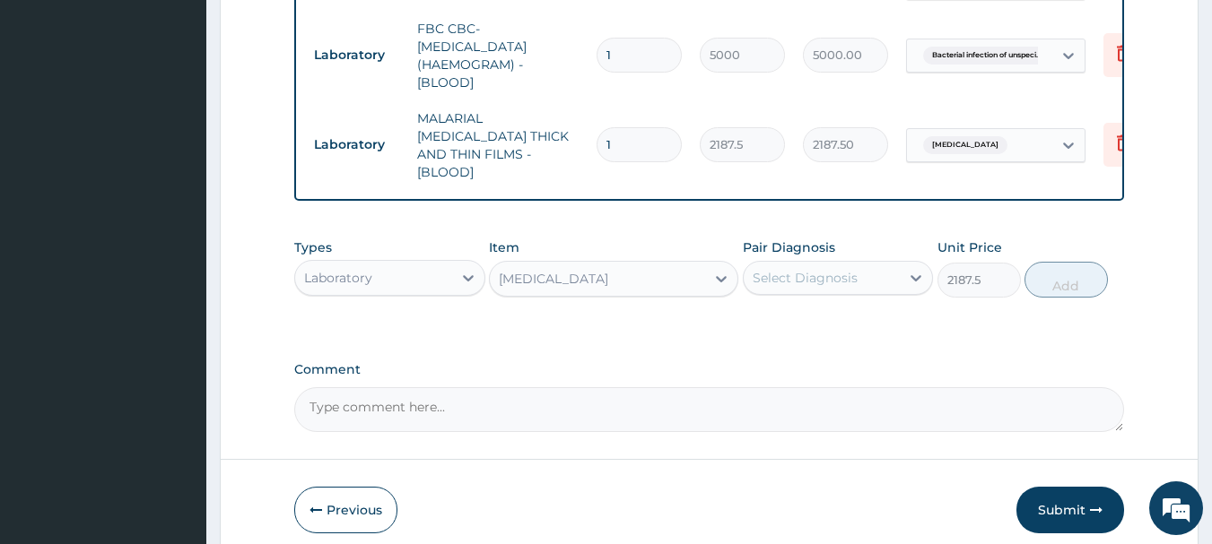
click at [847, 282] on div "Select Diagnosis" at bounding box center [821, 278] width 157 height 29
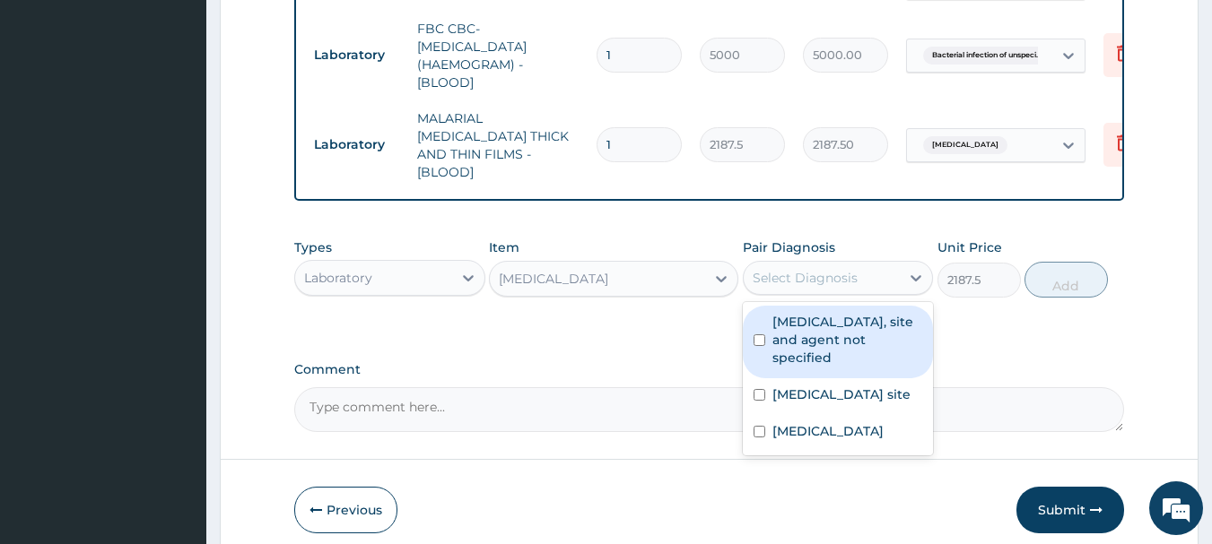
click at [810, 342] on label "Urinary tract infection, site and agent not specified" at bounding box center [847, 340] width 151 height 54
checkbox input "true"
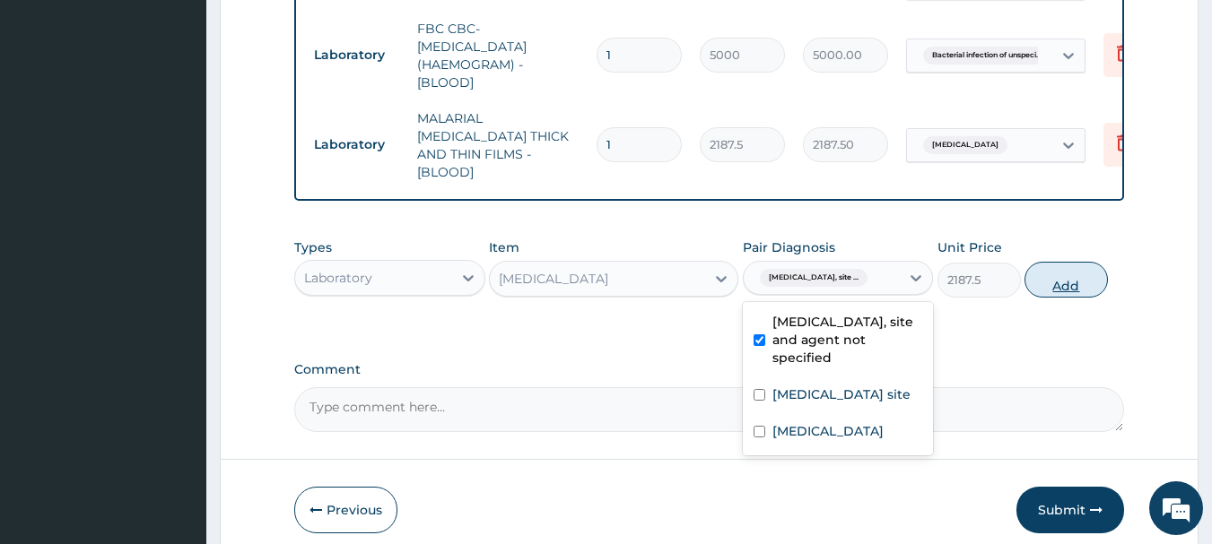
click at [1050, 282] on button "Add" at bounding box center [1065, 280] width 83 height 36
type input "0"
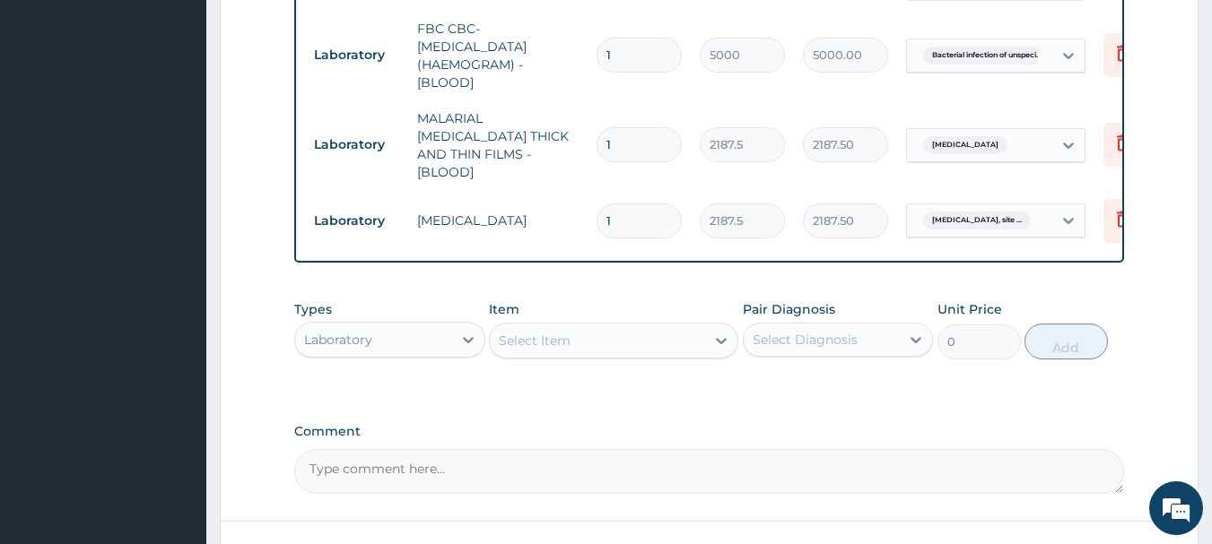
click at [636, 352] on div "Select Item" at bounding box center [613, 341] width 249 height 36
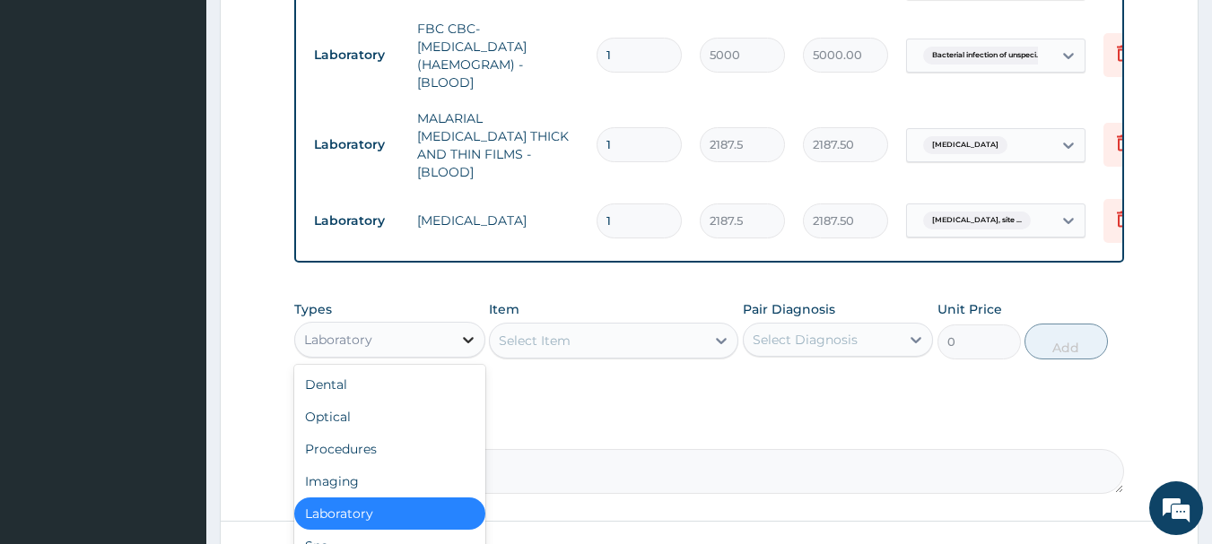
click at [464, 331] on icon at bounding box center [468, 340] width 18 height 18
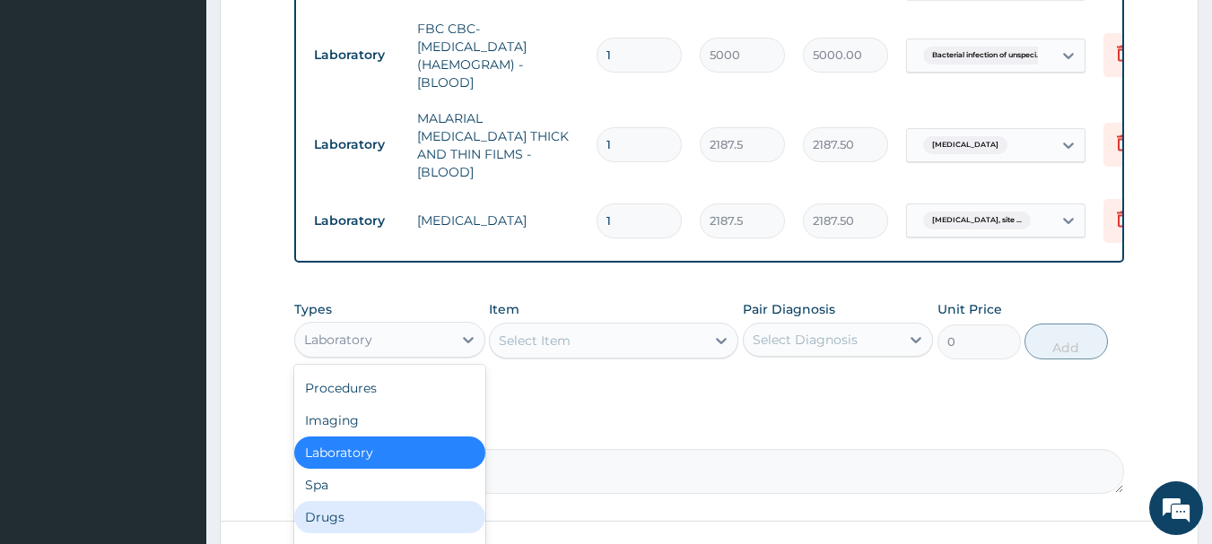
drag, startPoint x: 338, startPoint y: 510, endPoint x: 475, endPoint y: 426, distance: 161.0
click at [348, 503] on div "Drugs" at bounding box center [389, 517] width 191 height 32
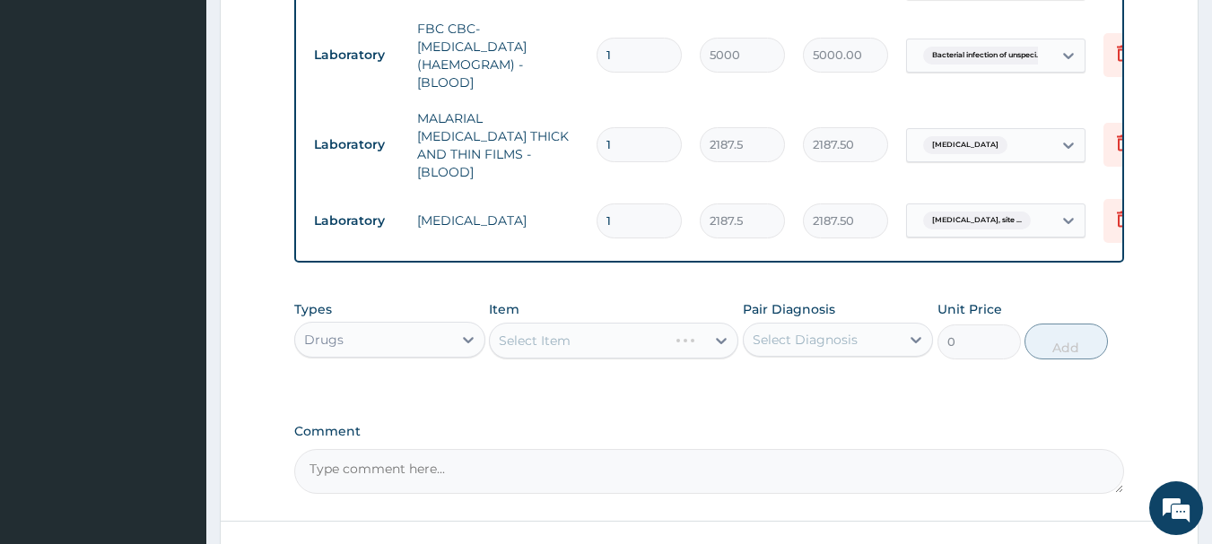
click at [624, 335] on div "Select Item" at bounding box center [613, 341] width 249 height 36
click at [625, 335] on div "Select Item" at bounding box center [613, 341] width 249 height 36
click at [580, 333] on div "Select Item" at bounding box center [613, 341] width 249 height 36
click at [609, 335] on div "Select Item" at bounding box center [613, 341] width 249 height 36
click at [569, 332] on div "Select Item" at bounding box center [613, 341] width 249 height 36
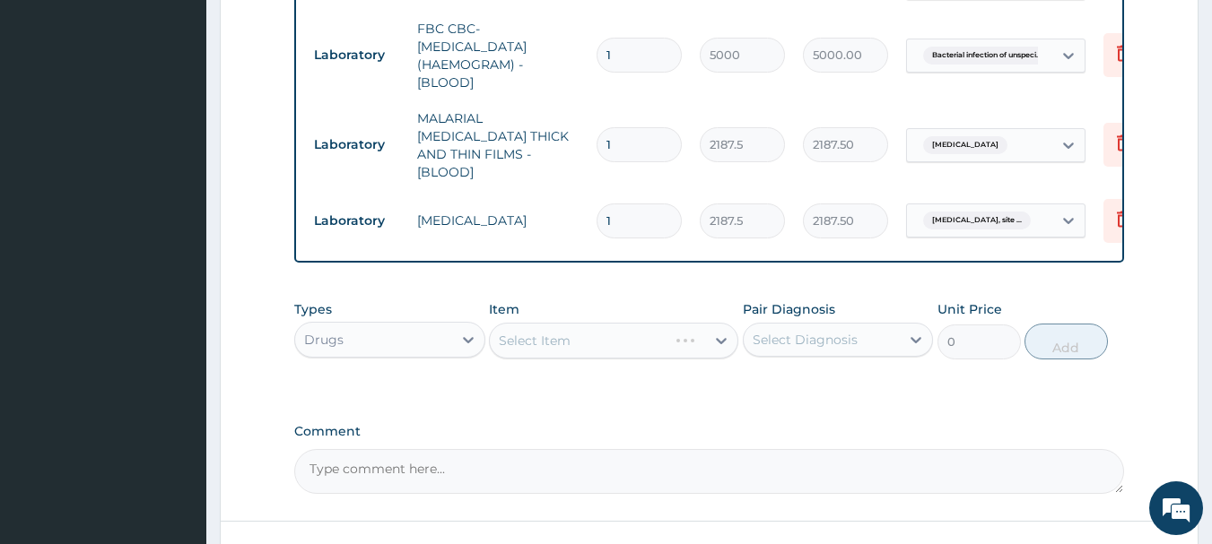
click at [623, 337] on div "Select Item" at bounding box center [613, 341] width 249 height 36
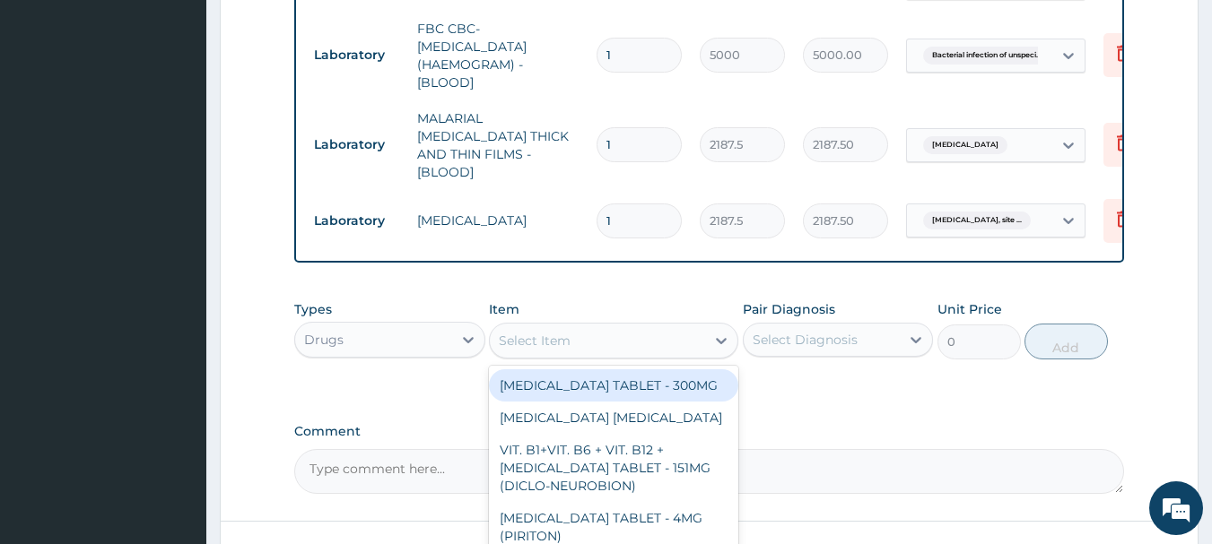
click at [629, 336] on div "Select Item" at bounding box center [597, 340] width 215 height 29
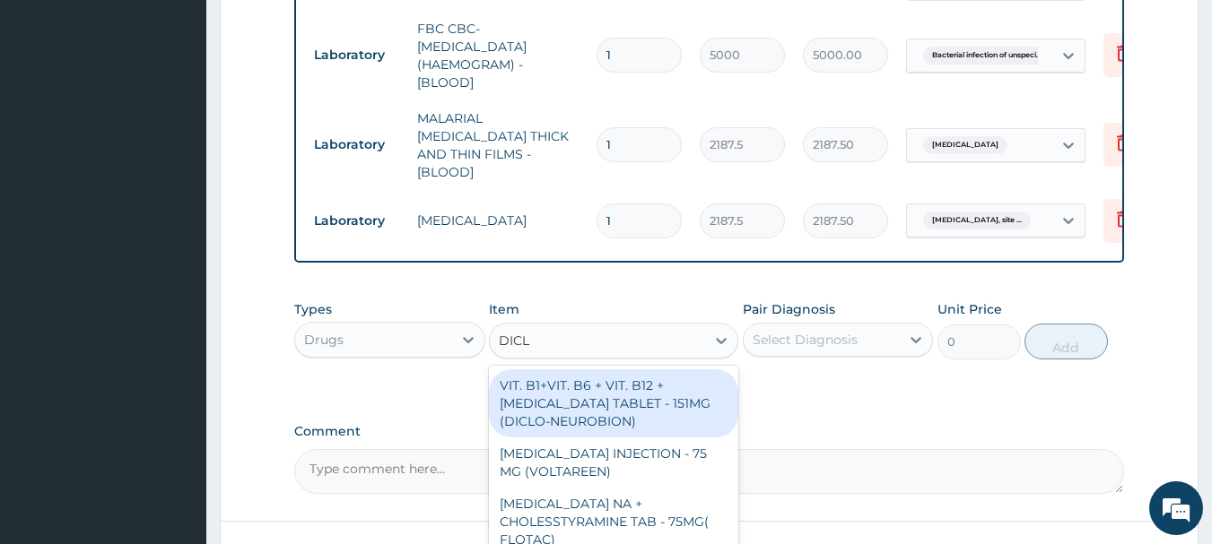
type input "DICLO"
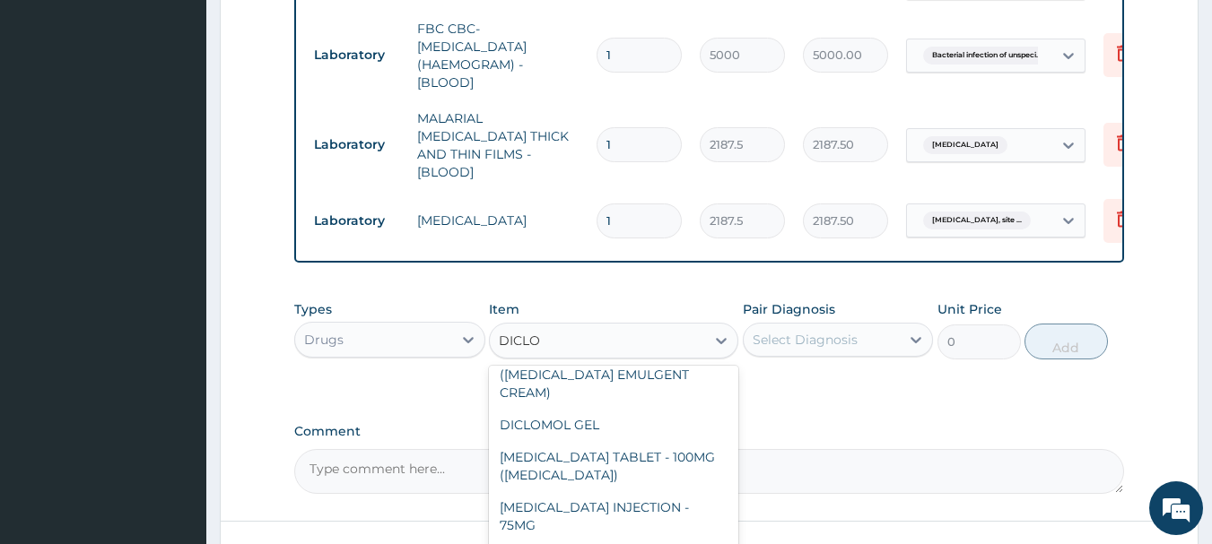
scroll to position [448, 0]
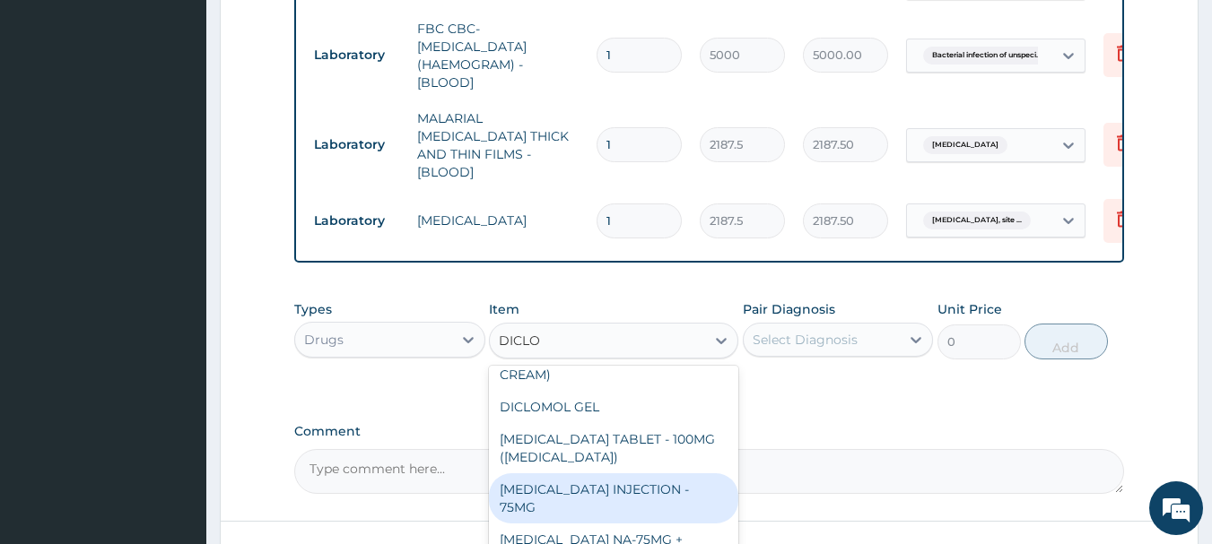
click at [668, 474] on div "DICLOFENAC INJECTION - 75MG" at bounding box center [613, 499] width 249 height 50
type input "420"
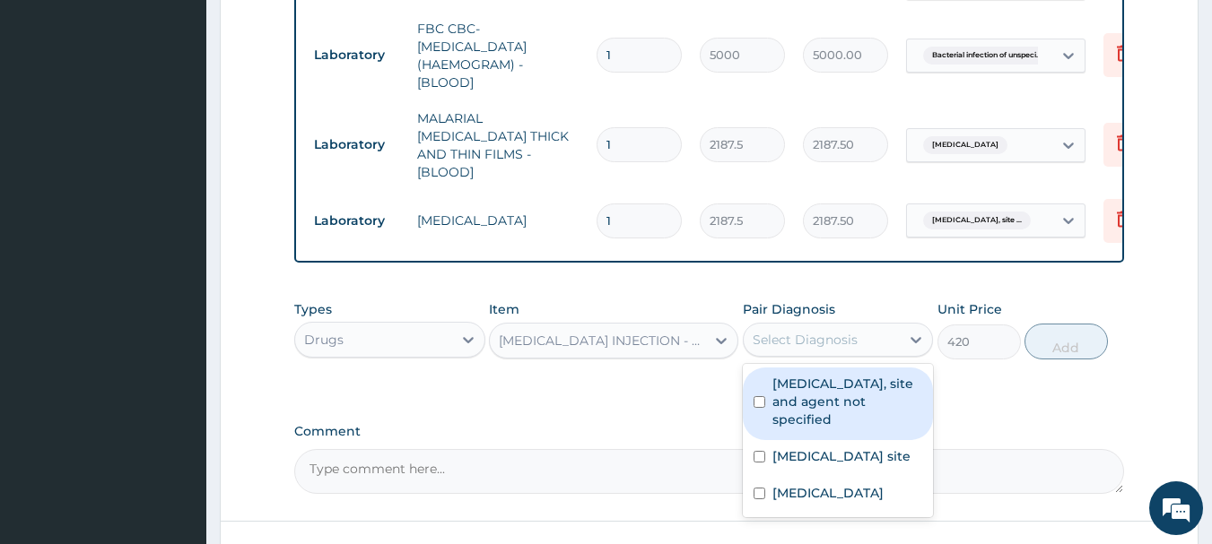
click at [882, 329] on div "Select Diagnosis" at bounding box center [821, 340] width 157 height 29
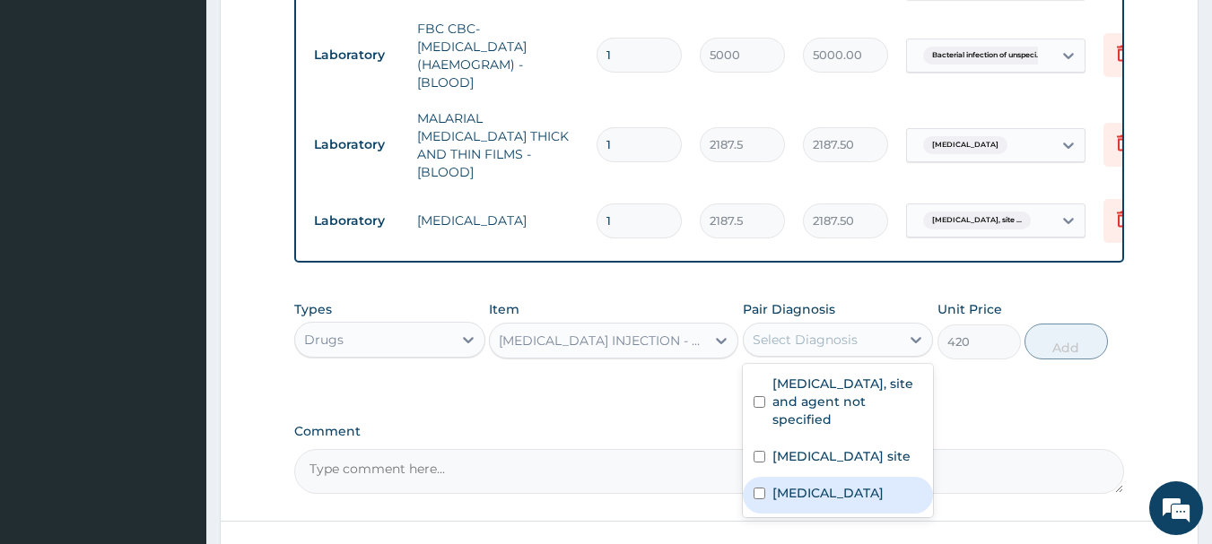
drag, startPoint x: 828, startPoint y: 502, endPoint x: 832, endPoint y: 492, distance: 10.8
click at [830, 495] on div "Malaria, unspecified" at bounding box center [838, 495] width 191 height 37
checkbox input "true"
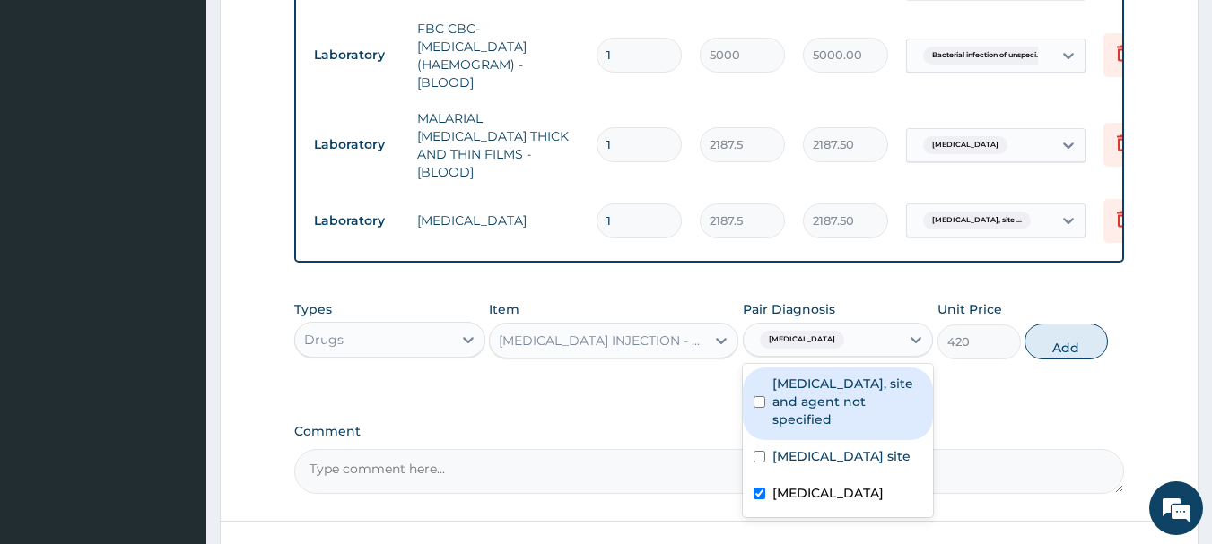
drag, startPoint x: 1043, startPoint y: 340, endPoint x: 1021, endPoint y: 344, distance: 22.9
click at [1041, 340] on button "Add" at bounding box center [1065, 342] width 83 height 36
type input "0"
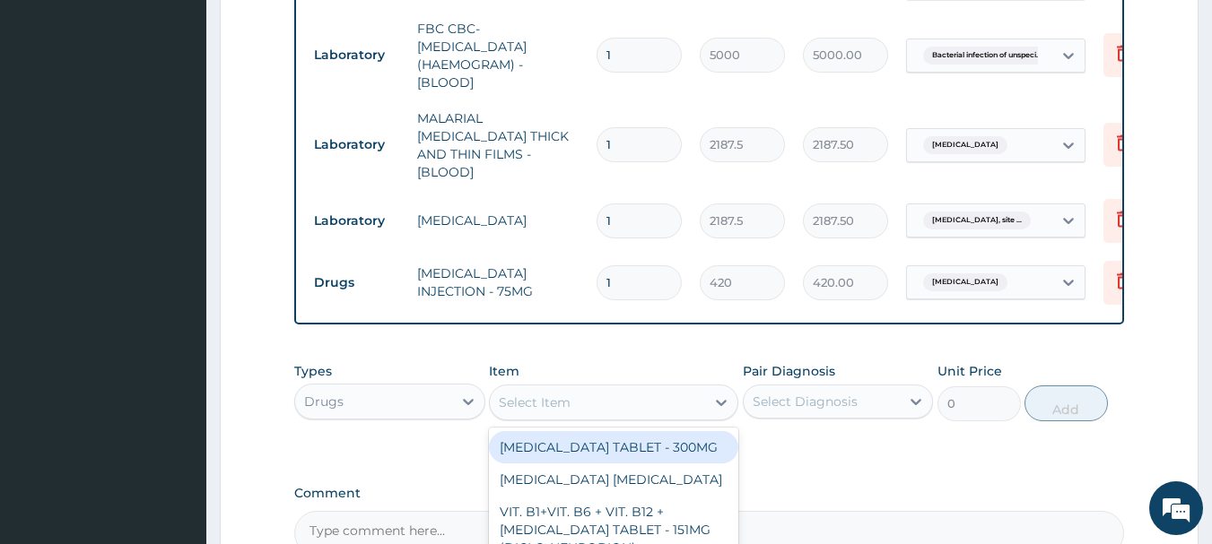
click at [582, 404] on div "Select Item" at bounding box center [597, 402] width 215 height 29
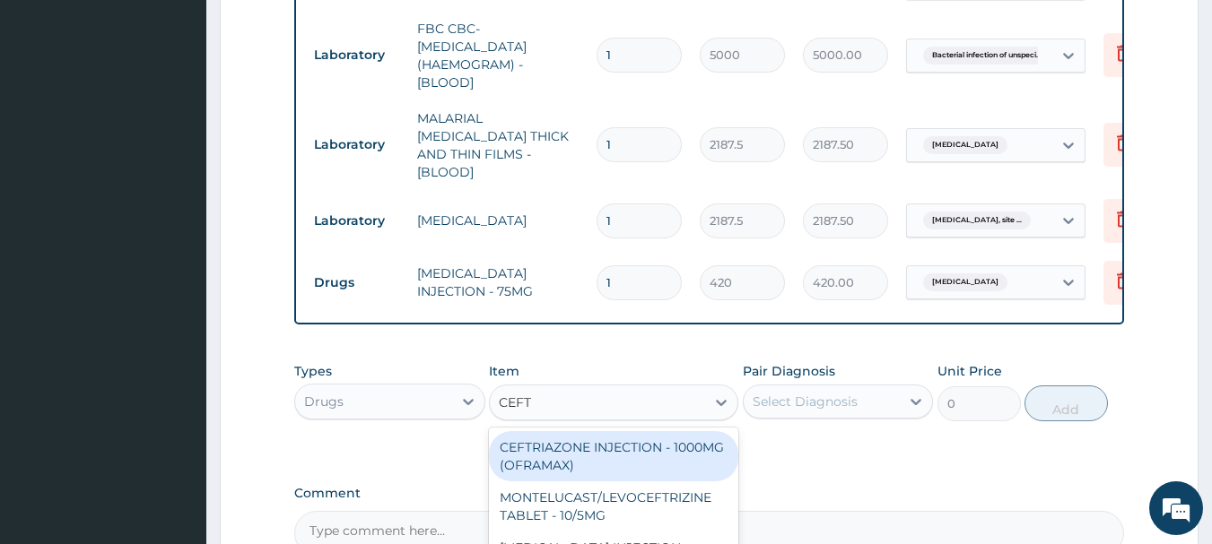
type input "CEFTR"
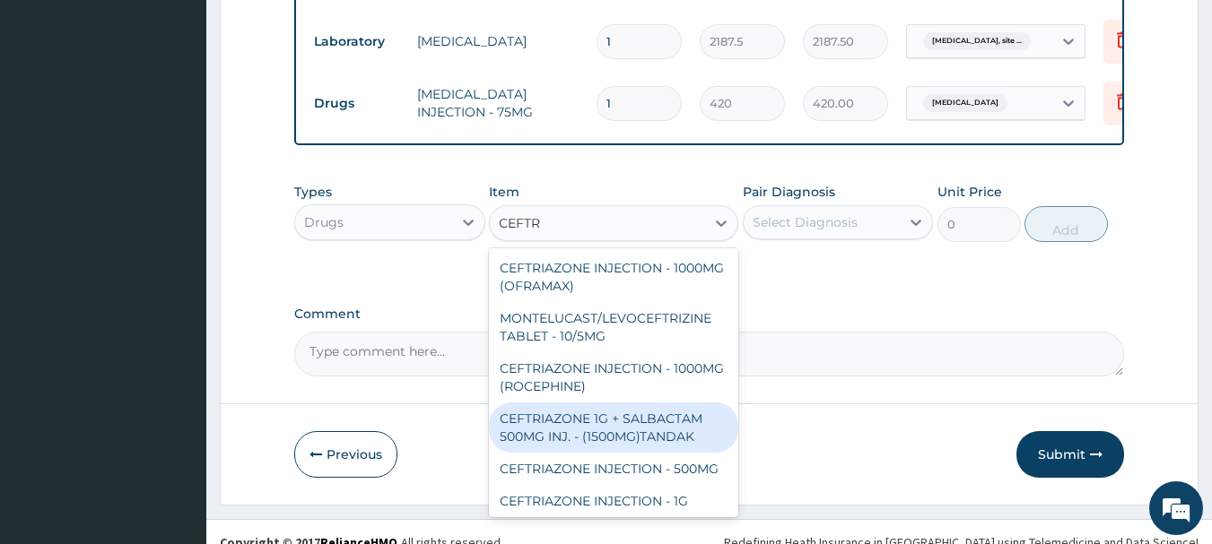
scroll to position [22, 0]
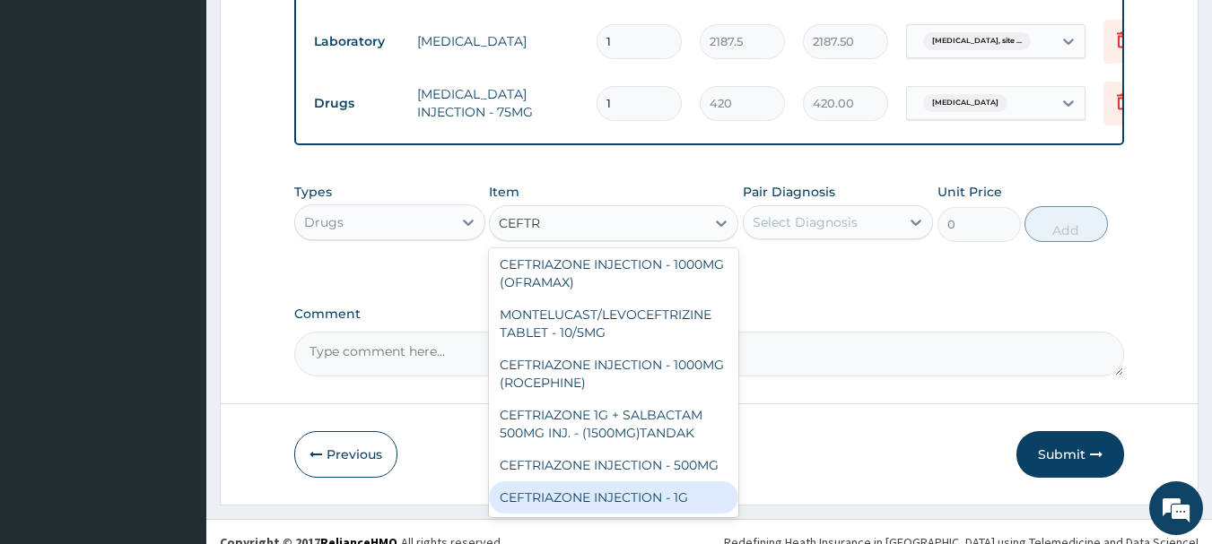
click at [630, 497] on div "CEFTRIAZONE INJECTION - 1G" at bounding box center [613, 498] width 249 height 32
type input "1652"
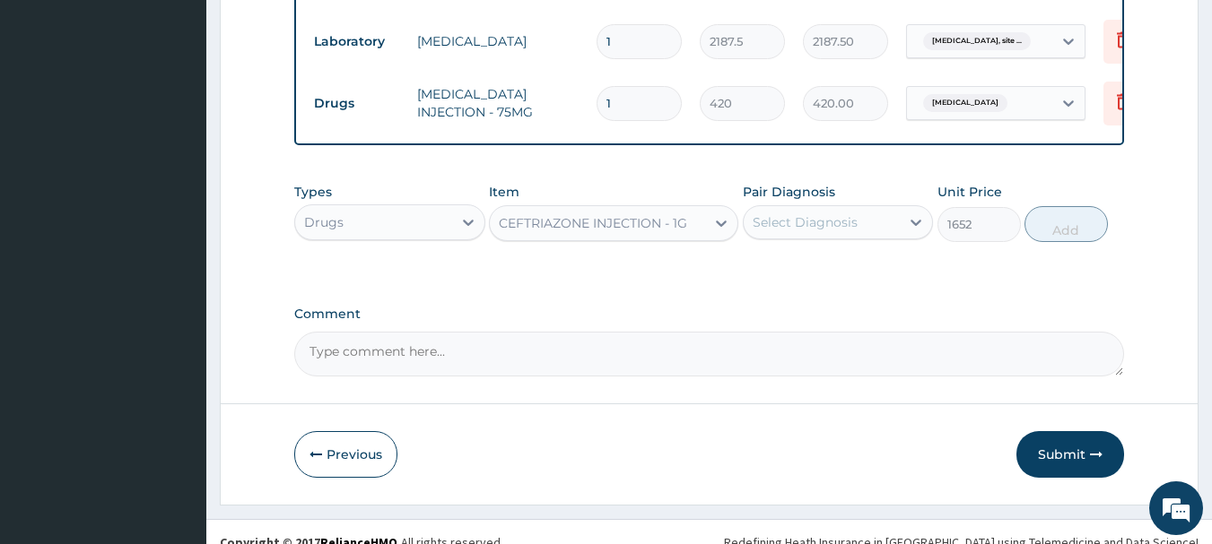
click at [850, 222] on div "Select Diagnosis" at bounding box center [804, 222] width 105 height 18
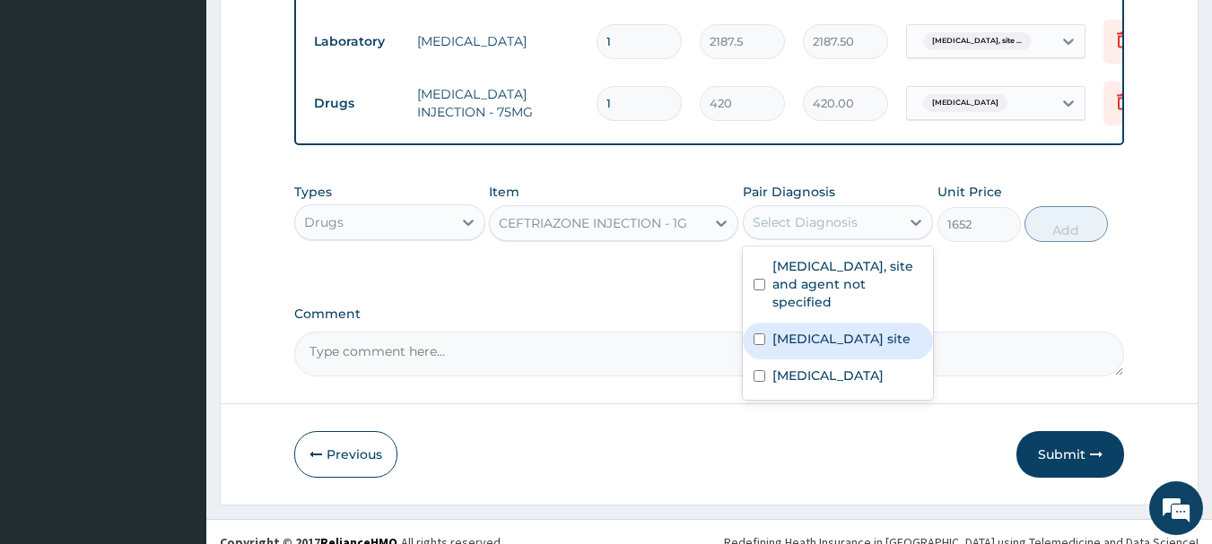
click at [837, 343] on label "Bacterial infection of unspecified site" at bounding box center [841, 339] width 138 height 18
checkbox input "true"
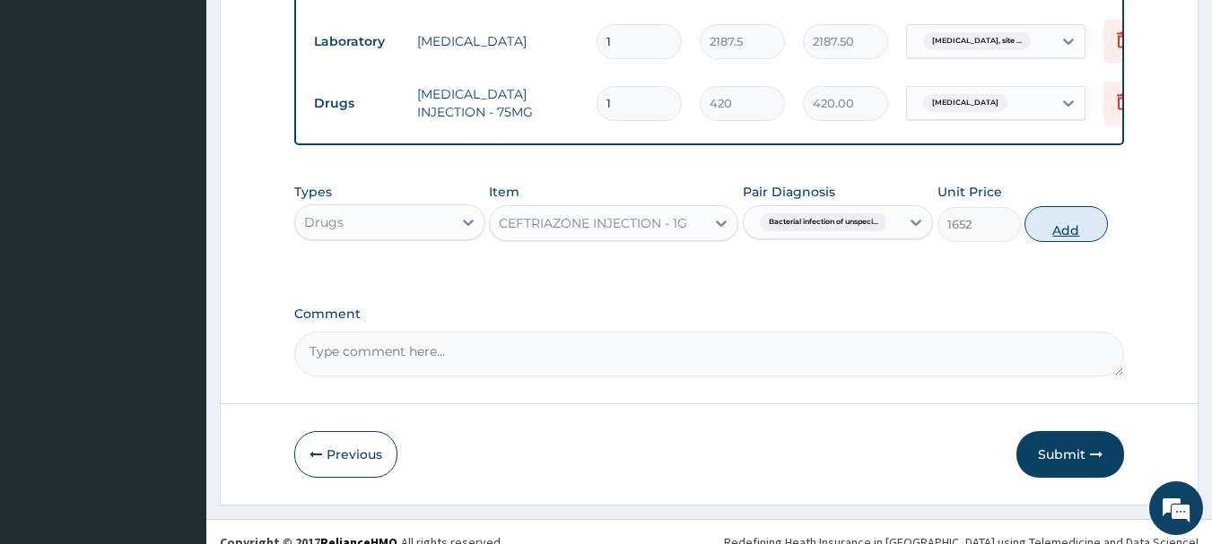
click at [1048, 222] on button "Add" at bounding box center [1065, 224] width 83 height 36
type input "0"
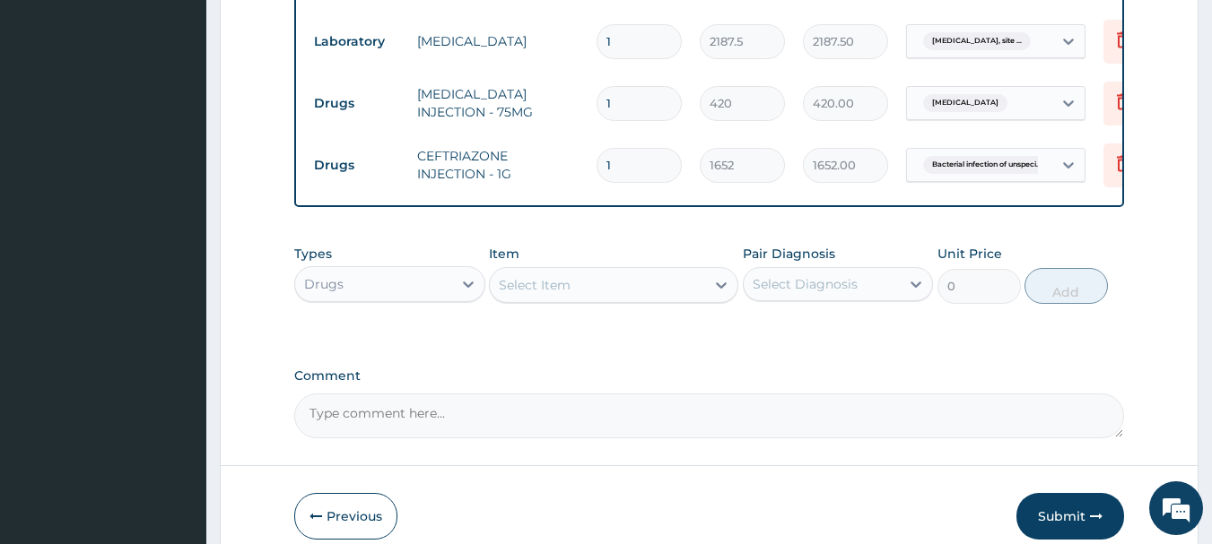
type input "0.00"
type input "2"
type input "3304.00"
type input "2"
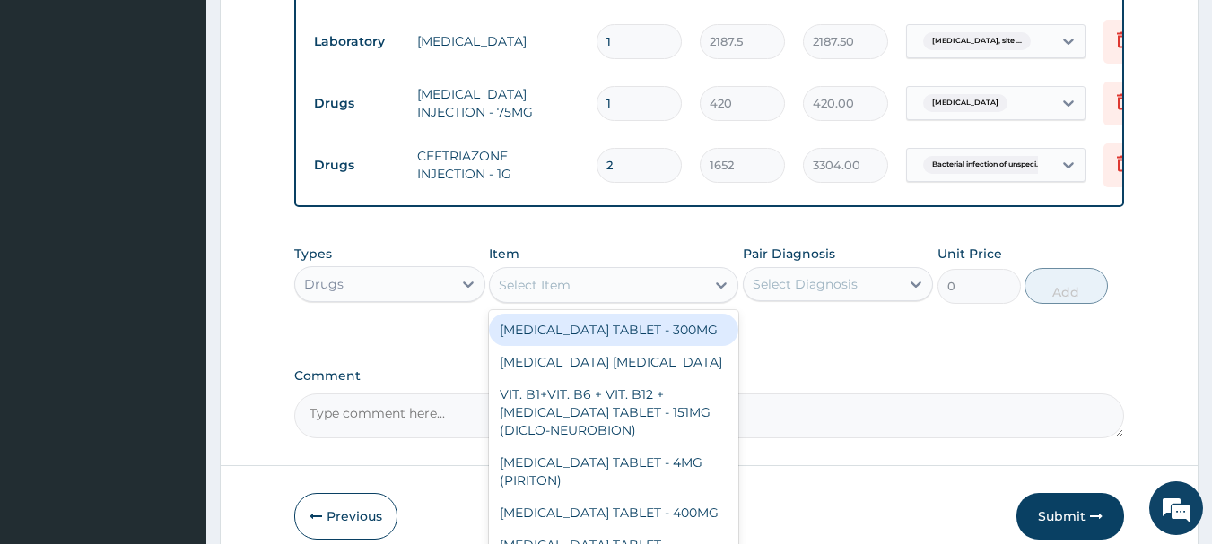
click at [560, 276] on div "Select Item" at bounding box center [535, 285] width 72 height 18
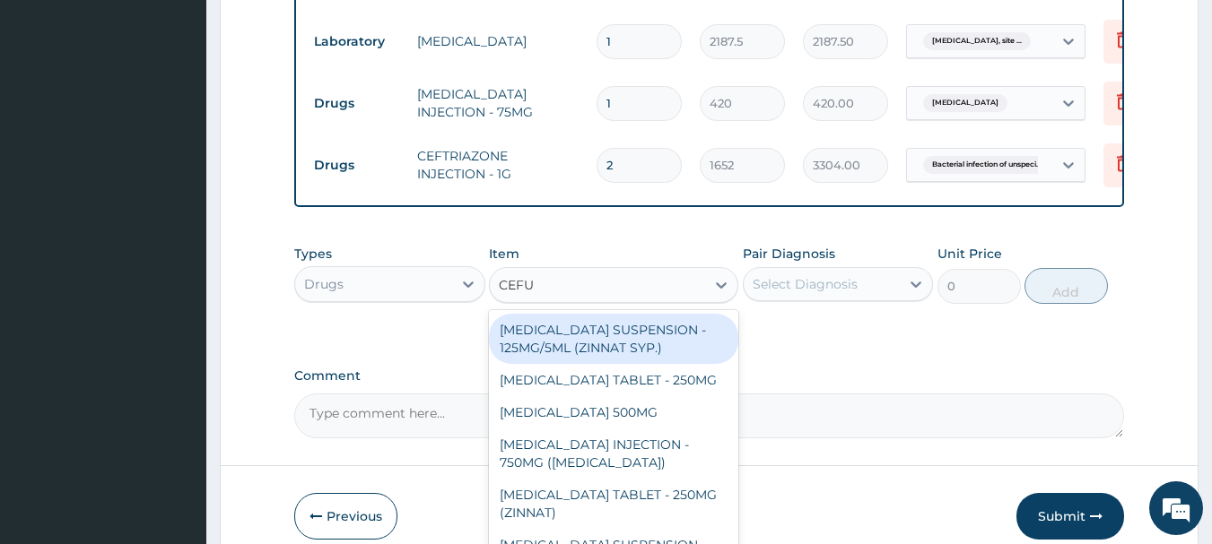
type input "CEFUR"
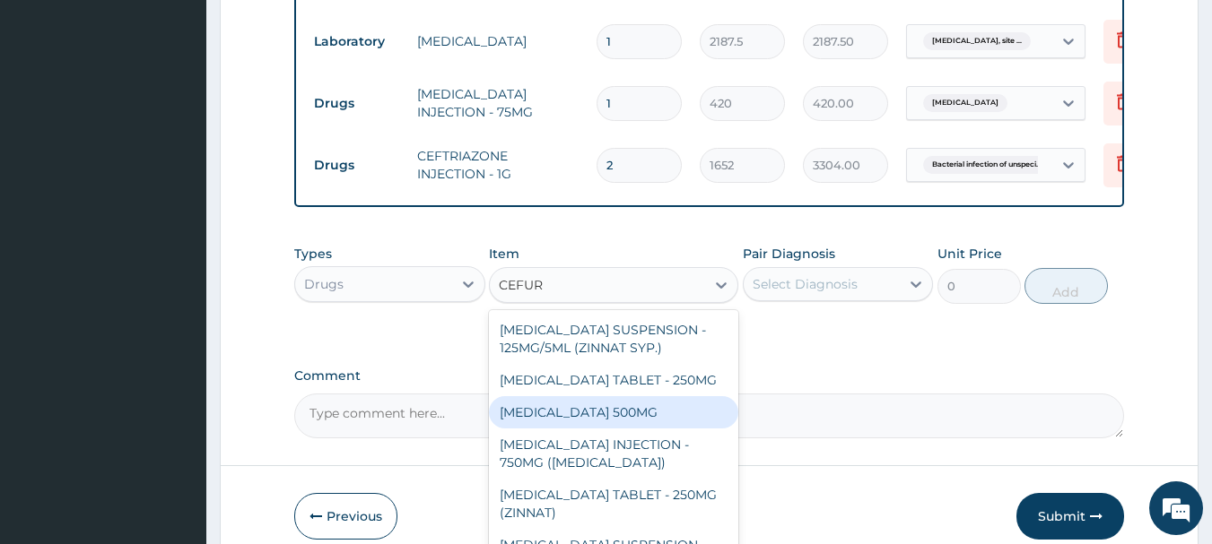
scroll to position [54, 0]
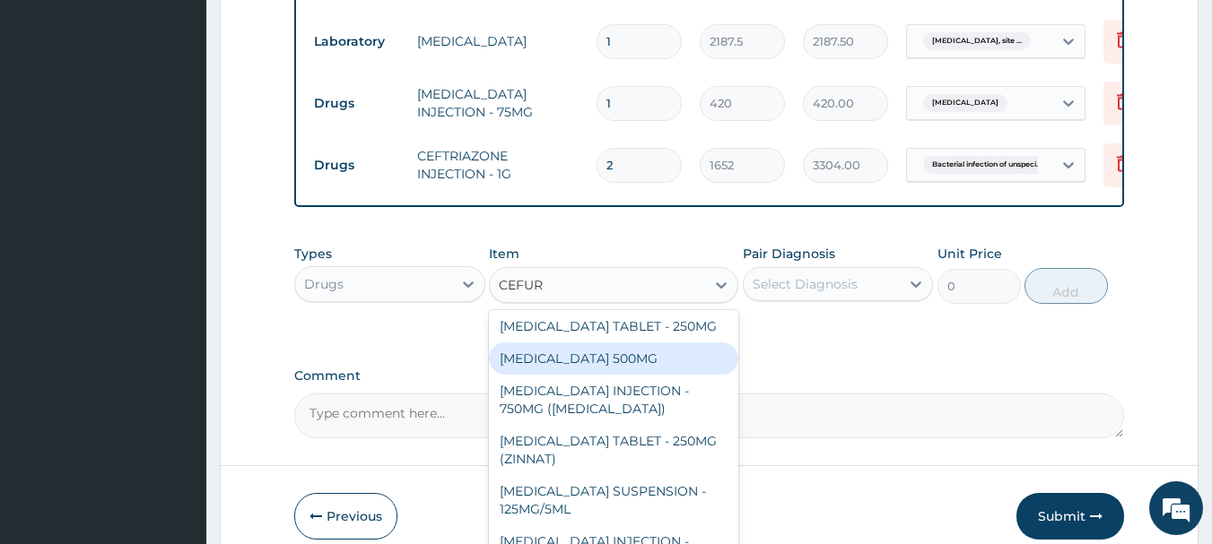
click at [636, 358] on div "CEFUROXIME 500MG" at bounding box center [613, 359] width 249 height 32
type input "350"
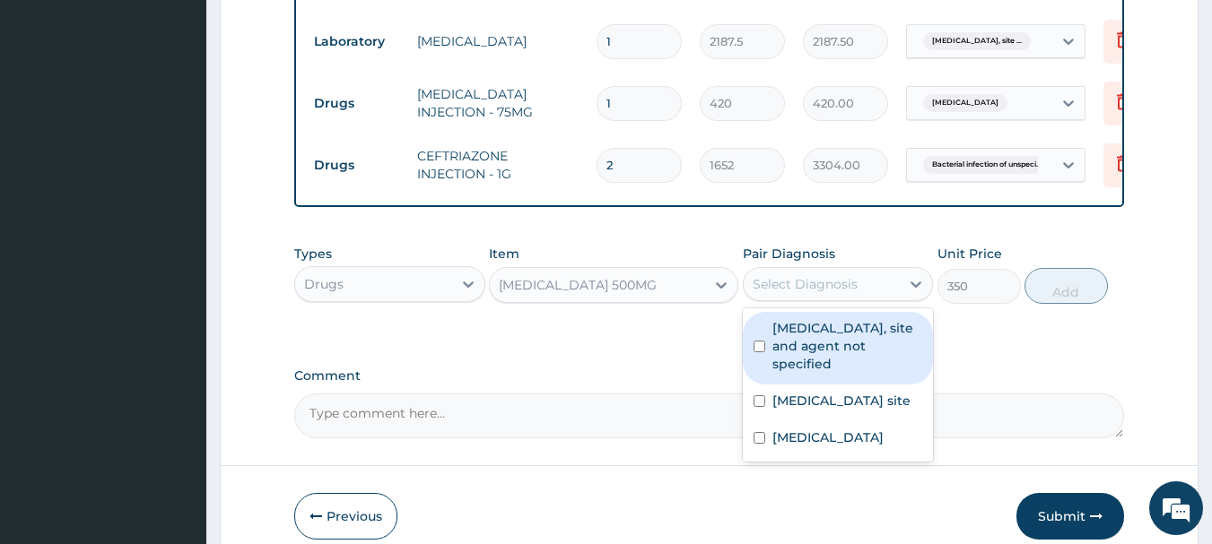
click at [871, 281] on div "Select Diagnosis" at bounding box center [821, 284] width 157 height 29
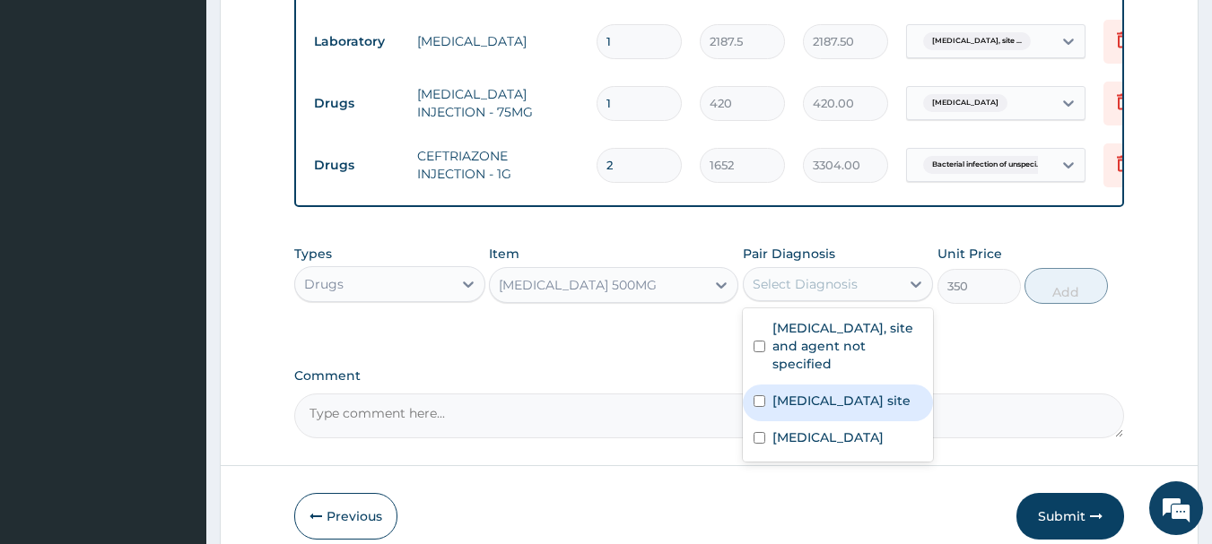
drag, startPoint x: 812, startPoint y: 407, endPoint x: 954, endPoint y: 317, distance: 168.4
click at [824, 398] on label "Bacterial infection of unspecified site" at bounding box center [841, 401] width 138 height 18
checkbox input "true"
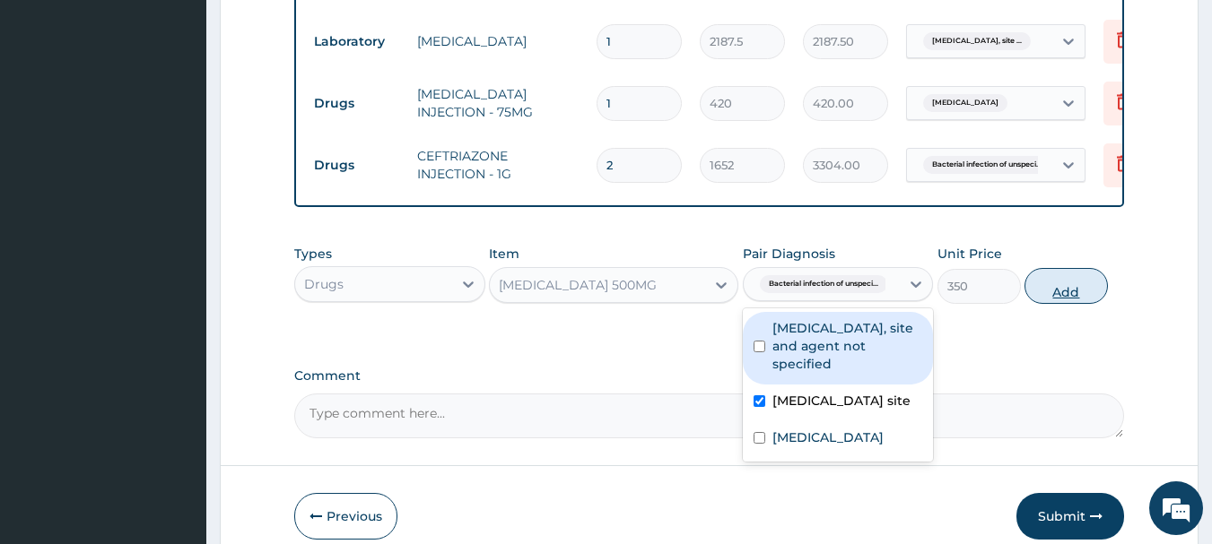
click at [1051, 279] on button "Add" at bounding box center [1065, 286] width 83 height 36
type input "0"
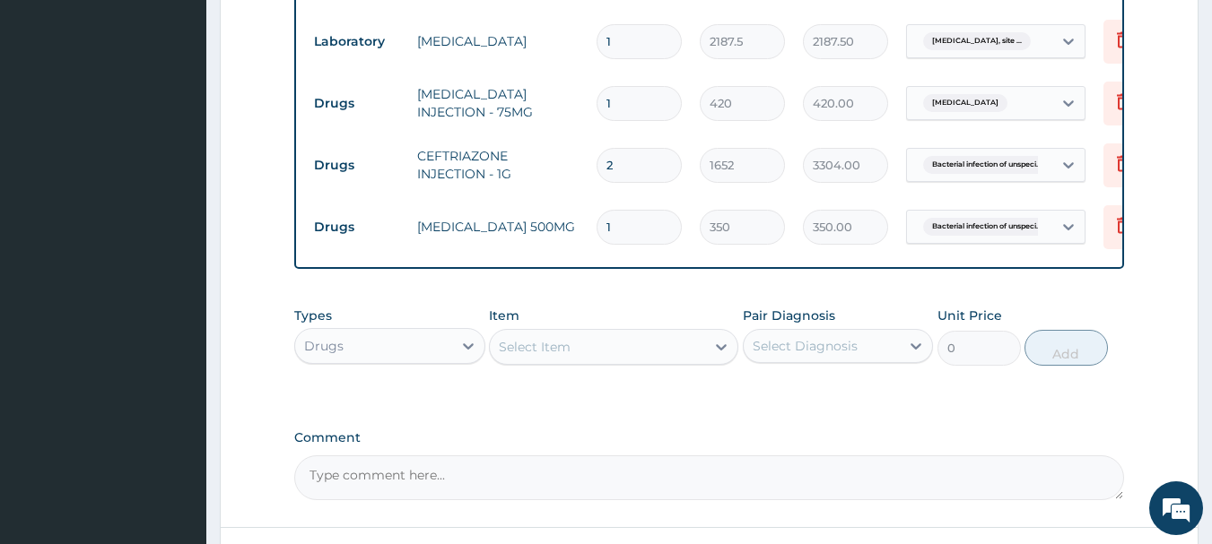
type input "10"
type input "3500.00"
type input "10"
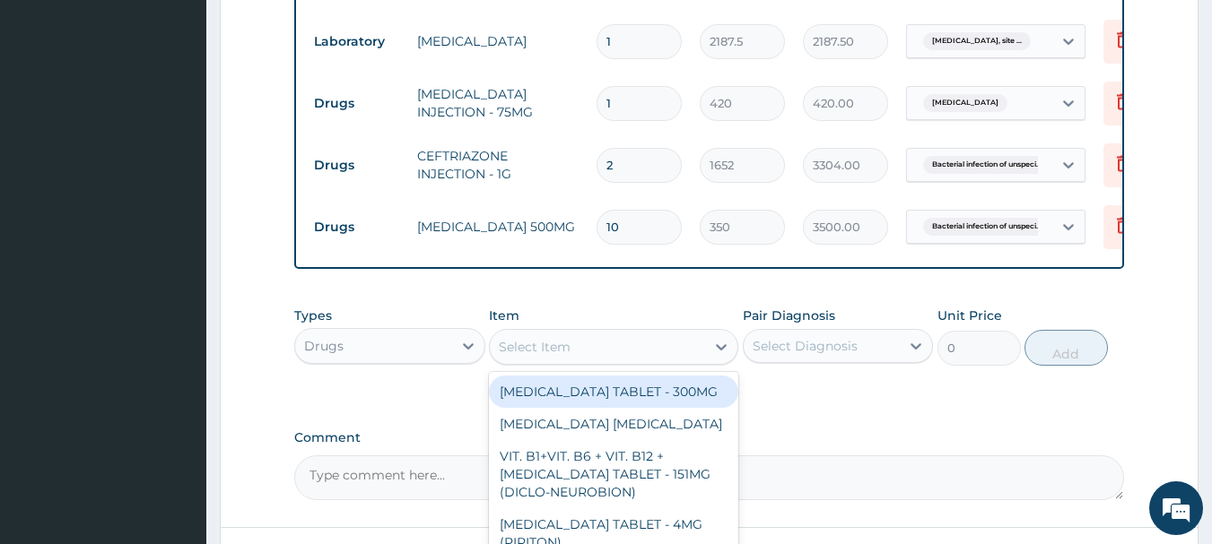
click at [635, 343] on div "Select Item" at bounding box center [597, 347] width 215 height 29
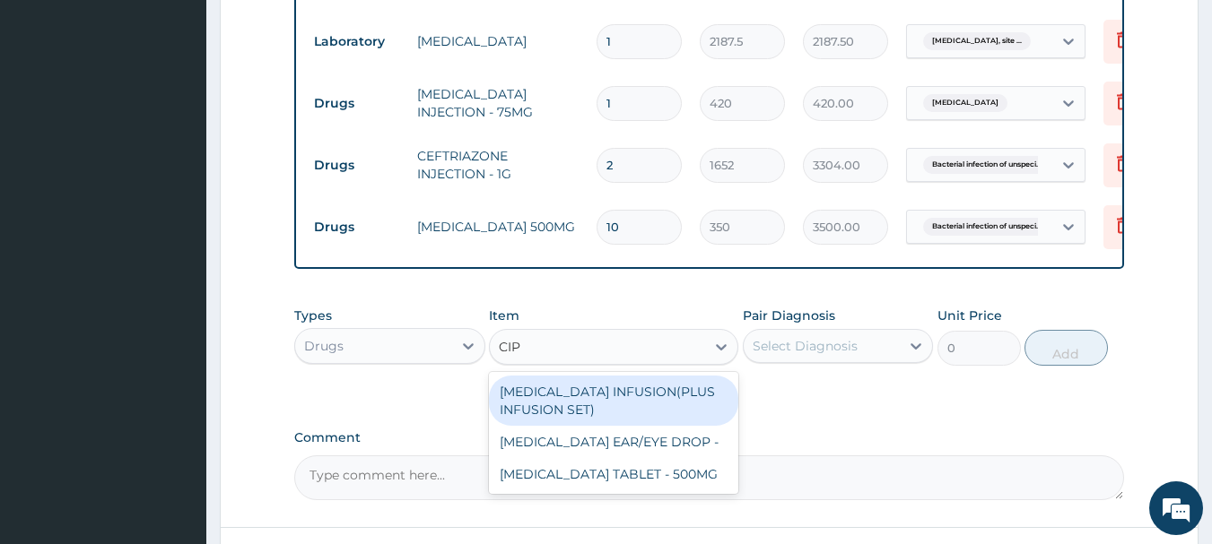
type input "CIPR"
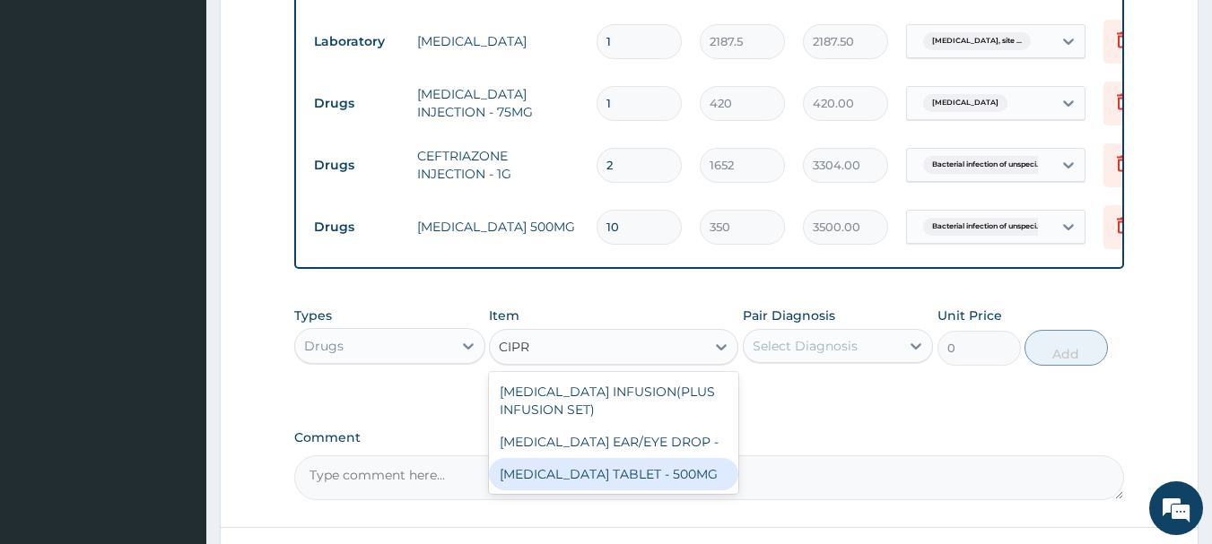
click at [696, 470] on div "CIPROFLOXACIN TABLET - 500MG" at bounding box center [613, 474] width 249 height 32
type input "196"
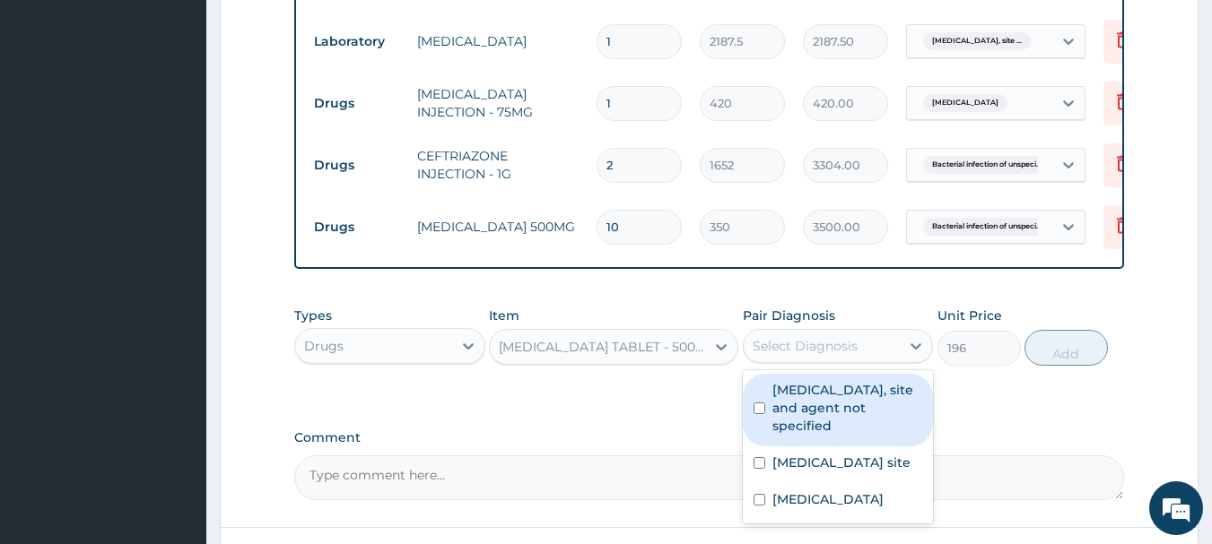
click at [832, 343] on div "Select Diagnosis" at bounding box center [804, 346] width 105 height 18
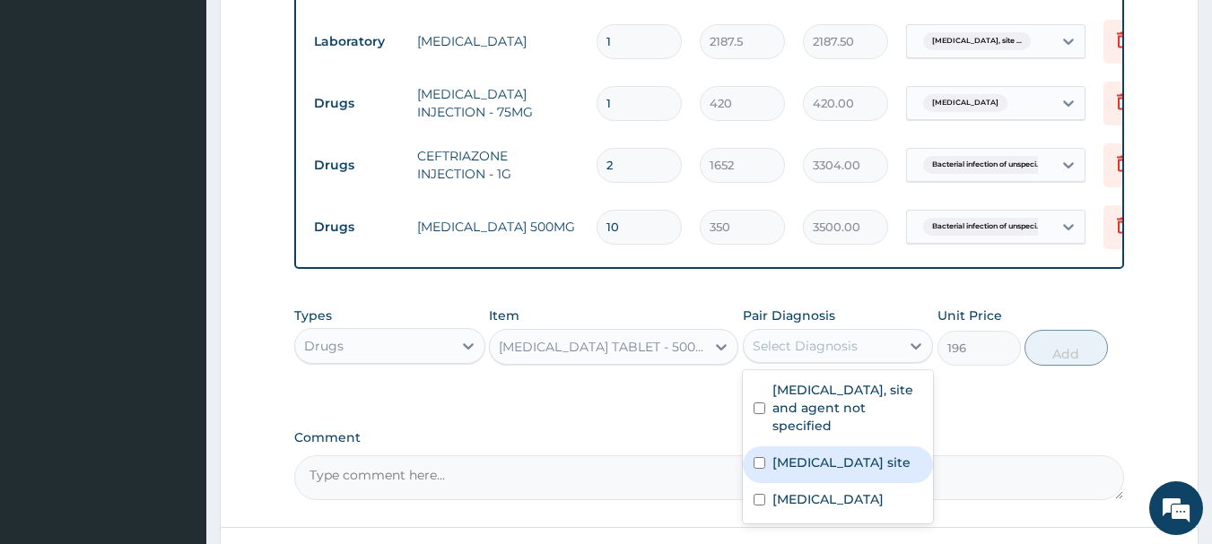
drag, startPoint x: 794, startPoint y: 457, endPoint x: 851, endPoint y: 382, distance: 94.7
click at [794, 456] on label "Bacterial infection of unspecified site" at bounding box center [841, 463] width 138 height 18
checkbox input "true"
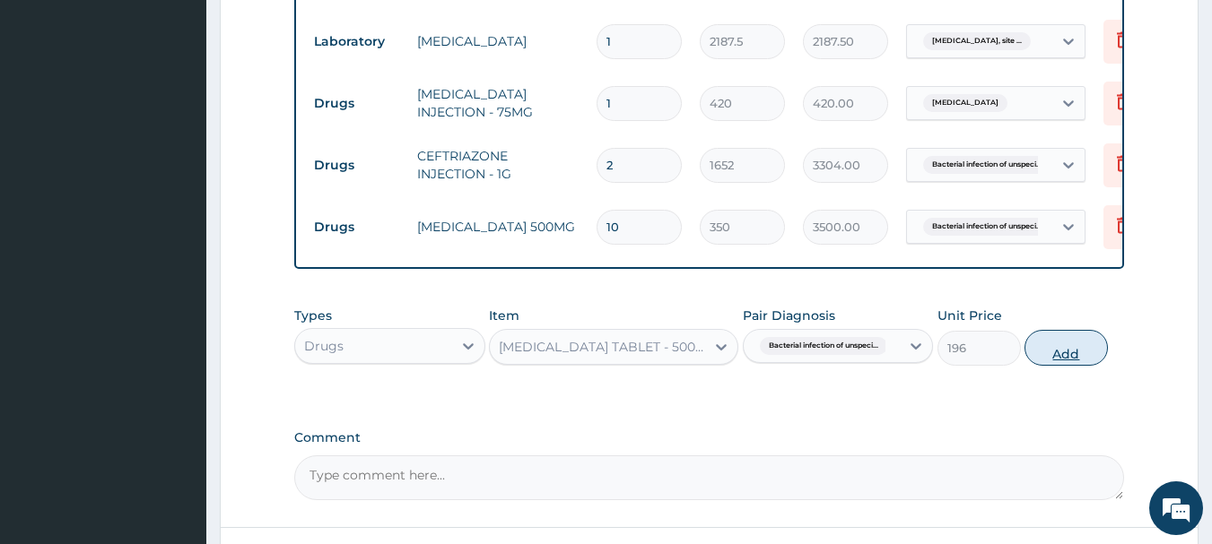
click at [1064, 350] on button "Add" at bounding box center [1065, 348] width 83 height 36
type input "0"
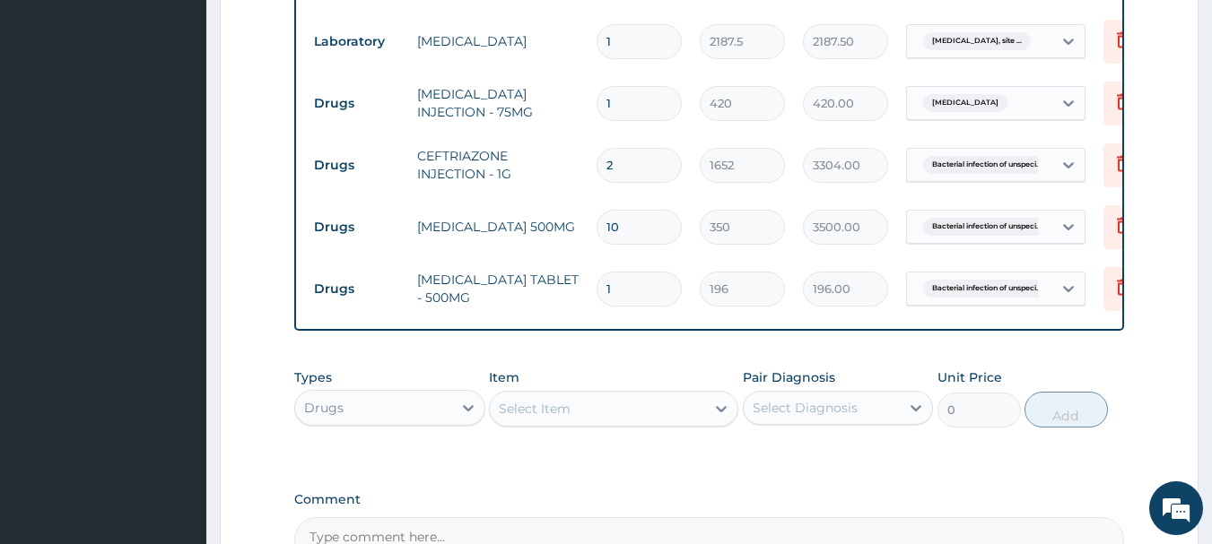
type input "14"
type input "2744.00"
type input "14"
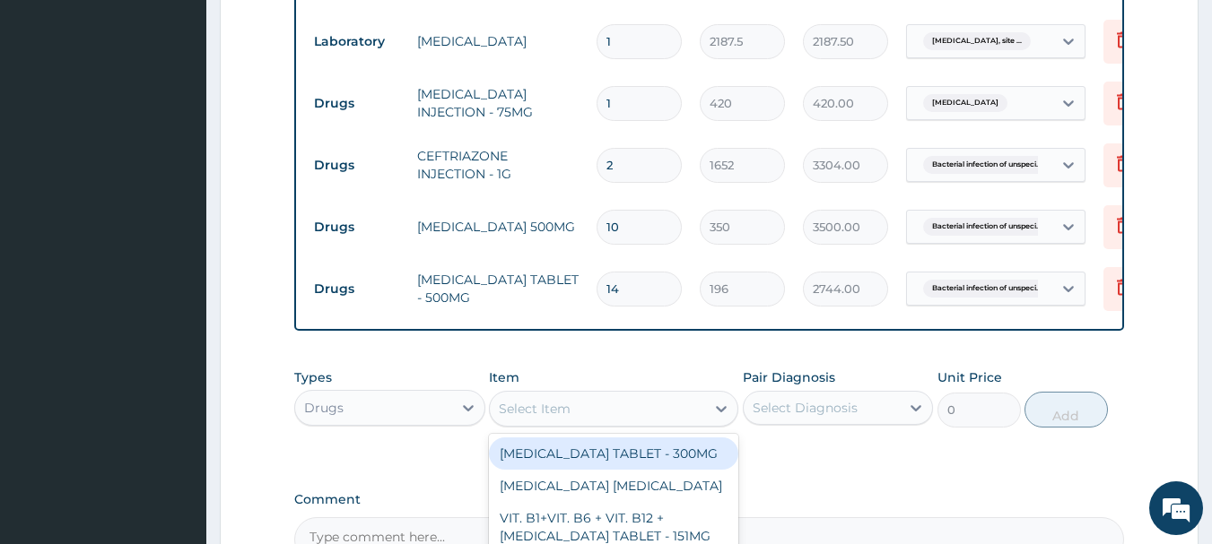
click at [637, 414] on div "Select Item" at bounding box center [597, 409] width 215 height 29
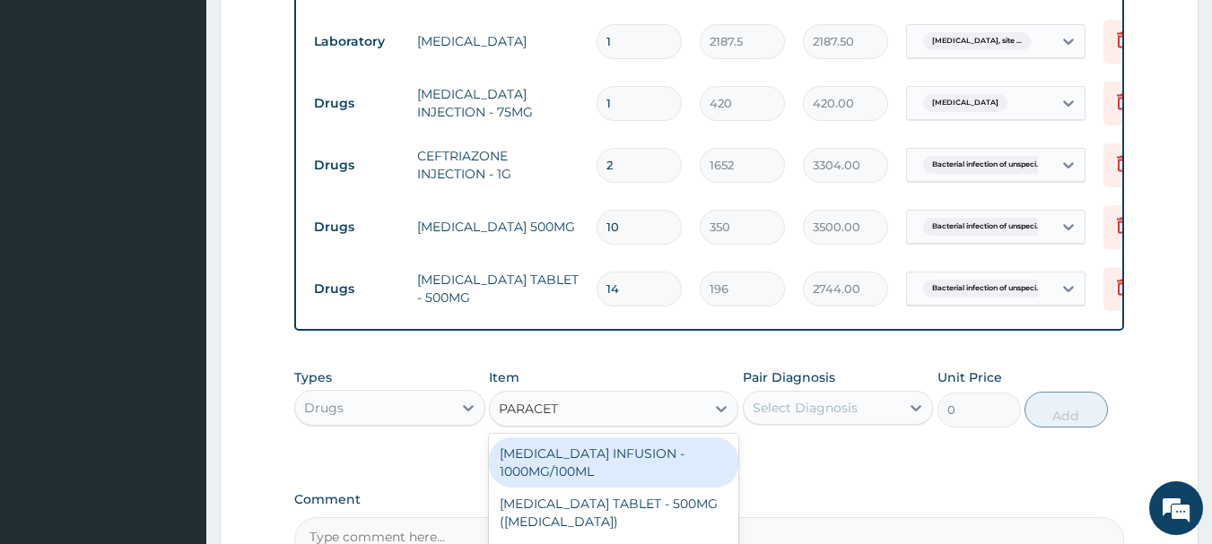
type input "PARACETA"
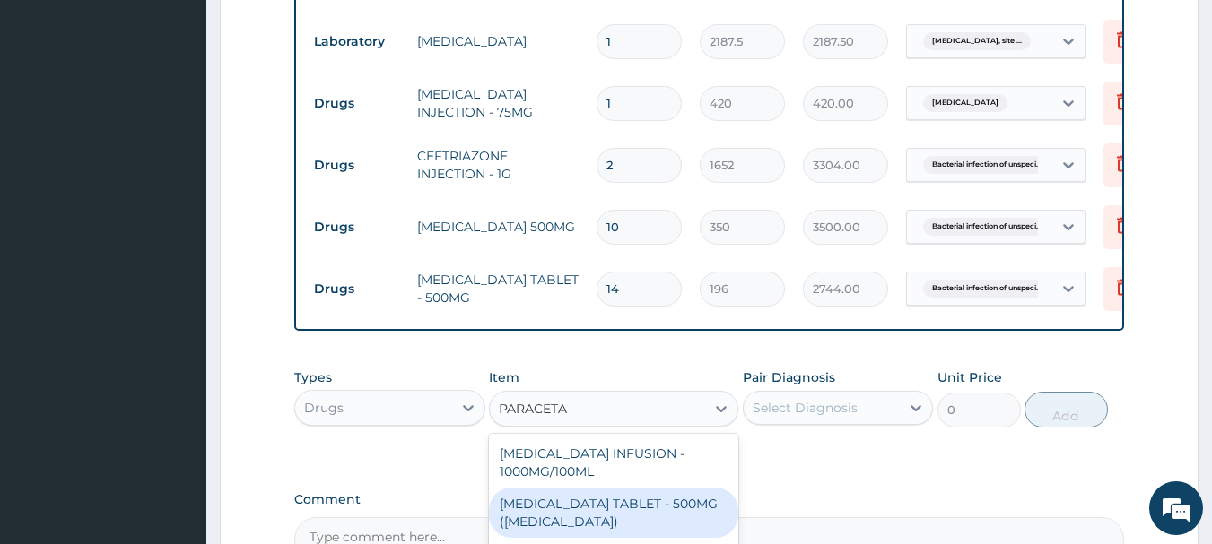
click at [679, 495] on div "PARACETAMOL TABLET - 500MG (PANADOL)" at bounding box center [613, 513] width 249 height 50
type input "42"
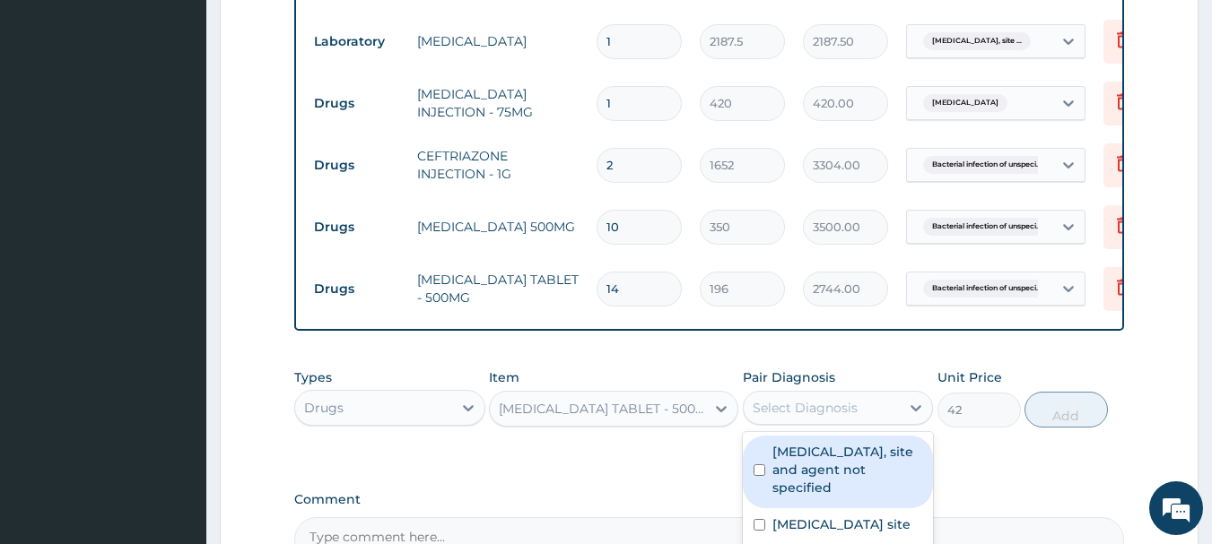
click at [846, 399] on div "Select Diagnosis" at bounding box center [804, 408] width 105 height 18
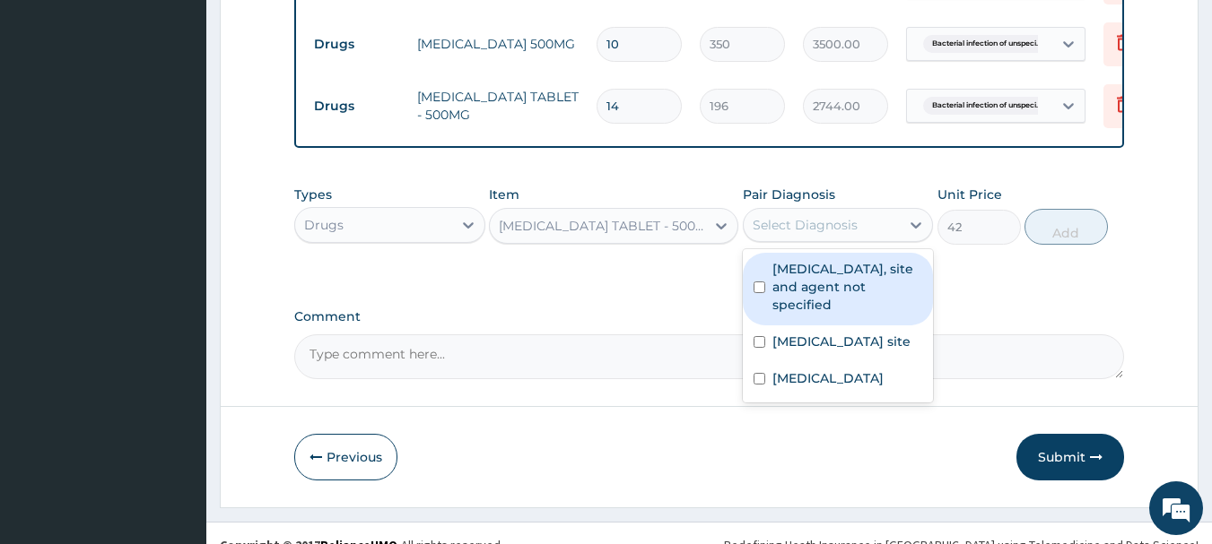
scroll to position [1282, 0]
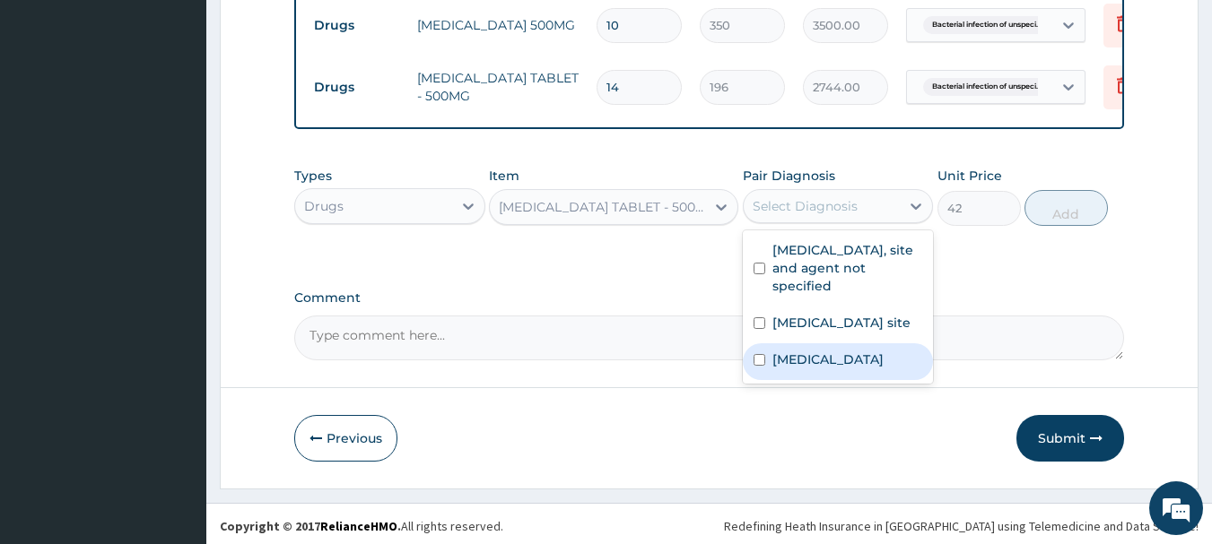
drag, startPoint x: 840, startPoint y: 378, endPoint x: 937, endPoint y: 328, distance: 108.7
click at [847, 369] on label "Malaria, unspecified" at bounding box center [827, 360] width 111 height 18
checkbox input "true"
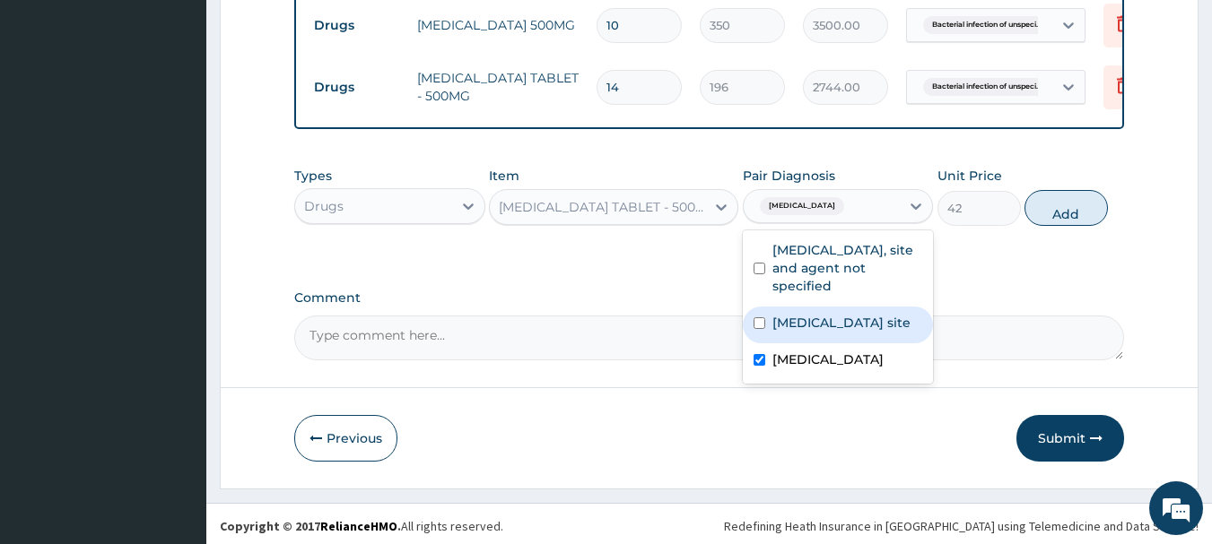
click at [1058, 199] on button "Add" at bounding box center [1065, 208] width 83 height 36
type input "0"
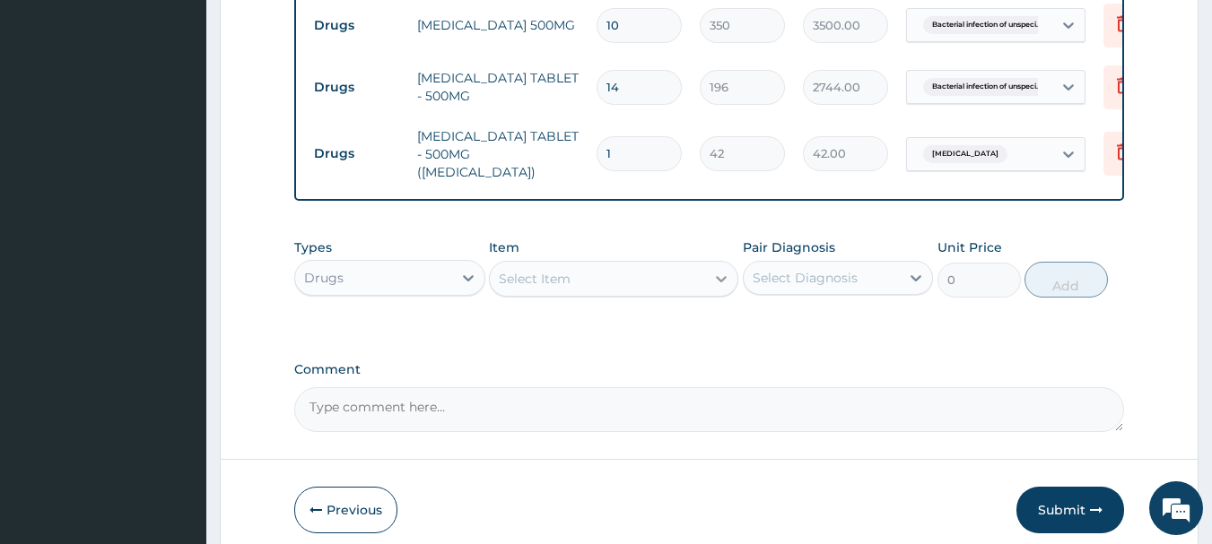
type input "18"
type input "756.00"
type input "18"
click at [658, 267] on div "Select Item" at bounding box center [597, 279] width 215 height 29
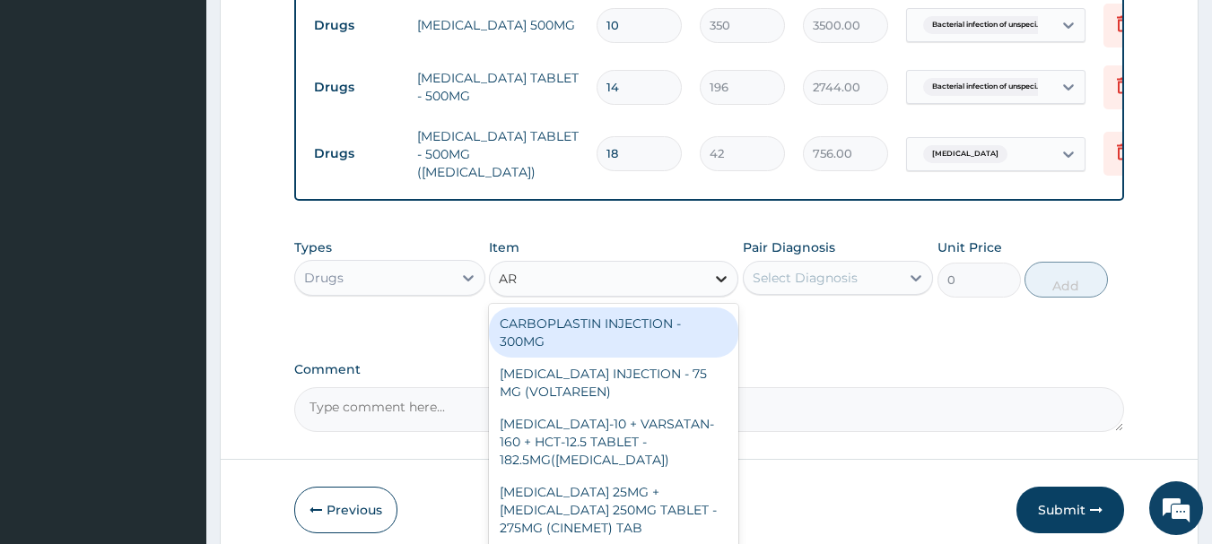
type input "A"
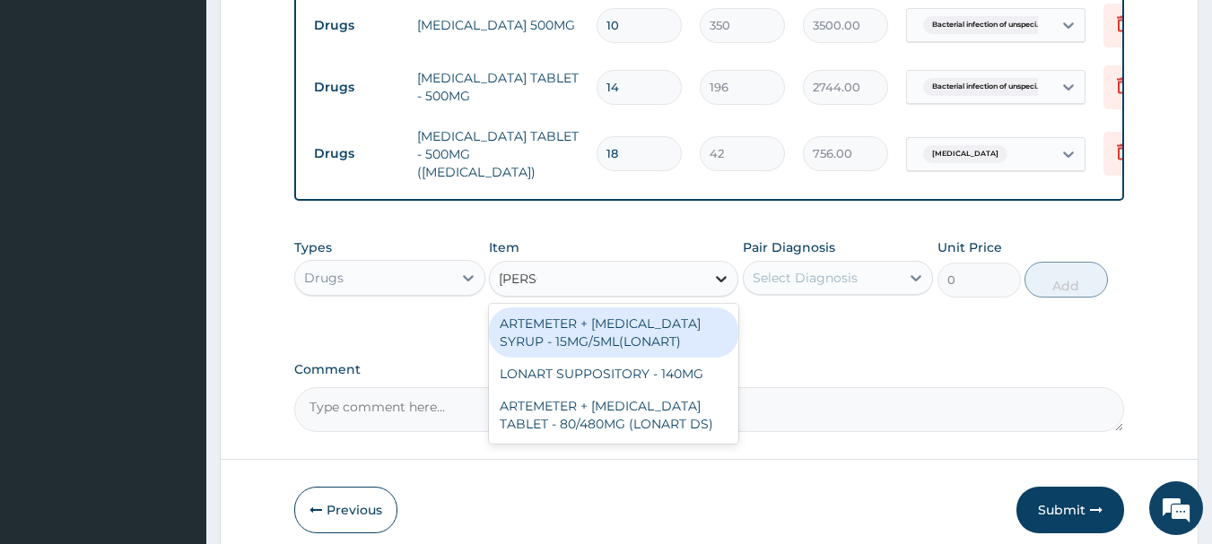
type input "LONAR"
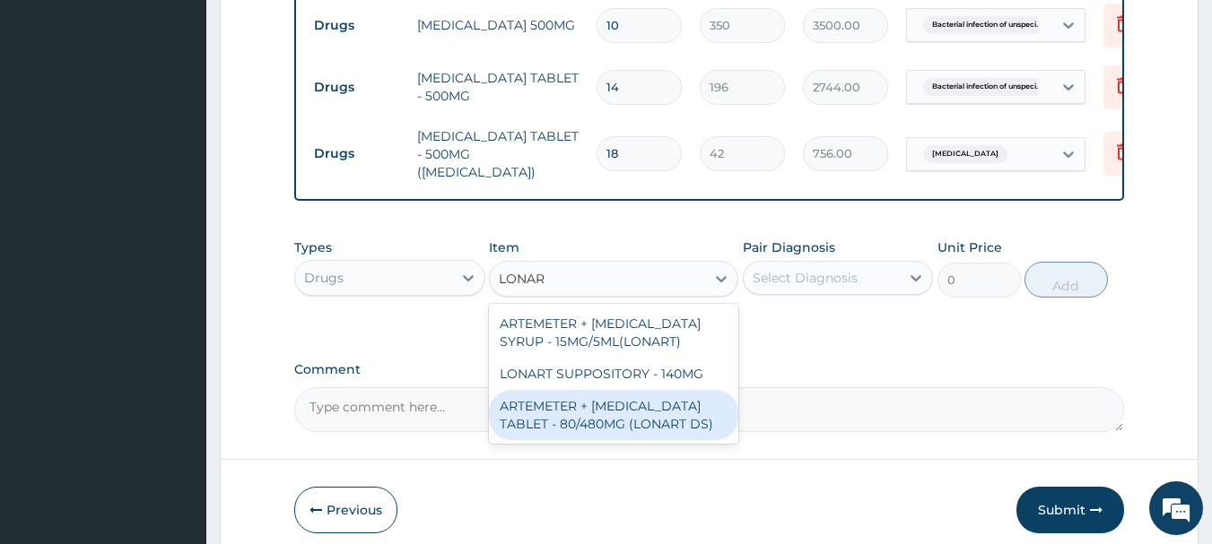
click at [687, 406] on div "ARTEMETER + LUMEFANTRINE TABLET - 80/480MG (LONART DS)" at bounding box center [613, 415] width 249 height 50
type input "588"
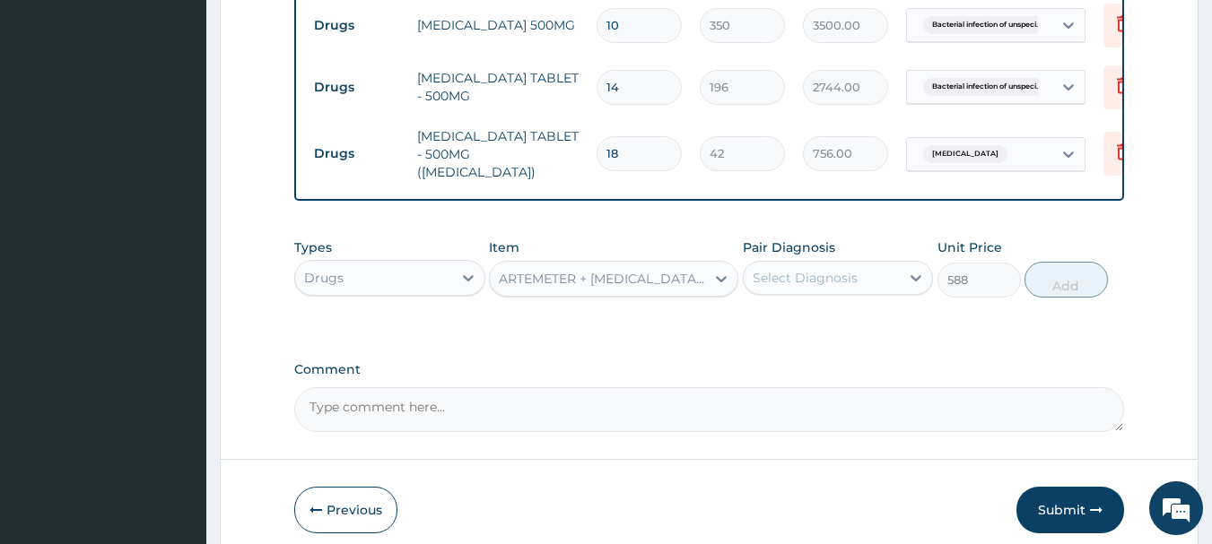
click at [884, 264] on div "Select Diagnosis" at bounding box center [821, 278] width 157 height 29
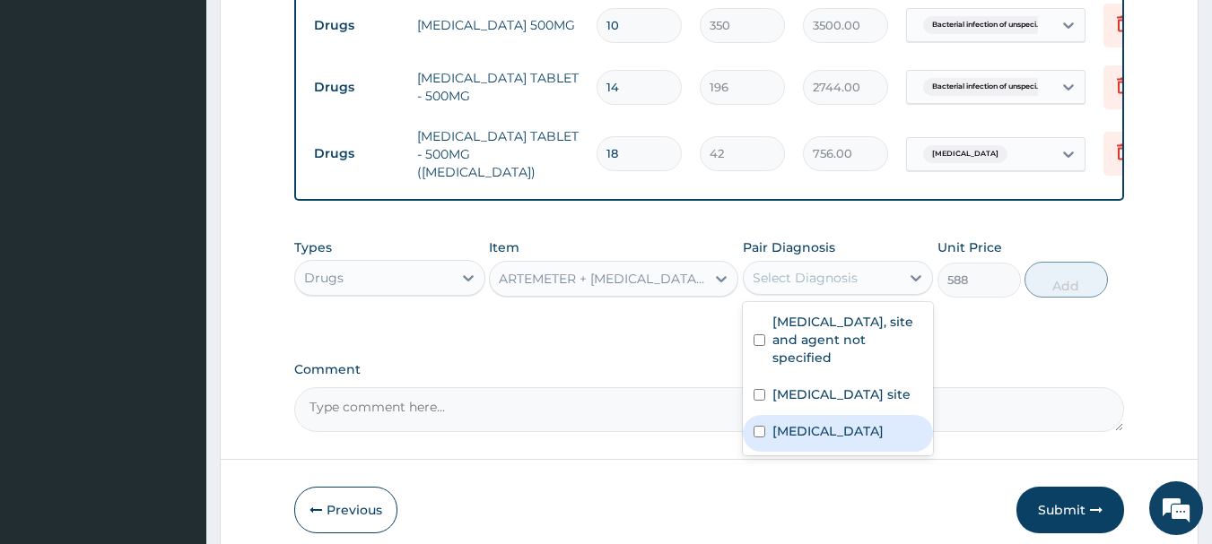
drag, startPoint x: 806, startPoint y: 432, endPoint x: 906, endPoint y: 317, distance: 151.9
click at [814, 420] on div "Malaria, unspecified" at bounding box center [838, 433] width 191 height 37
checkbox input "true"
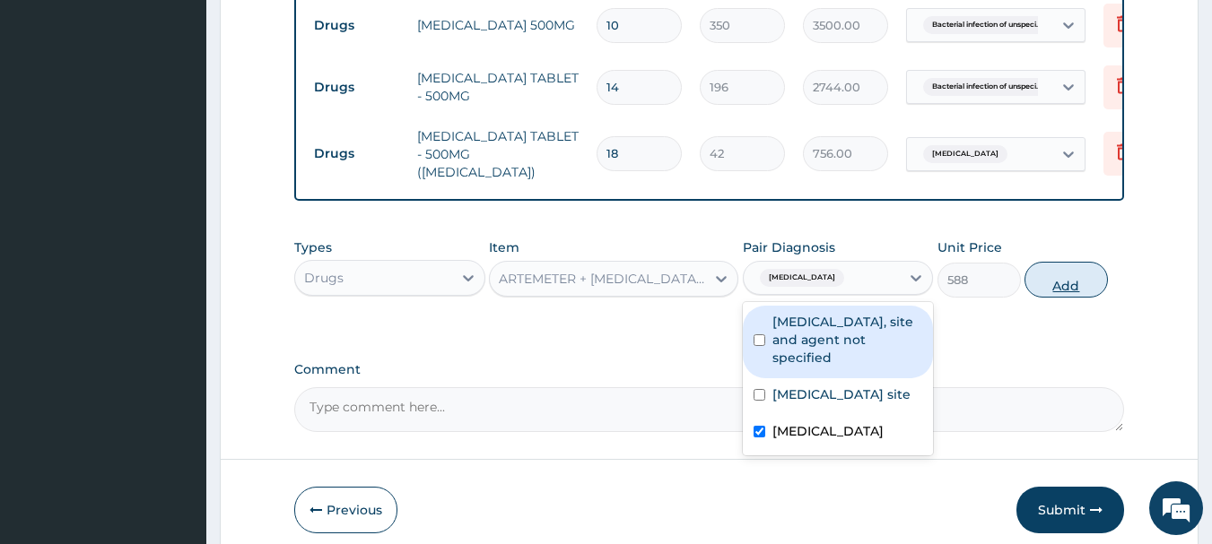
click at [1067, 271] on button "Add" at bounding box center [1065, 280] width 83 height 36
type input "0"
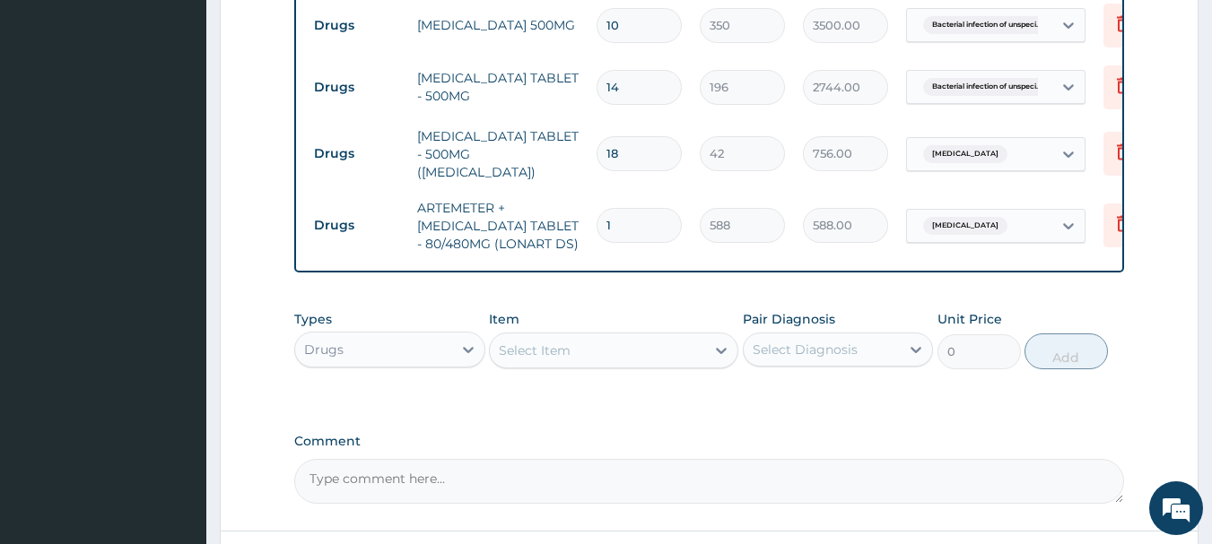
type input "0.00"
type input "6"
type input "3528.00"
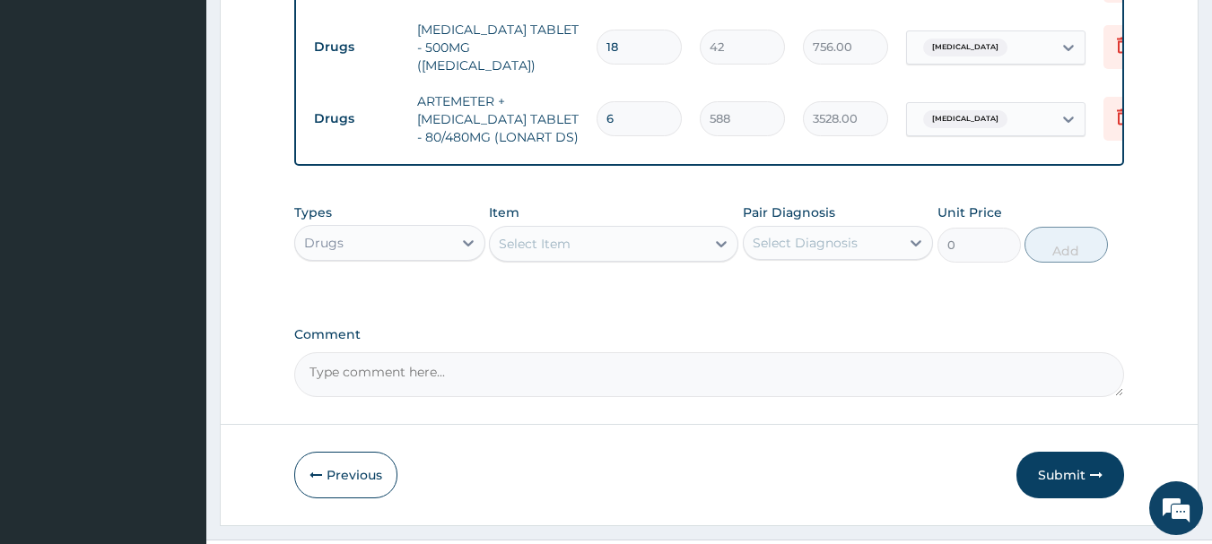
scroll to position [1415, 0]
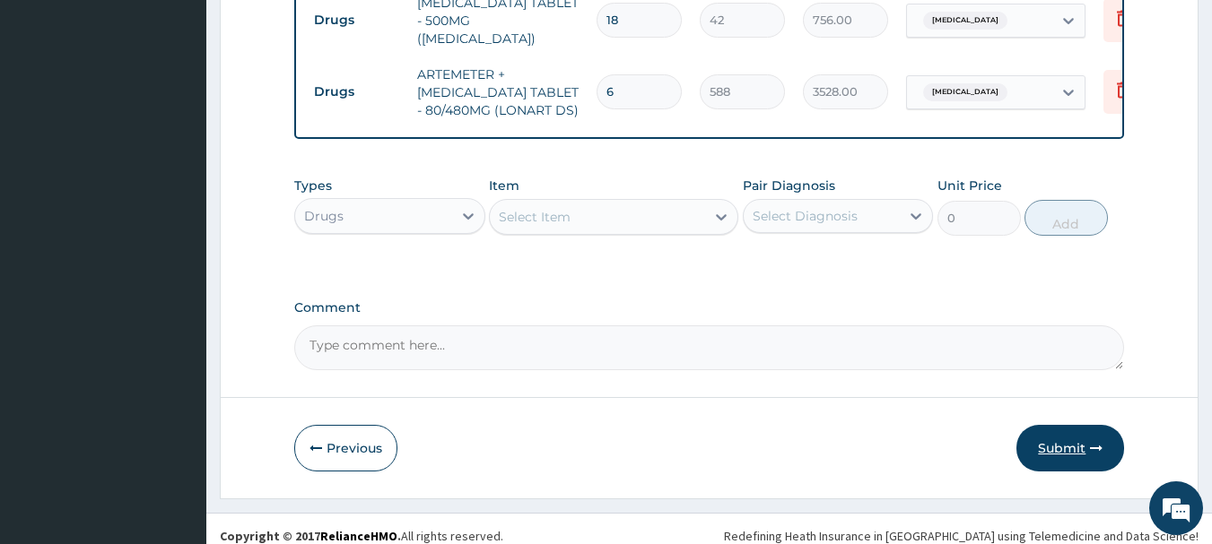
type input "6"
drag, startPoint x: 1064, startPoint y: 426, endPoint x: 996, endPoint y: 324, distance: 122.4
click at [1063, 425] on button "Submit" at bounding box center [1070, 448] width 108 height 47
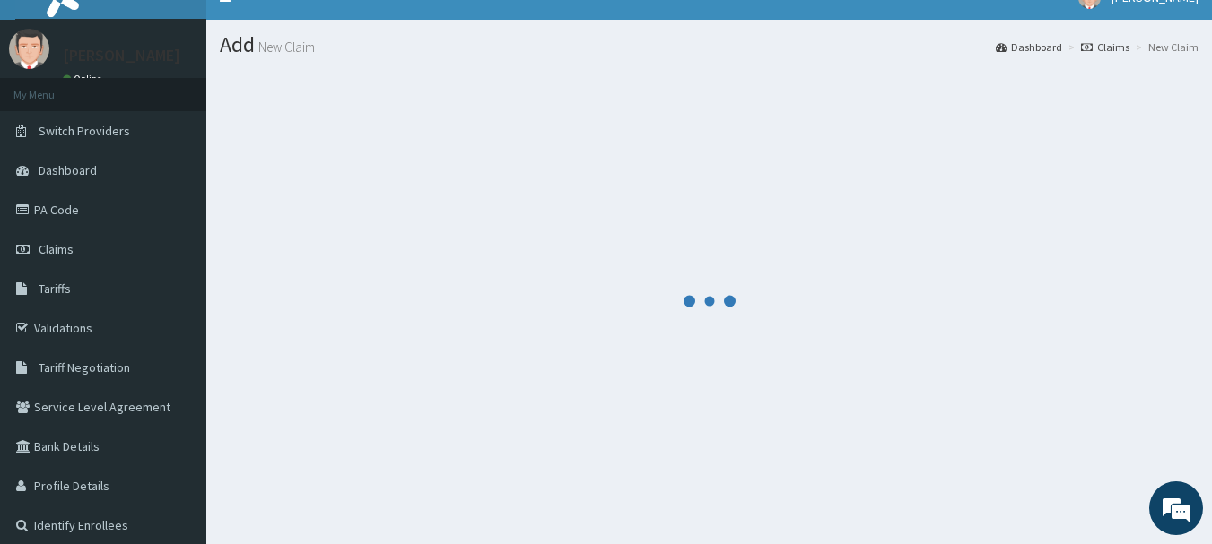
scroll to position [0, 0]
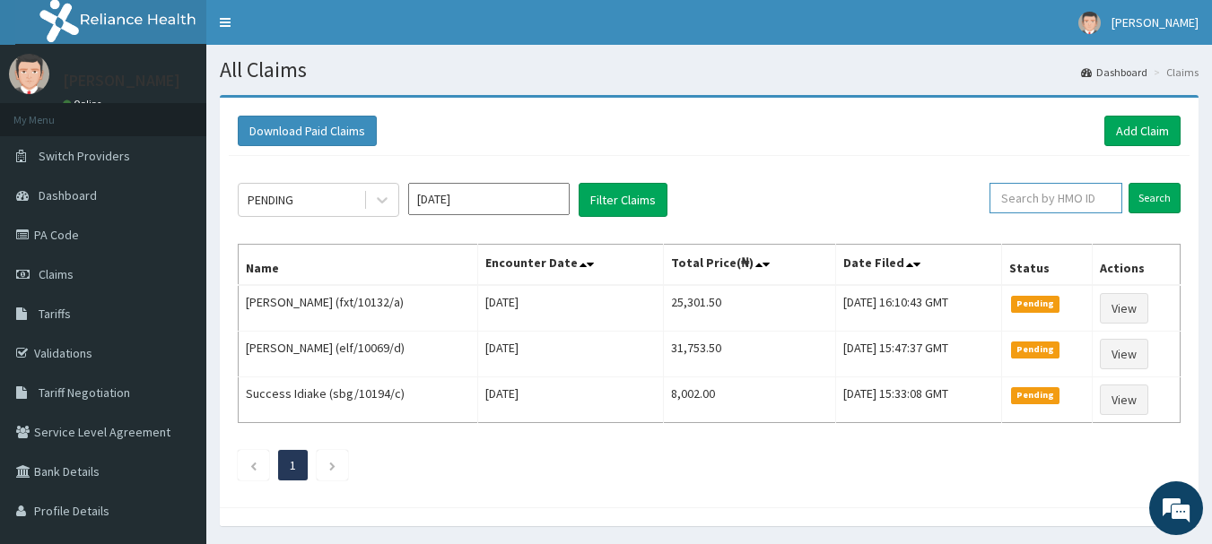
click at [1048, 203] on input "text" at bounding box center [1055, 198] width 133 height 30
type input "SBG/10194/B"
click at [1150, 195] on input "Search" at bounding box center [1154, 198] width 52 height 30
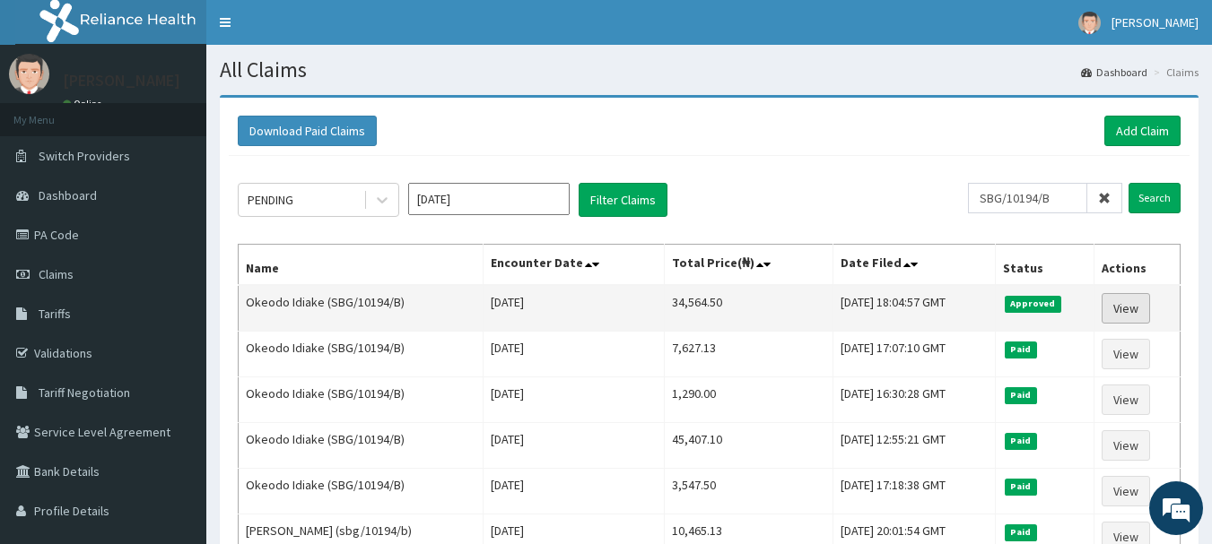
click at [1118, 310] on link "View" at bounding box center [1125, 308] width 48 height 30
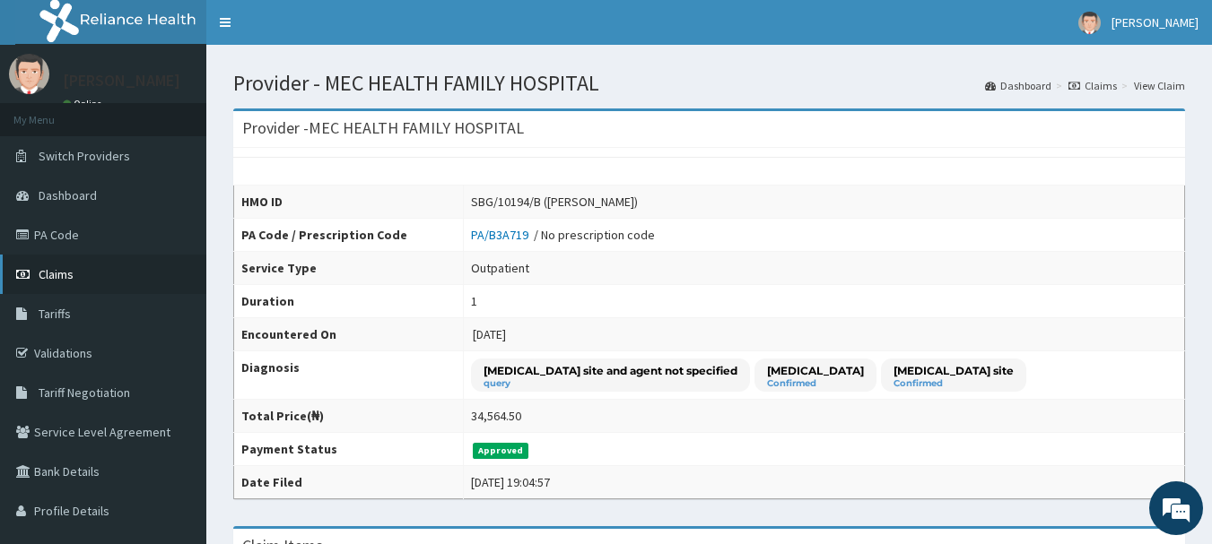
click at [66, 269] on span "Claims" at bounding box center [56, 274] width 35 height 16
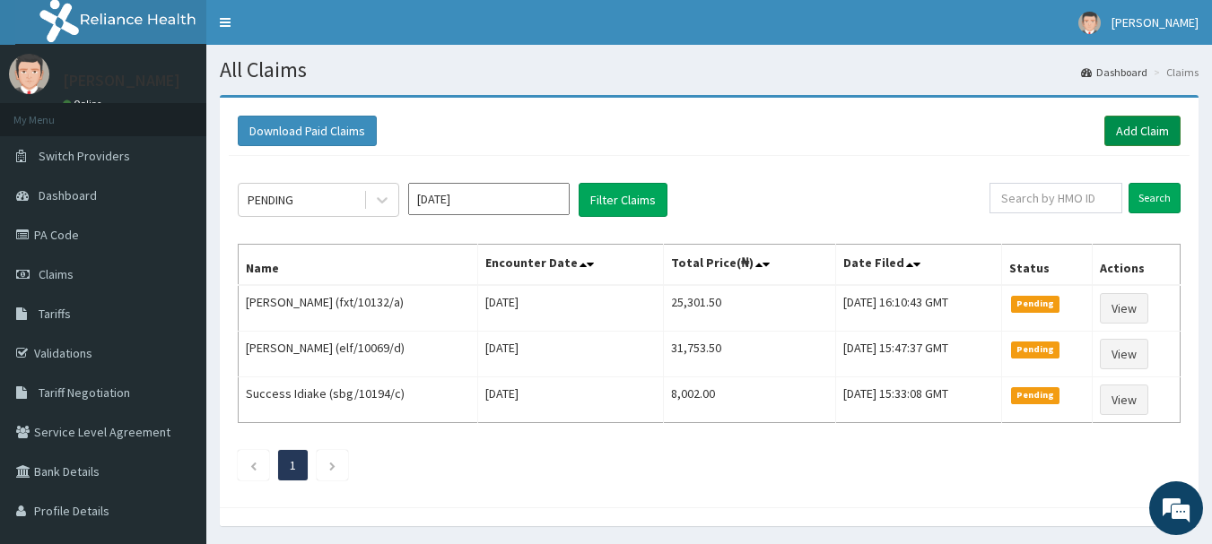
click at [1149, 134] on link "Add Claim" at bounding box center [1142, 131] width 76 height 30
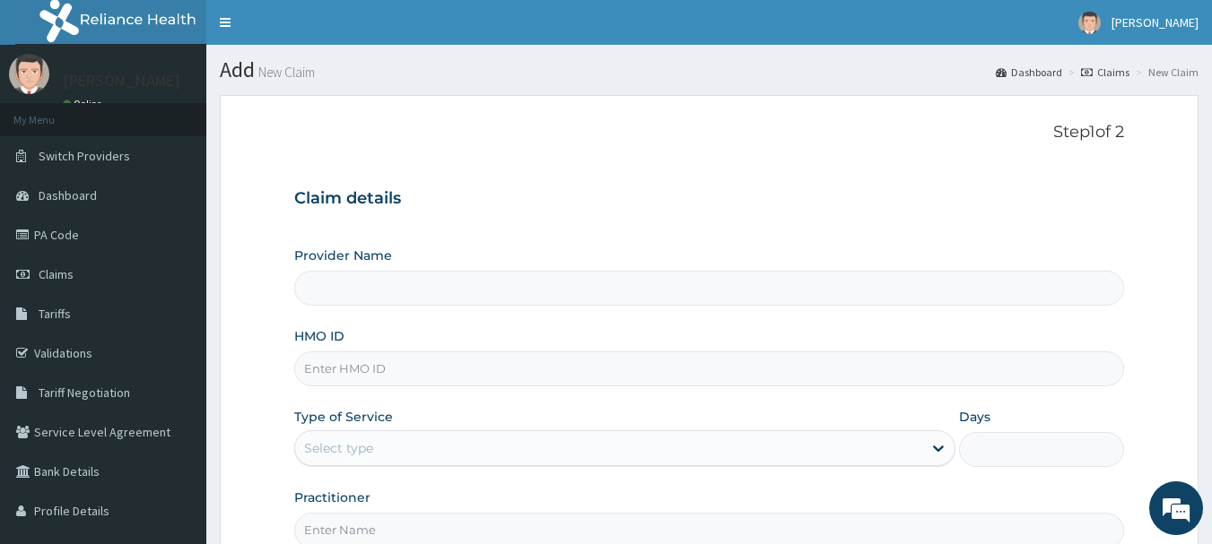
drag, startPoint x: 439, startPoint y: 372, endPoint x: 447, endPoint y: 365, distance: 10.1
click at [440, 372] on input "HMO ID" at bounding box center [709, 369] width 830 height 35
type input "MEC HEALTH FAMILY HOSPITAL"
click at [550, 378] on input "PFA/10022/D" at bounding box center [709, 369] width 830 height 35
type input "PFA/10022/D"
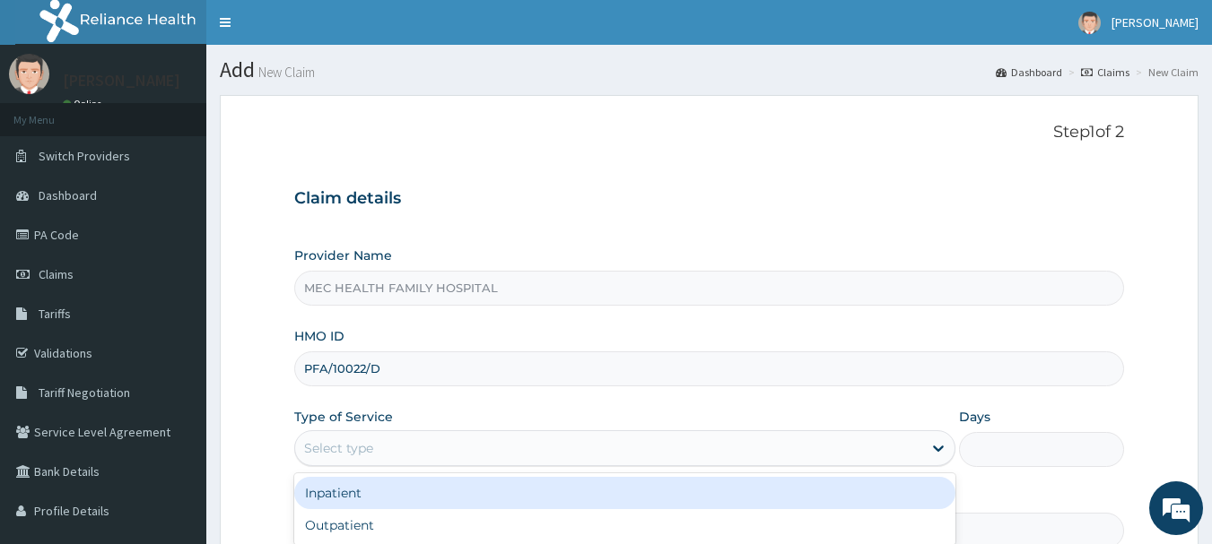
click at [608, 444] on div "Select type" at bounding box center [608, 448] width 627 height 29
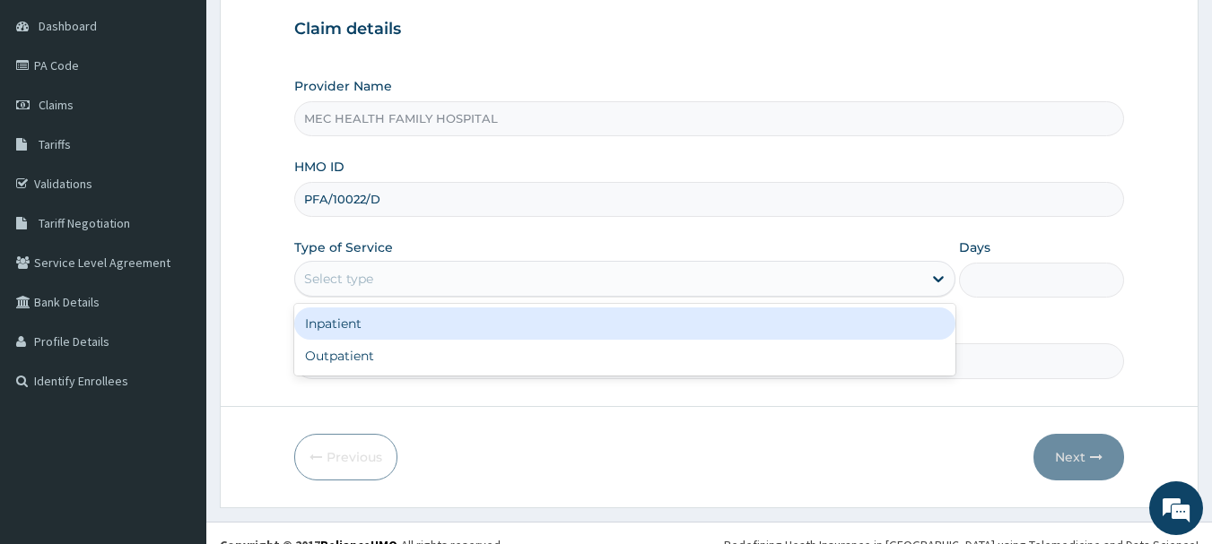
scroll to position [193, 0]
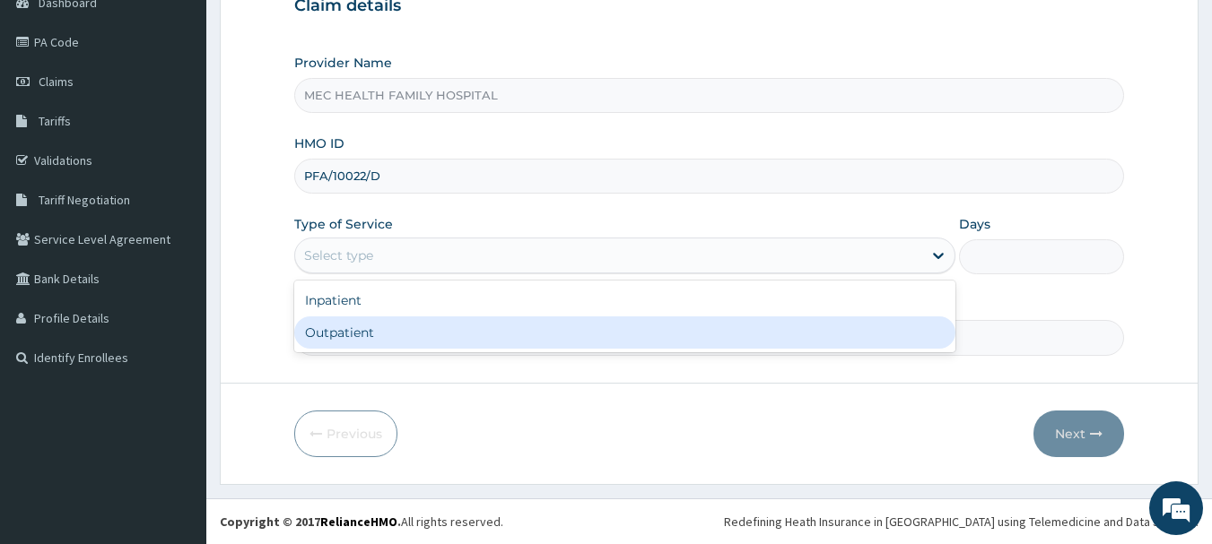
drag, startPoint x: 503, startPoint y: 339, endPoint x: 512, endPoint y: 335, distance: 10.0
click at [504, 340] on div "Outpatient" at bounding box center [624, 333] width 661 height 32
type input "1"
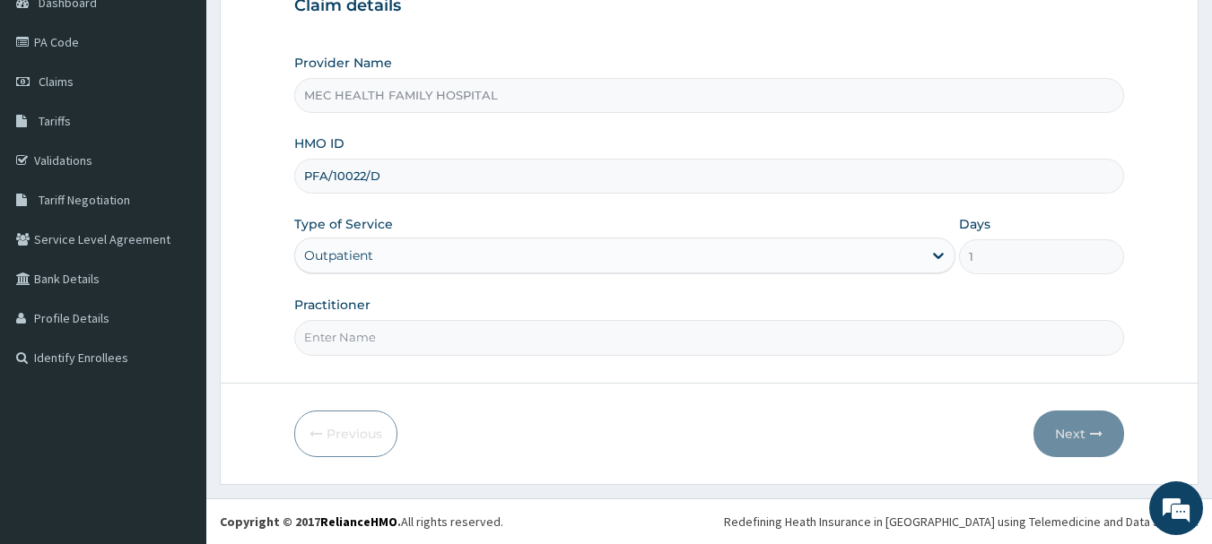
click at [529, 339] on input "Practitioner" at bounding box center [709, 337] width 830 height 35
type input "D"
type input "DR. JOHN SAMUEL"
click at [1070, 422] on button "Next" at bounding box center [1078, 434] width 91 height 47
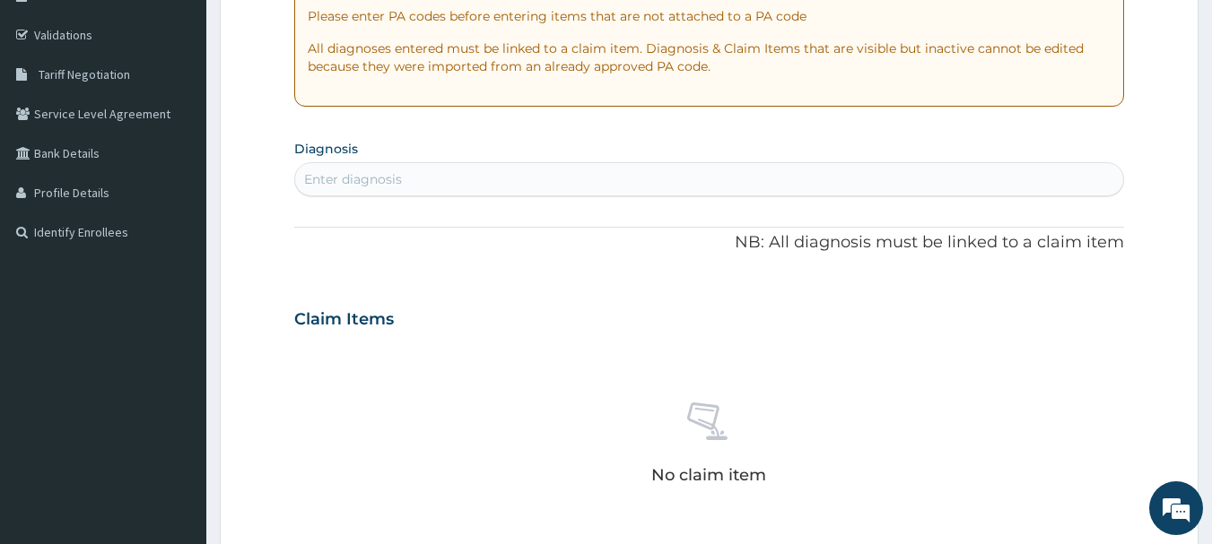
scroll to position [269, 0]
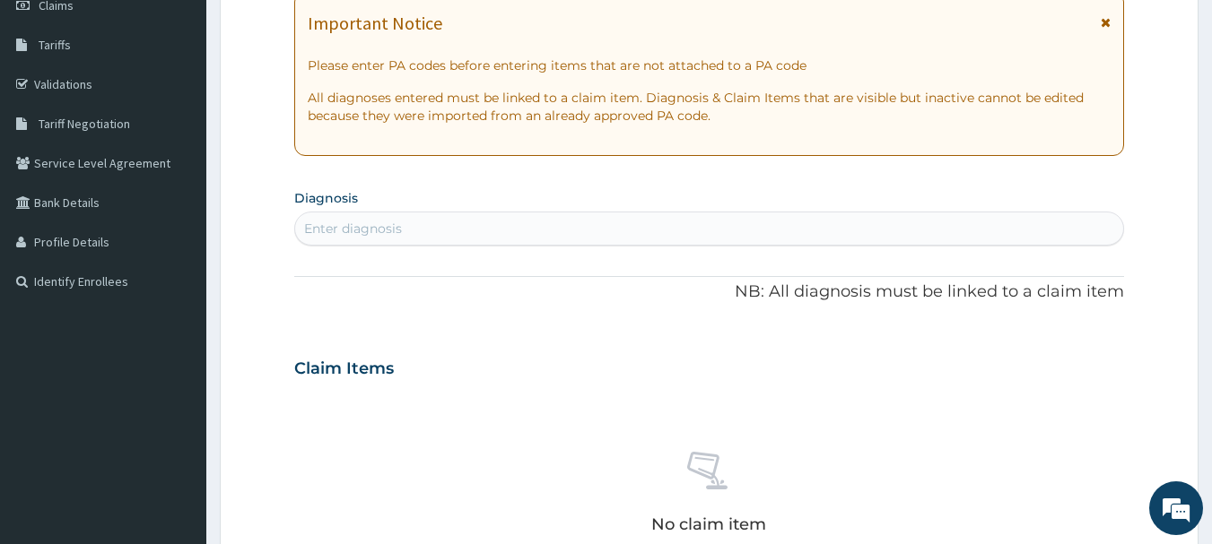
click at [427, 234] on div "Enter diagnosis" at bounding box center [709, 228] width 829 height 29
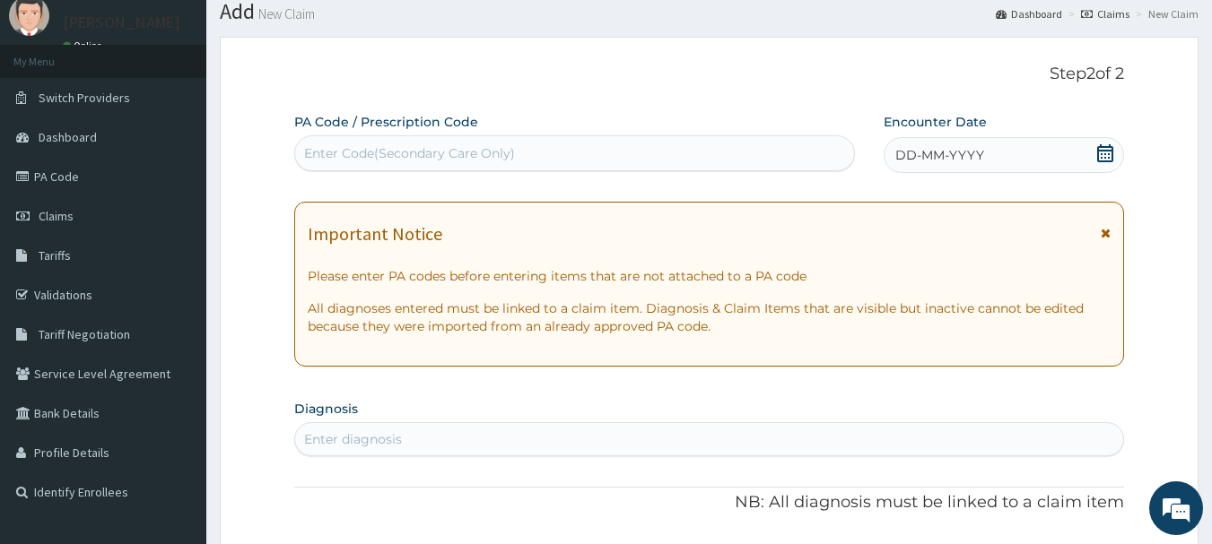
scroll to position [90, 0]
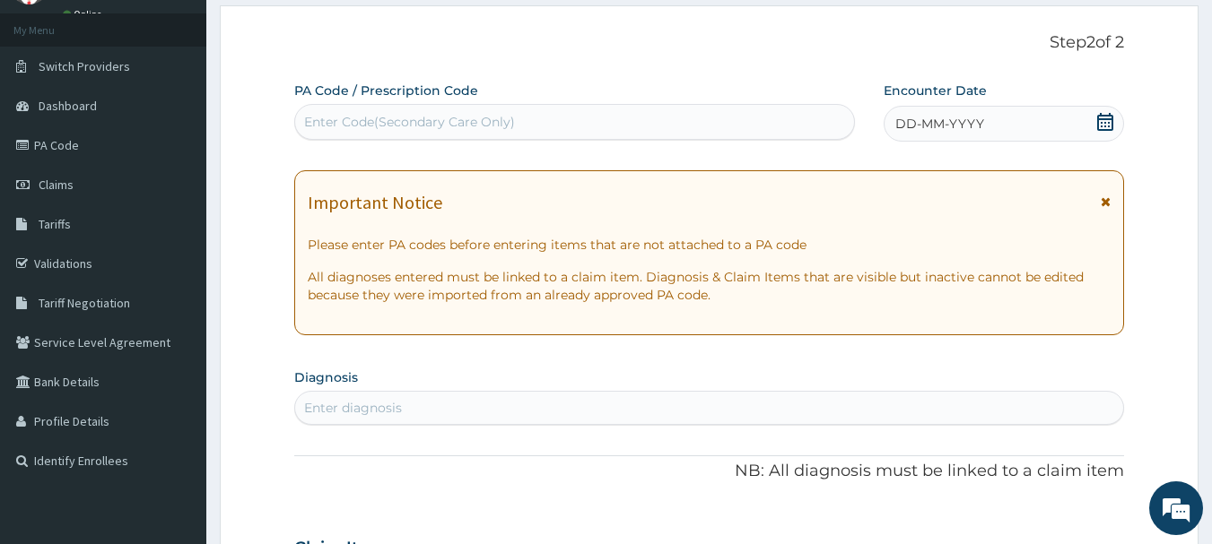
click at [1103, 118] on icon at bounding box center [1105, 122] width 16 height 18
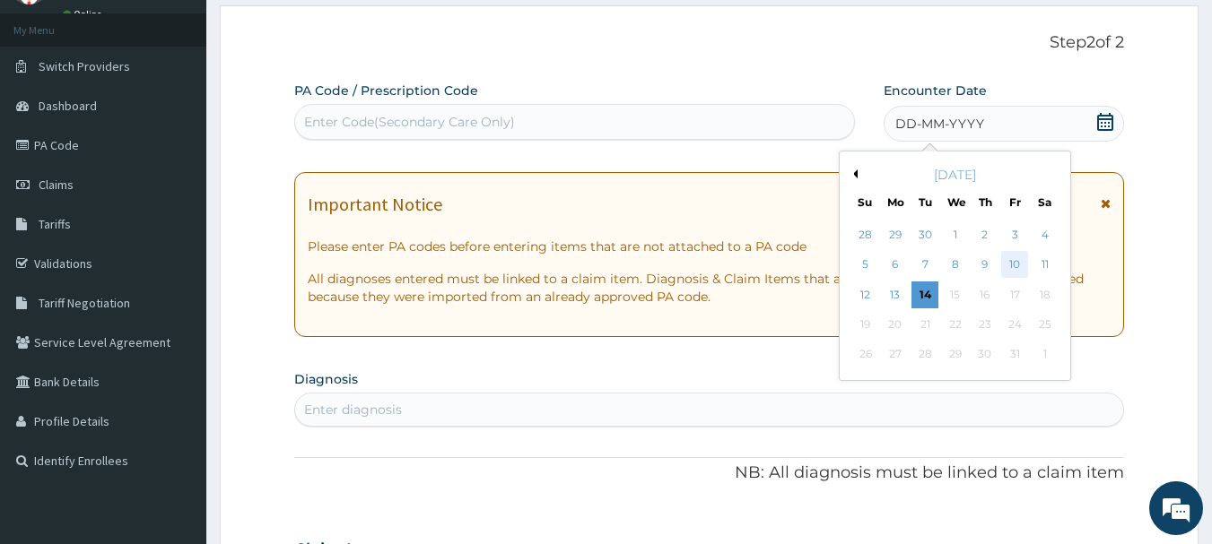
click at [1026, 254] on div "10" at bounding box center [1014, 265] width 27 height 27
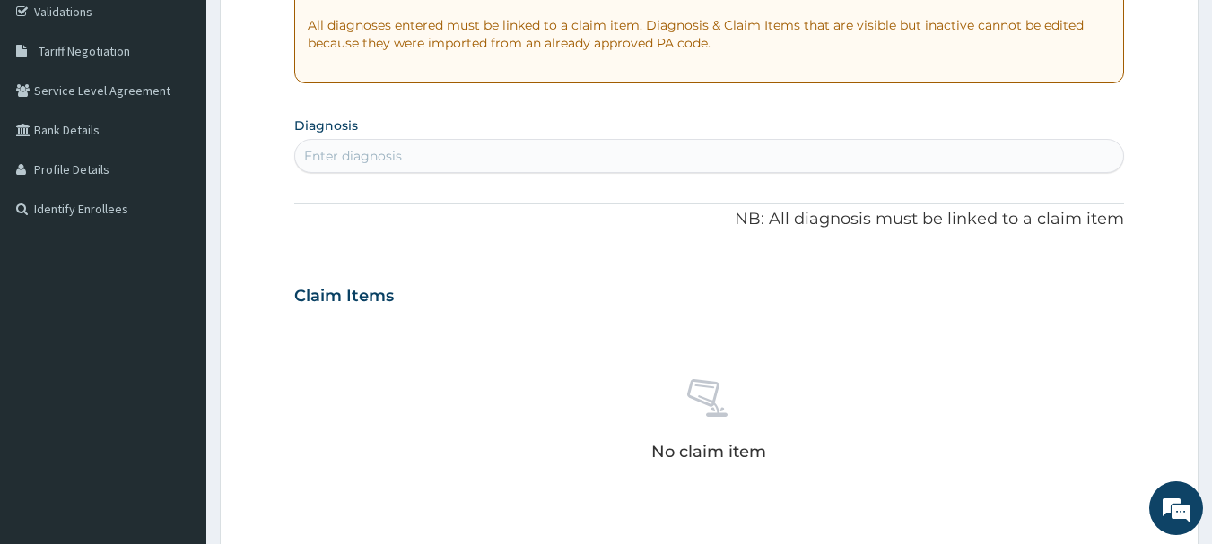
scroll to position [359, 0]
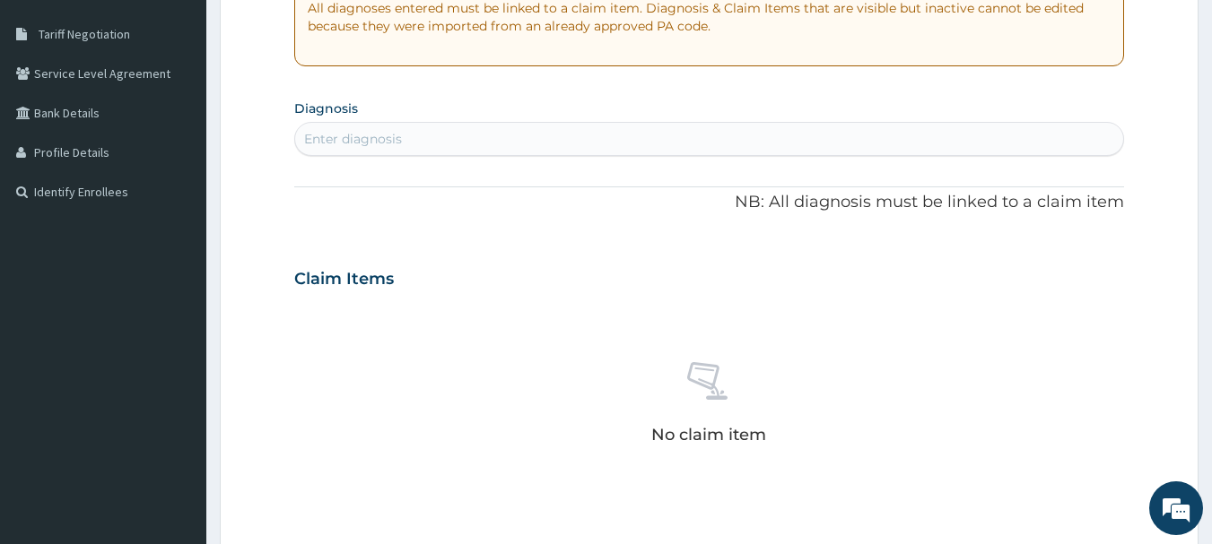
click at [587, 137] on div "Enter diagnosis" at bounding box center [709, 139] width 829 height 29
type input "BACTERIAL"
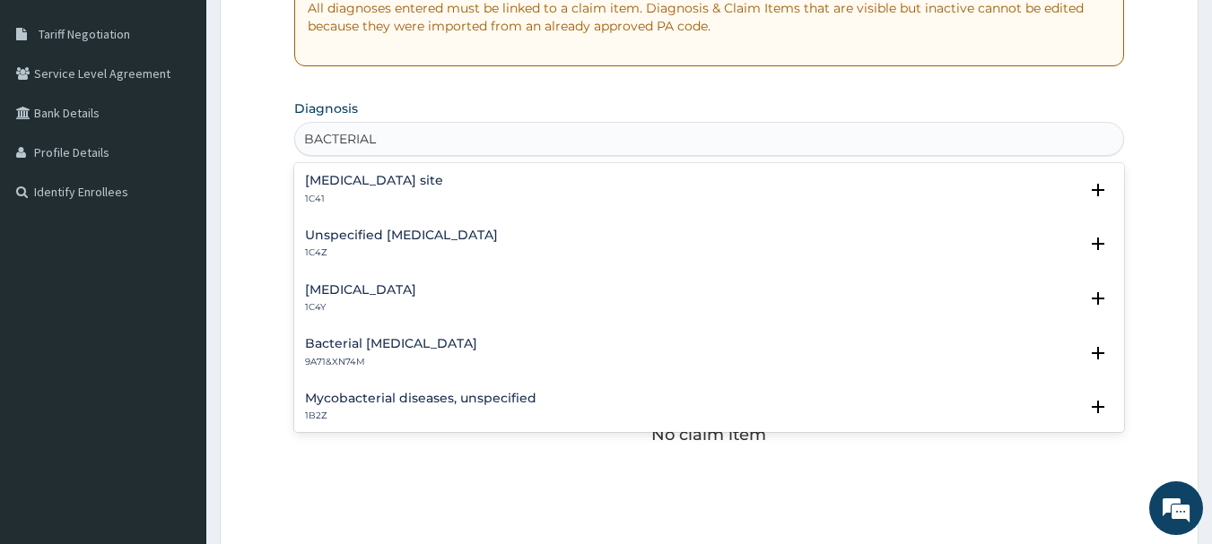
click at [443, 190] on div "Bacterial infection of unspecified site 1C41" at bounding box center [374, 189] width 138 height 31
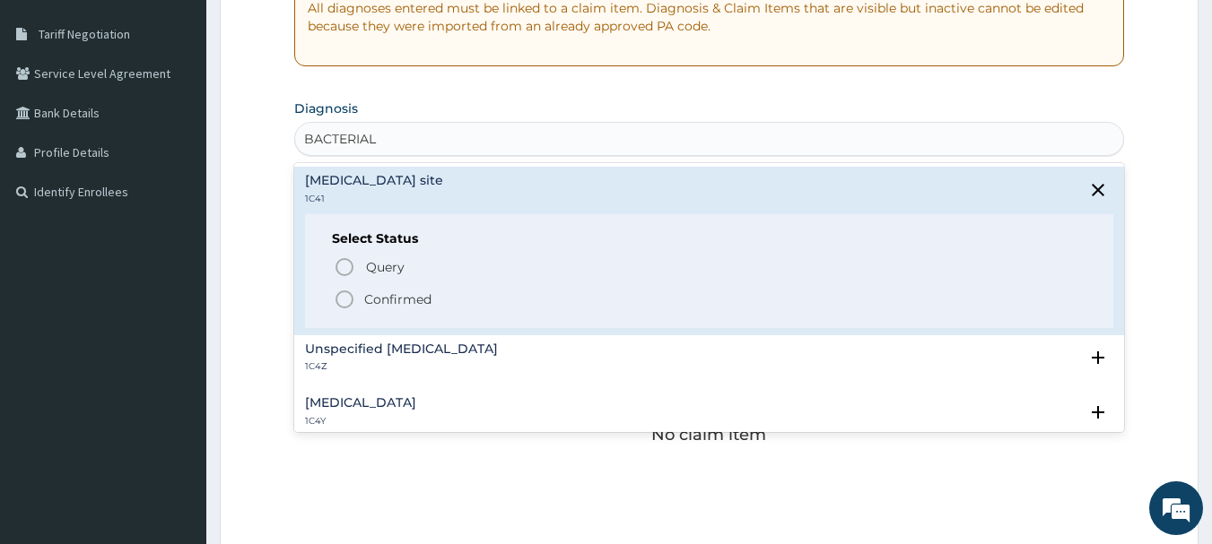
click at [457, 303] on span "Confirmed" at bounding box center [710, 300] width 753 height 22
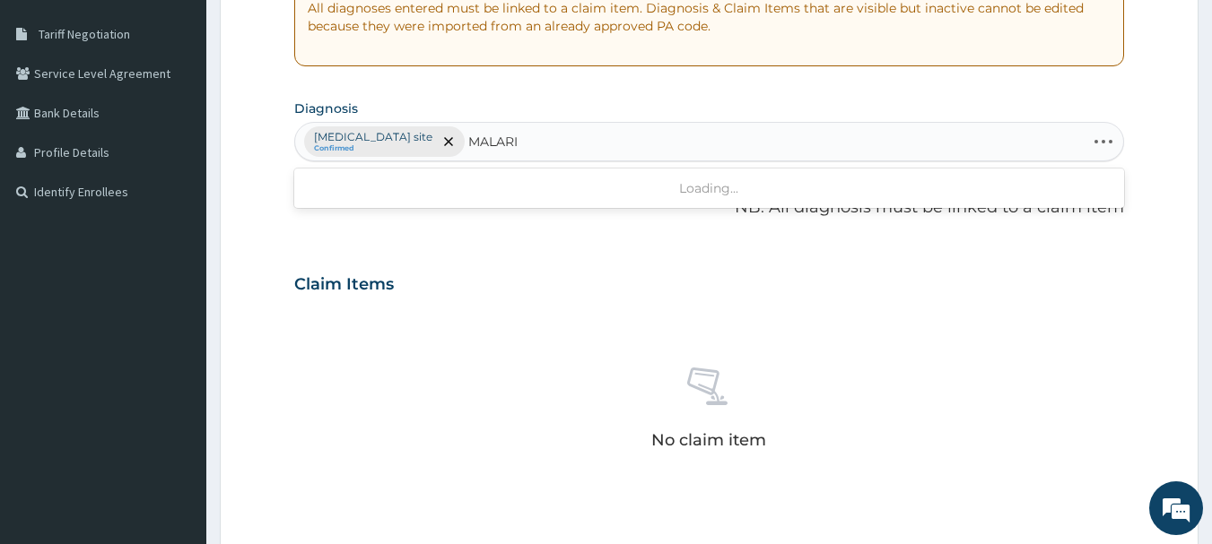
type input "MALARIA"
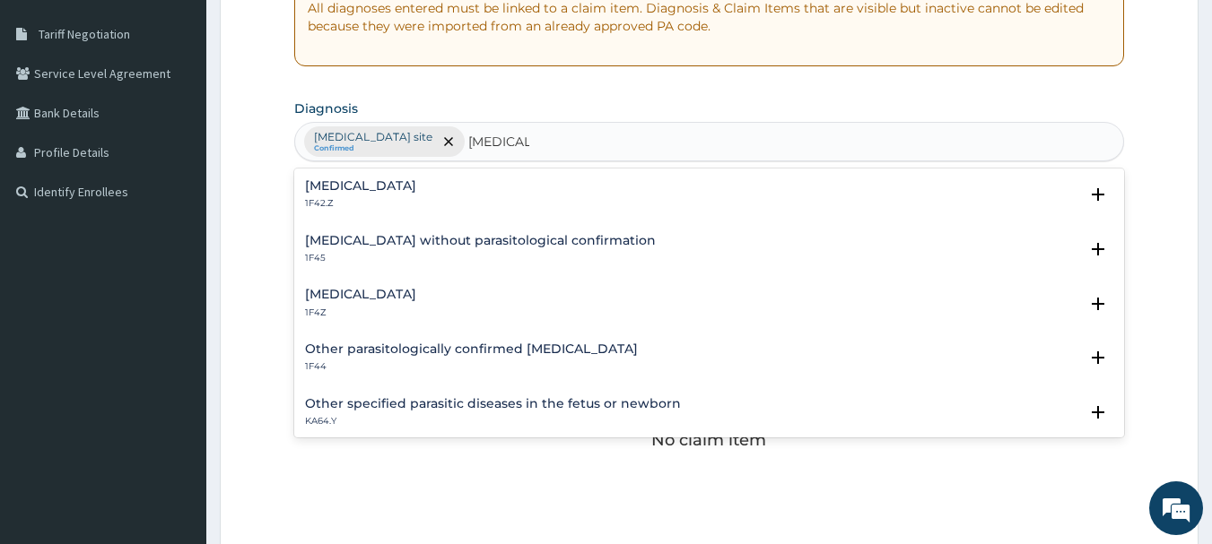
click at [416, 291] on h4 "Malaria, unspecified" at bounding box center [360, 294] width 111 height 13
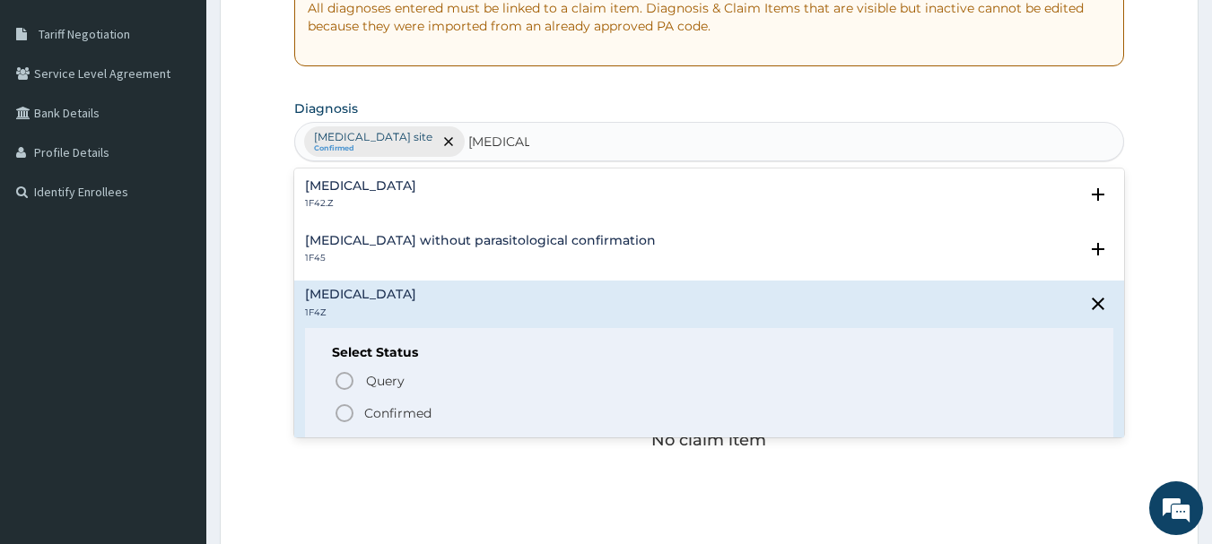
drag, startPoint x: 396, startPoint y: 420, endPoint x: 407, endPoint y: 398, distance: 24.1
click at [399, 417] on p "Confirmed" at bounding box center [397, 413] width 67 height 18
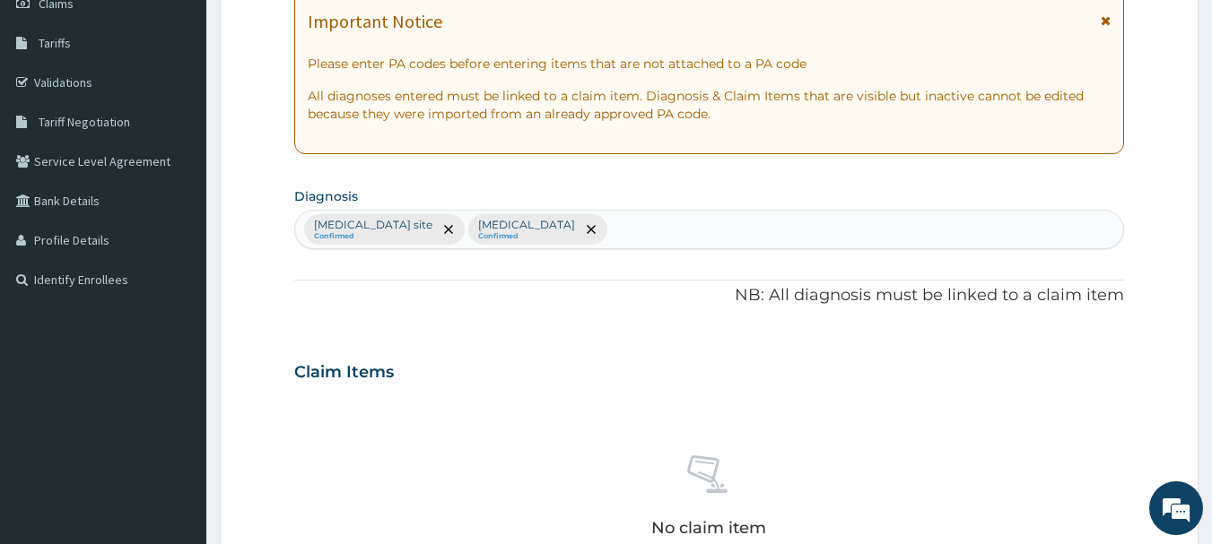
scroll to position [269, 0]
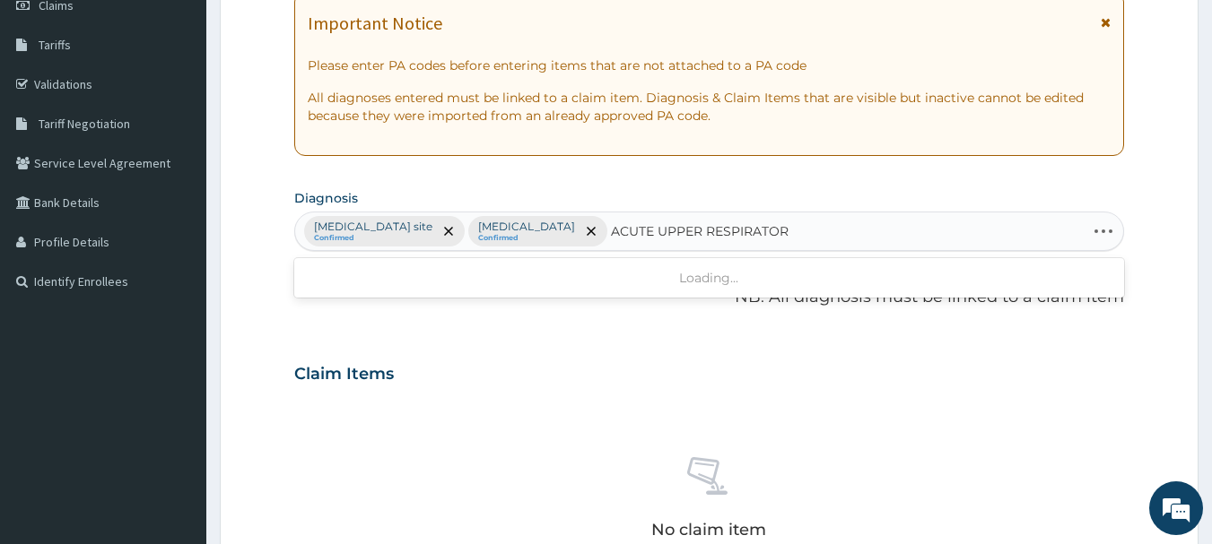
type input "ACUTE UPPER RESPIRATORY"
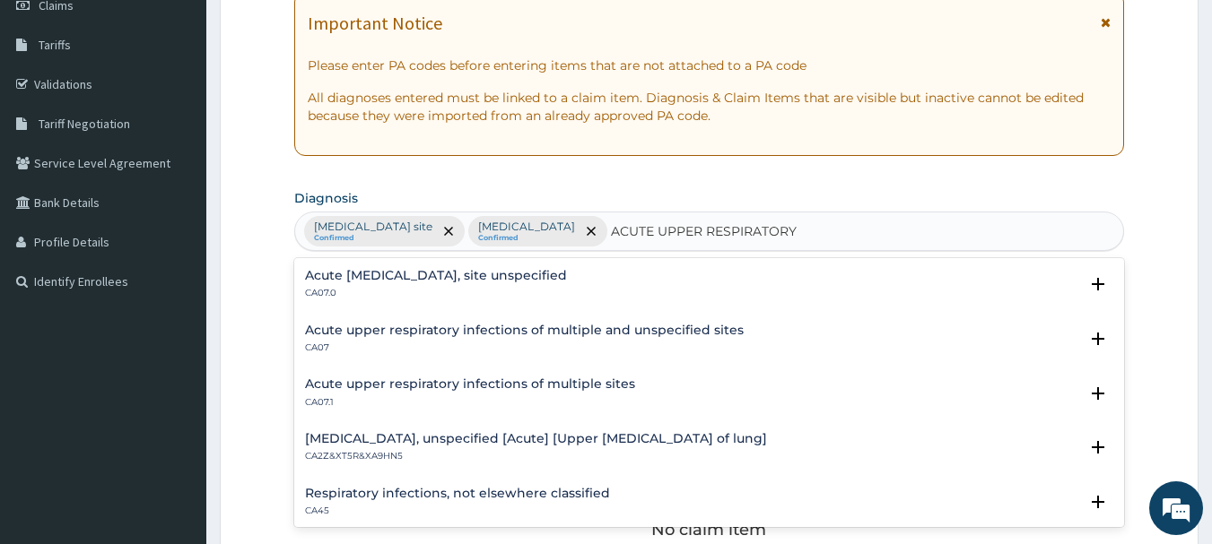
click at [552, 274] on h4 "Acute upper respiratory infection, site unspecified" at bounding box center [436, 275] width 262 height 13
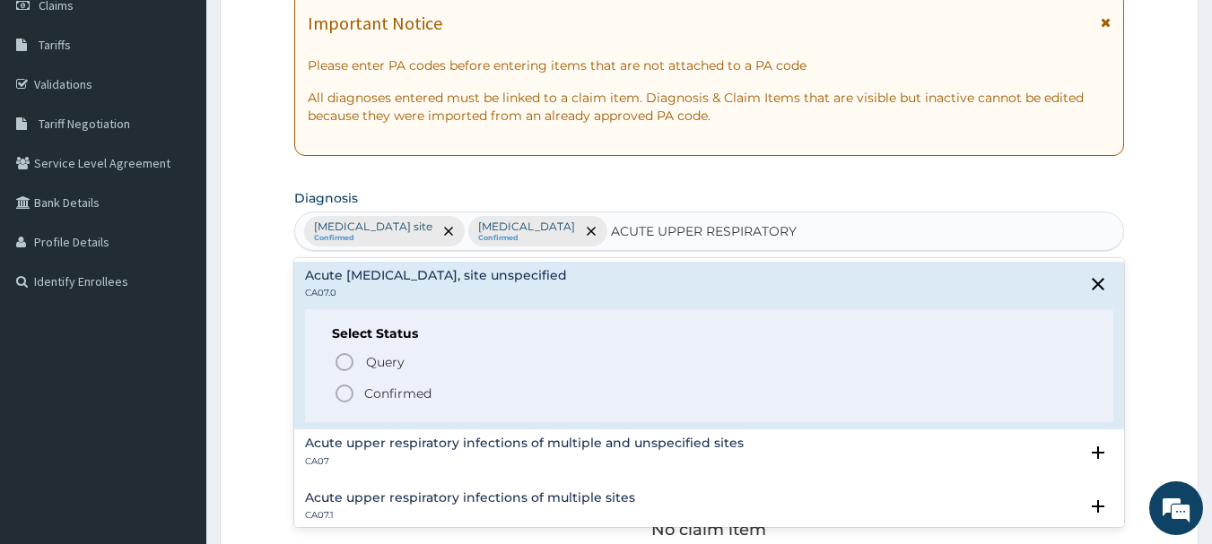
click at [387, 393] on p "Confirmed" at bounding box center [397, 394] width 67 height 18
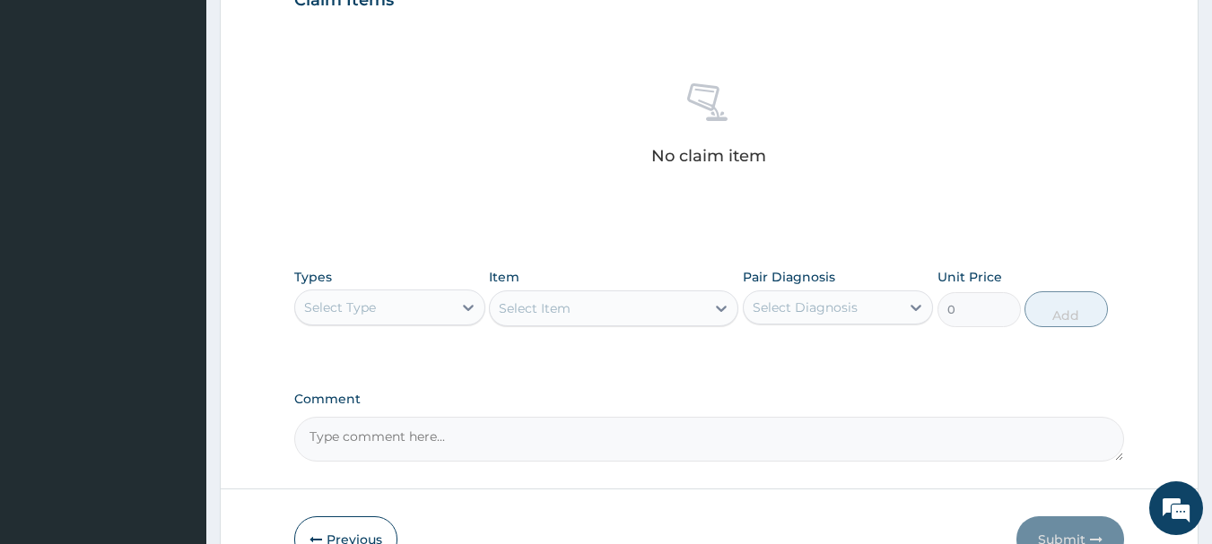
scroll to position [749, 0]
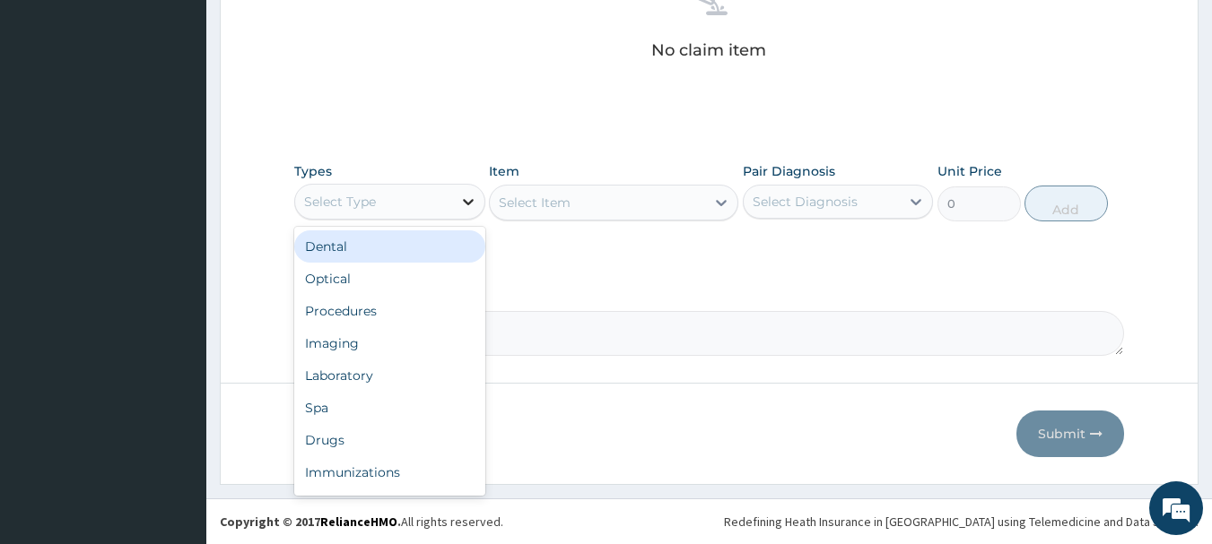
click at [471, 204] on icon at bounding box center [468, 202] width 18 height 18
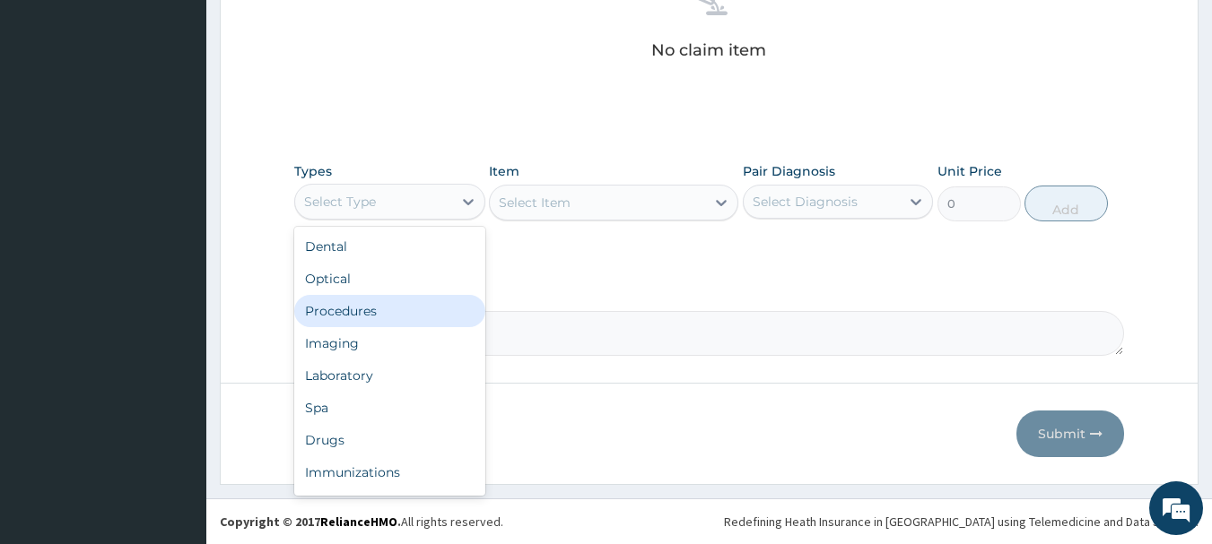
drag, startPoint x: 341, startPoint y: 322, endPoint x: 354, endPoint y: 313, distance: 16.2
click at [349, 318] on div "Procedures" at bounding box center [389, 311] width 191 height 32
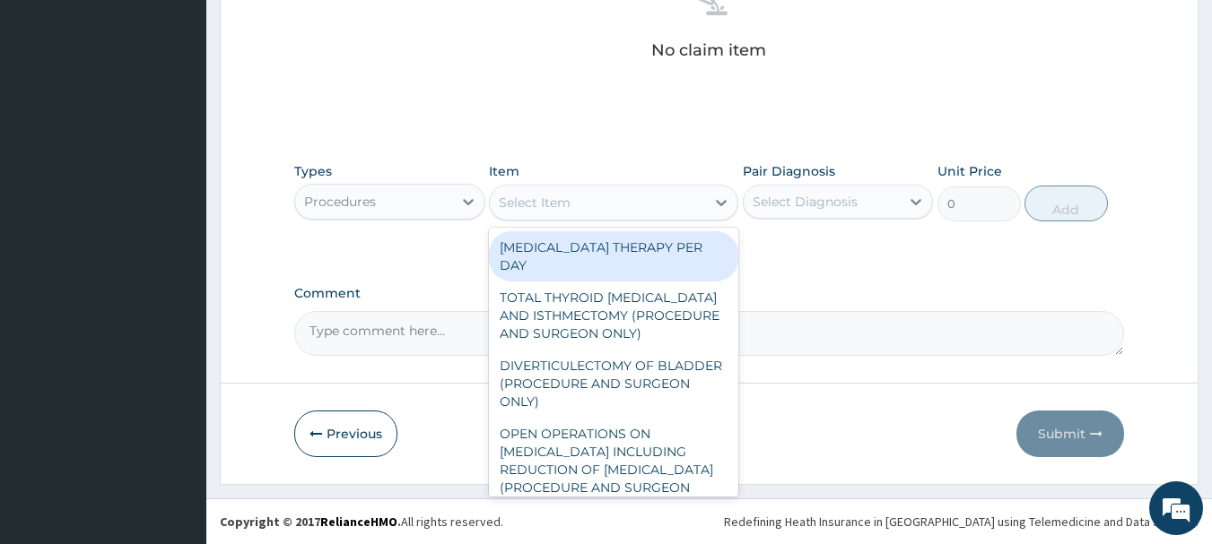
click at [630, 217] on div "Select Item" at bounding box center [613, 203] width 249 height 36
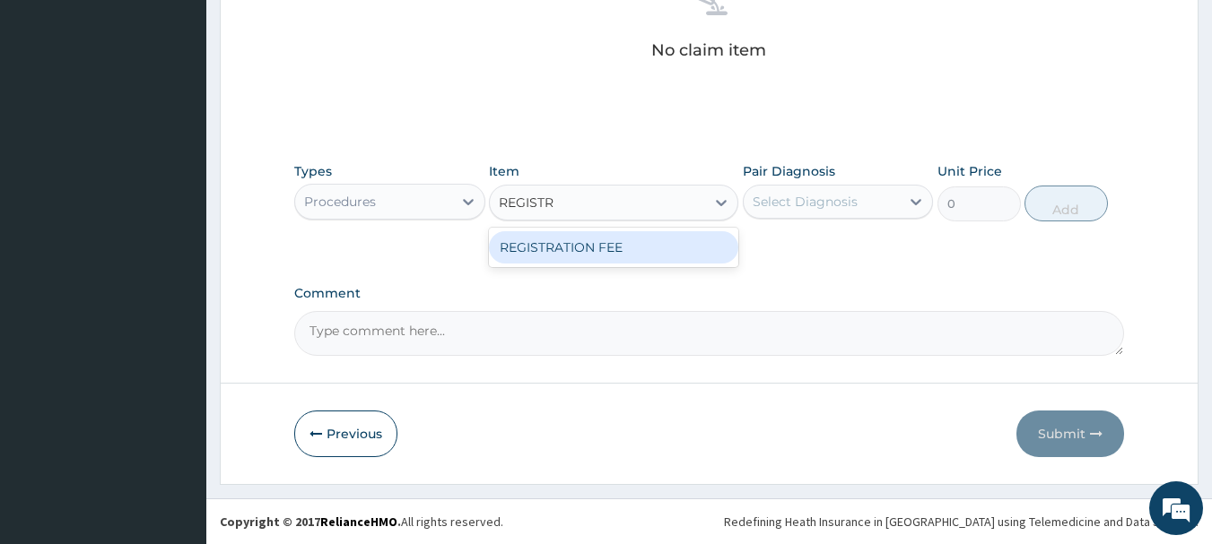
type input "REGISTRA"
drag, startPoint x: 639, startPoint y: 247, endPoint x: 734, endPoint y: 228, distance: 97.8
click at [650, 246] on div "REGISTRATION FEE" at bounding box center [613, 247] width 249 height 32
type input "2500"
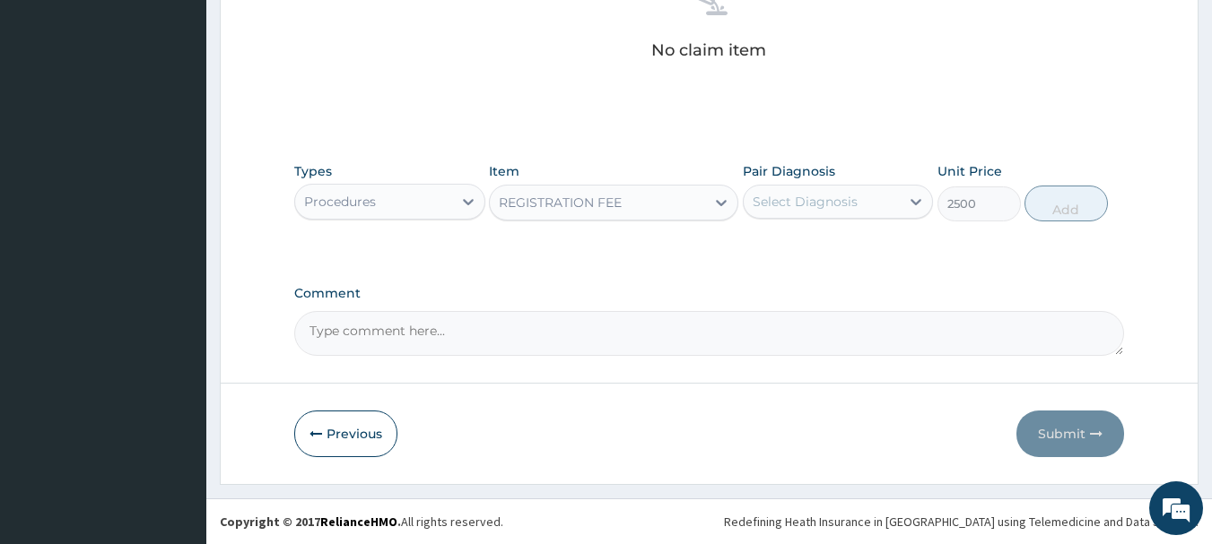
click at [823, 194] on div "Select Diagnosis" at bounding box center [804, 202] width 105 height 18
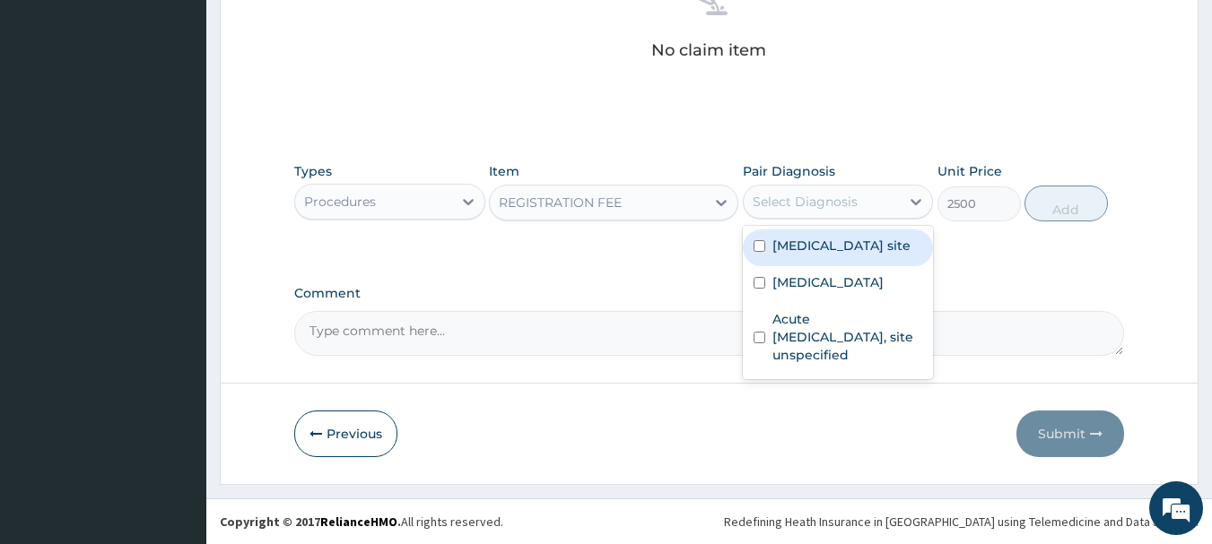
click at [835, 248] on label "Bacterial infection of unspecified site" at bounding box center [841, 246] width 138 height 18
checkbox input "true"
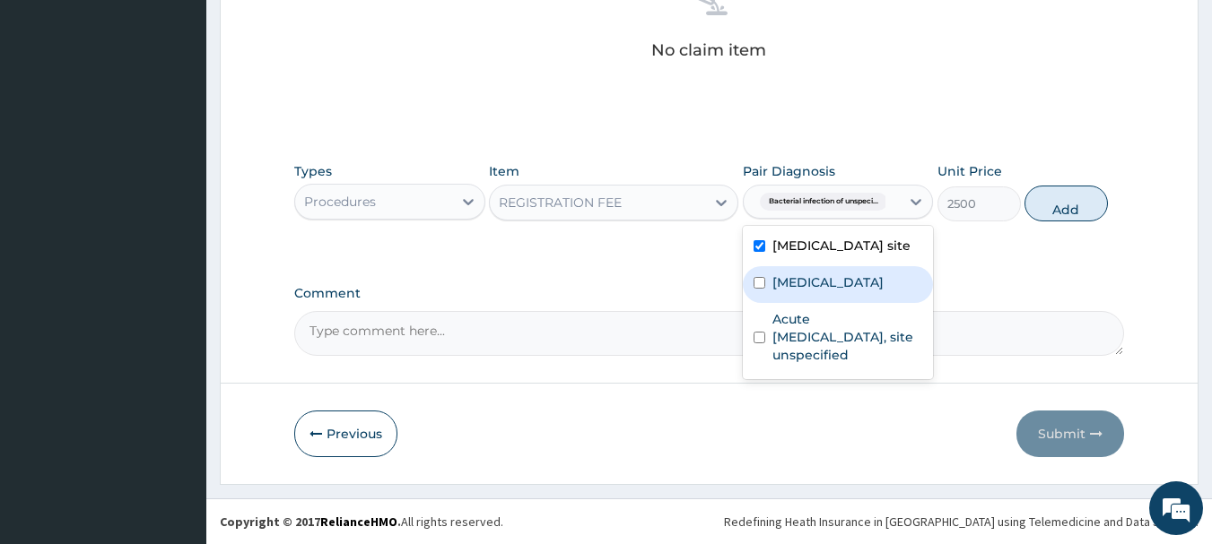
click at [818, 291] on label "Malaria, unspecified" at bounding box center [827, 283] width 111 height 18
checkbox input "true"
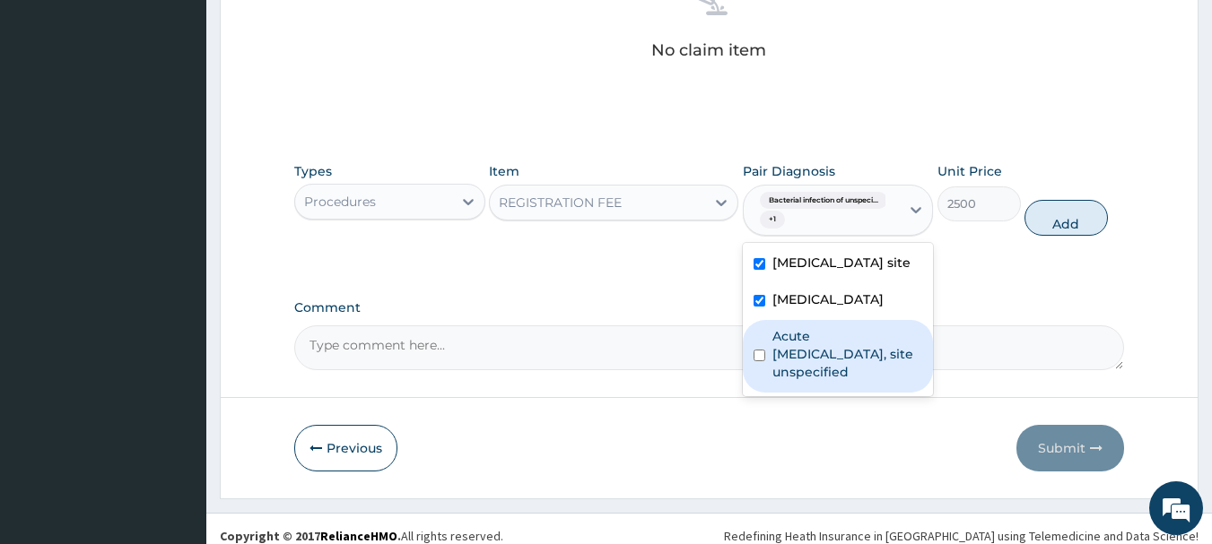
drag, startPoint x: 828, startPoint y: 371, endPoint x: 852, endPoint y: 348, distance: 33.6
click at [834, 369] on label "Acute upper respiratory infection, site unspecified" at bounding box center [847, 354] width 151 height 54
checkbox input "true"
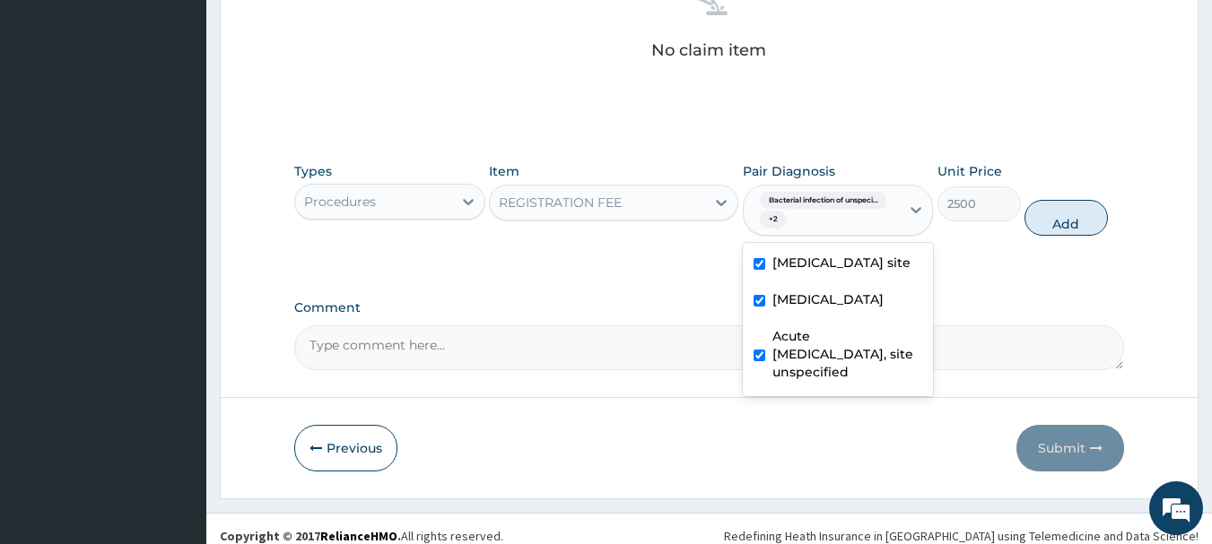
drag, startPoint x: 1066, startPoint y: 222, endPoint x: 1030, endPoint y: 222, distance: 36.8
click at [1064, 222] on button "Add" at bounding box center [1065, 218] width 83 height 36
type input "0"
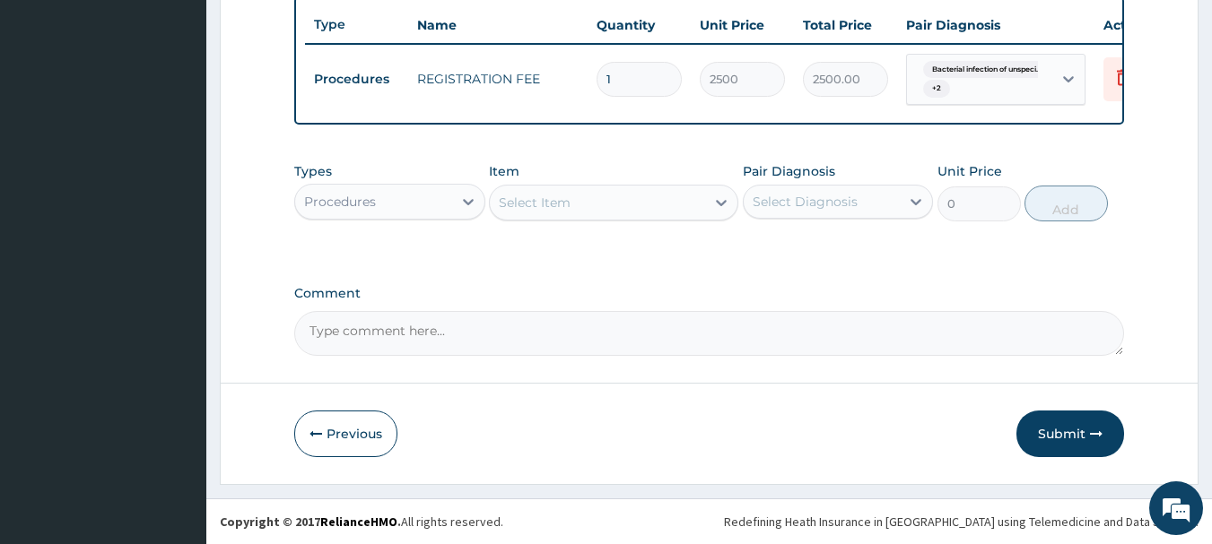
scroll to position [684, 0]
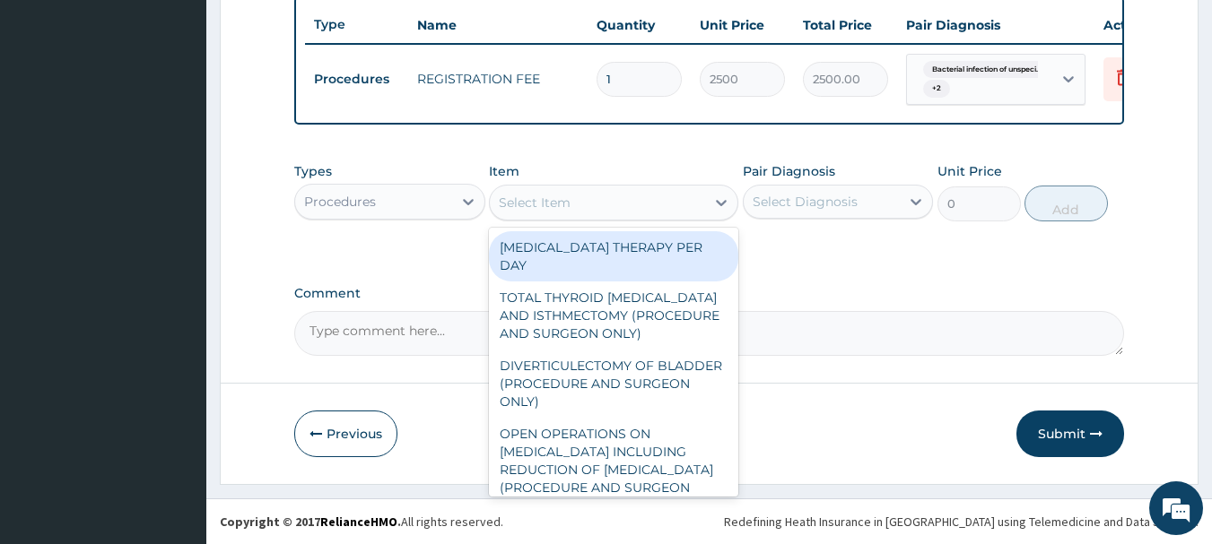
click at [557, 197] on div "Select Item" at bounding box center [535, 203] width 72 height 18
type input "C"
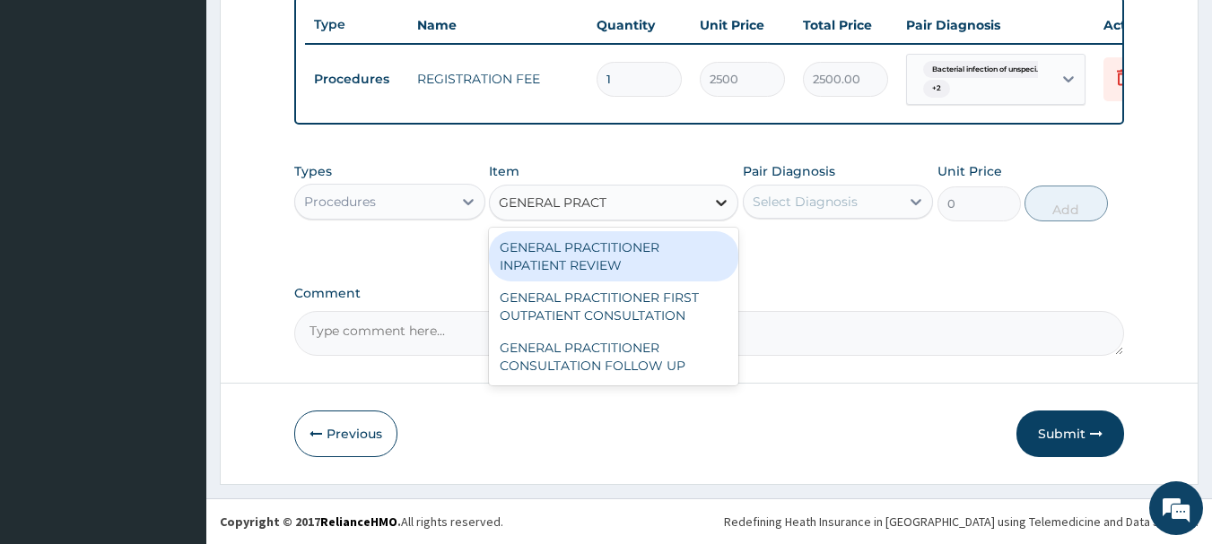
type input "GENERAL PRACTI"
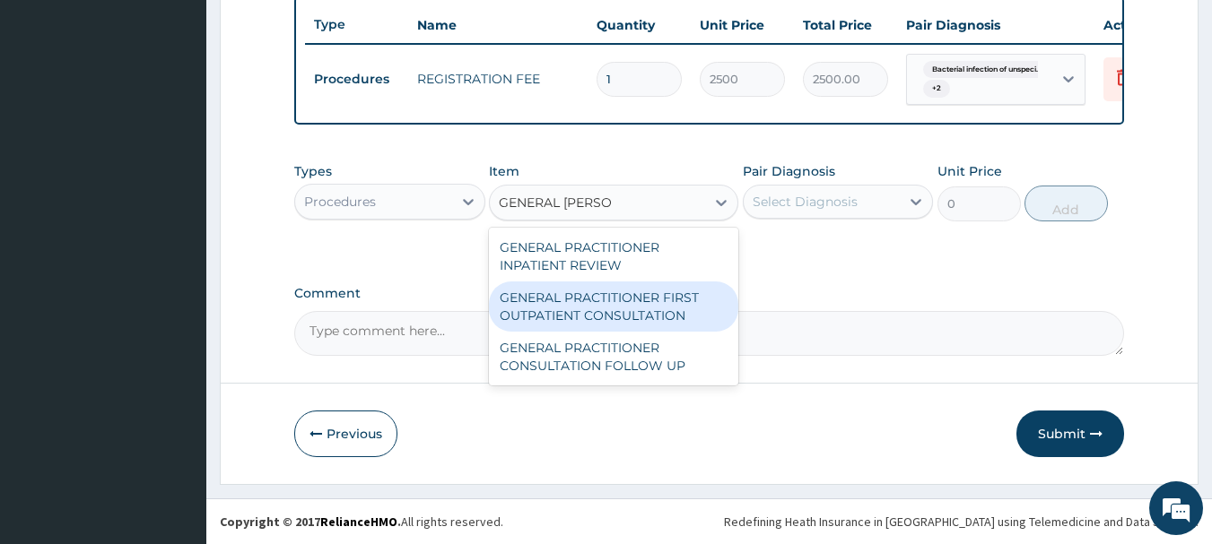
drag, startPoint x: 654, startPoint y: 300, endPoint x: 756, endPoint y: 239, distance: 119.0
click at [659, 296] on div "GENERAL PRACTITIONER FIRST OUTPATIENT CONSULTATION" at bounding box center [613, 307] width 249 height 50
type input "3750"
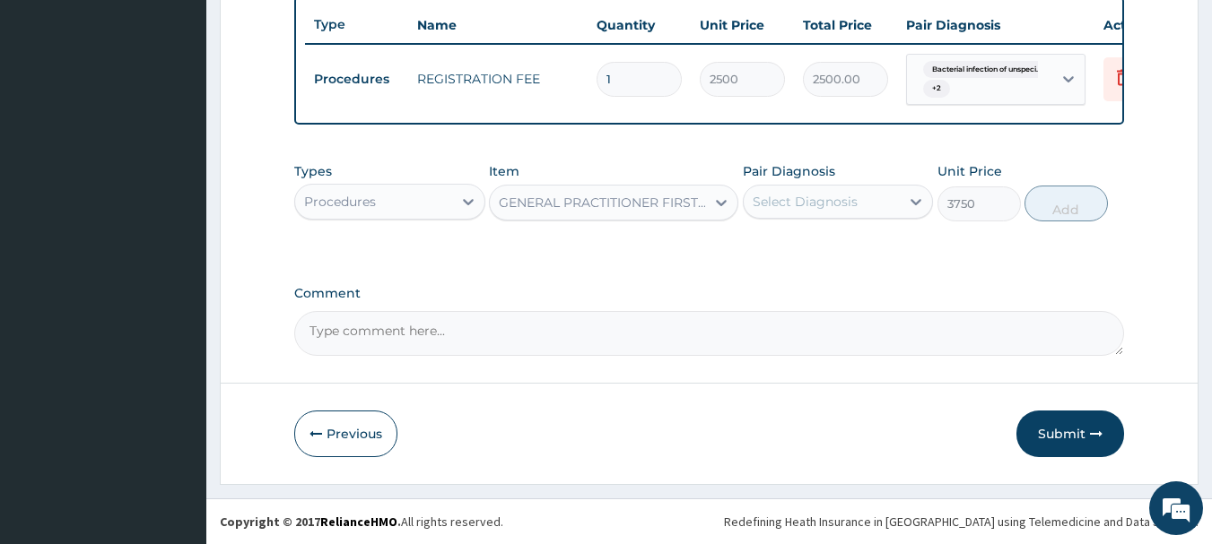
click at [824, 202] on div "Select Diagnosis" at bounding box center [804, 202] width 105 height 18
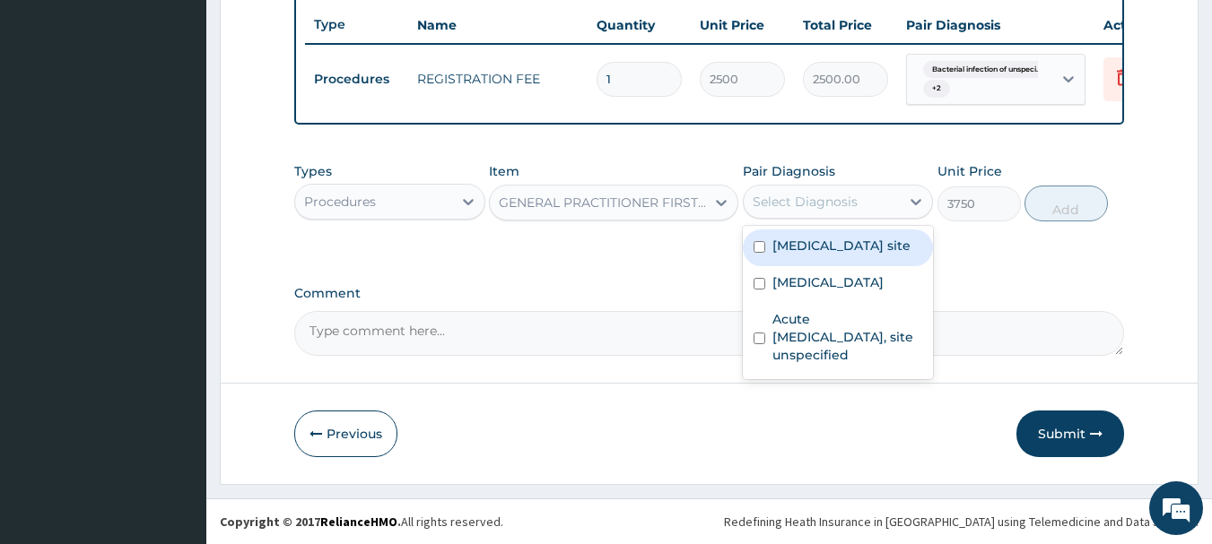
click at [812, 255] on label "Bacterial infection of unspecified site" at bounding box center [841, 246] width 138 height 18
checkbox input "true"
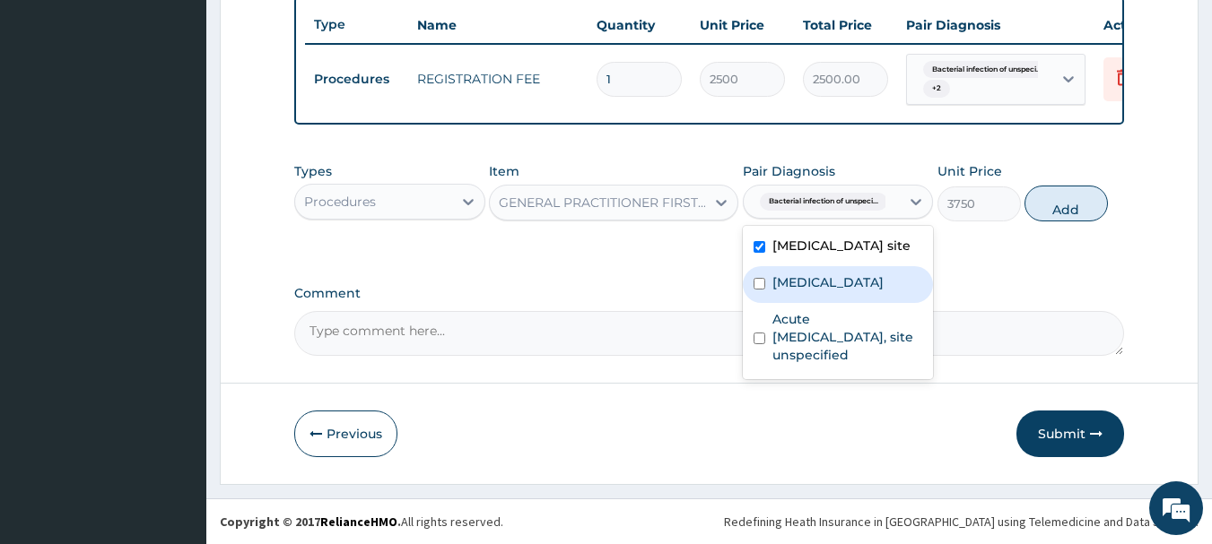
drag, startPoint x: 810, startPoint y: 292, endPoint x: 811, endPoint y: 301, distance: 9.0
click at [811, 291] on label "Malaria, unspecified" at bounding box center [827, 283] width 111 height 18
checkbox input "true"
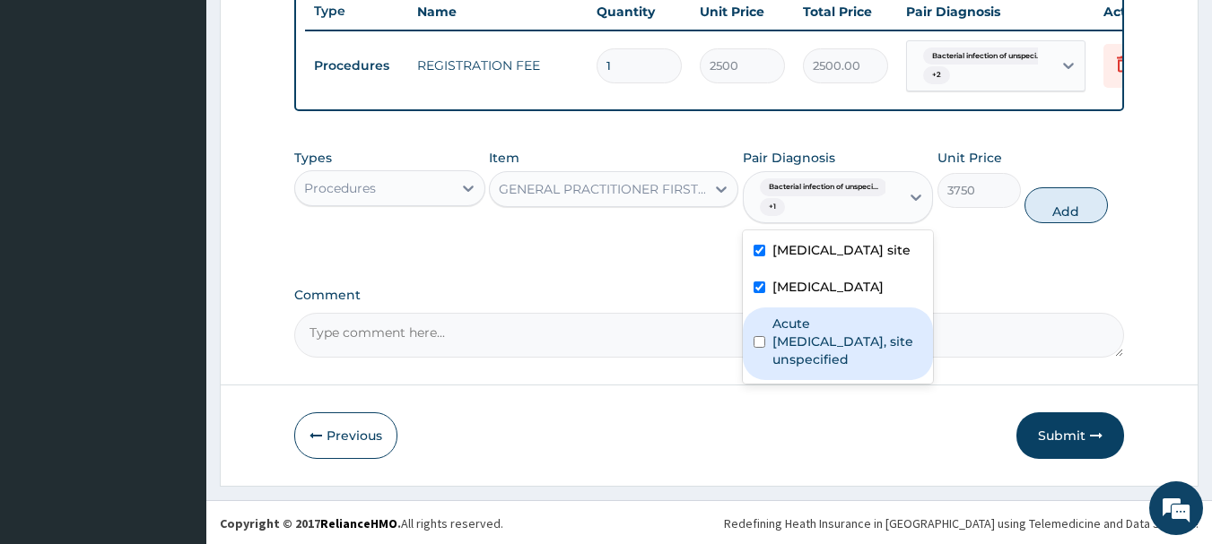
drag, startPoint x: 808, startPoint y: 353, endPoint x: 817, endPoint y: 350, distance: 9.7
click at [812, 353] on label "Acute upper respiratory infection, site unspecified" at bounding box center [847, 342] width 151 height 54
checkbox input "true"
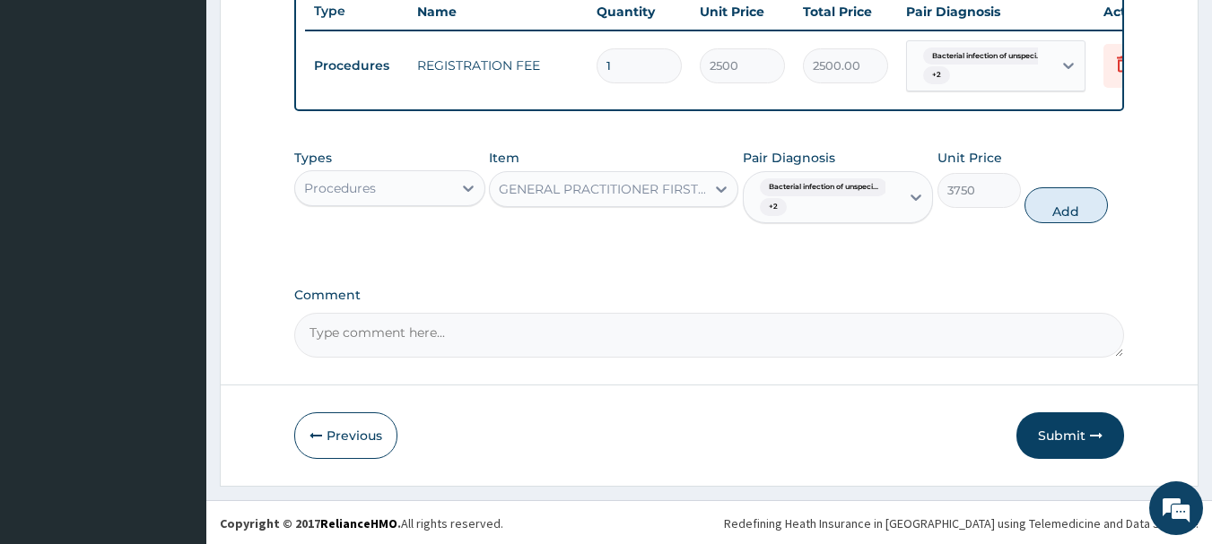
drag, startPoint x: 1072, startPoint y: 219, endPoint x: 847, endPoint y: 222, distance: 225.1
click at [1068, 220] on button "Add" at bounding box center [1065, 205] width 83 height 36
type input "0"
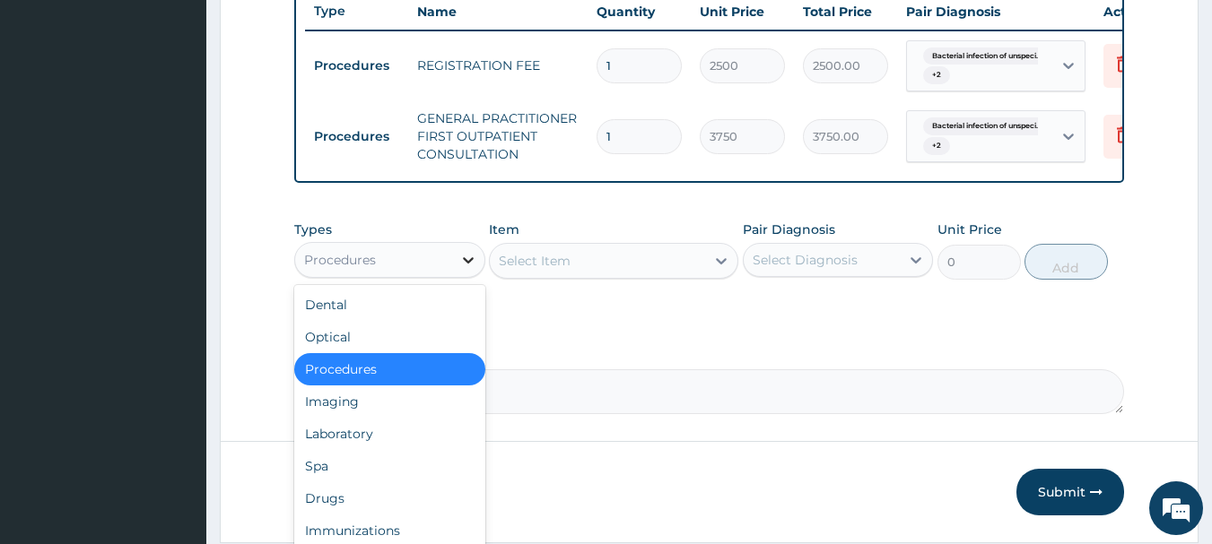
click at [457, 273] on div at bounding box center [468, 260] width 32 height 32
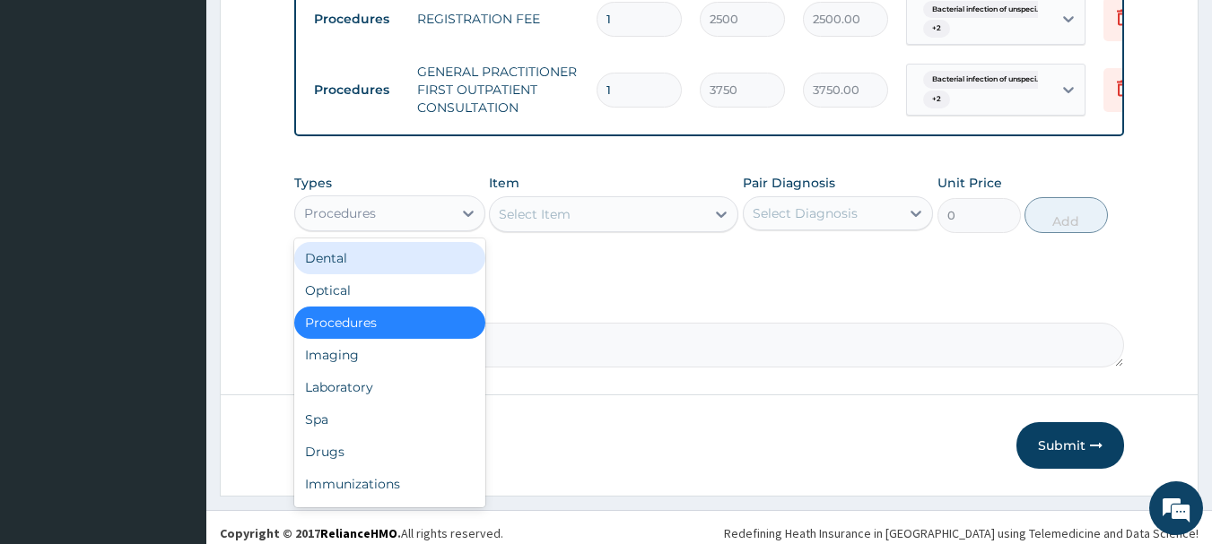
scroll to position [756, 0]
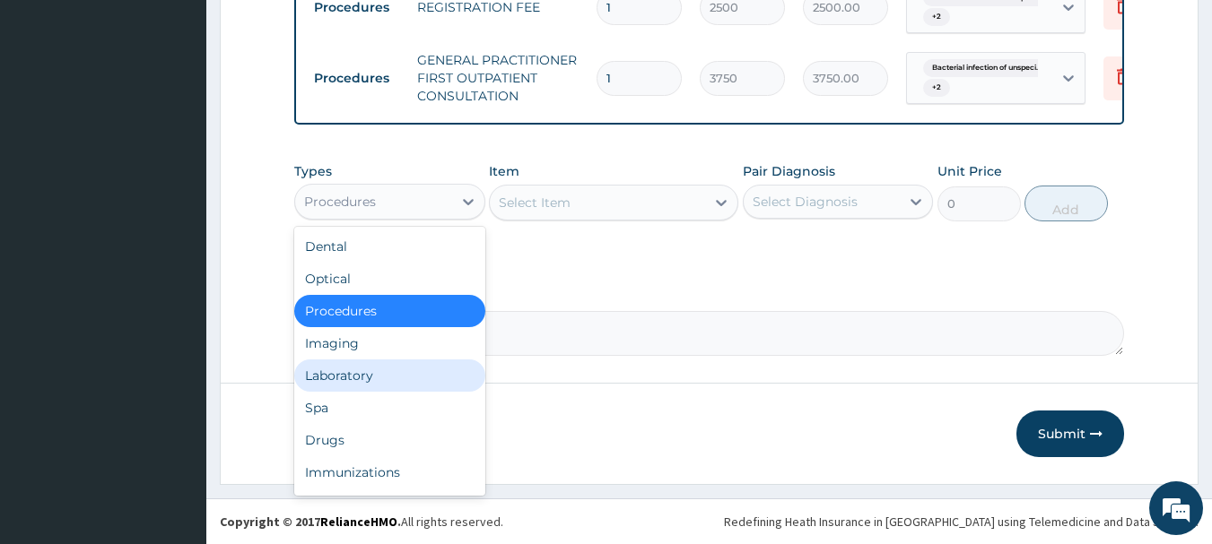
drag, startPoint x: 366, startPoint y: 376, endPoint x: 376, endPoint y: 367, distance: 13.3
click at [369, 374] on div "Laboratory" at bounding box center [389, 376] width 191 height 32
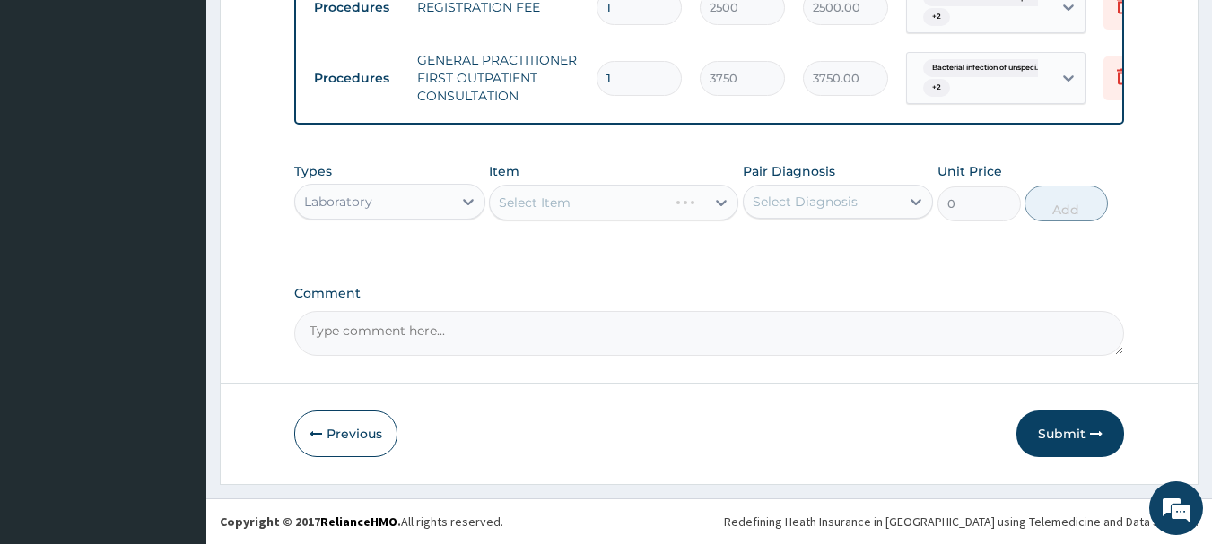
click at [590, 196] on div "Select Item" at bounding box center [613, 203] width 249 height 36
click at [640, 209] on div "Select Item" at bounding box center [597, 202] width 215 height 29
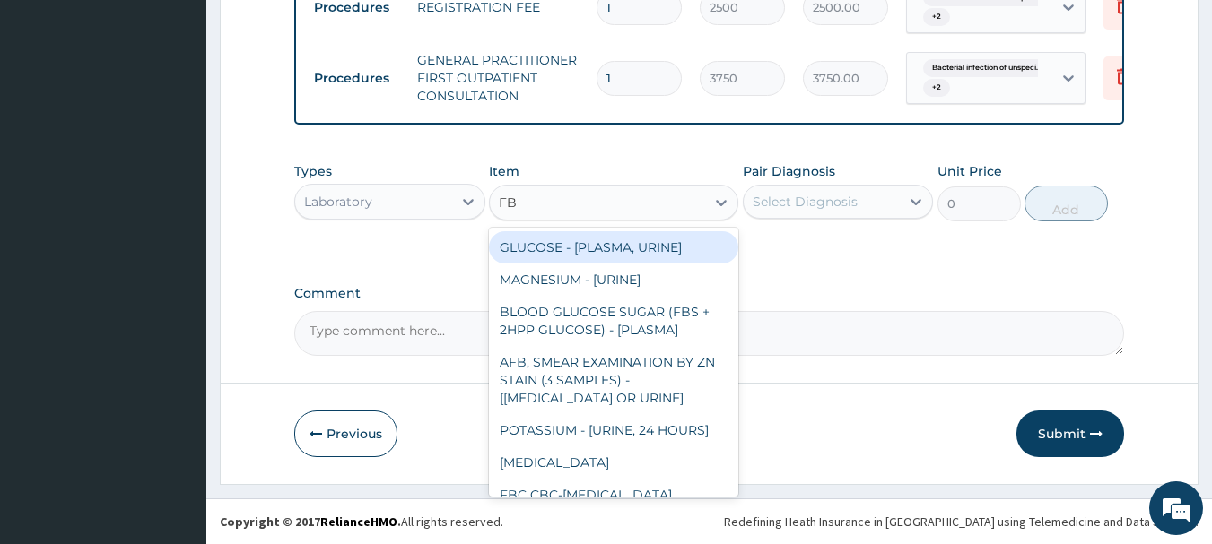
type input "FBC"
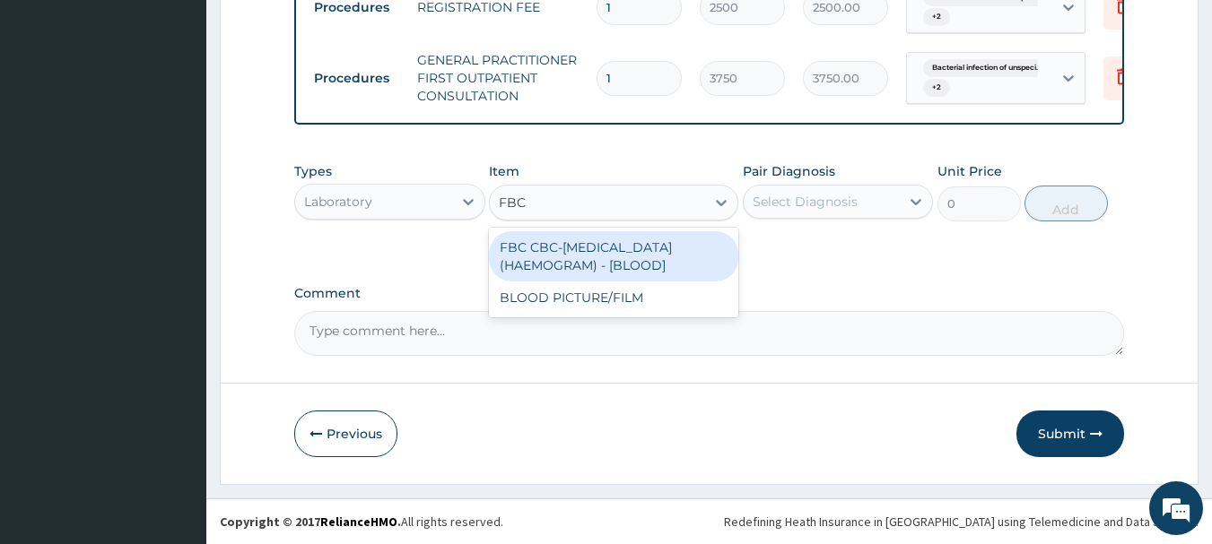
drag, startPoint x: 665, startPoint y: 249, endPoint x: 772, endPoint y: 217, distance: 112.4
click at [670, 248] on div "FBC CBC-COMPLETE BLOOD COUNT (HAEMOGRAM) - [BLOOD]" at bounding box center [613, 256] width 249 height 50
type input "5000"
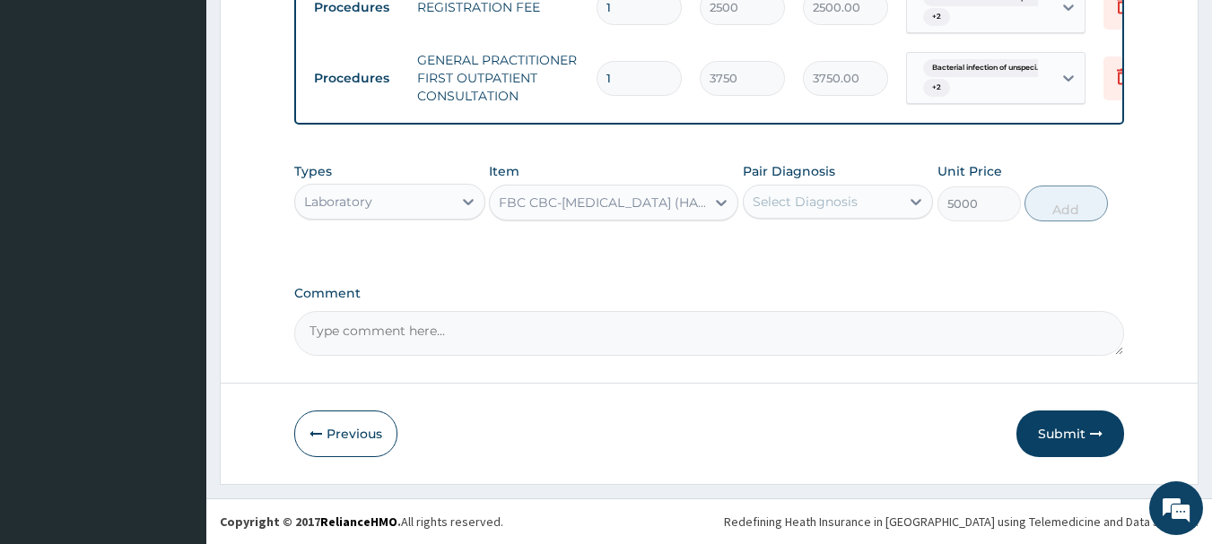
click at [818, 206] on div "Select Diagnosis" at bounding box center [804, 202] width 105 height 18
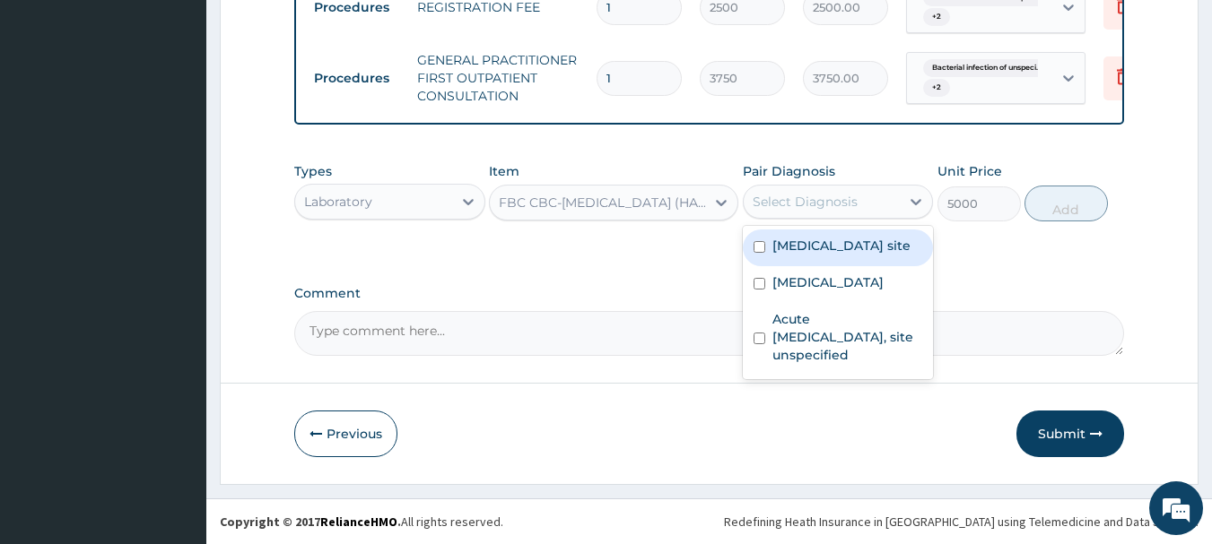
drag, startPoint x: 845, startPoint y: 253, endPoint x: 904, endPoint y: 230, distance: 63.3
click at [848, 252] on label "Bacterial infection of unspecified site" at bounding box center [841, 246] width 138 height 18
checkbox input "true"
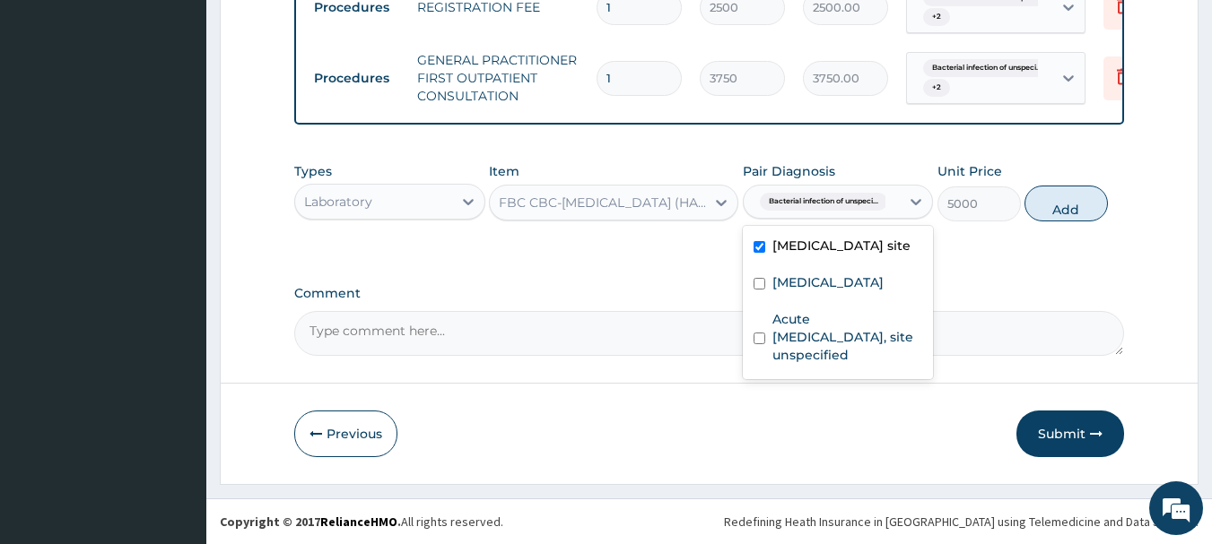
drag, startPoint x: 1056, startPoint y: 202, endPoint x: 959, endPoint y: 213, distance: 97.6
click at [1056, 204] on button "Add" at bounding box center [1065, 204] width 83 height 36
type input "0"
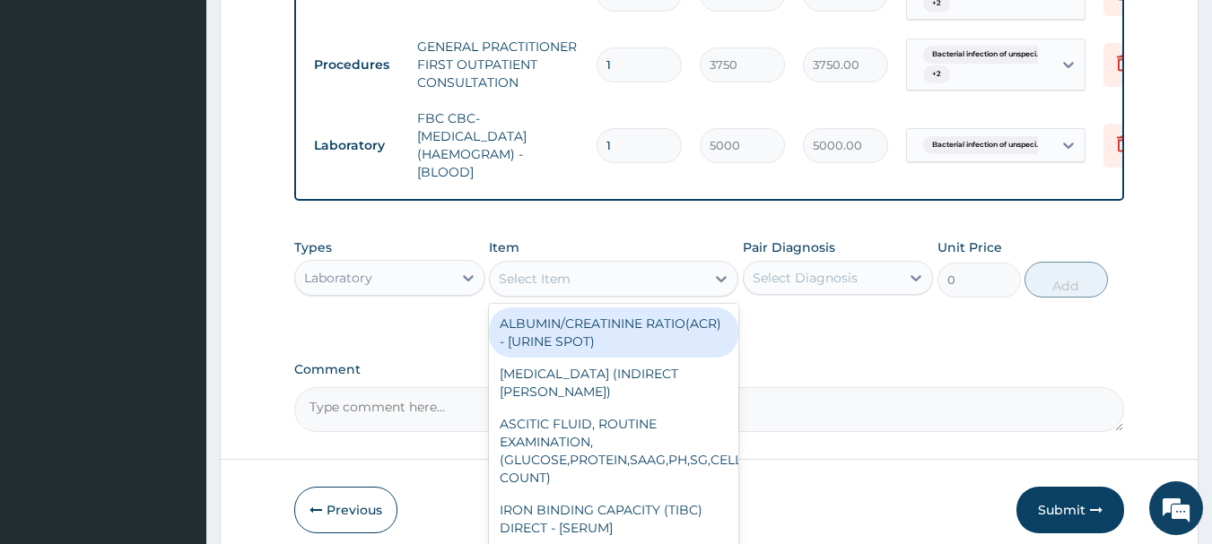
click at [547, 280] on div "Select Item" at bounding box center [597, 279] width 215 height 29
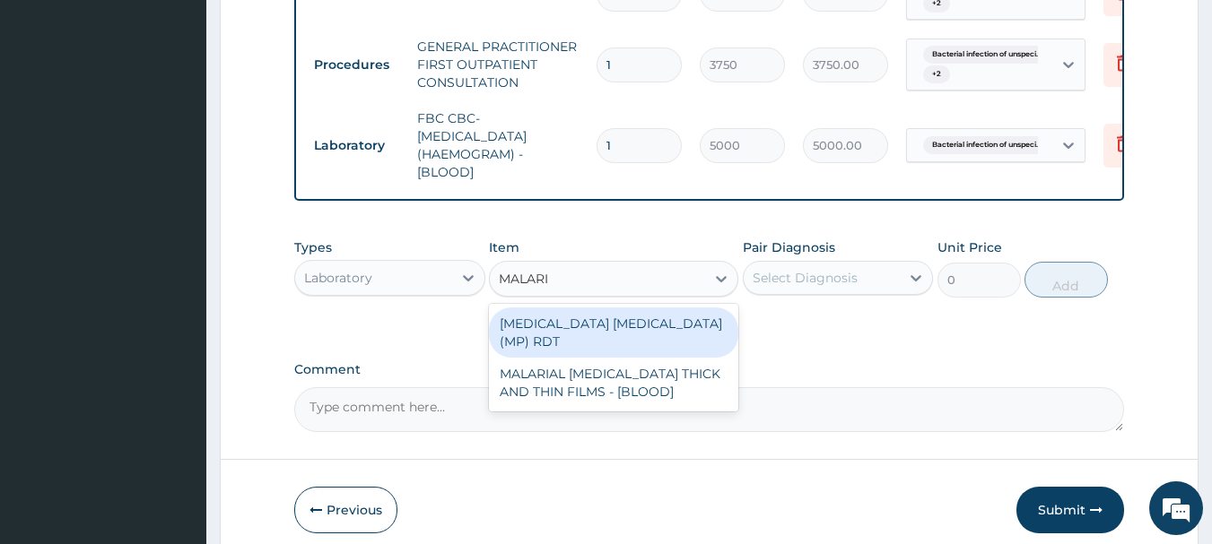
type input "MALARIA"
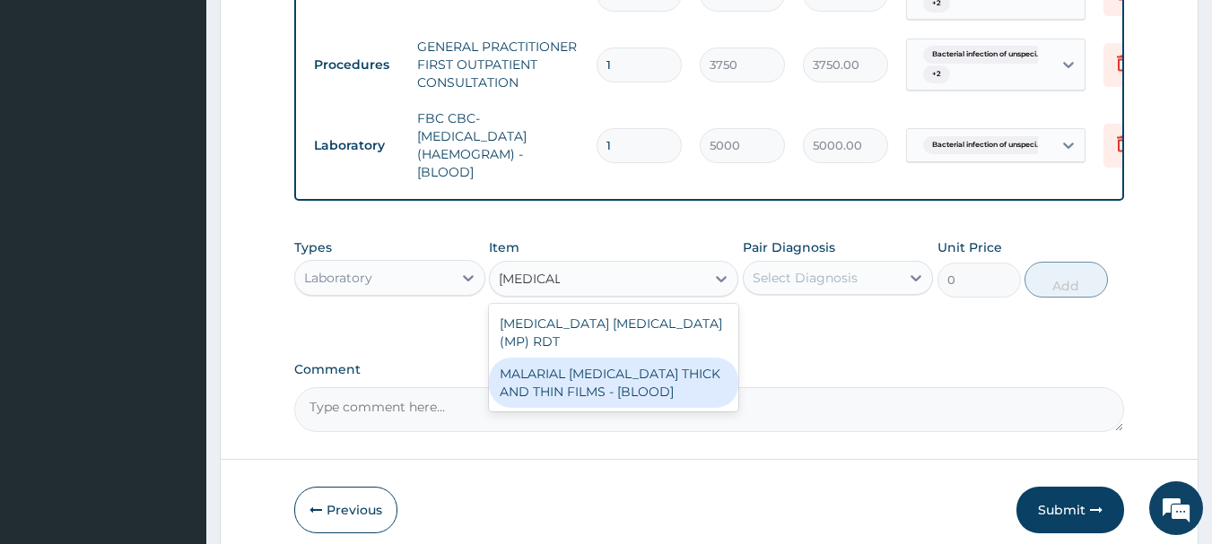
drag, startPoint x: 628, startPoint y: 375, endPoint x: 753, endPoint y: 309, distance: 141.6
click at [630, 374] on div "MALARIAL PARASITE THICK AND THIN FILMS - [BLOOD]" at bounding box center [613, 383] width 249 height 50
type input "2187.5"
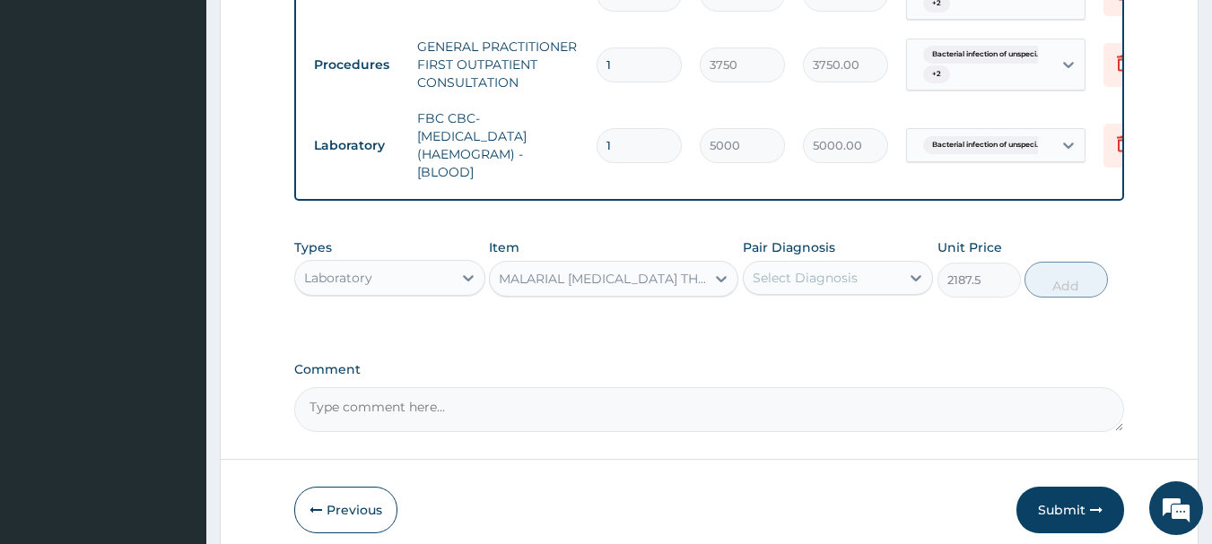
click at [837, 287] on div "Select Diagnosis" at bounding box center [804, 278] width 105 height 18
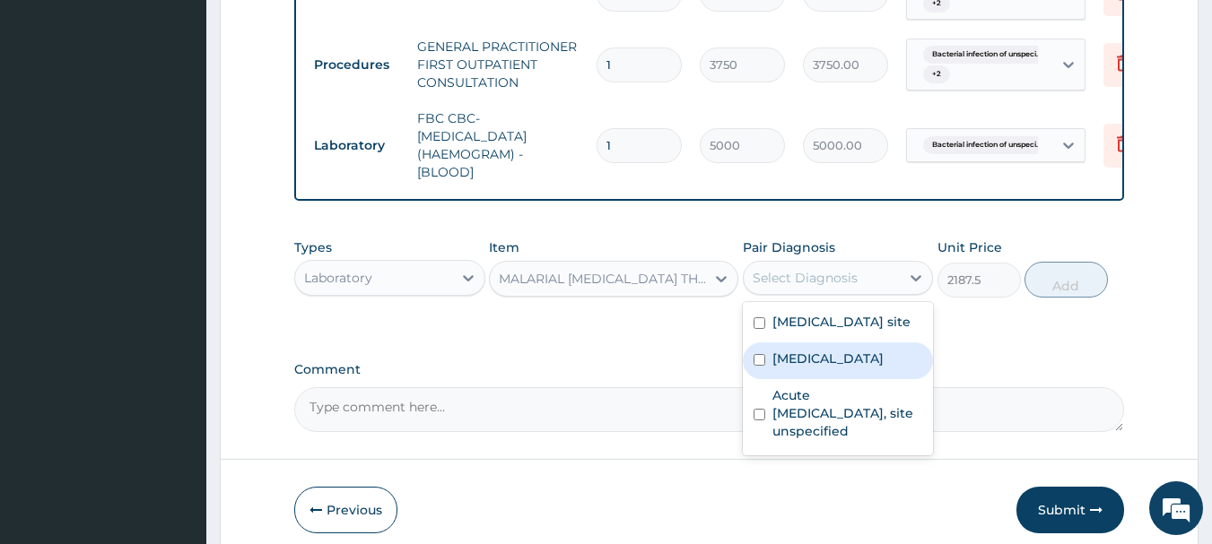
click at [838, 368] on label "Malaria, unspecified" at bounding box center [827, 359] width 111 height 18
checkbox input "true"
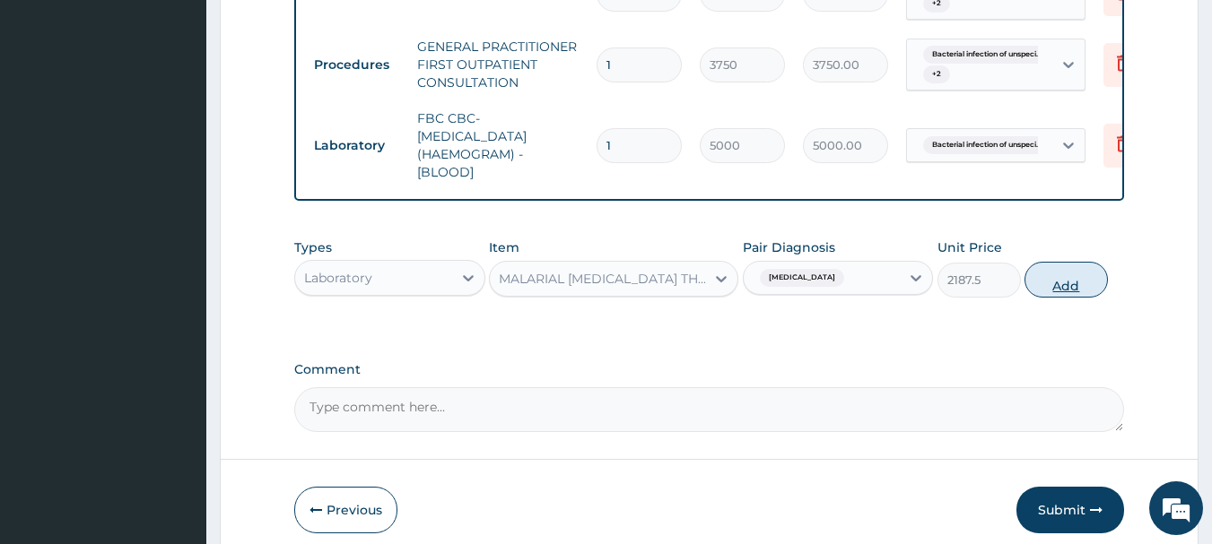
click at [1039, 298] on button "Add" at bounding box center [1065, 280] width 83 height 36
type input "0"
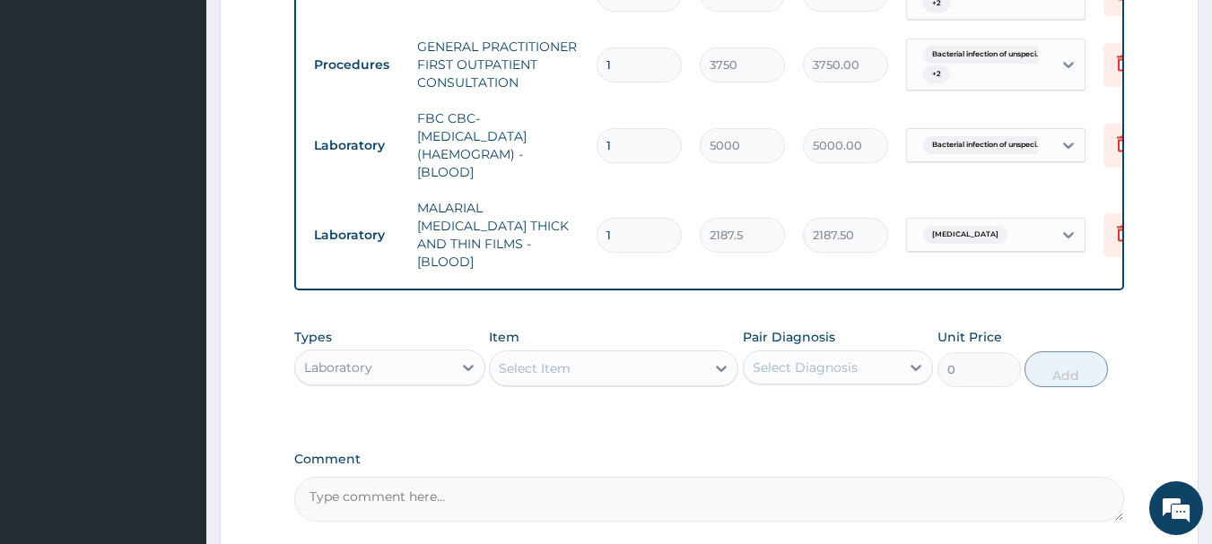
click at [446, 362] on div "Laboratory" at bounding box center [373, 367] width 157 height 29
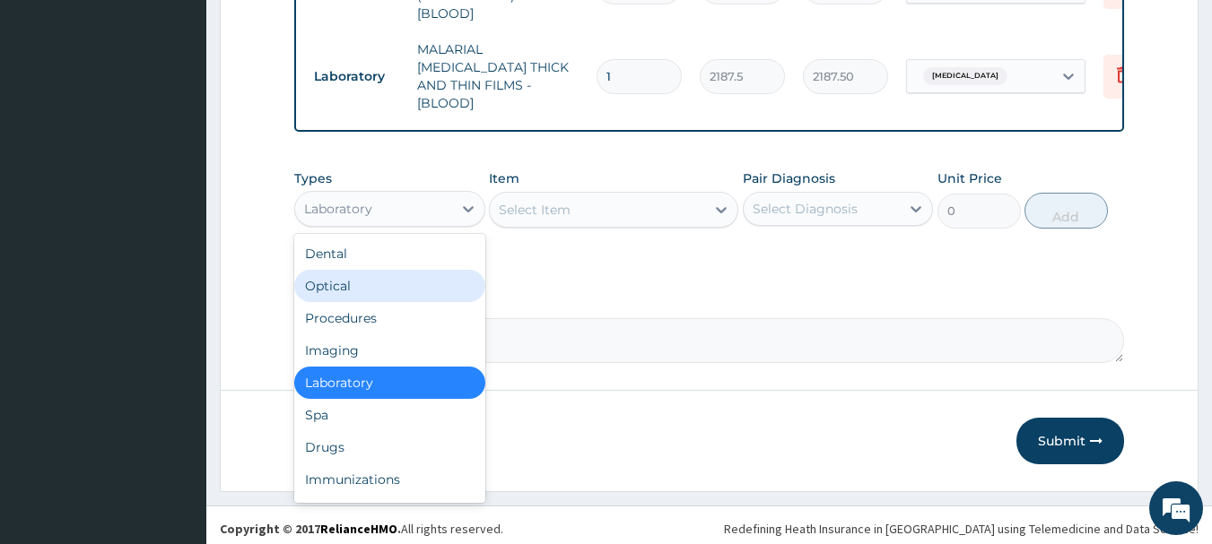
scroll to position [917, 0]
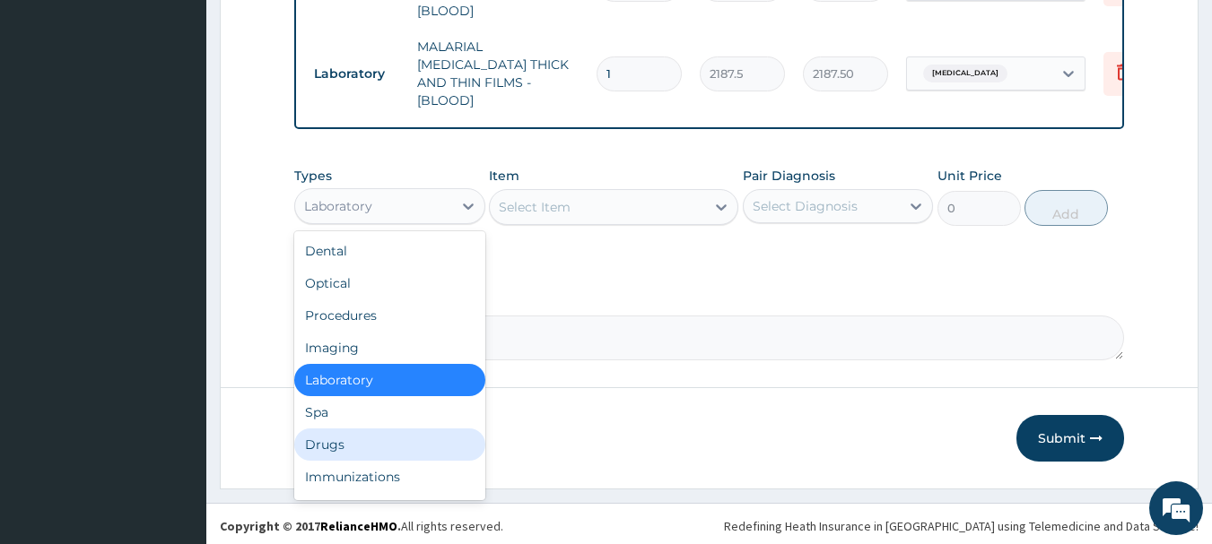
drag, startPoint x: 330, startPoint y: 446, endPoint x: 407, endPoint y: 369, distance: 108.4
click at [332, 439] on div "Drugs" at bounding box center [389, 445] width 191 height 32
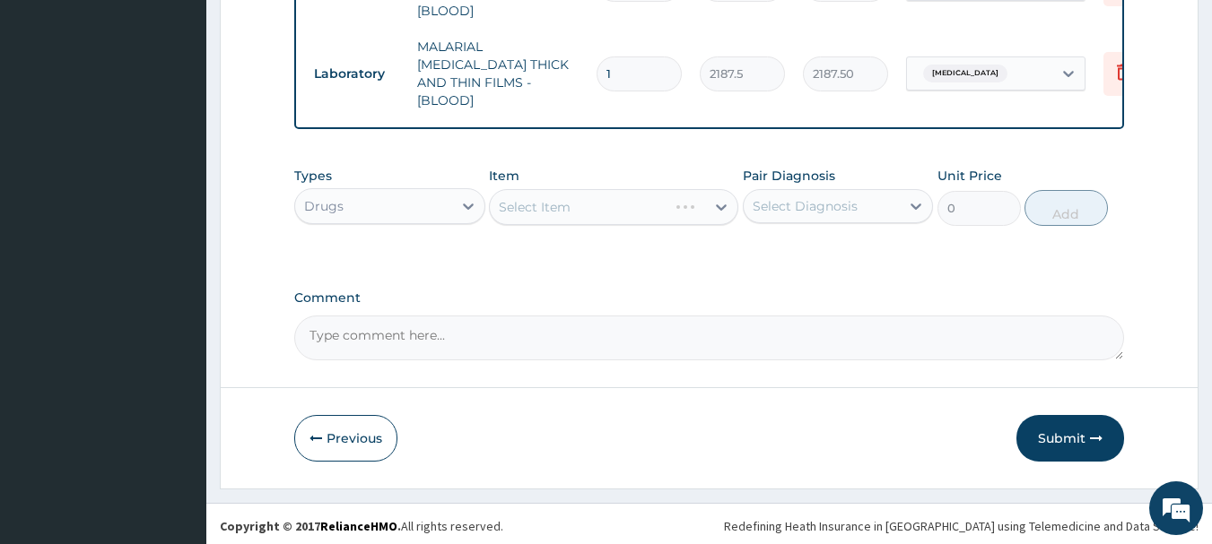
click at [604, 196] on div "Select Item" at bounding box center [613, 207] width 249 height 36
click at [605, 196] on div "Select Item" at bounding box center [613, 207] width 249 height 36
click at [627, 199] on div "Select Item" at bounding box center [613, 207] width 249 height 36
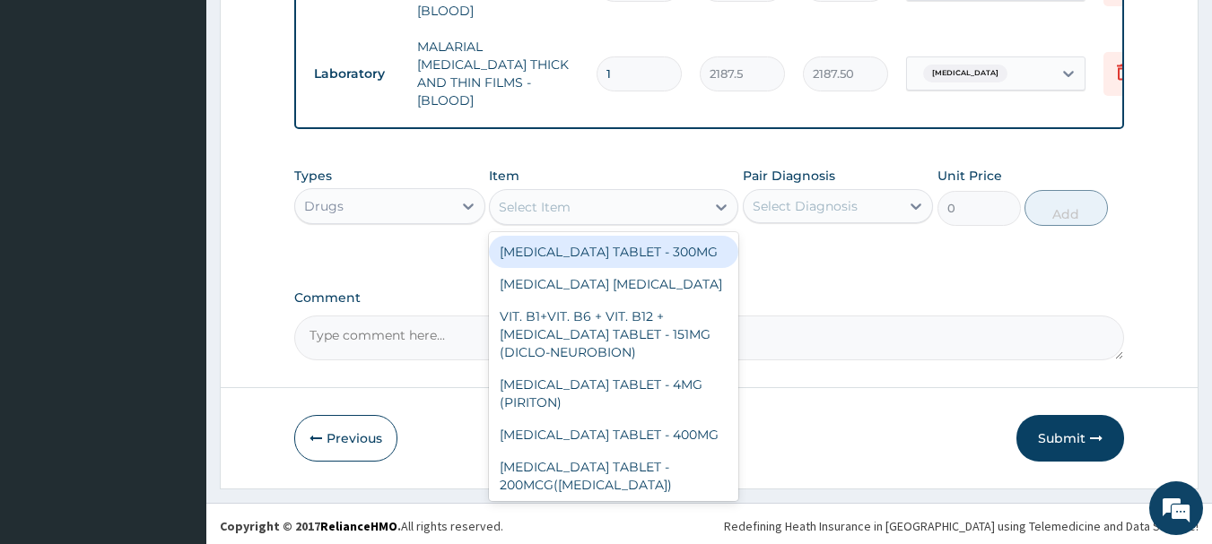
click at [546, 200] on div "Select Item" at bounding box center [535, 207] width 72 height 18
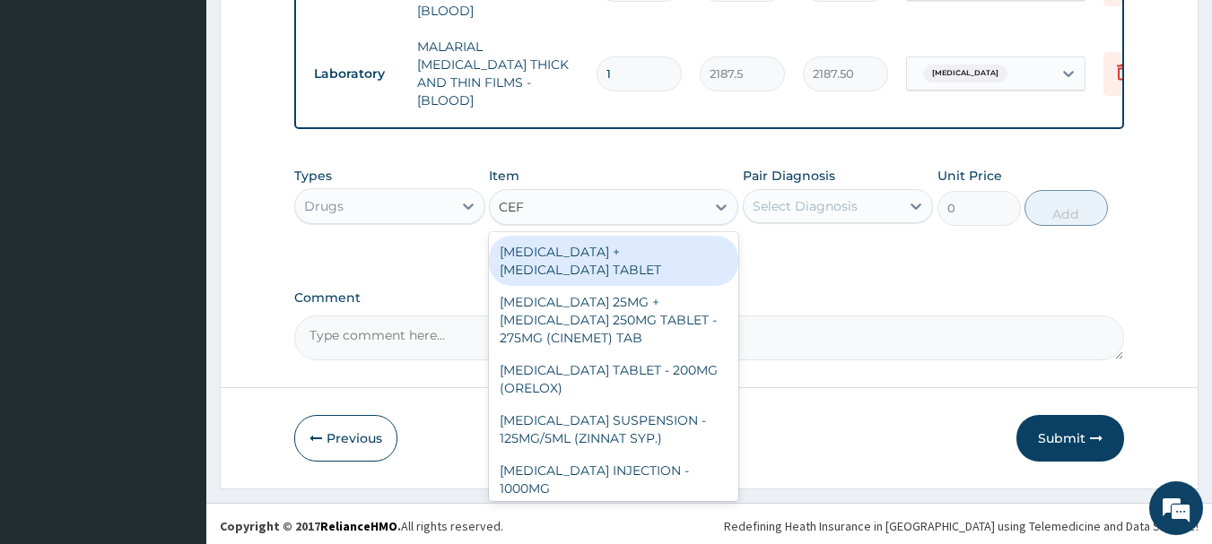
type input "CEFU"
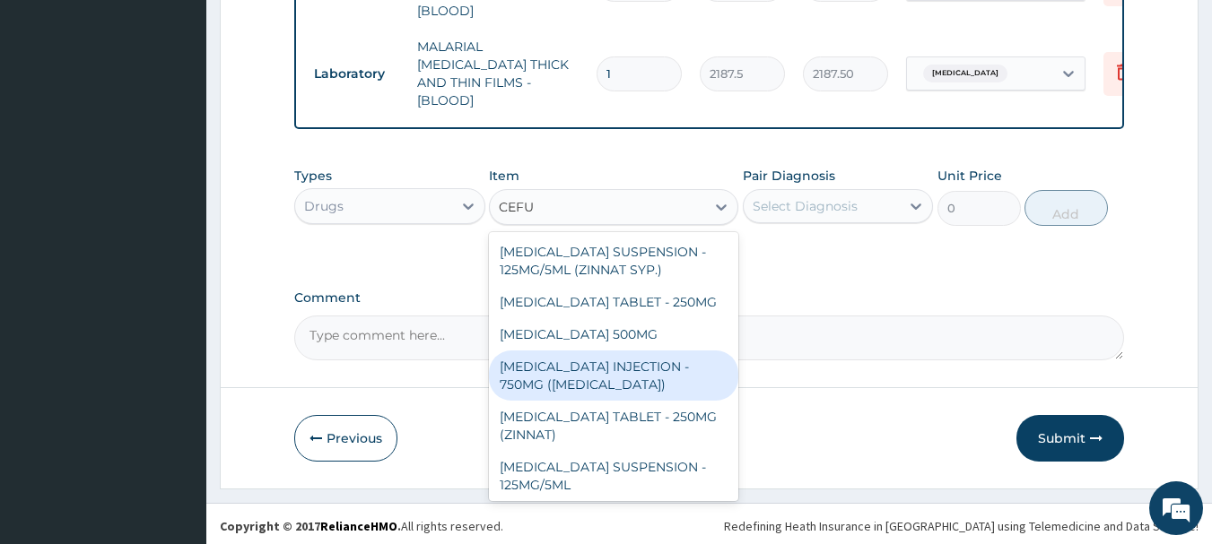
scroll to position [54, 0]
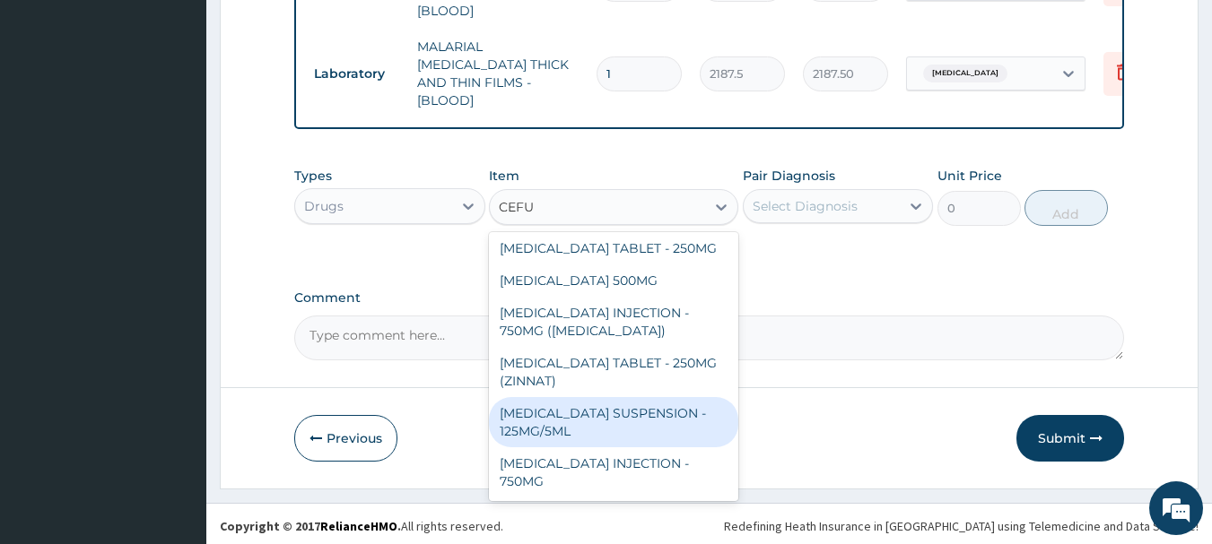
click at [644, 414] on div "CEFUROXIME SUSPENSION - 125MG/5ML" at bounding box center [613, 422] width 249 height 50
type input "3919.9999999999995"
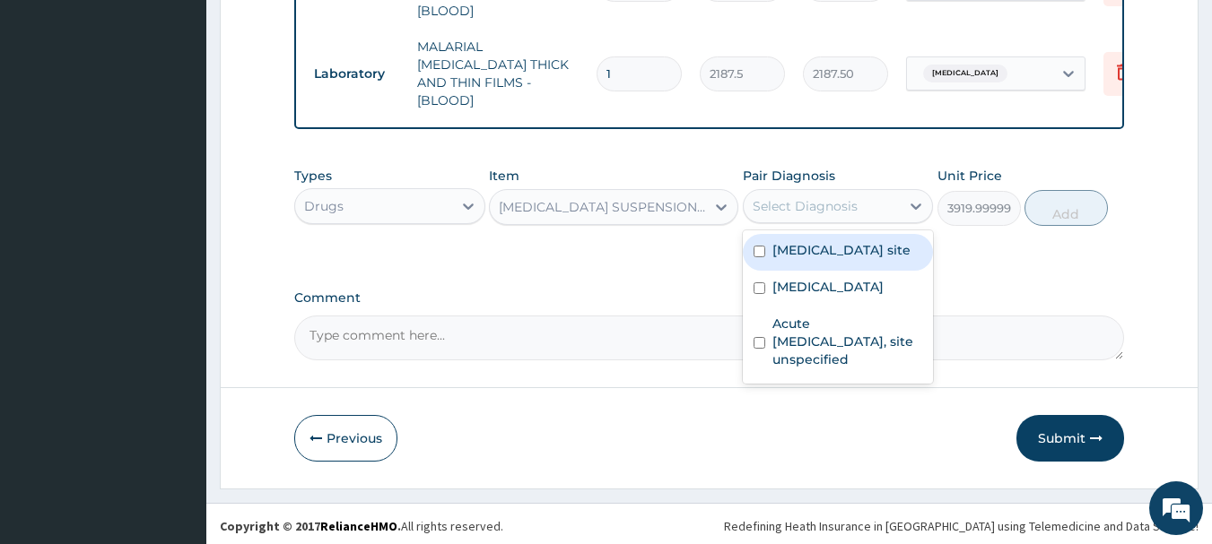
drag, startPoint x: 850, startPoint y: 196, endPoint x: 831, endPoint y: 210, distance: 23.7
click at [850, 197] on div "Select Diagnosis" at bounding box center [804, 206] width 105 height 18
click at [833, 259] on label "Bacterial infection of unspecified site" at bounding box center [841, 250] width 138 height 18
checkbox input "true"
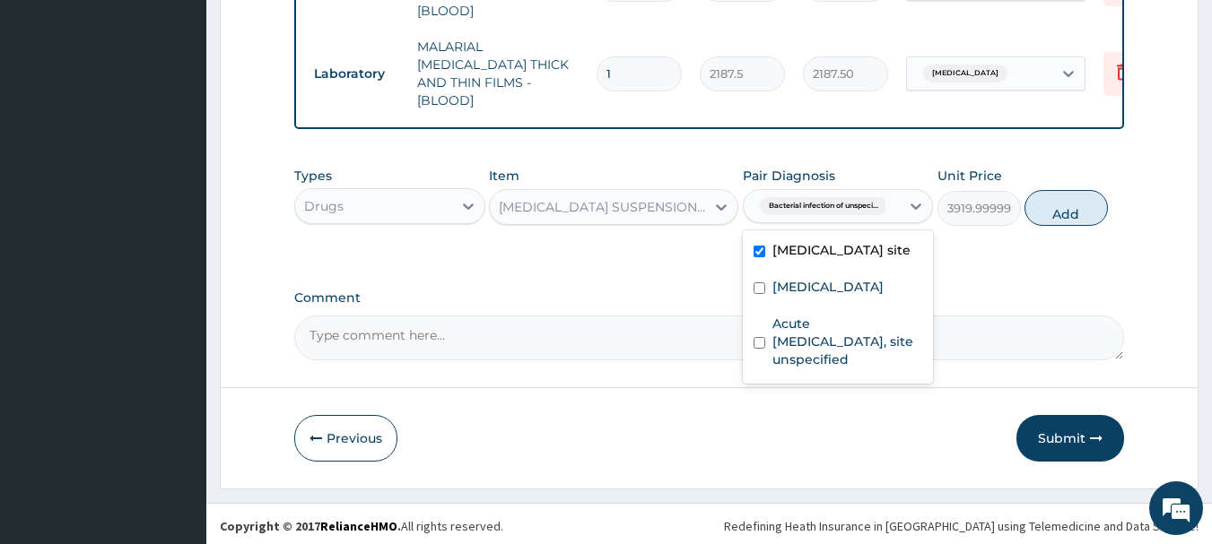
click at [1073, 201] on button "Add" at bounding box center [1065, 208] width 83 height 36
type input "0"
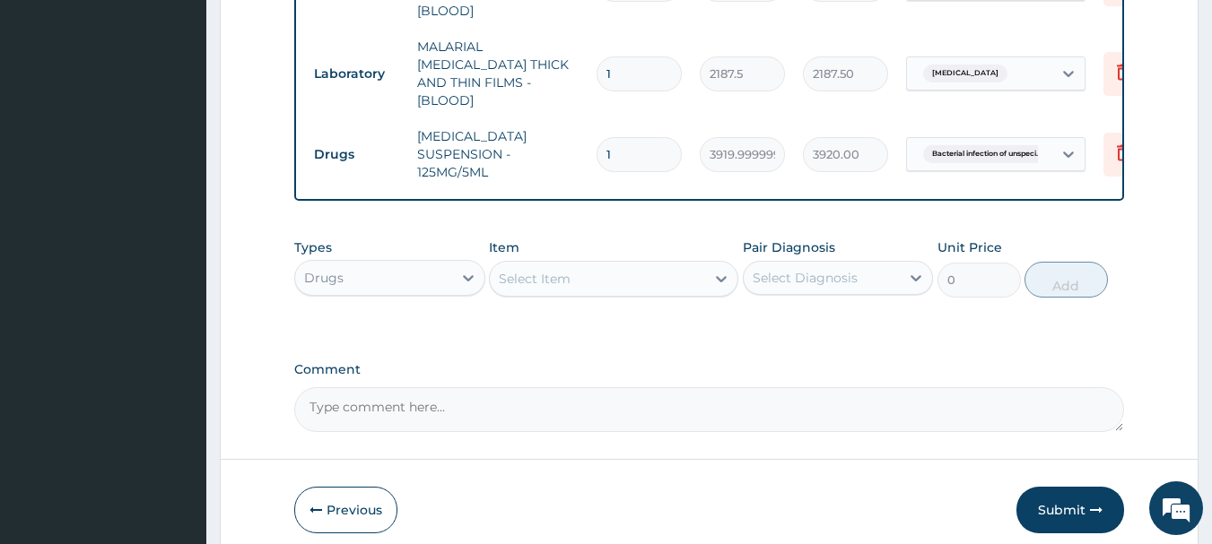
click at [597, 265] on div "Select Item" at bounding box center [597, 279] width 215 height 29
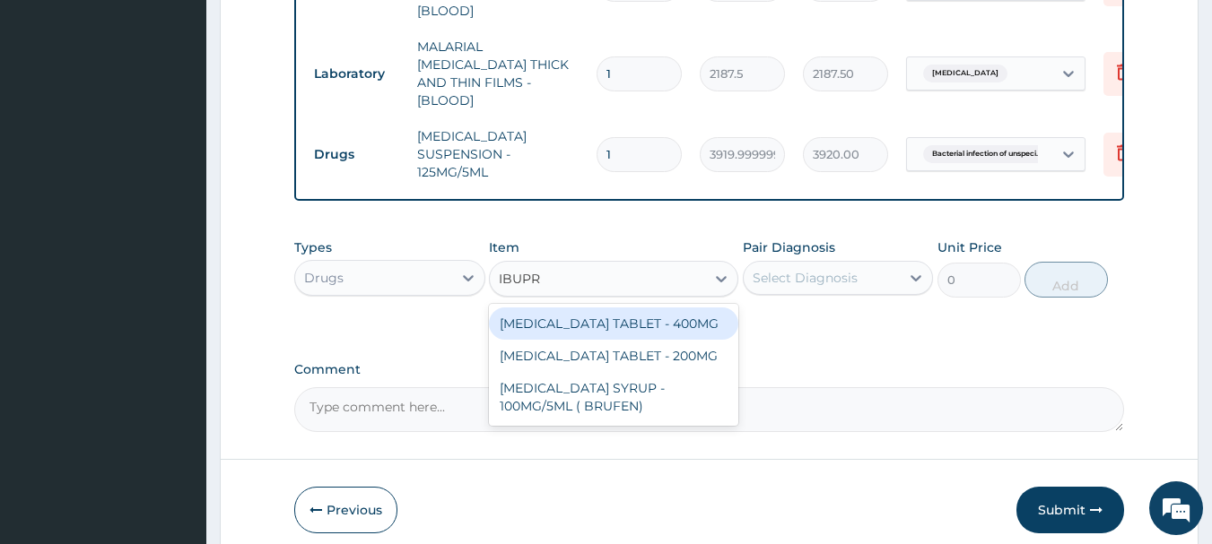
type input "IBUPRO"
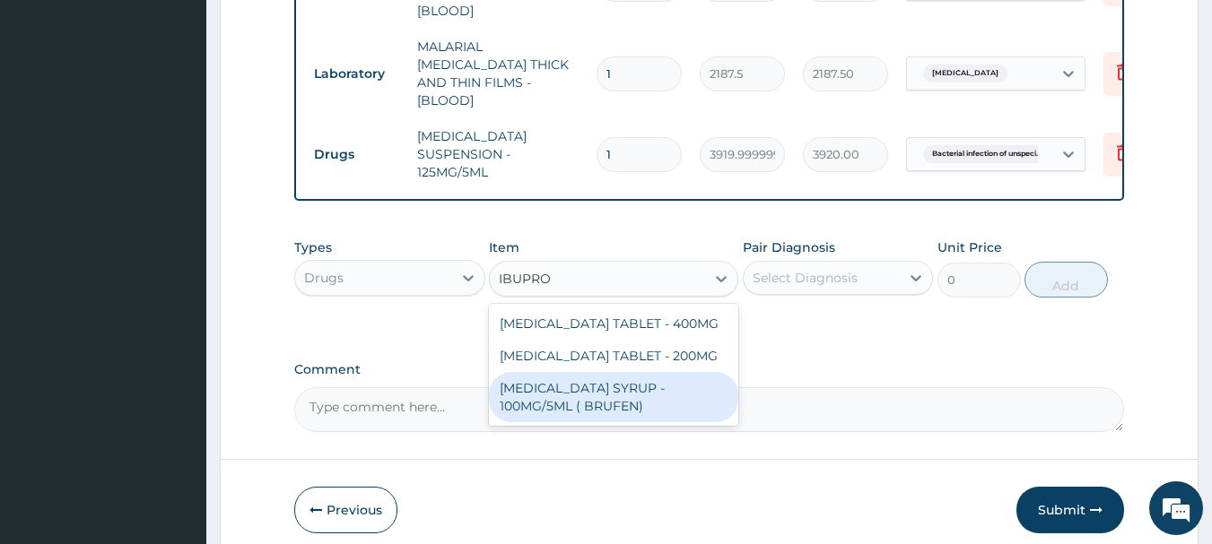
drag, startPoint x: 670, startPoint y: 392, endPoint x: 677, endPoint y: 383, distance: 11.5
click at [672, 390] on div "IBUPROFEN SYRUP - 100MG/5ML ( BRUFEN)" at bounding box center [613, 397] width 249 height 50
type input "475.99999999999994"
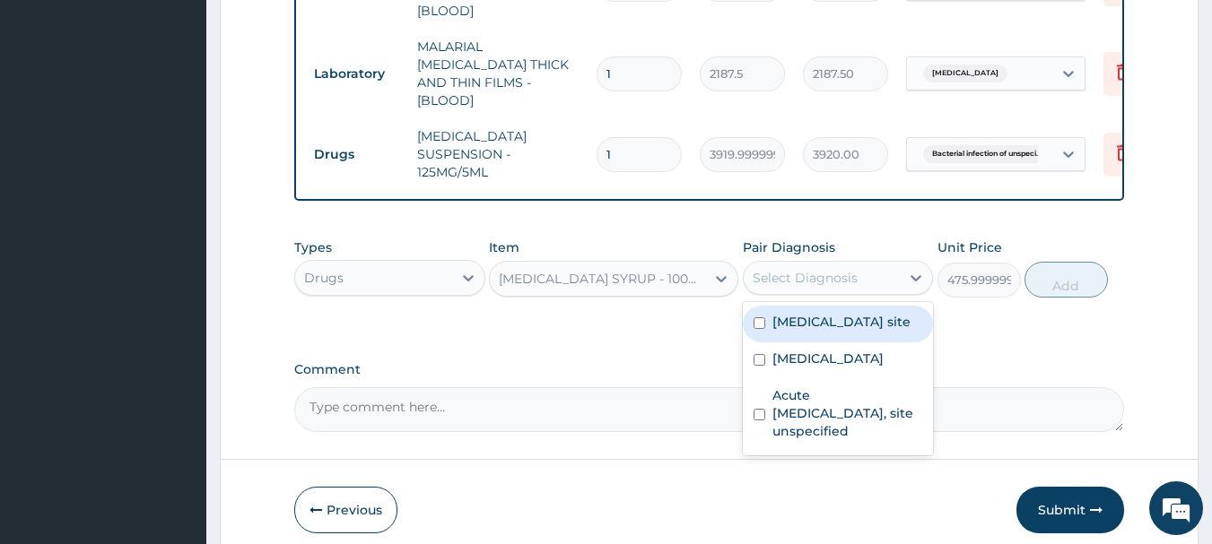
click at [871, 274] on div "Select Diagnosis" at bounding box center [821, 278] width 157 height 29
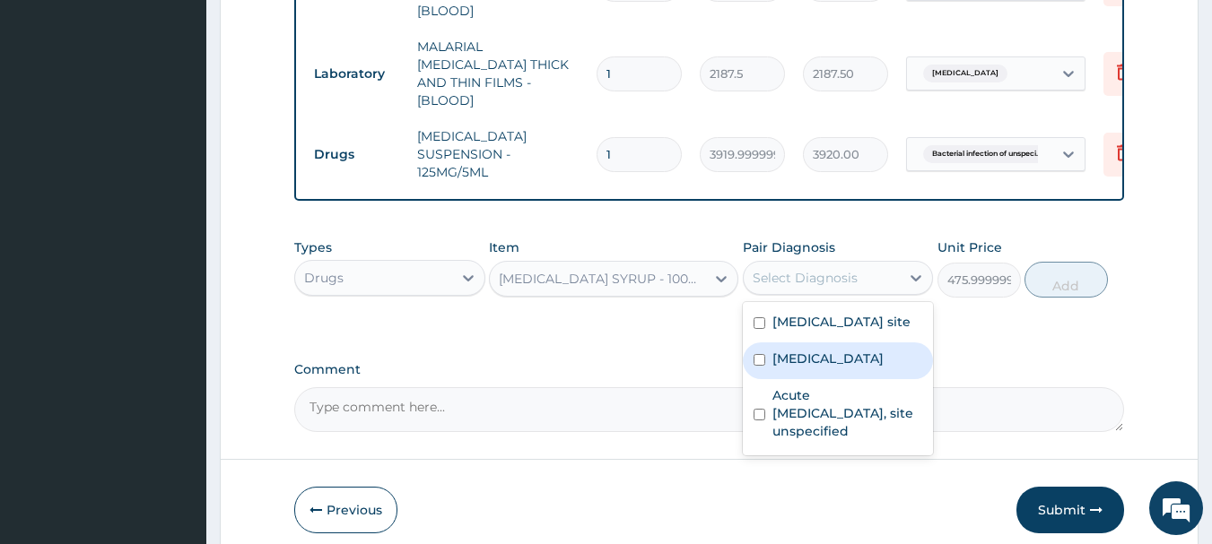
drag, startPoint x: 831, startPoint y: 380, endPoint x: 842, endPoint y: 364, distance: 19.4
click at [832, 368] on label "Malaria, unspecified" at bounding box center [827, 359] width 111 height 18
checkbox input "true"
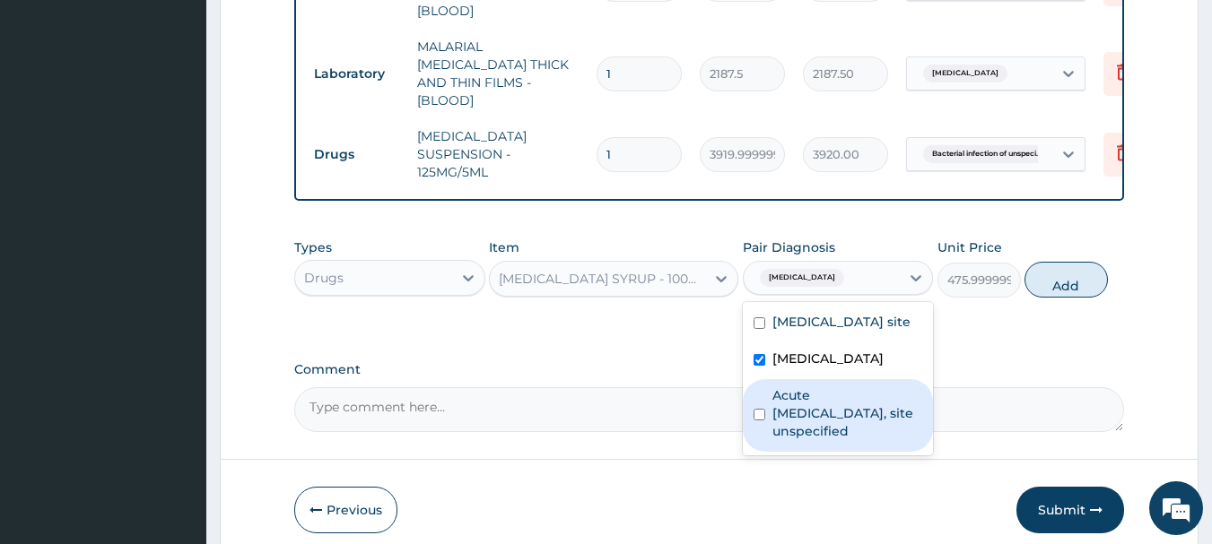
click at [789, 428] on label "Acute upper respiratory infection, site unspecified" at bounding box center [847, 414] width 151 height 54
checkbox input "true"
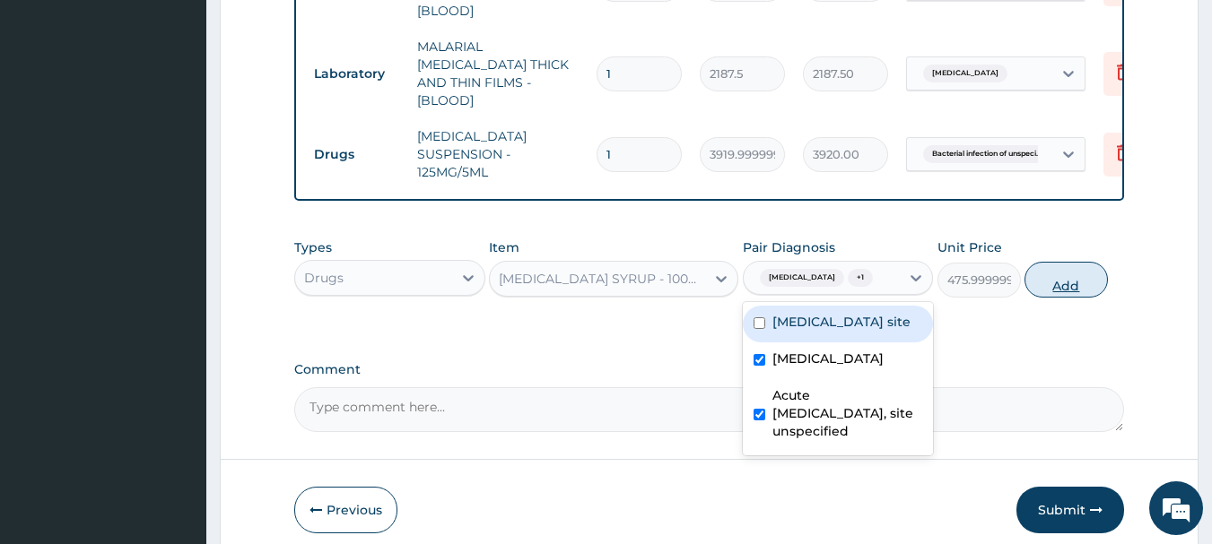
click at [1045, 283] on button "Add" at bounding box center [1065, 280] width 83 height 36
type input "0"
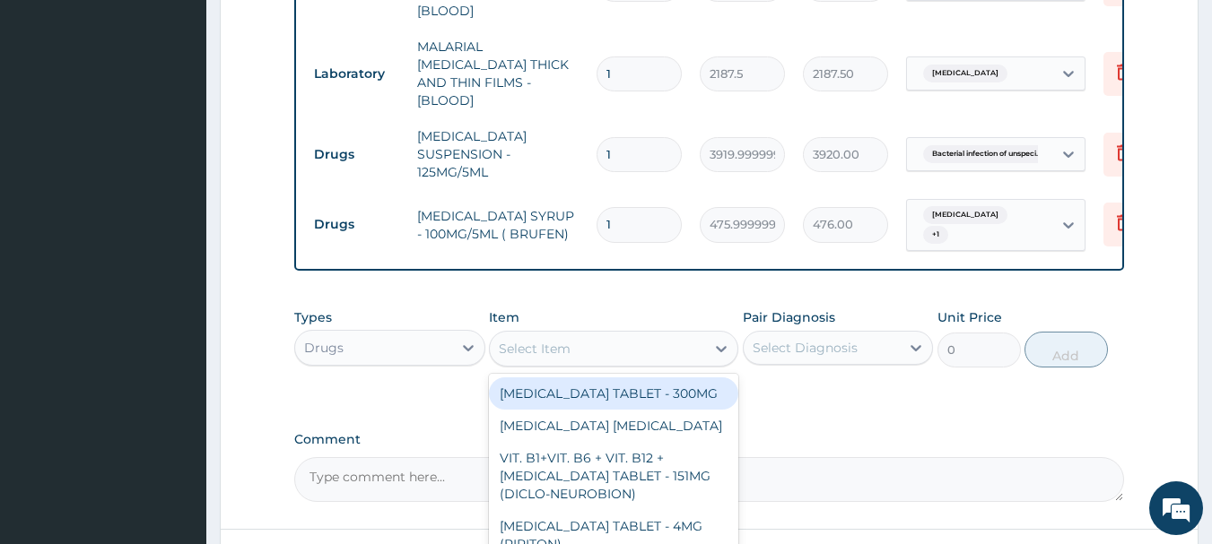
click at [544, 349] on div "Select Item" at bounding box center [535, 349] width 72 height 18
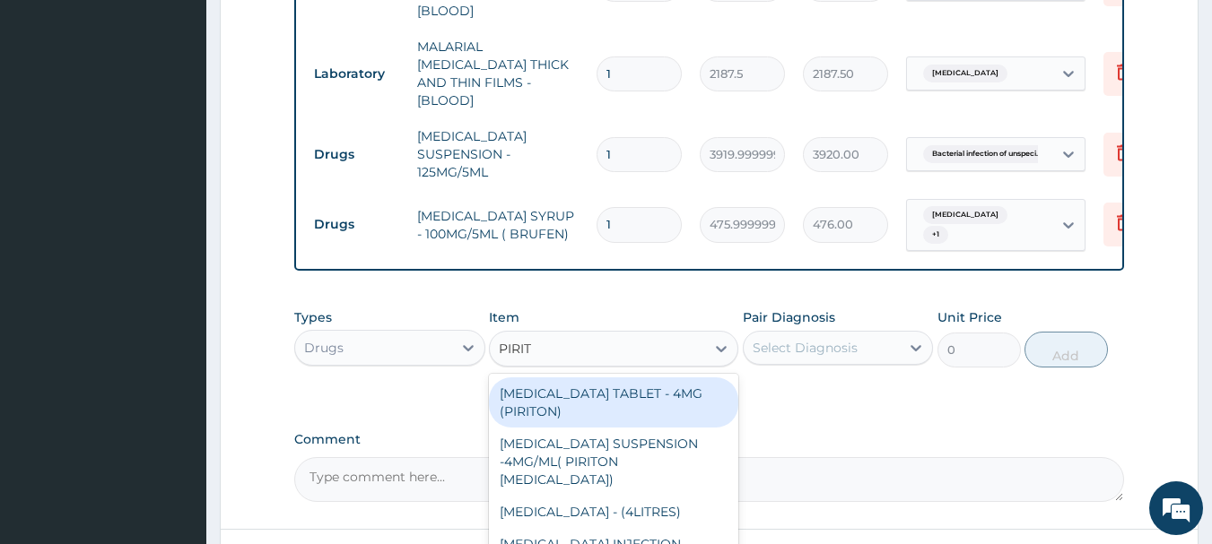
type input "PIRITO"
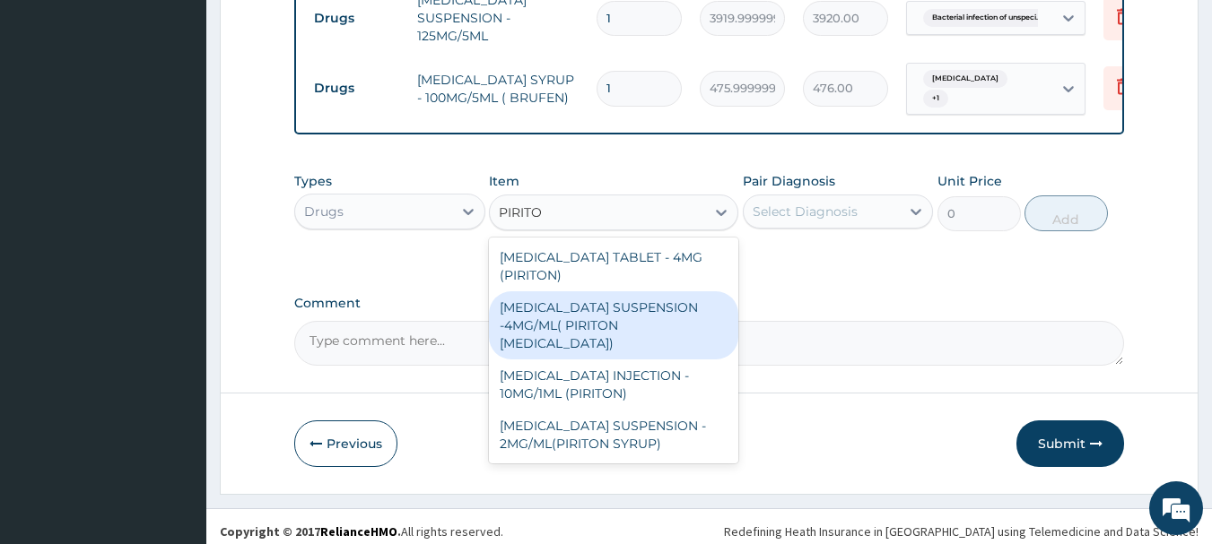
scroll to position [1059, 0]
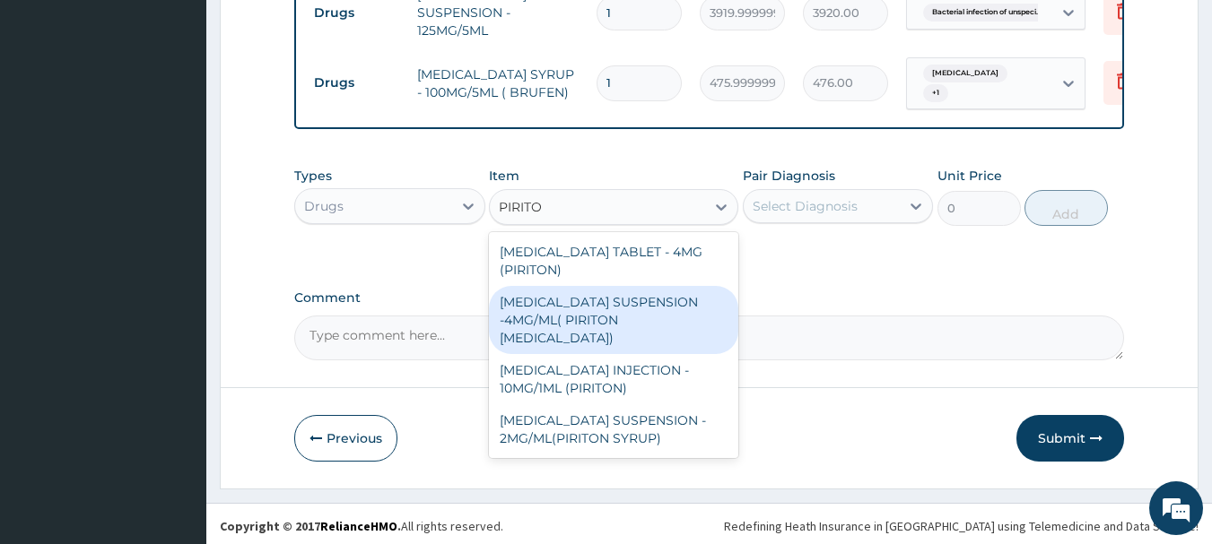
click at [668, 307] on div "CHLORPHENIRAMINE SUSPENSION -4MG/ML( PIRITON EXPECTORANT)" at bounding box center [613, 320] width 249 height 68
type input "1372"
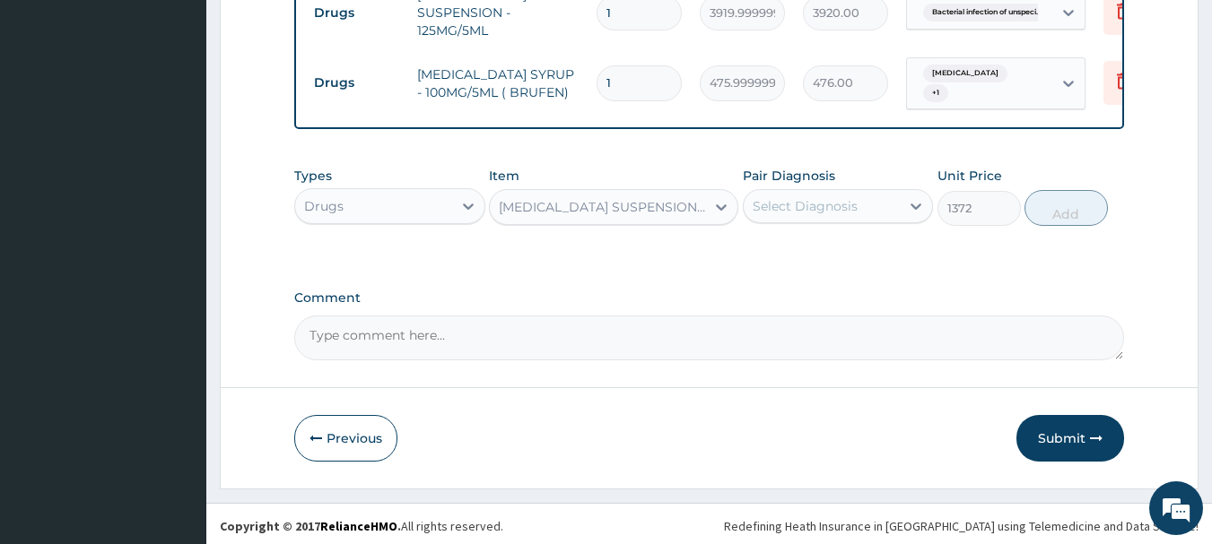
click at [882, 209] on div "Select Diagnosis" at bounding box center [821, 206] width 157 height 29
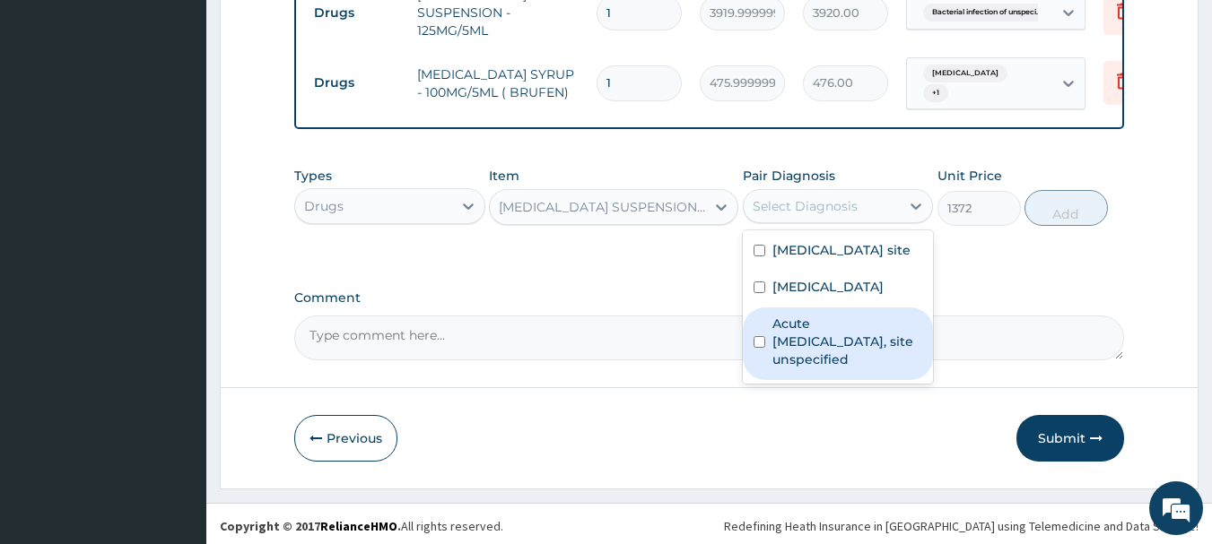
drag, startPoint x: 830, startPoint y: 361, endPoint x: 1002, endPoint y: 241, distance: 208.7
click at [835, 356] on label "Acute upper respiratory infection, site unspecified" at bounding box center [847, 342] width 151 height 54
checkbox input "true"
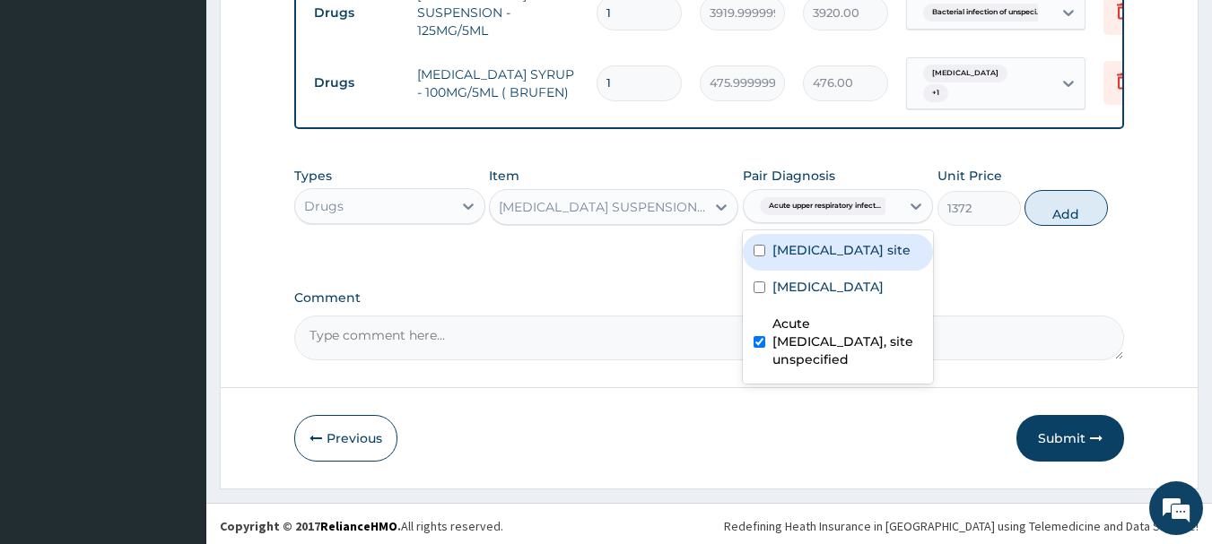
drag, startPoint x: 1067, startPoint y: 207, endPoint x: 973, endPoint y: 230, distance: 96.8
click at [1064, 208] on button "Add" at bounding box center [1065, 208] width 83 height 36
type input "0"
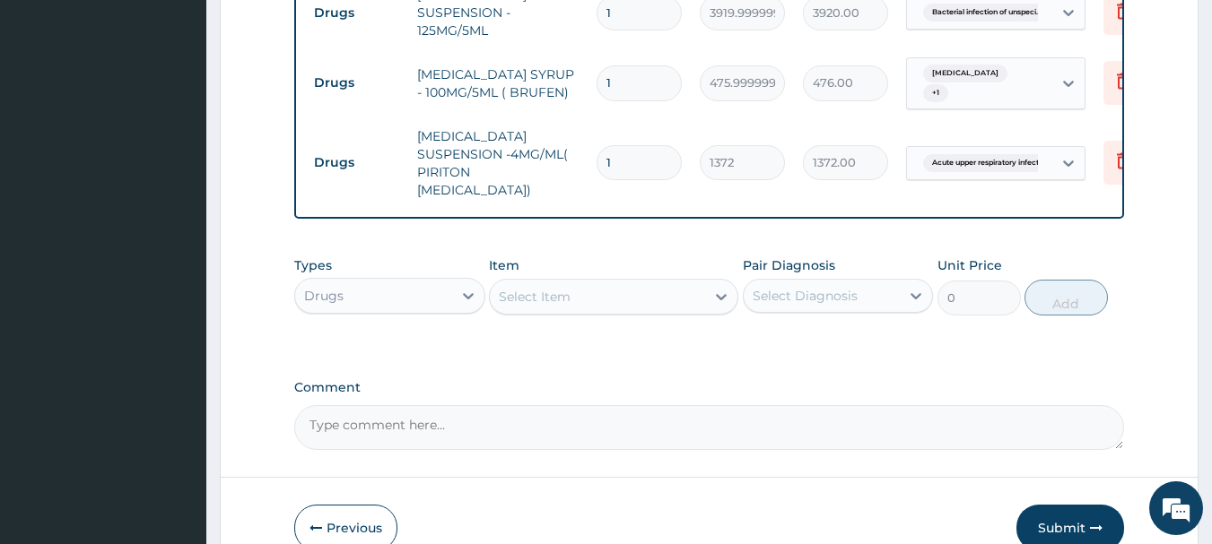
click at [517, 288] on div "Select Item" at bounding box center [535, 297] width 72 height 18
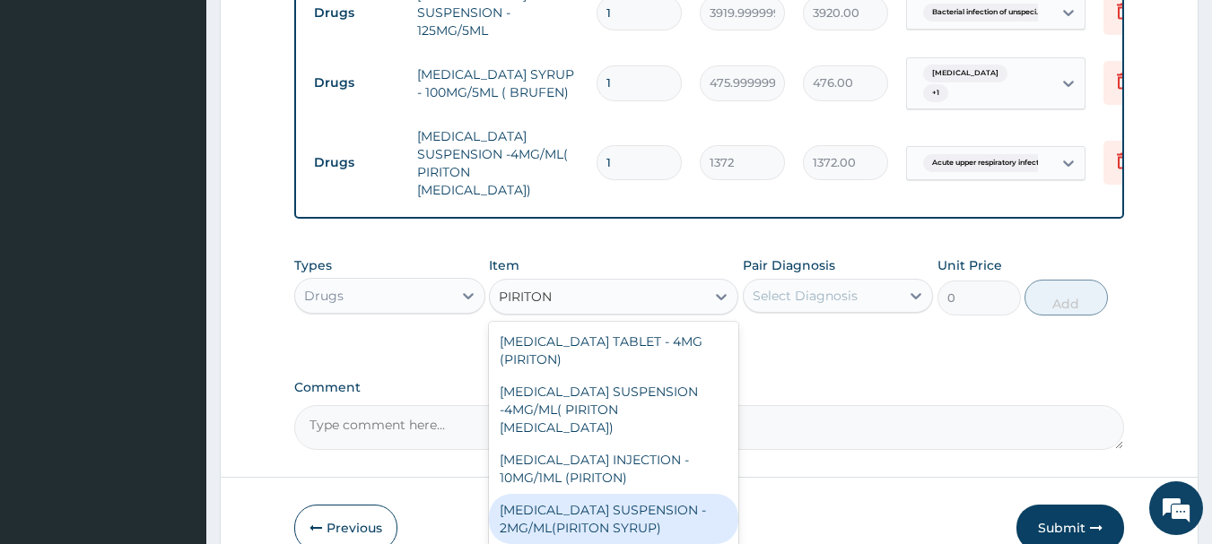
type input "PIRITON"
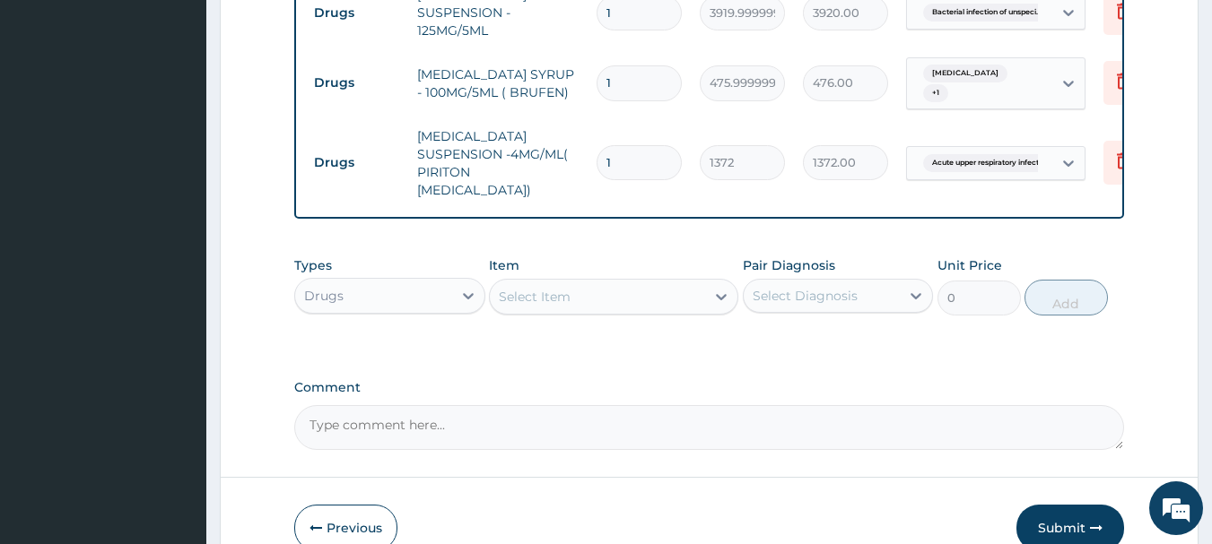
click at [867, 321] on div "Types Drugs Item Select Item Pair Diagnosis Select Diagnosis Unit Price 0 Add" at bounding box center [709, 300] width 830 height 104
click at [598, 282] on div "Select Item" at bounding box center [597, 296] width 215 height 29
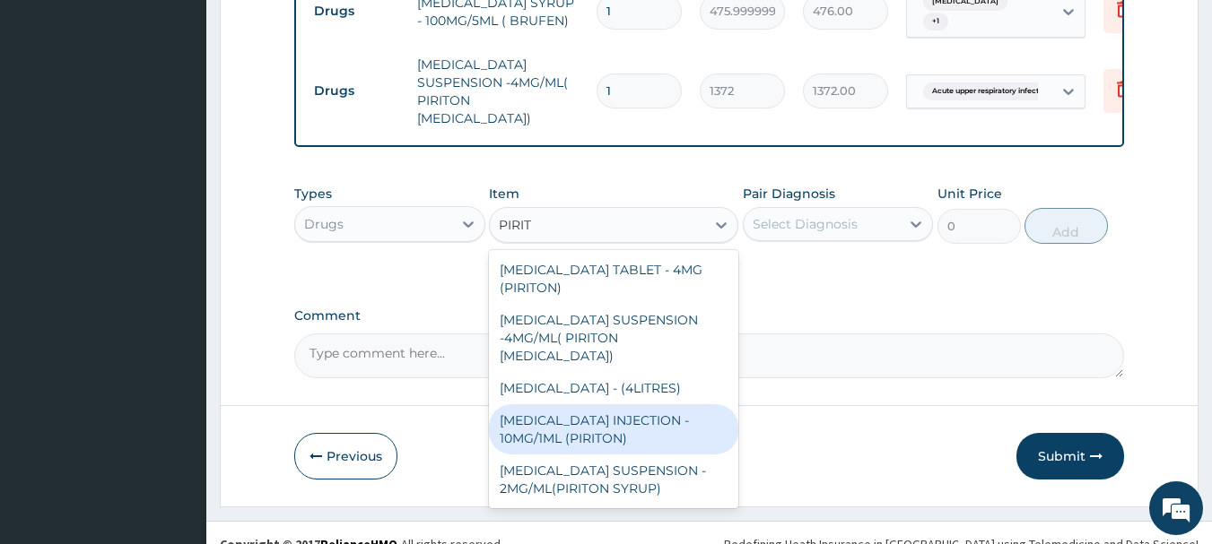
scroll to position [0, 0]
type input "PIRIT"
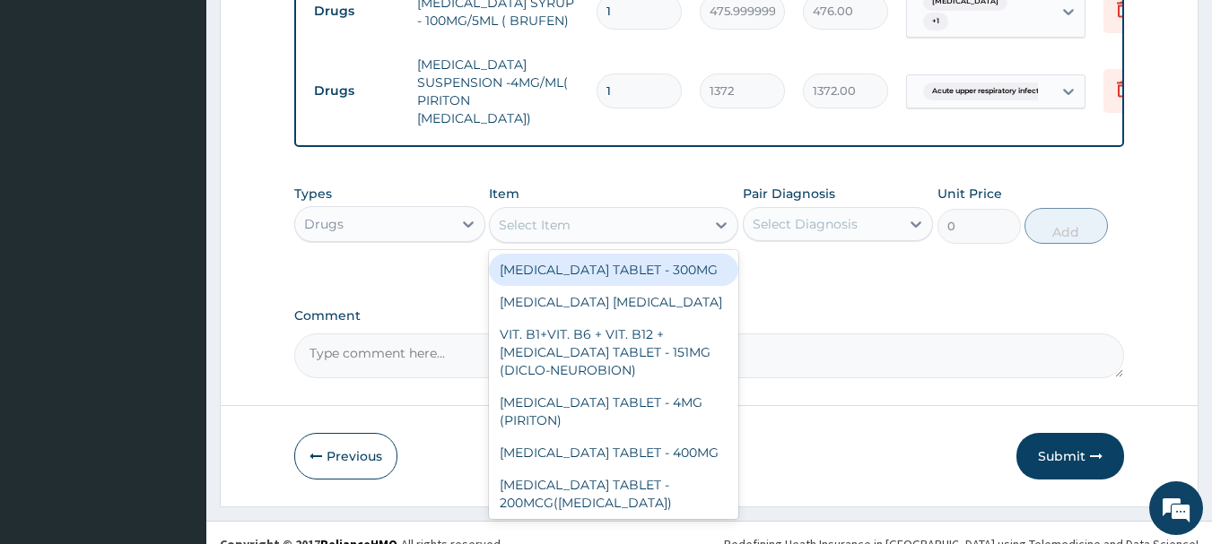
click at [588, 211] on div "Select Item" at bounding box center [597, 225] width 215 height 29
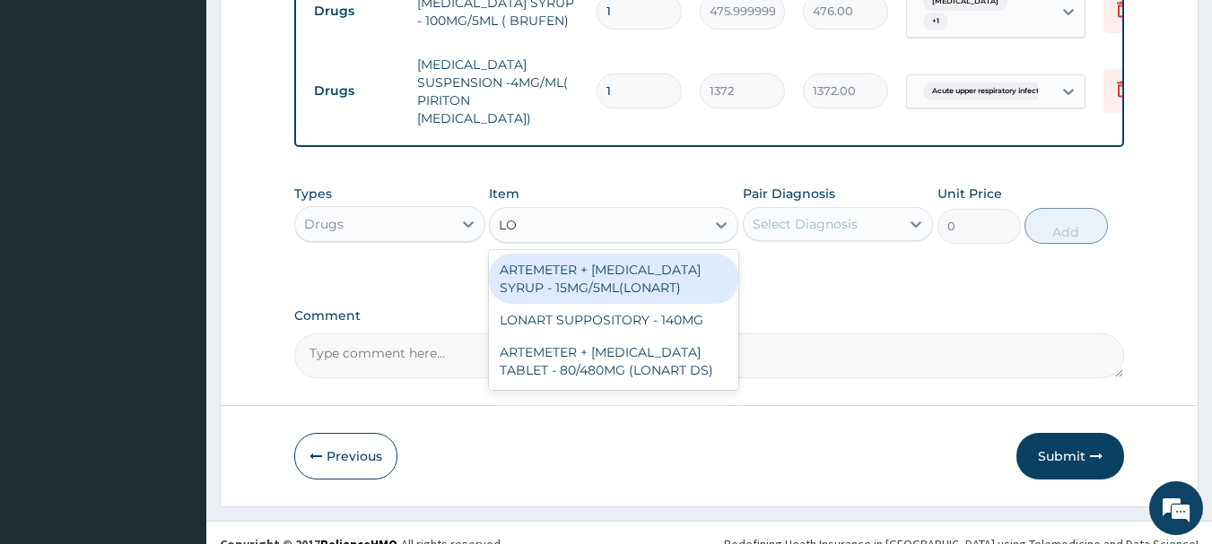
type input "L"
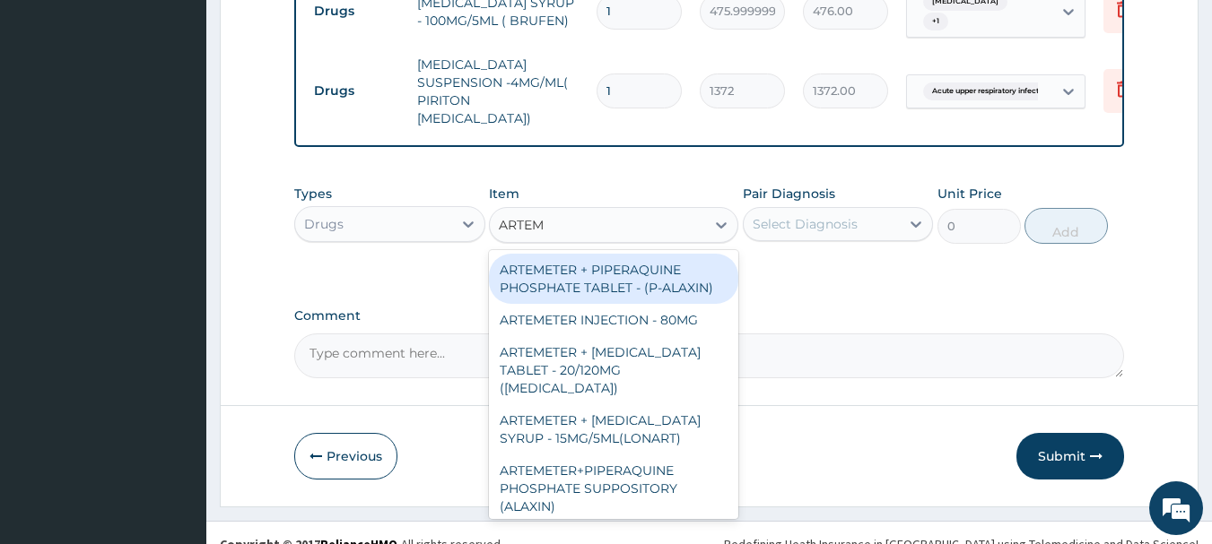
type input "ARTEME"
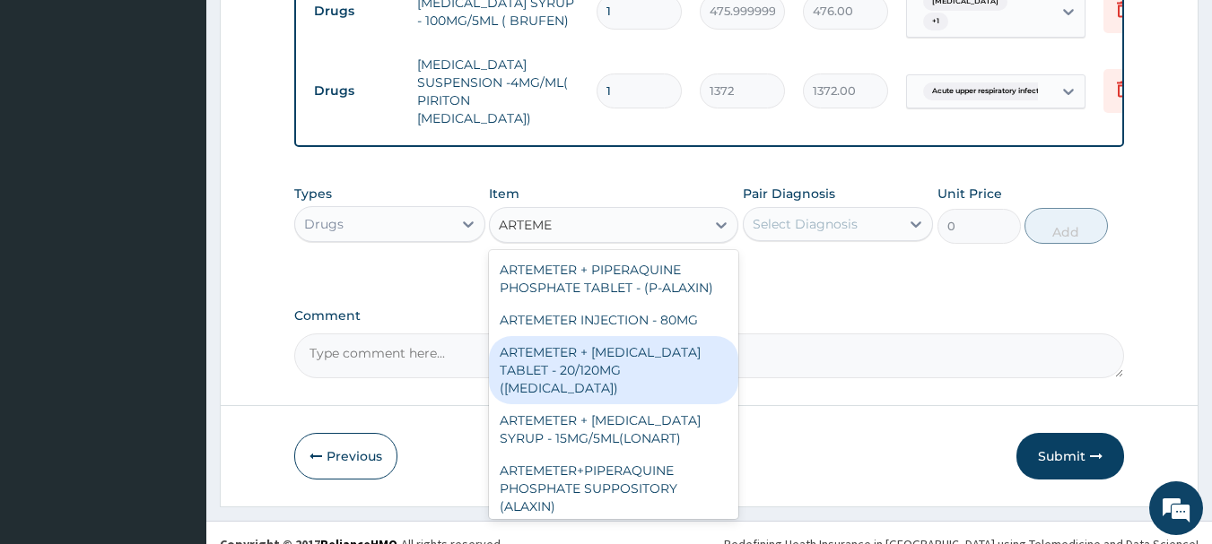
click at [645, 343] on div "ARTEMETER + LUMEFANTRINE TABLET - 20/120MG (COARTEM)" at bounding box center [613, 370] width 249 height 68
type input "210"
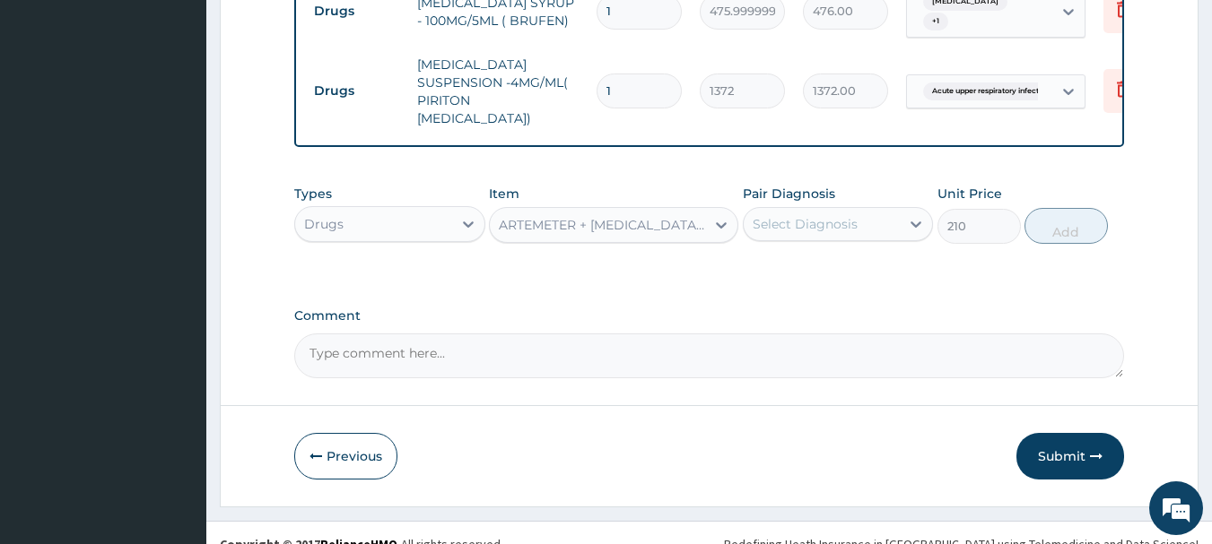
drag, startPoint x: 881, startPoint y: 200, endPoint x: 854, endPoint y: 222, distance: 35.0
click at [879, 210] on div "Select Diagnosis" at bounding box center [821, 224] width 157 height 29
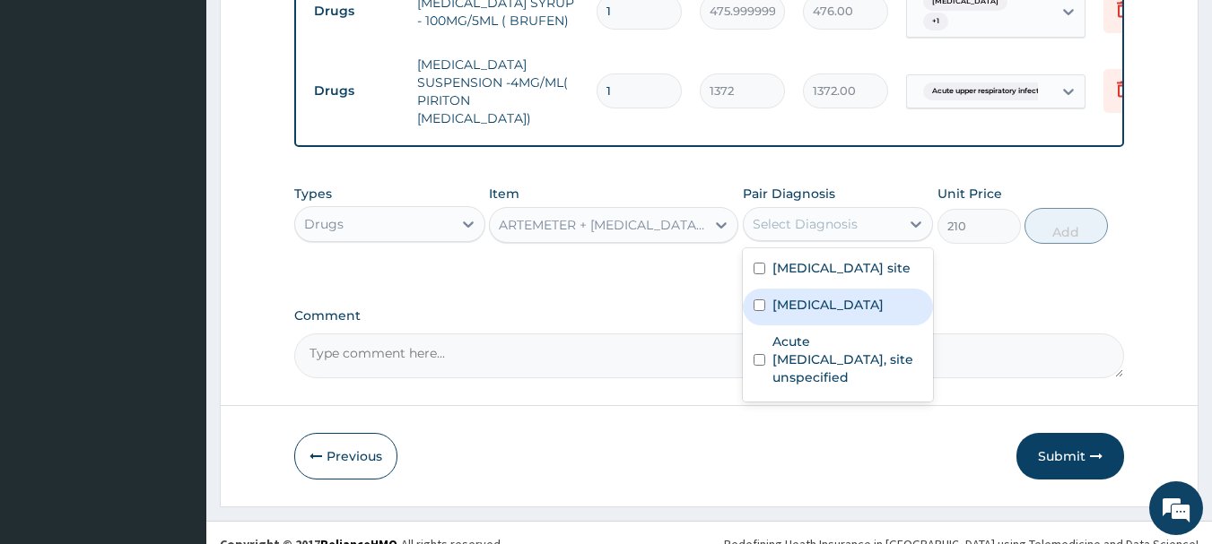
drag, startPoint x: 826, startPoint y: 304, endPoint x: 833, endPoint y: 292, distance: 13.7
click at [828, 302] on label "Malaria, unspecified" at bounding box center [827, 305] width 111 height 18
checkbox input "true"
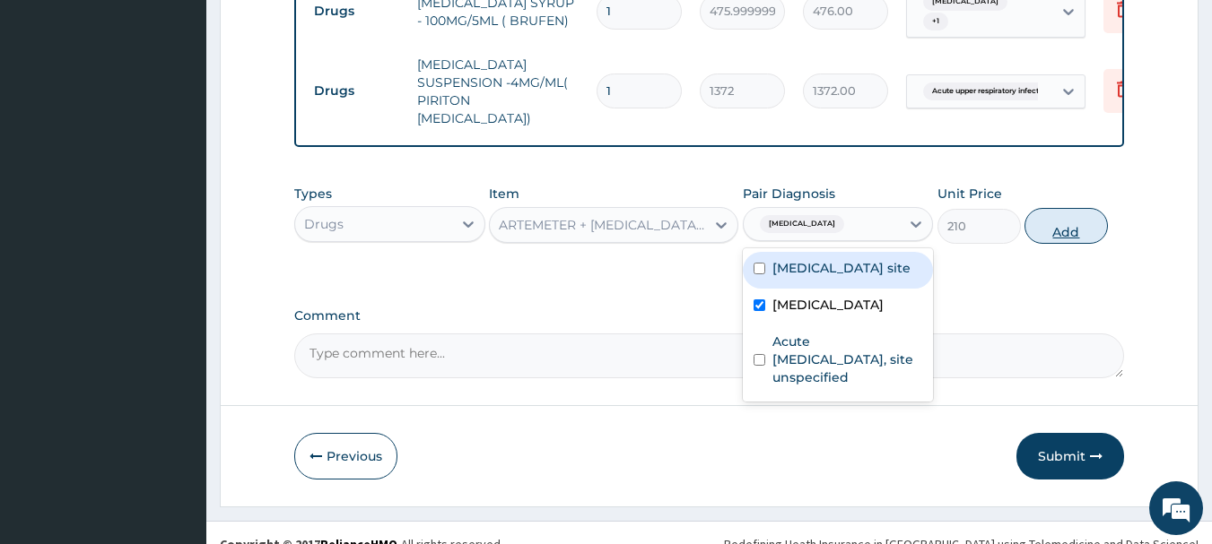
click at [1048, 208] on button "Add" at bounding box center [1065, 226] width 83 height 36
type input "0"
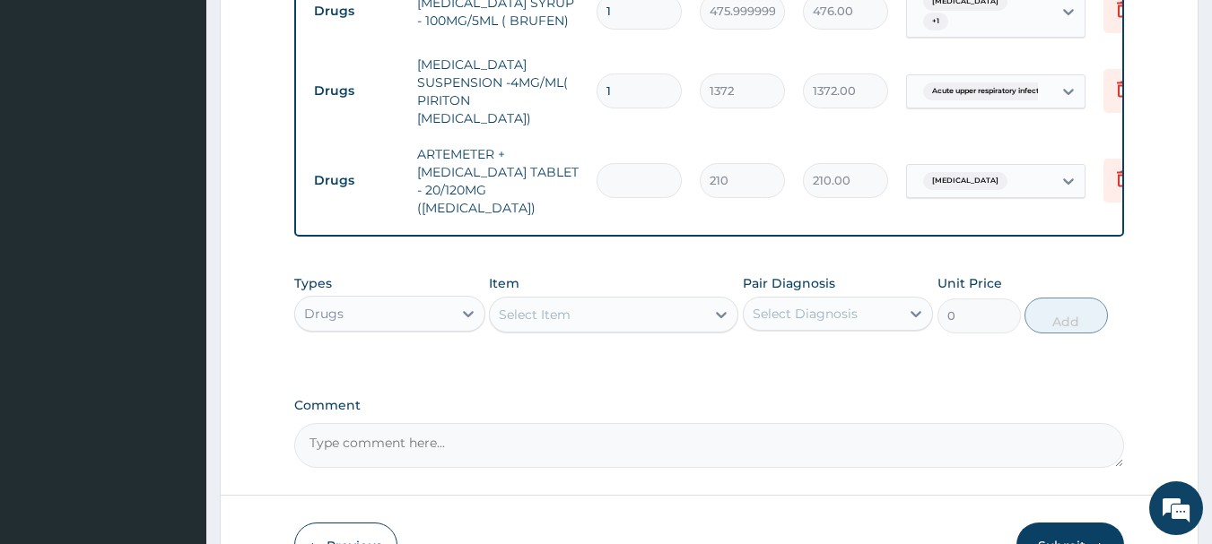
type input "0.00"
type input "6"
type input "1260.00"
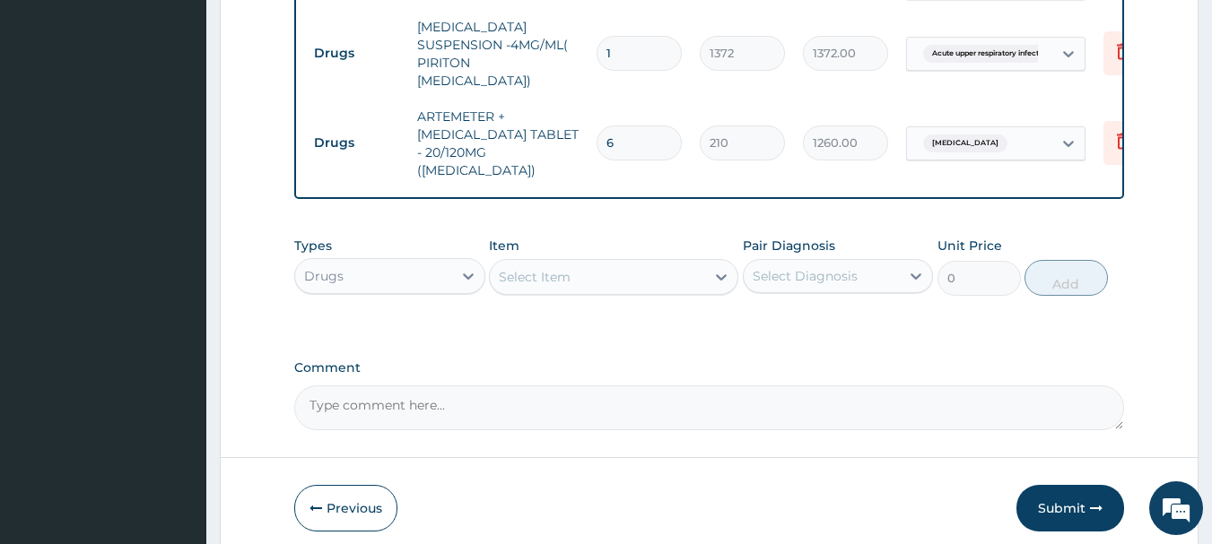
scroll to position [1203, 0]
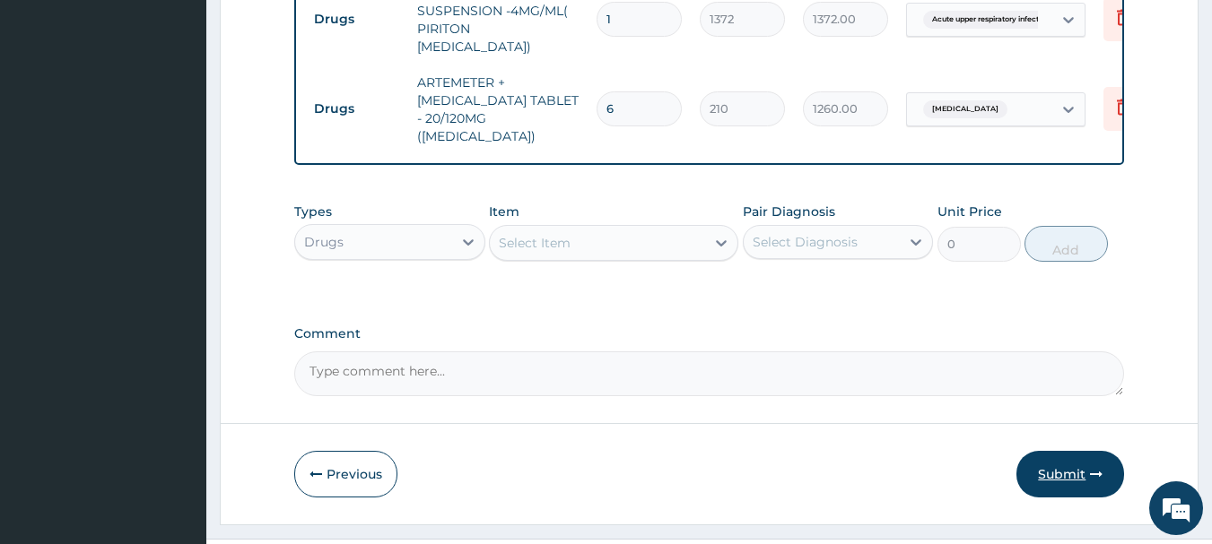
type input "6"
drag, startPoint x: 1070, startPoint y: 434, endPoint x: 993, endPoint y: 376, distance: 96.7
click at [1069, 451] on button "Submit" at bounding box center [1070, 474] width 108 height 47
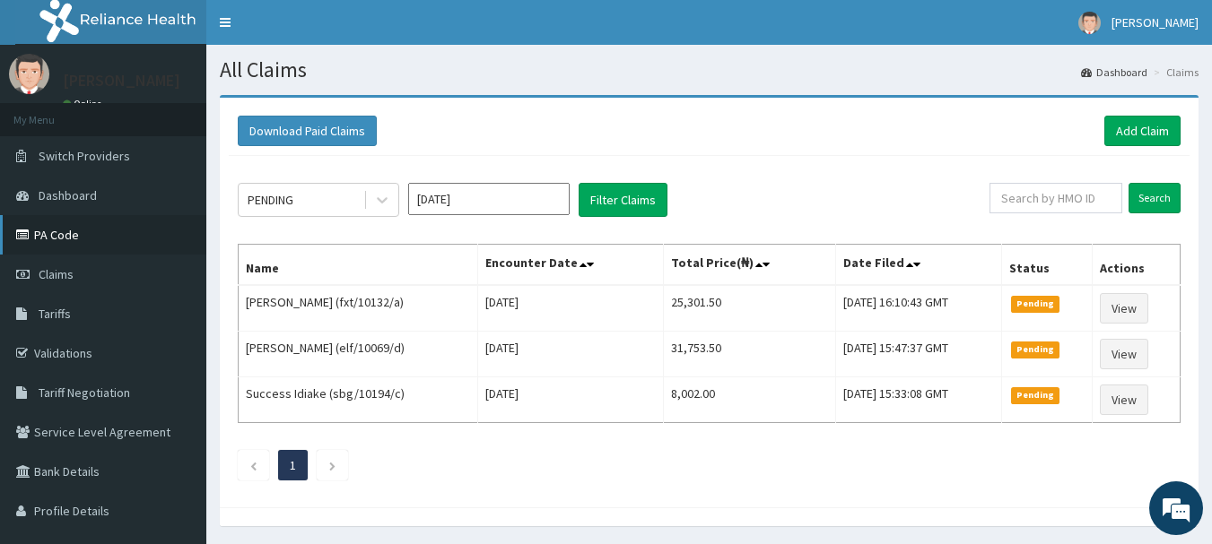
click at [51, 236] on link "PA Code" at bounding box center [103, 234] width 206 height 39
click at [1063, 204] on input "text" at bounding box center [1055, 198] width 133 height 30
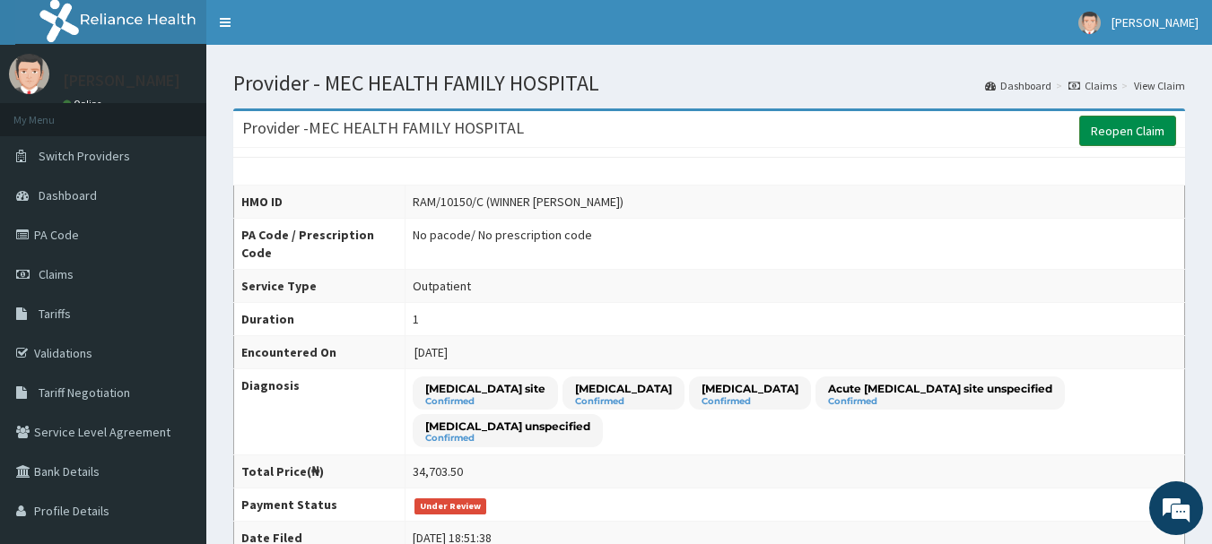
click at [1134, 136] on link "Reopen Claim" at bounding box center [1127, 131] width 97 height 30
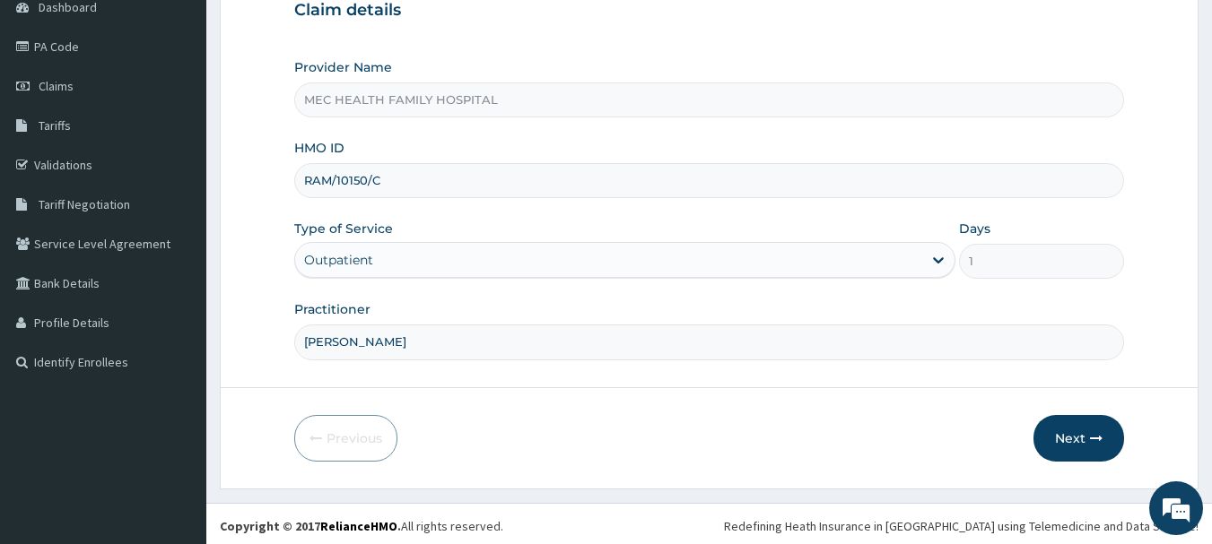
scroll to position [193, 0]
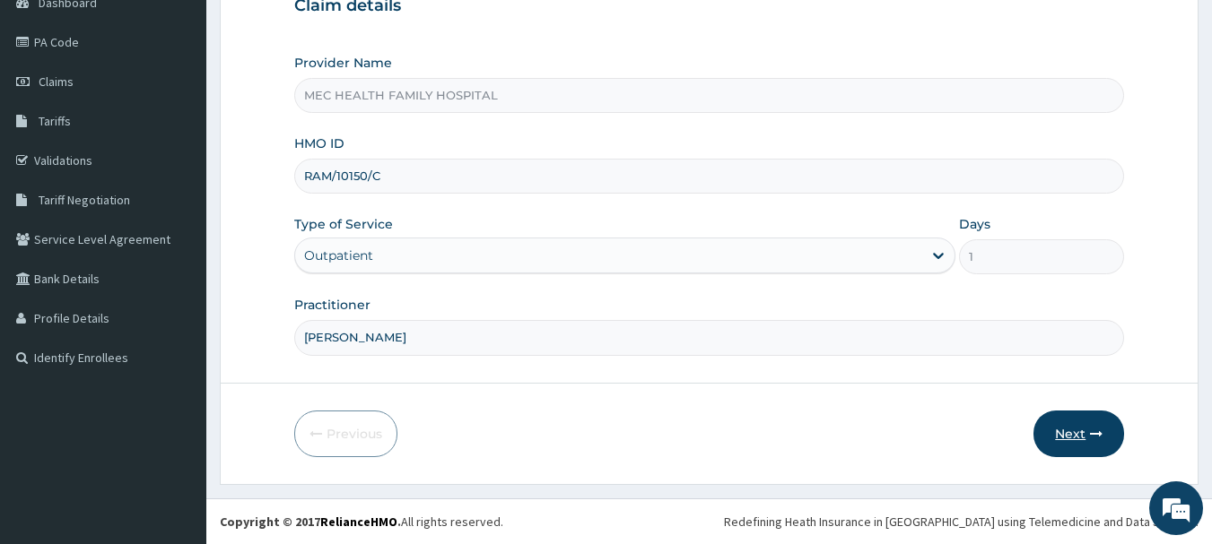
click at [1064, 431] on button "Next" at bounding box center [1078, 434] width 91 height 47
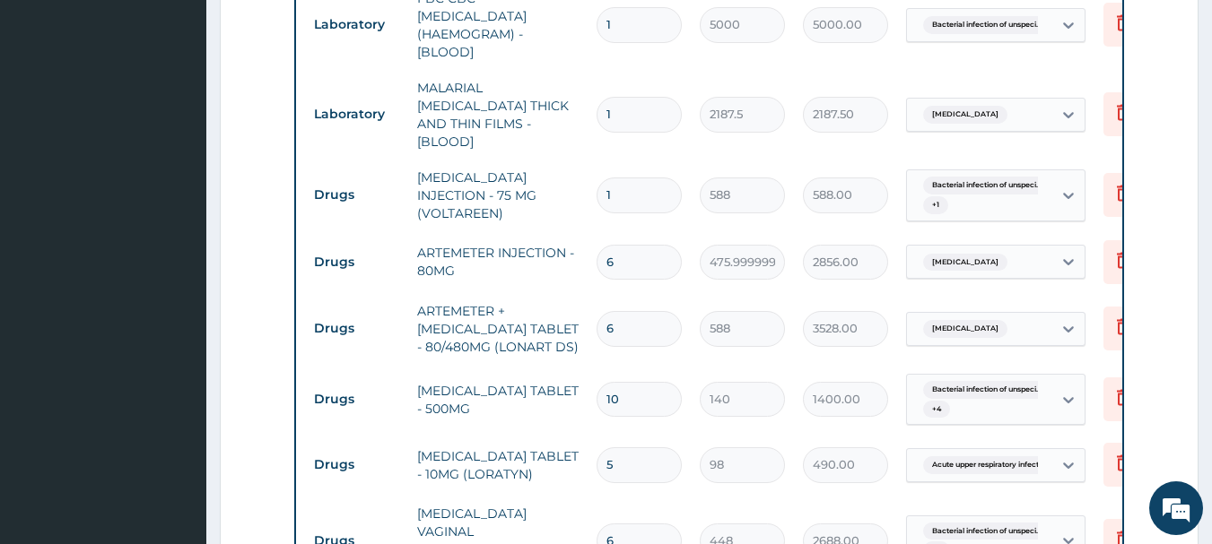
scroll to position [1393, 0]
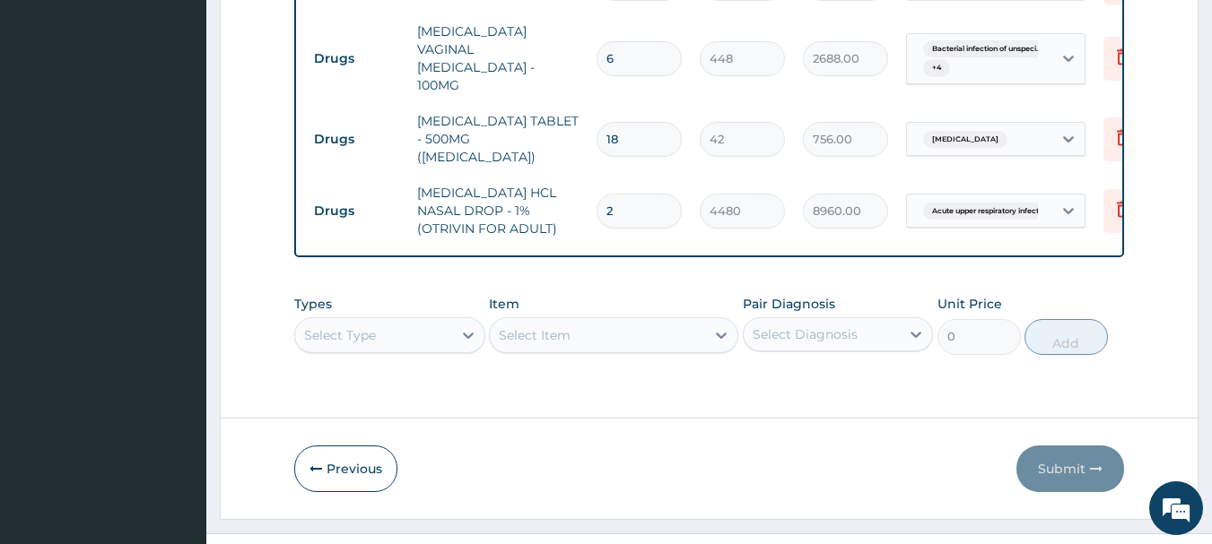
click at [679, 194] on input "2" at bounding box center [638, 211] width 85 height 35
type input "0.00"
type input "1"
type input "4480.00"
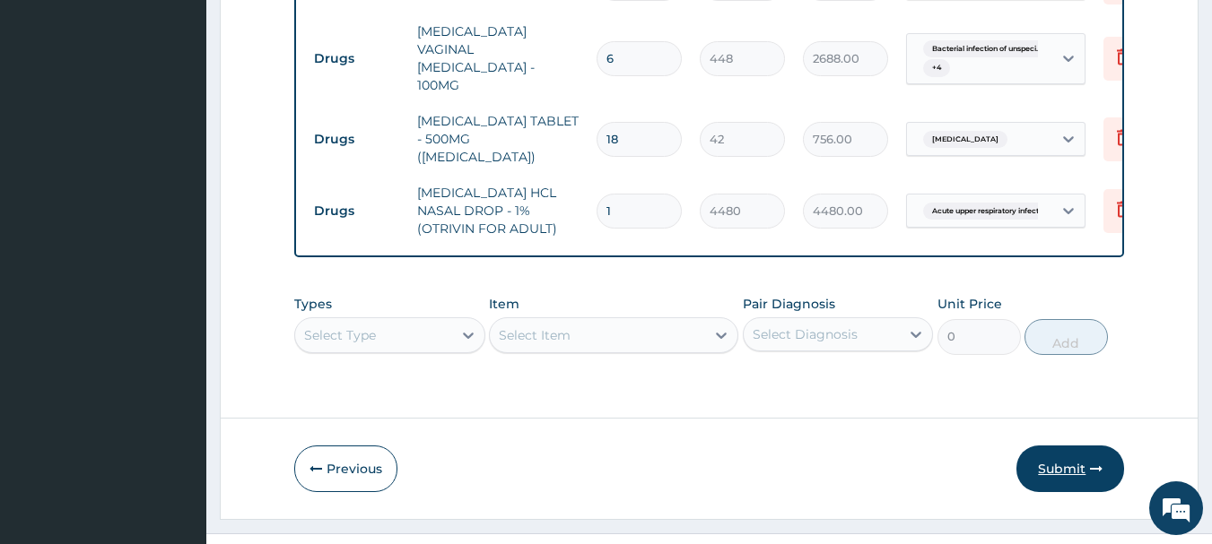
type input "1"
click at [1069, 446] on button "Submit" at bounding box center [1070, 469] width 108 height 47
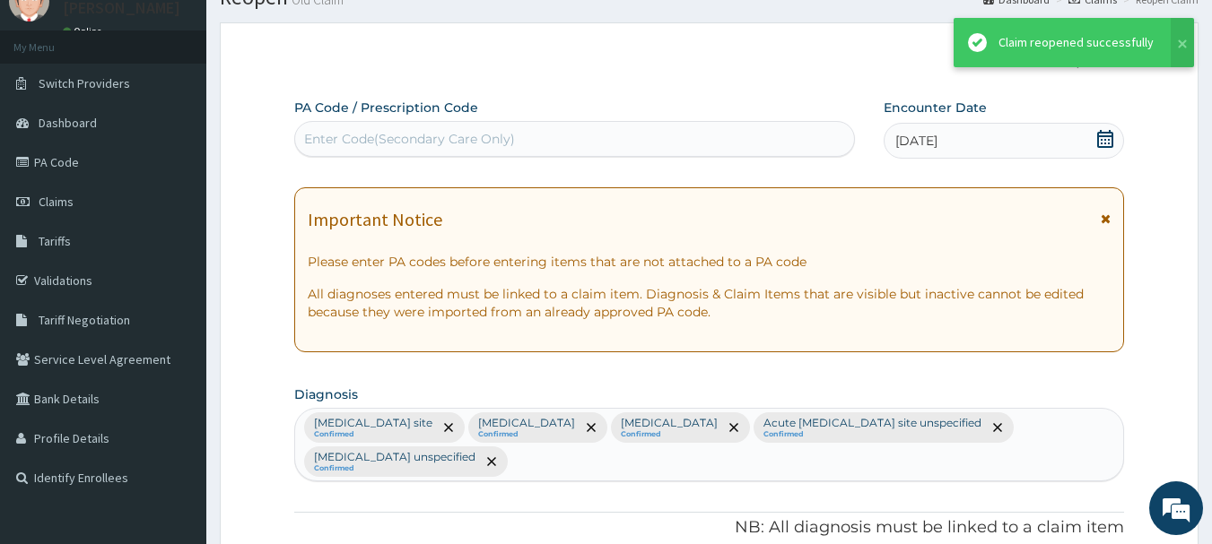
scroll to position [1393, 0]
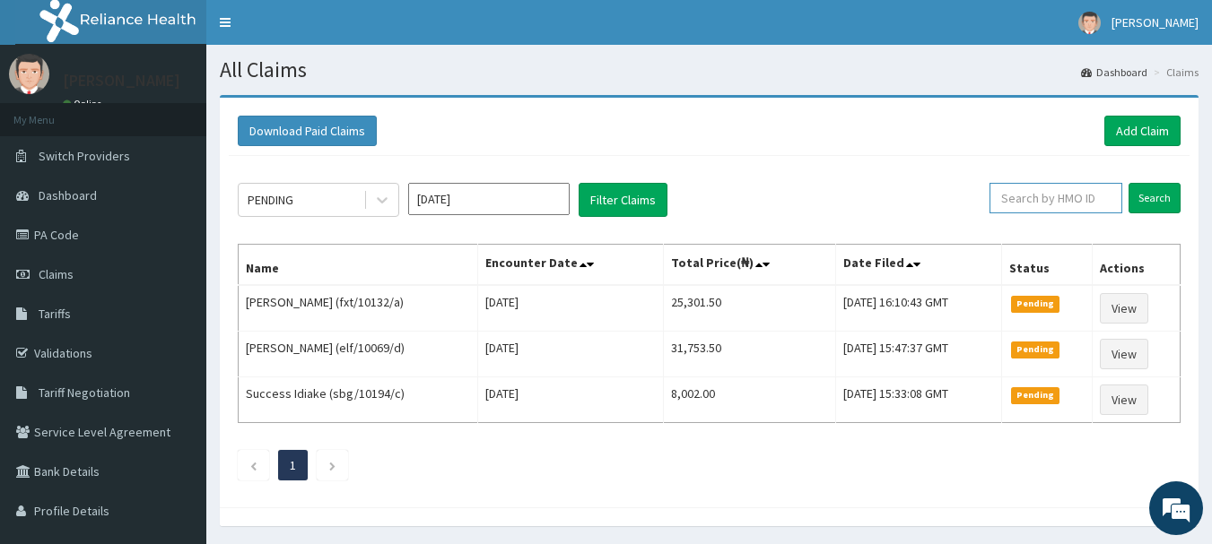
click at [1035, 189] on input "text" at bounding box center [1055, 198] width 133 height 30
type input "RAM/10150/C"
click at [1147, 204] on input "Search" at bounding box center [1154, 198] width 52 height 30
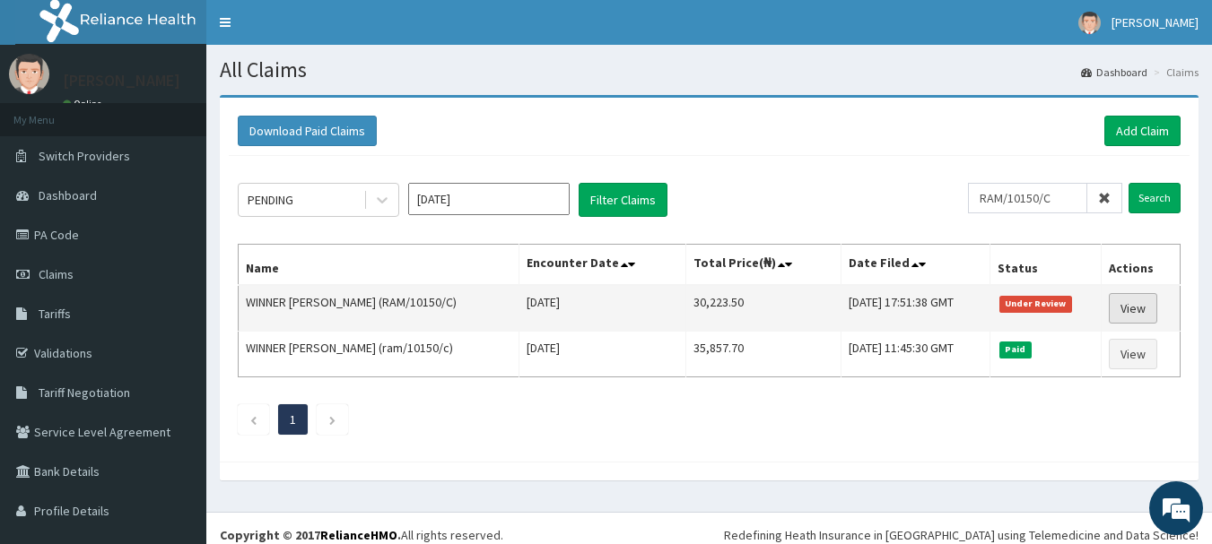
click at [1108, 309] on link "View" at bounding box center [1132, 308] width 48 height 30
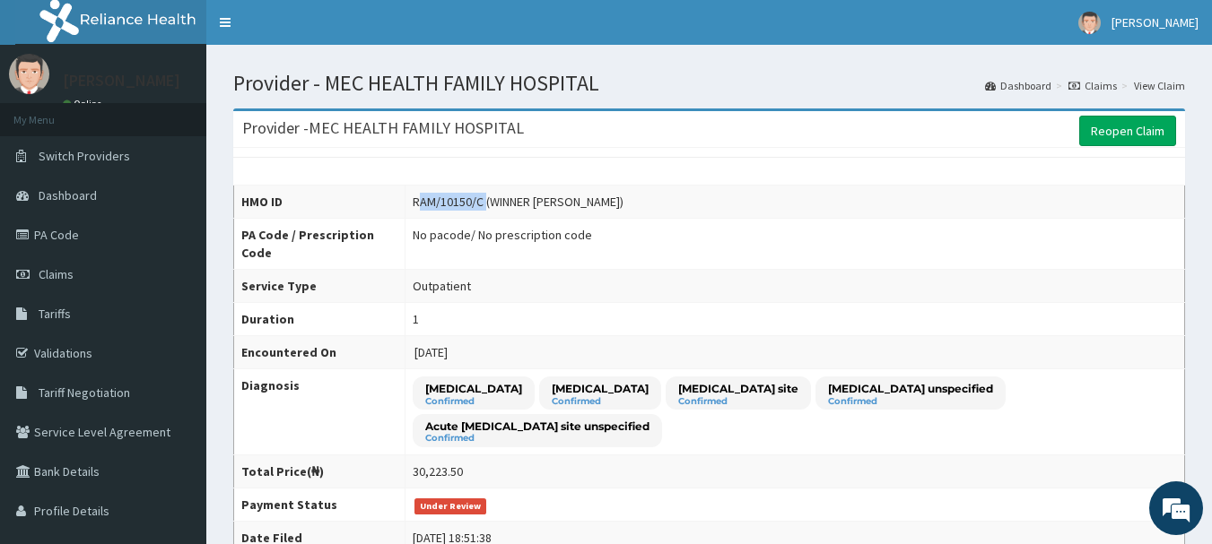
drag, startPoint x: 465, startPoint y: 199, endPoint x: 402, endPoint y: 195, distance: 63.8
click at [413, 195] on div "RAM/10150/C (WINNER OJOMA)" at bounding box center [518, 202] width 211 height 18
copy div "AM/10150/C"
click at [74, 239] on link "PA Code" at bounding box center [103, 234] width 206 height 39
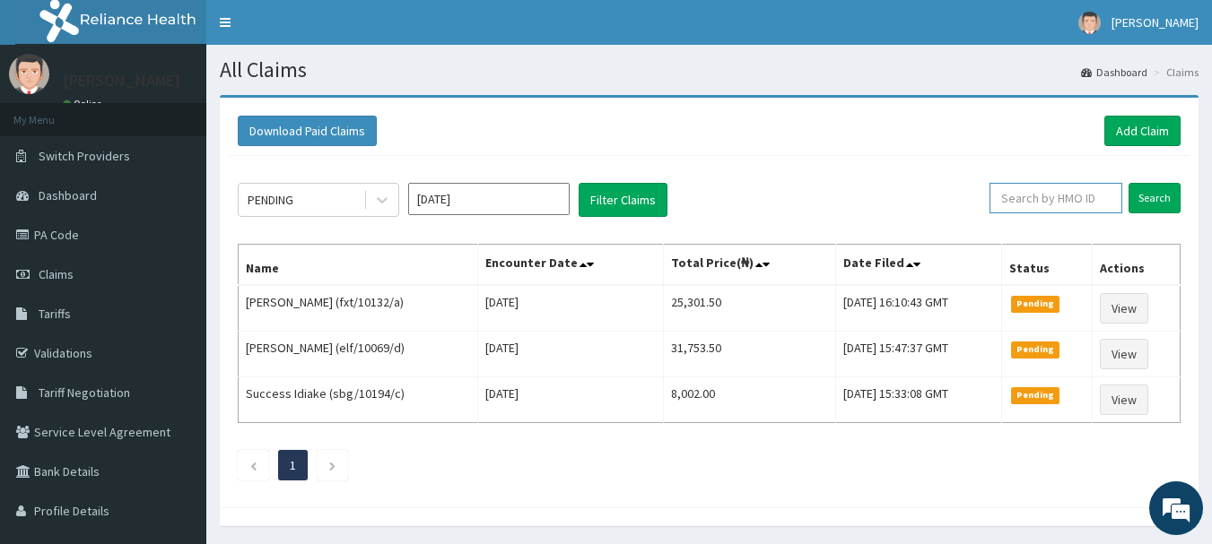
click at [1080, 198] on input "text" at bounding box center [1055, 198] width 133 height 30
paste input "AM/10150/C"
click at [1147, 204] on input "Search" at bounding box center [1154, 198] width 52 height 30
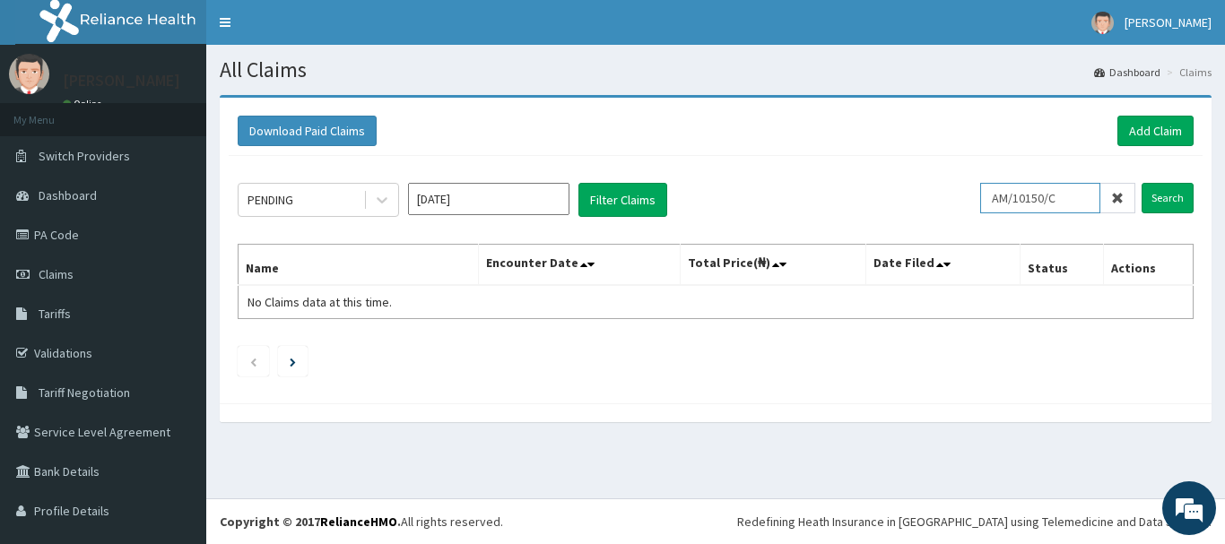
click at [994, 199] on input "AM/10150/C" at bounding box center [1040, 198] width 120 height 30
type input "RAM/10150/C"
click at [1152, 196] on input "Search" at bounding box center [1168, 198] width 52 height 30
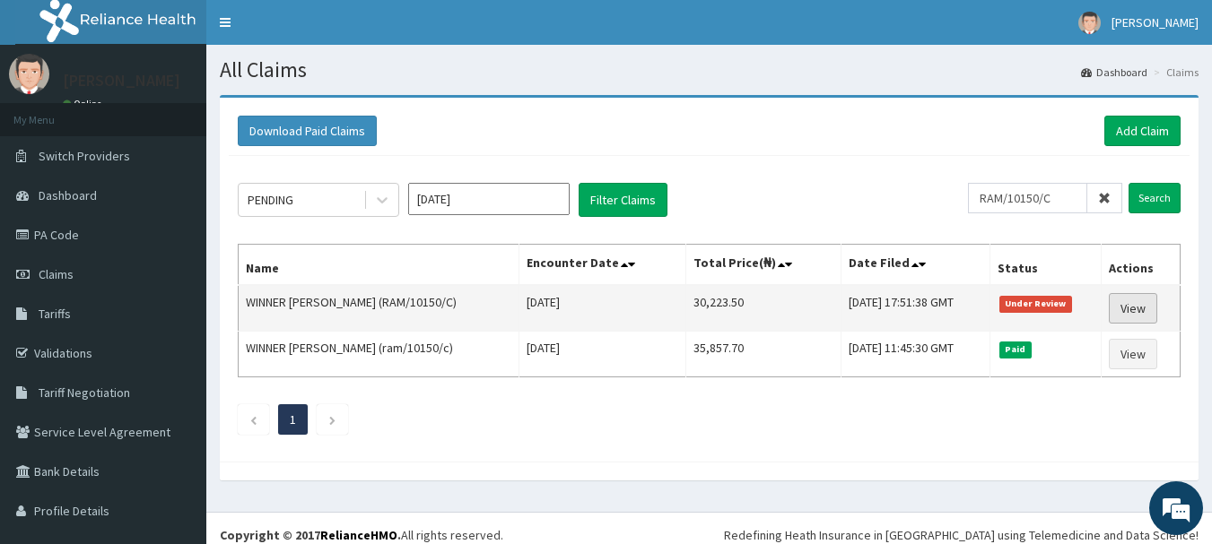
click at [1114, 308] on link "View" at bounding box center [1132, 308] width 48 height 30
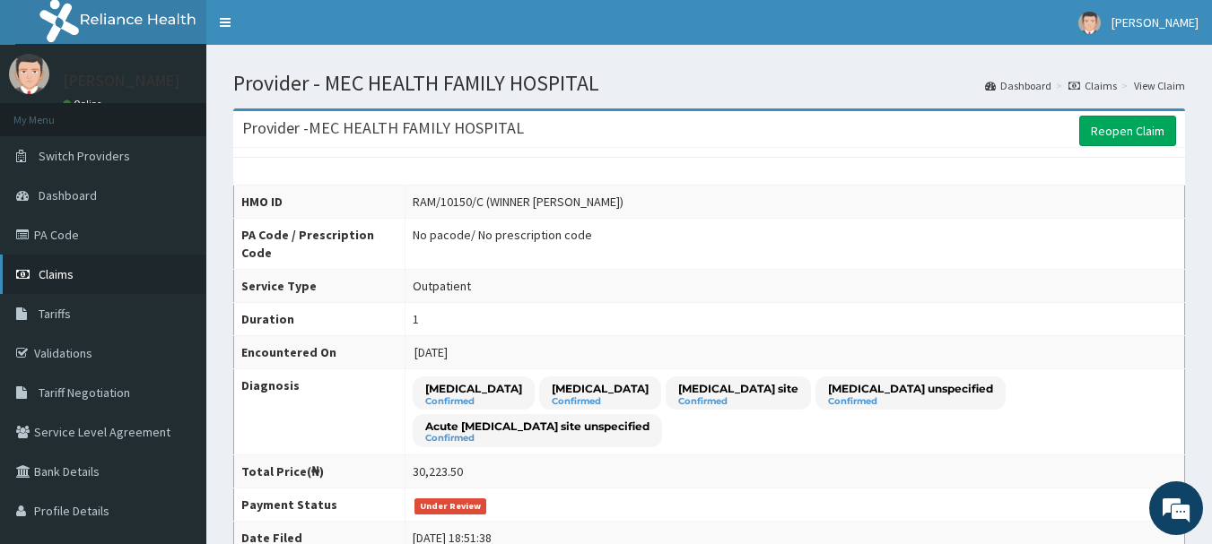
drag, startPoint x: 56, startPoint y: 278, endPoint x: 206, endPoint y: 244, distance: 153.6
click at [57, 278] on span "Claims" at bounding box center [56, 274] width 35 height 16
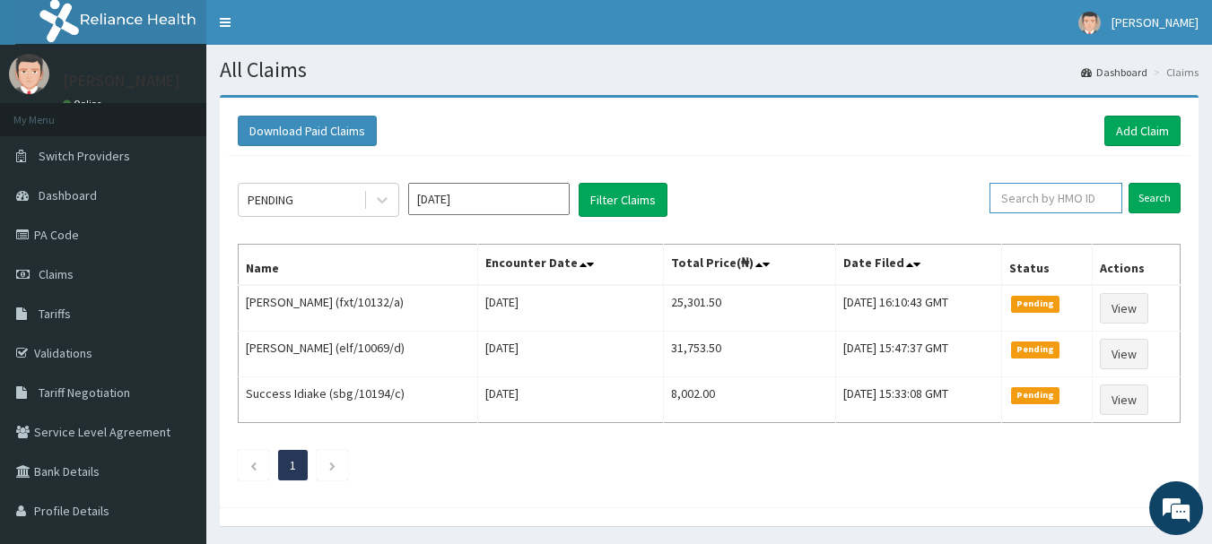
click at [1073, 191] on input "text" at bounding box center [1055, 198] width 133 height 30
paste input "AM/10150/C"
click at [989, 197] on input "AM/10150/C" at bounding box center [1027, 198] width 119 height 30
type input "RAM/10150/C"
click at [1157, 196] on input "Search" at bounding box center [1154, 198] width 52 height 30
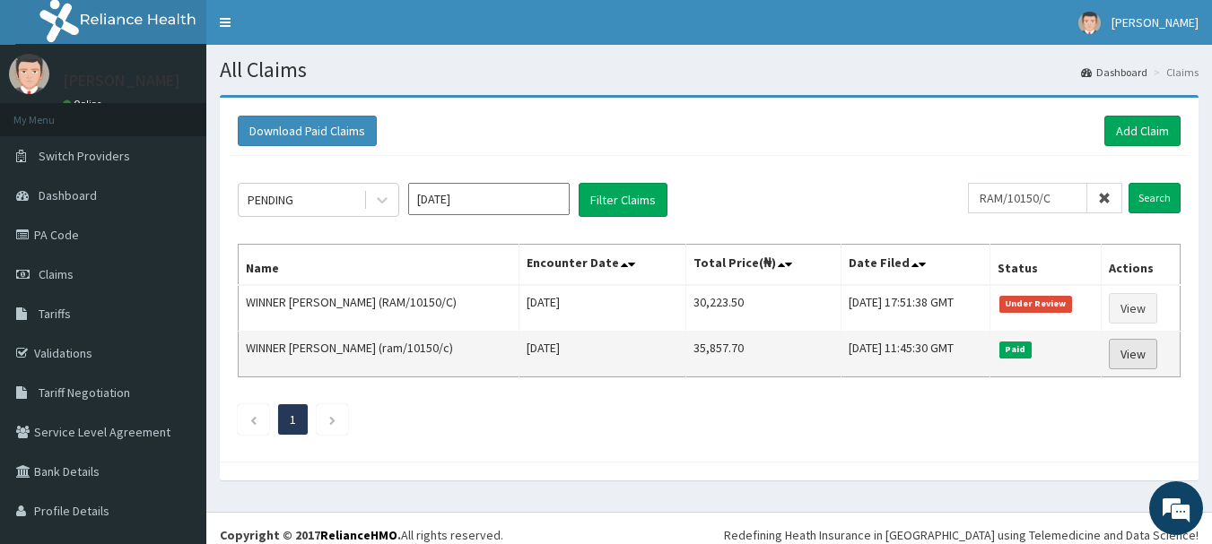
click at [1116, 345] on link "View" at bounding box center [1132, 354] width 48 height 30
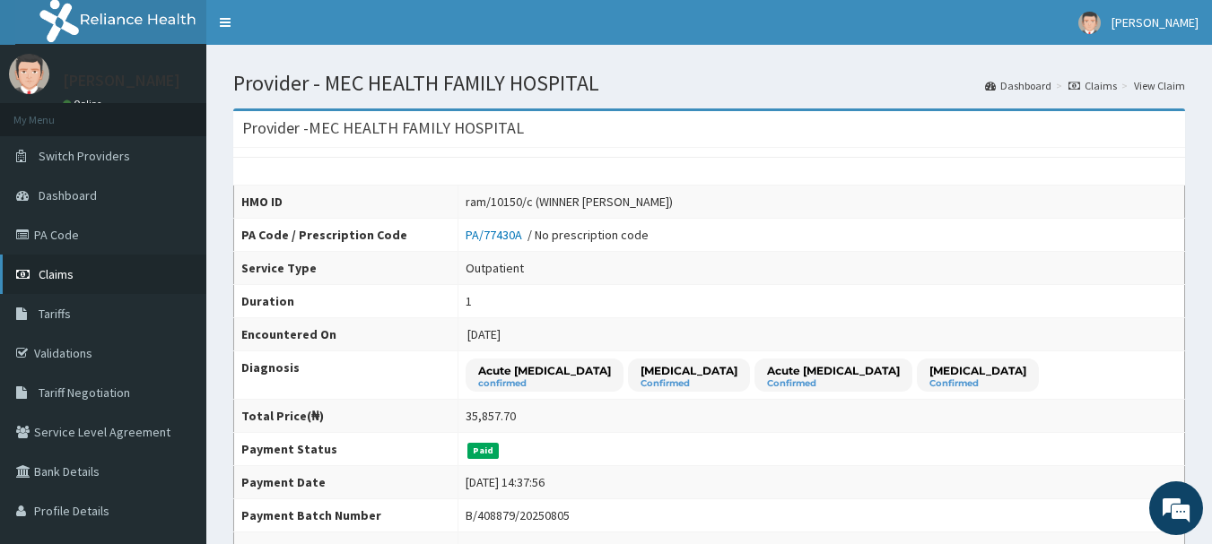
click at [77, 273] on link "Claims" at bounding box center [103, 274] width 206 height 39
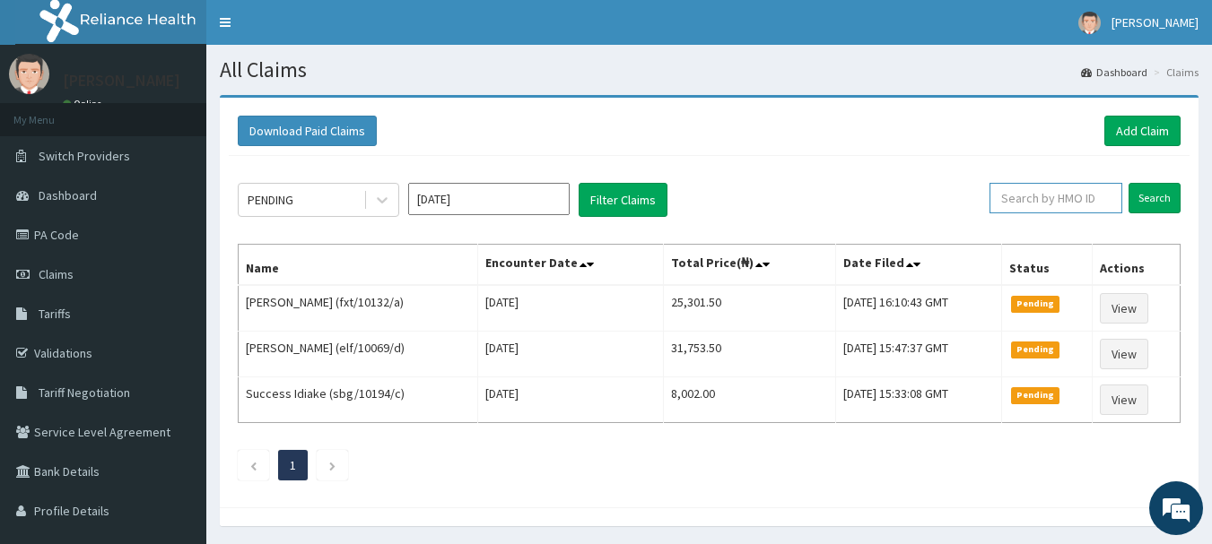
click at [1063, 199] on input "text" at bounding box center [1055, 198] width 133 height 30
paste input "AM/10150/C"
click at [987, 193] on input "AM/10150/C" at bounding box center [1027, 198] width 119 height 30
type input "RAM/10150/C"
click at [1149, 203] on input "Search" at bounding box center [1154, 198] width 52 height 30
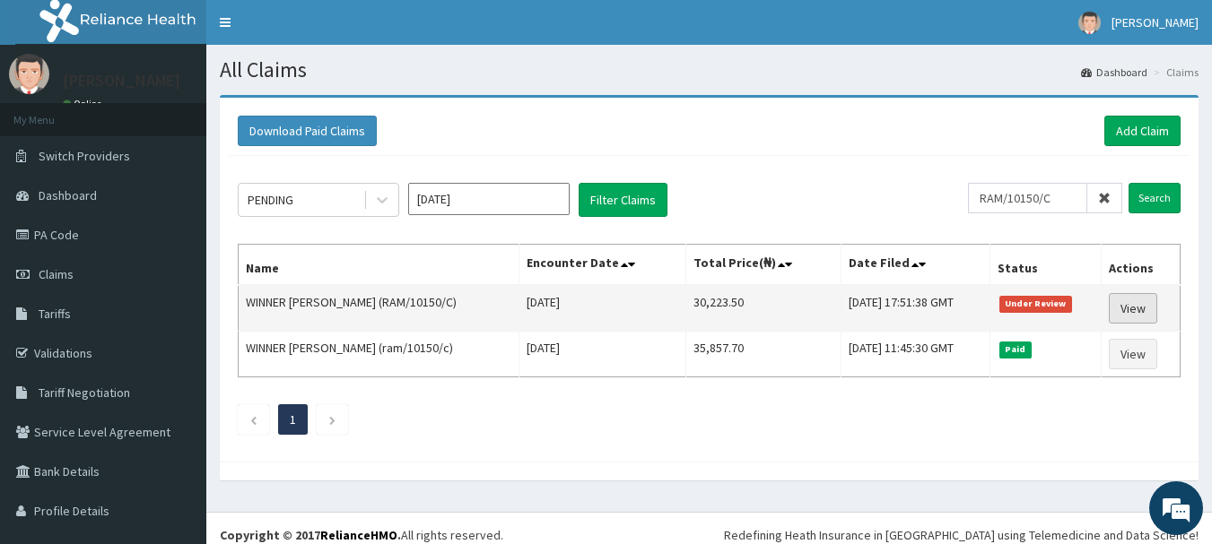
click at [1112, 307] on link "View" at bounding box center [1132, 308] width 48 height 30
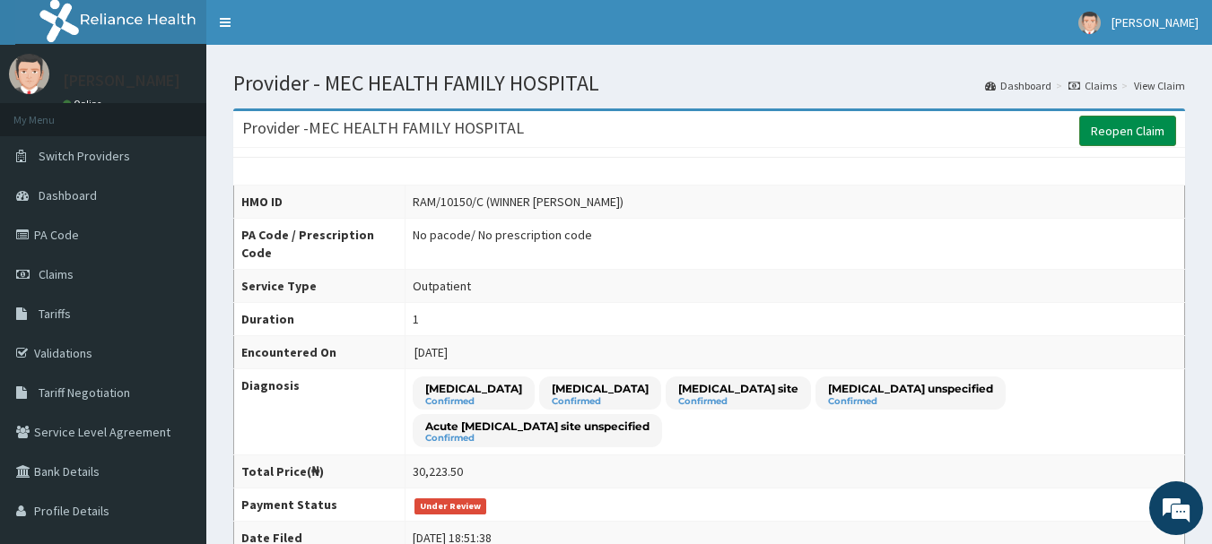
click at [1121, 132] on link "Reopen Claim" at bounding box center [1127, 131] width 97 height 30
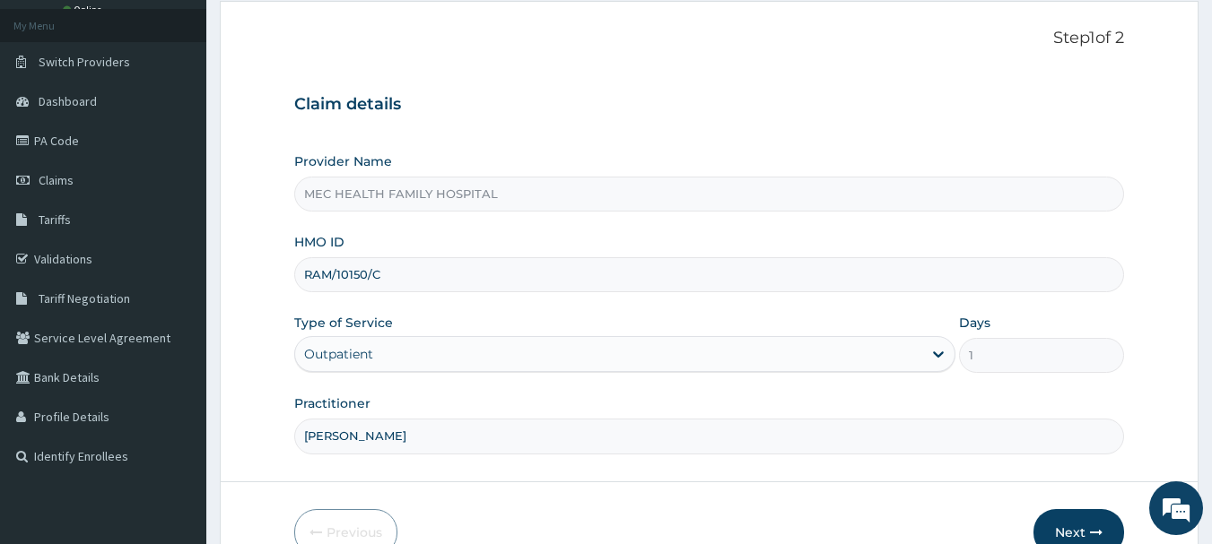
scroll to position [193, 0]
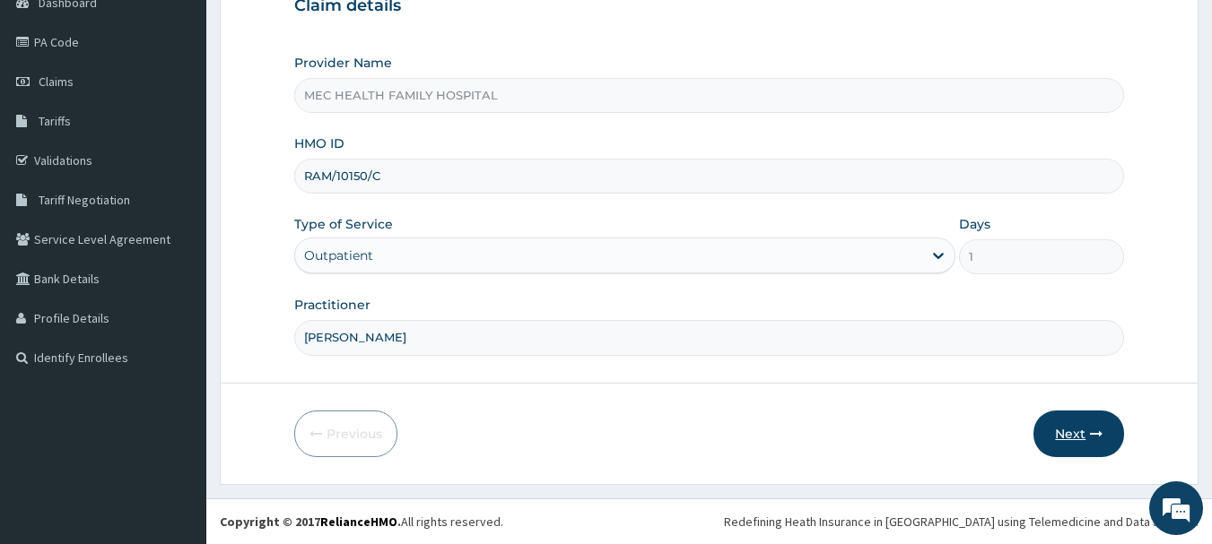
click at [1074, 436] on button "Next" at bounding box center [1078, 434] width 91 height 47
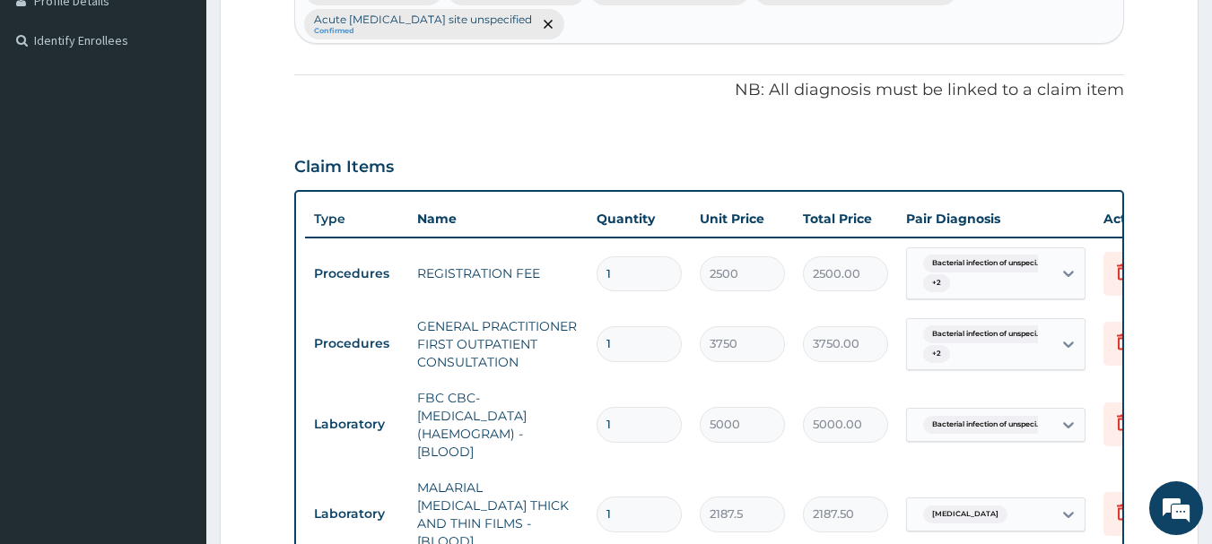
scroll to position [462, 0]
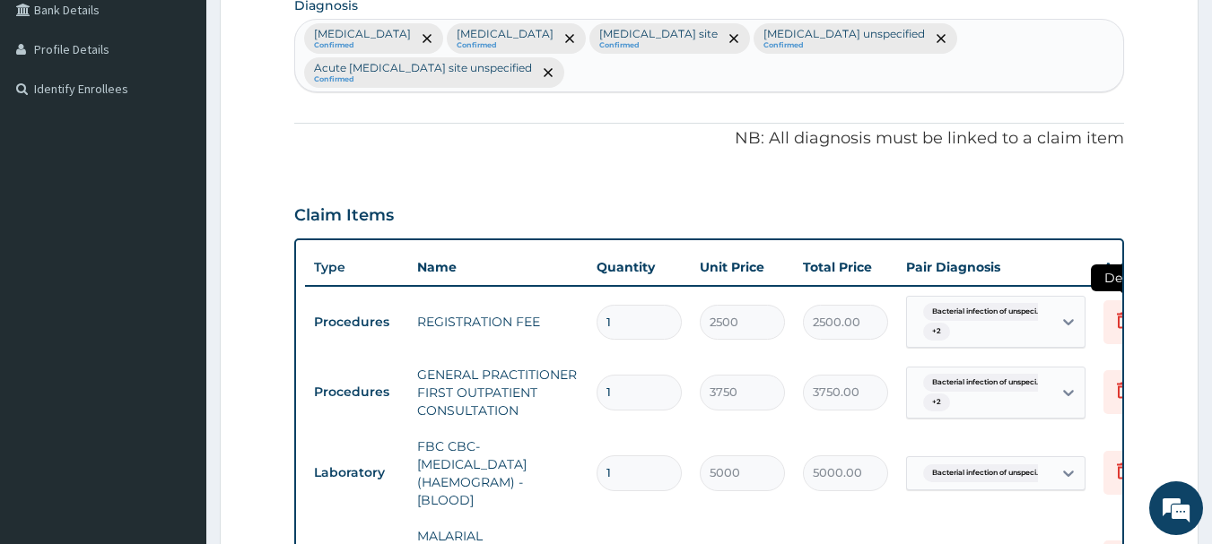
click at [1119, 318] on icon at bounding box center [1123, 320] width 22 height 22
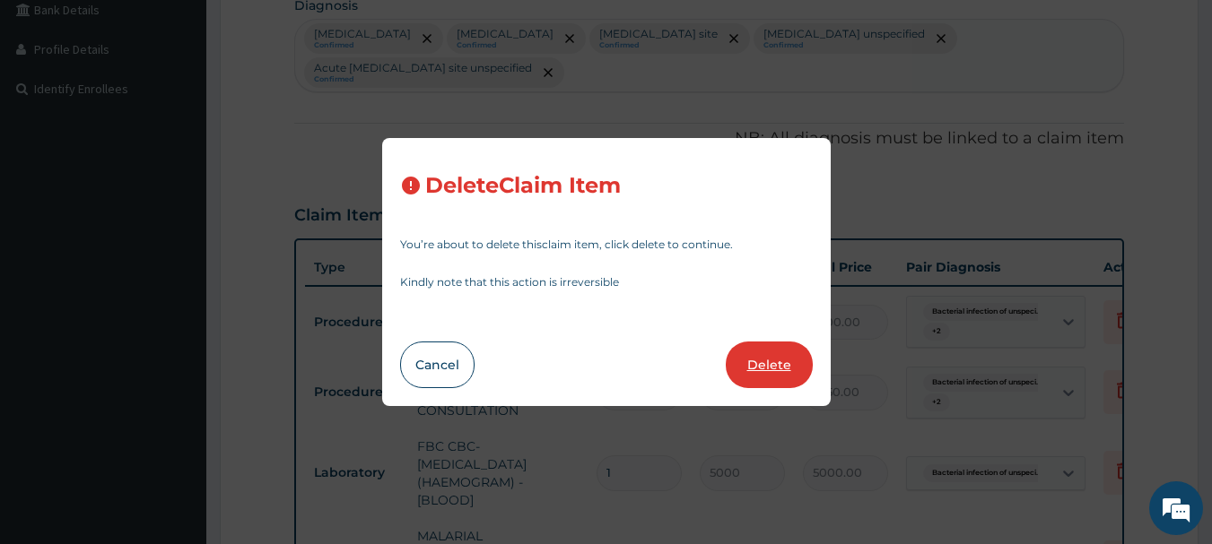
click at [764, 359] on button "Delete" at bounding box center [769, 365] width 87 height 47
type input "3750"
type input "3750.00"
type input "5000"
type input "5000.00"
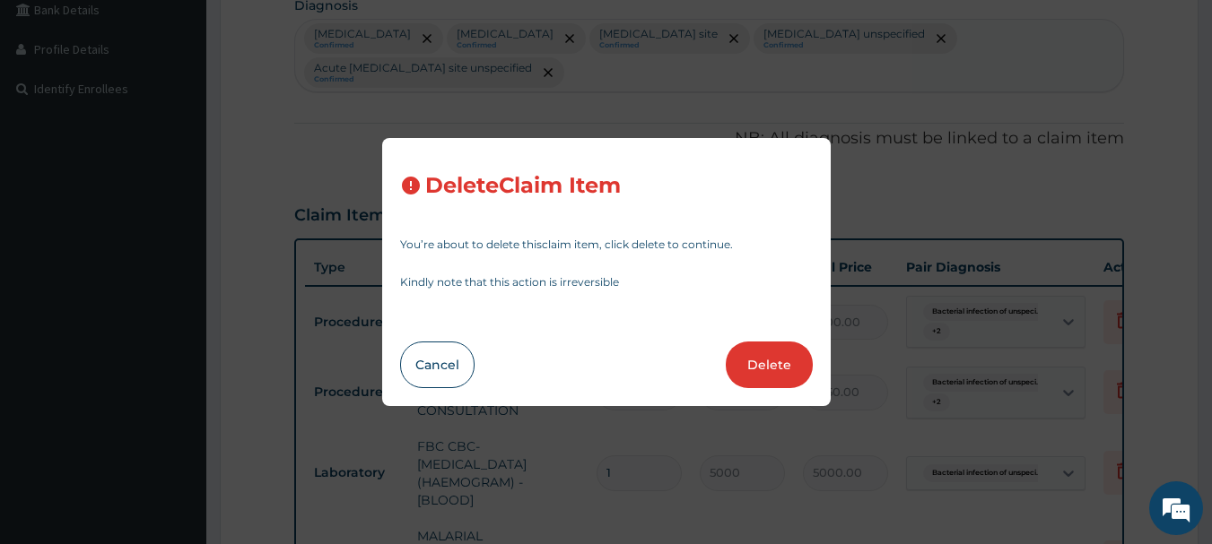
type input "2187.5"
type input "2187.50"
type input "588"
type input "588.00"
type input "6"
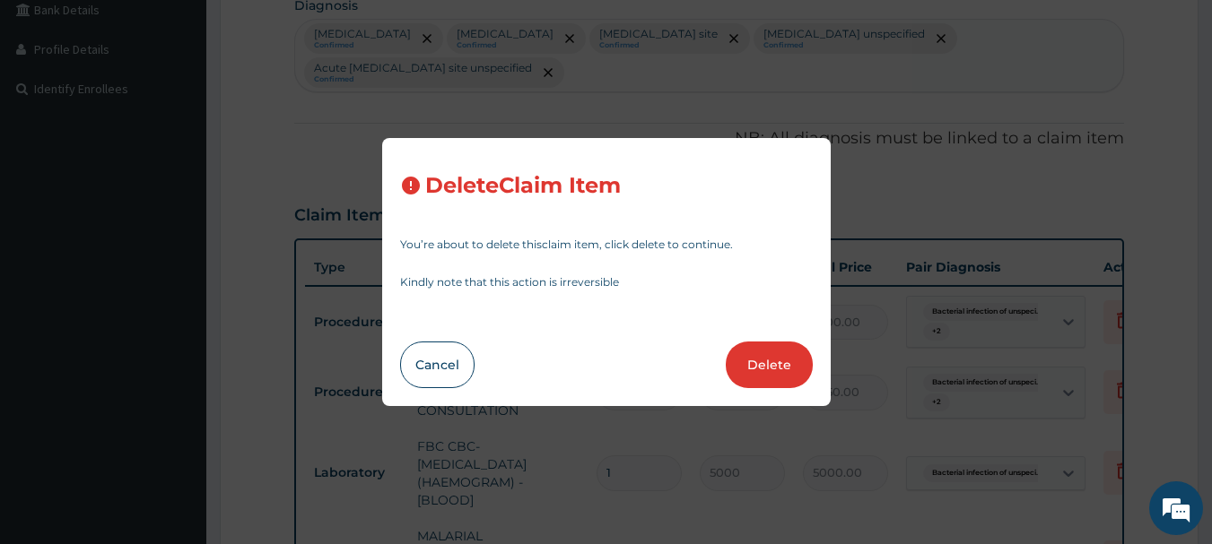
type input "475.99999999999994"
type input "2856.00"
type input "588"
type input "3528.00"
type input "10"
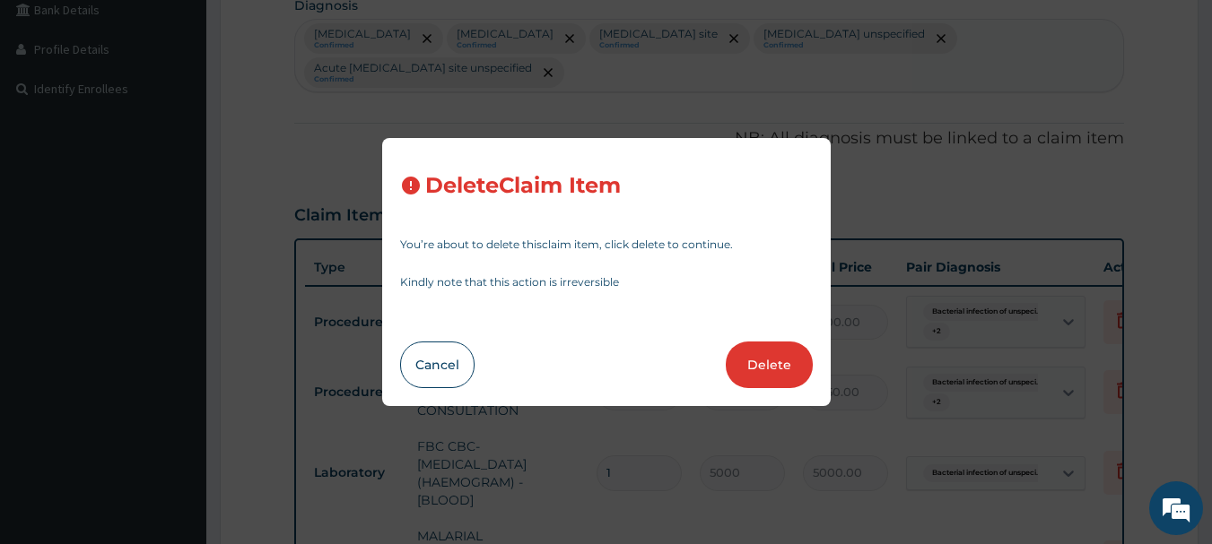
type input "140"
type input "1400.00"
type input "5"
type input "98"
type input "490.00"
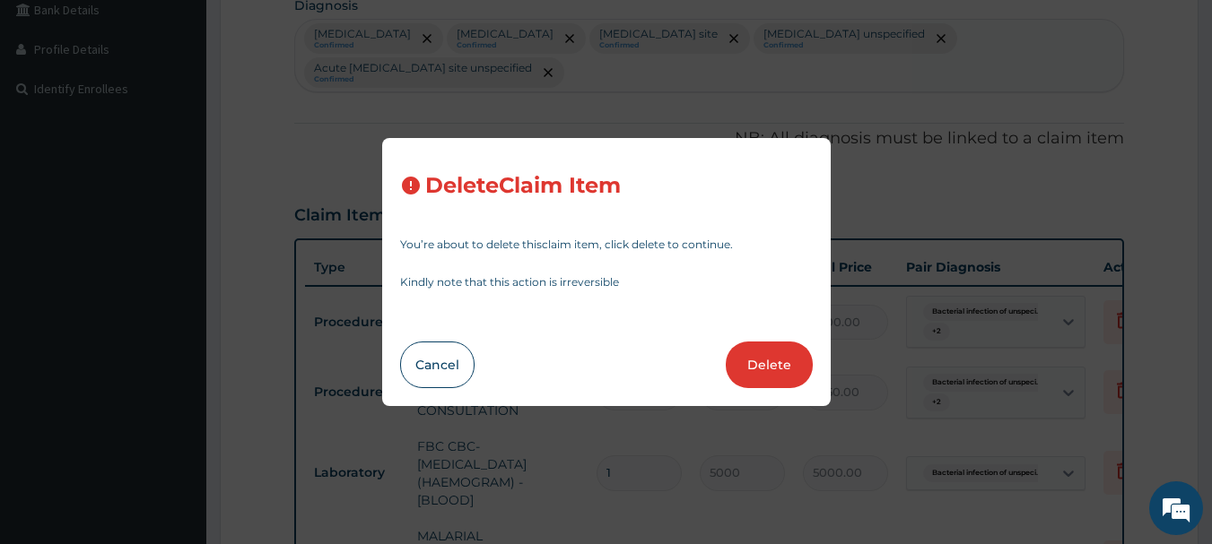
type input "6"
type input "448"
type input "2688.00"
type input "18"
type input "42"
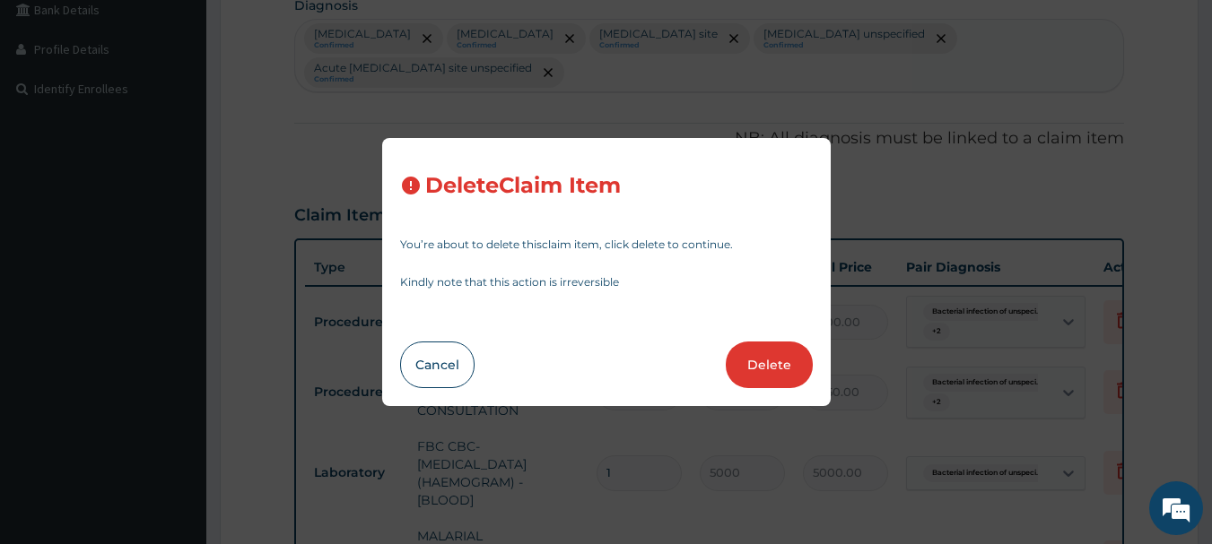
type input "756.00"
type input "1"
type input "4480"
type input "4480.00"
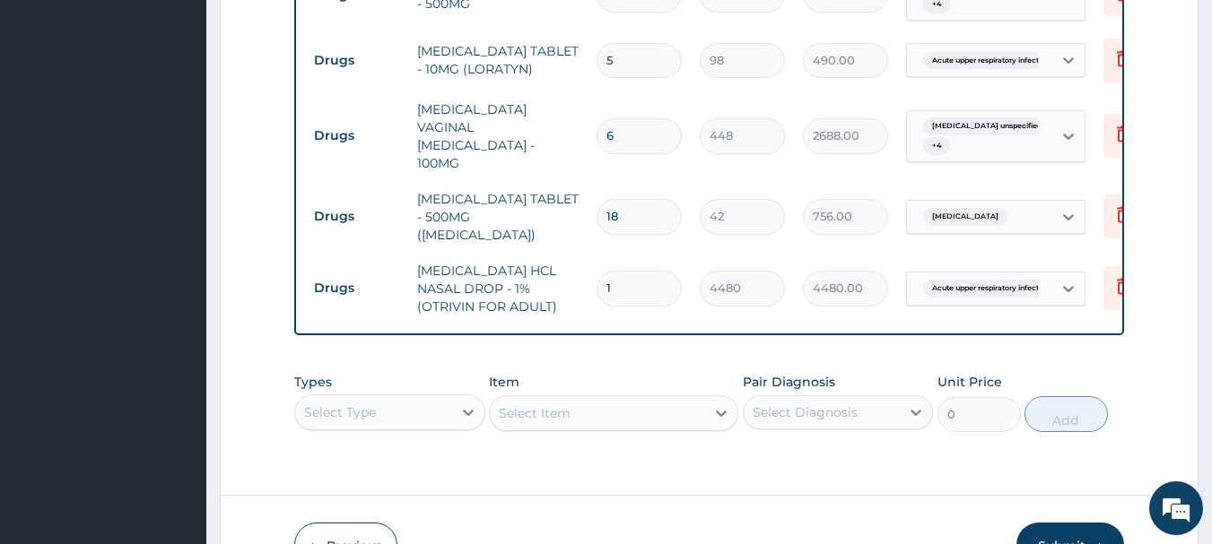
scroll to position [1324, 0]
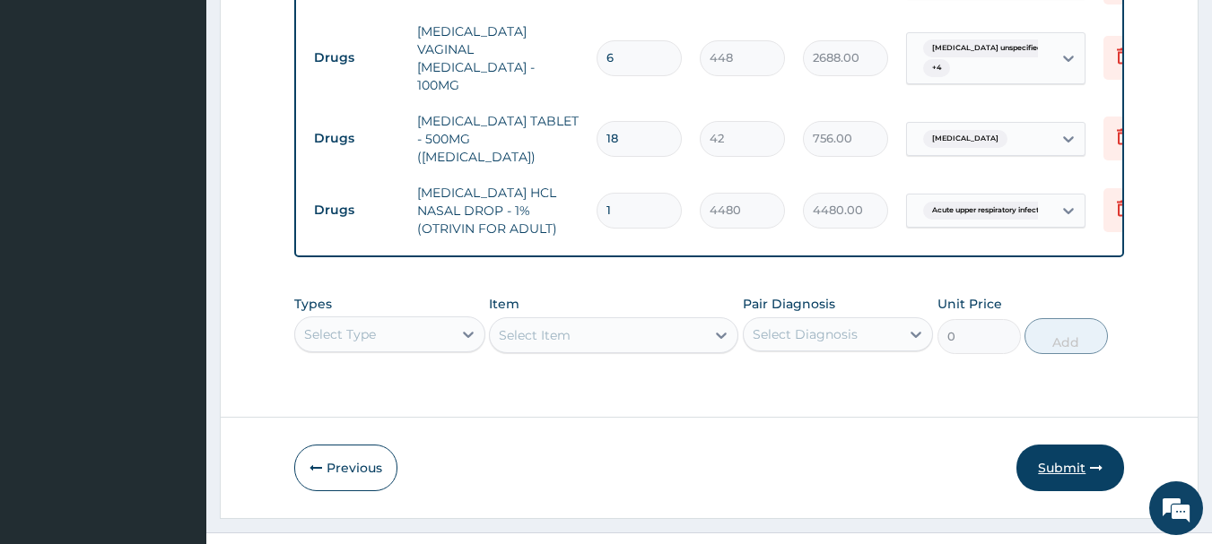
click at [1052, 445] on button "Submit" at bounding box center [1070, 468] width 108 height 47
